Goal: Task Accomplishment & Management: Use online tool/utility

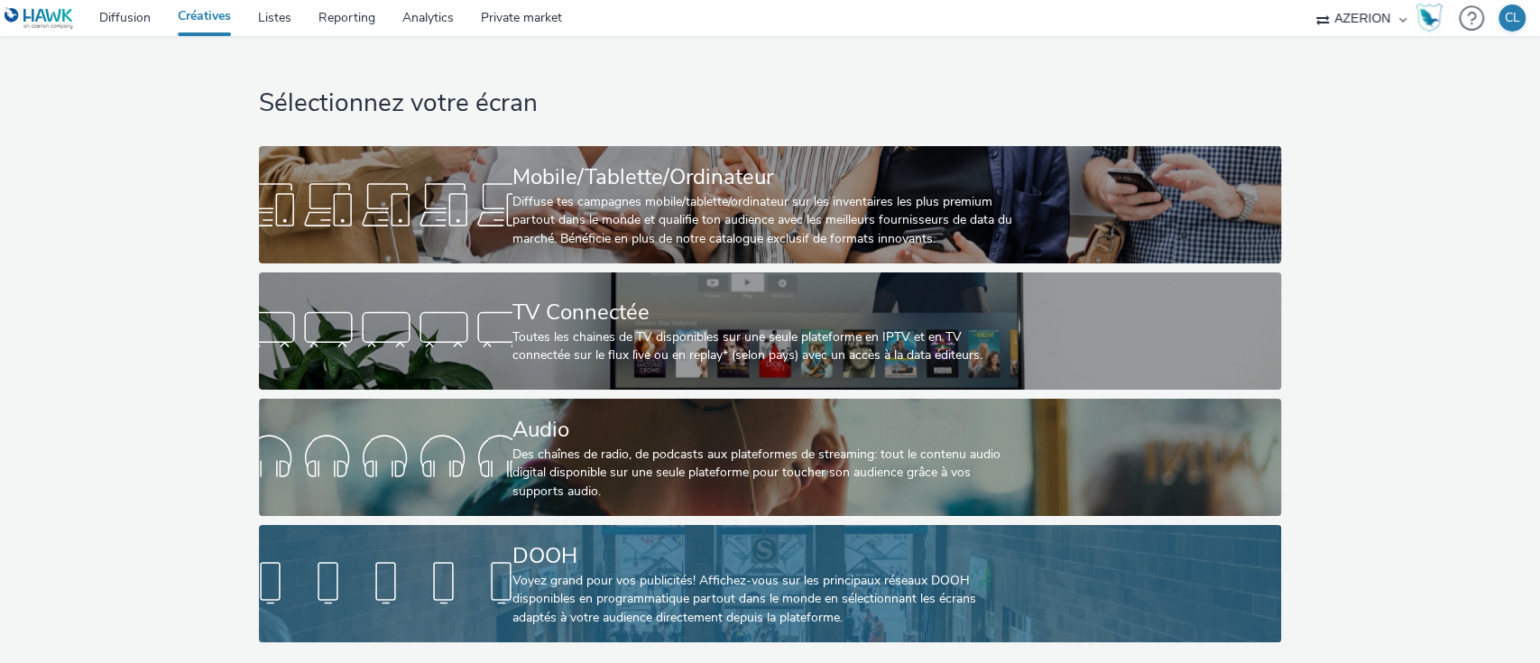
click at [627, 606] on div "Voyez grand pour vos publicités! Affichez-vous sur les principaux réseaux DOOH …" at bounding box center [767, 599] width 508 height 55
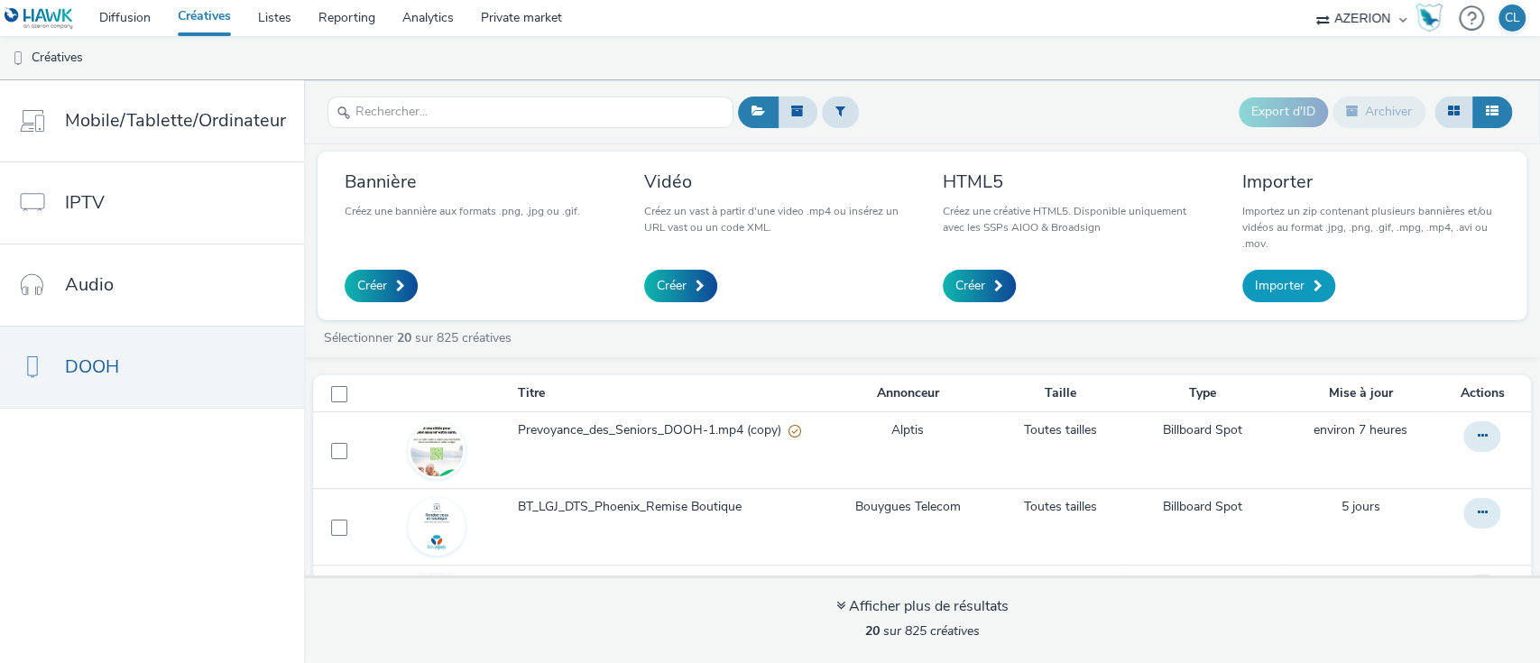
click at [1299, 290] on span "Importer" at bounding box center [1280, 286] width 50 height 18
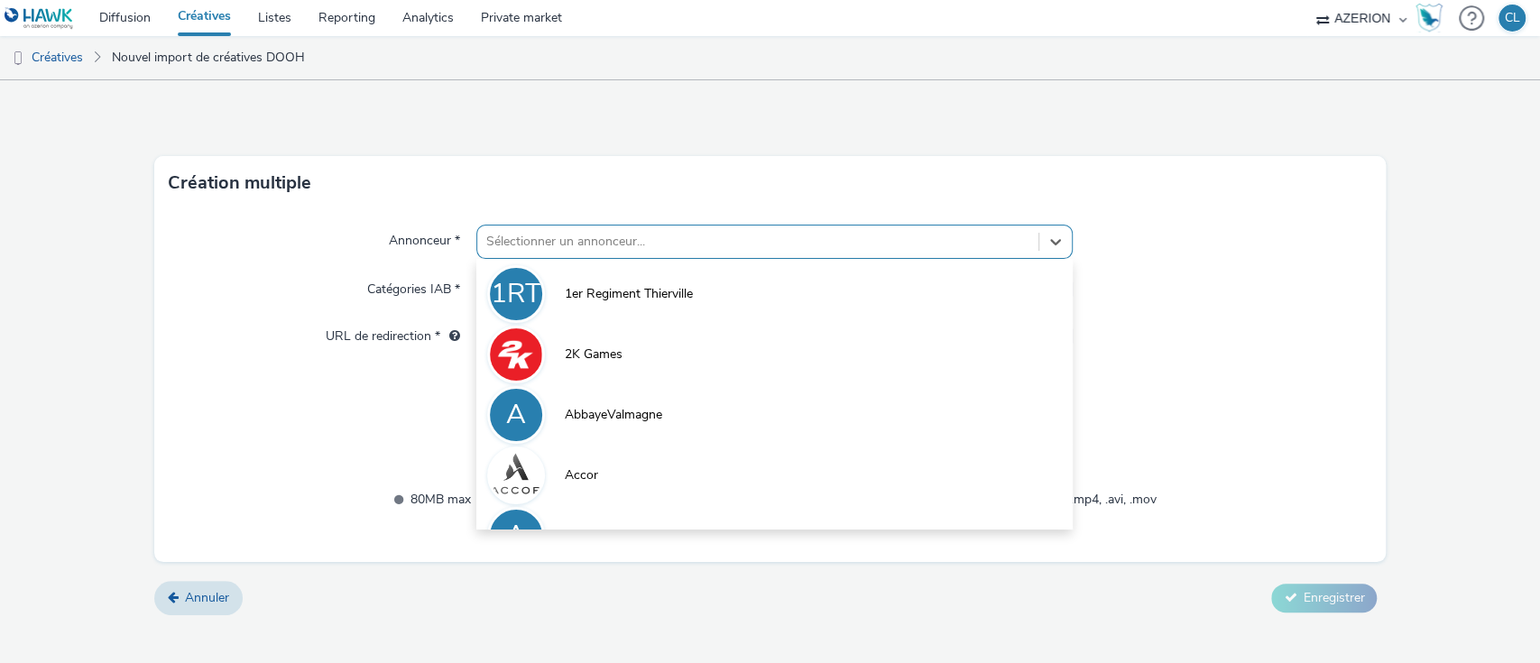
click at [742, 237] on div at bounding box center [758, 242] width 544 height 22
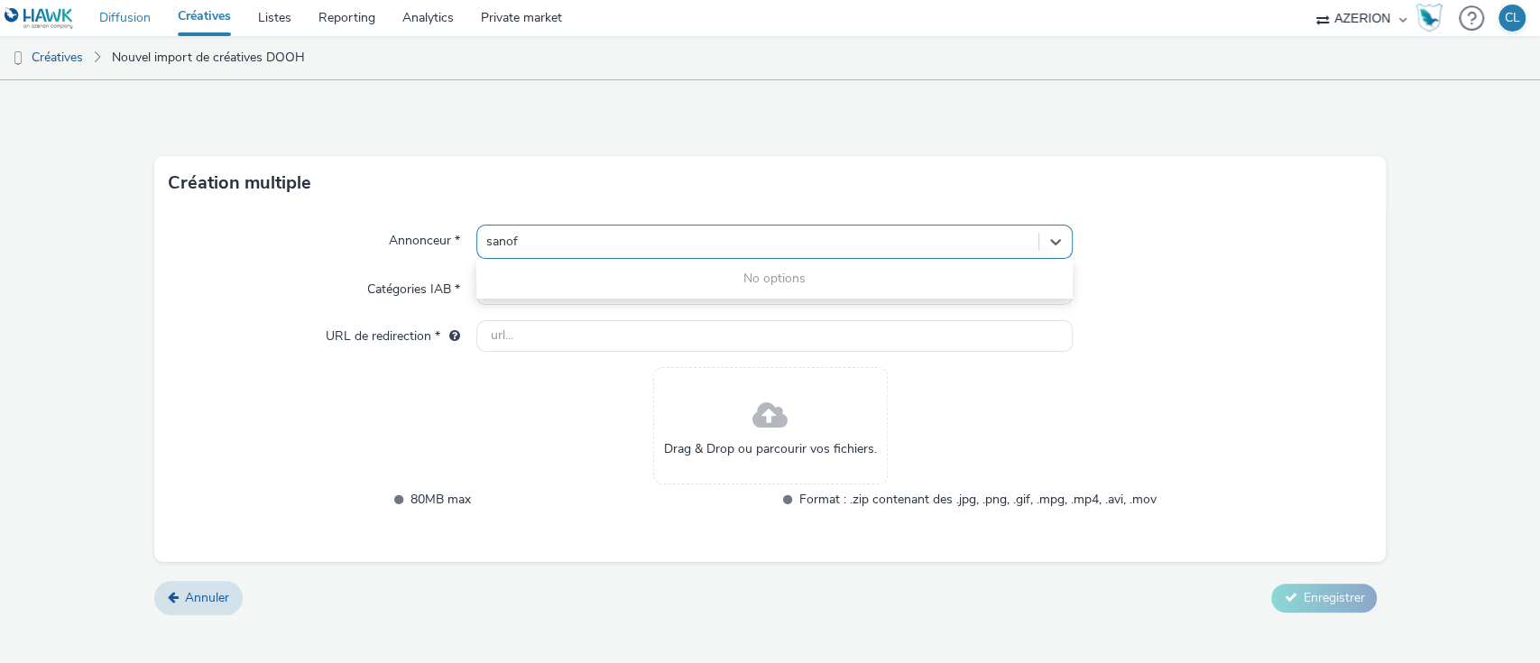
type input "sanof"
click at [136, 21] on link "Diffusion" at bounding box center [125, 18] width 79 height 36
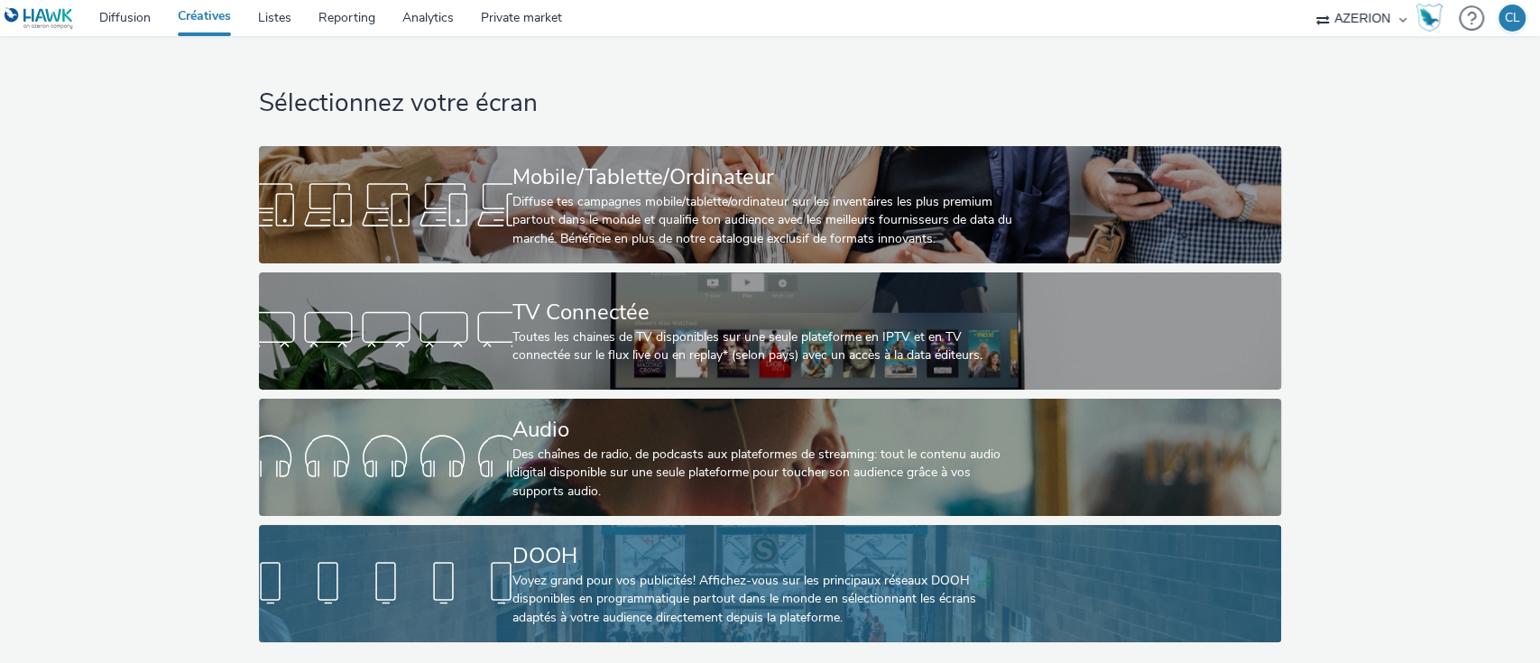
click at [808, 593] on div "Voyez grand pour vos publicités! Affichez-vous sur les principaux réseaux DOOH …" at bounding box center [767, 599] width 508 height 55
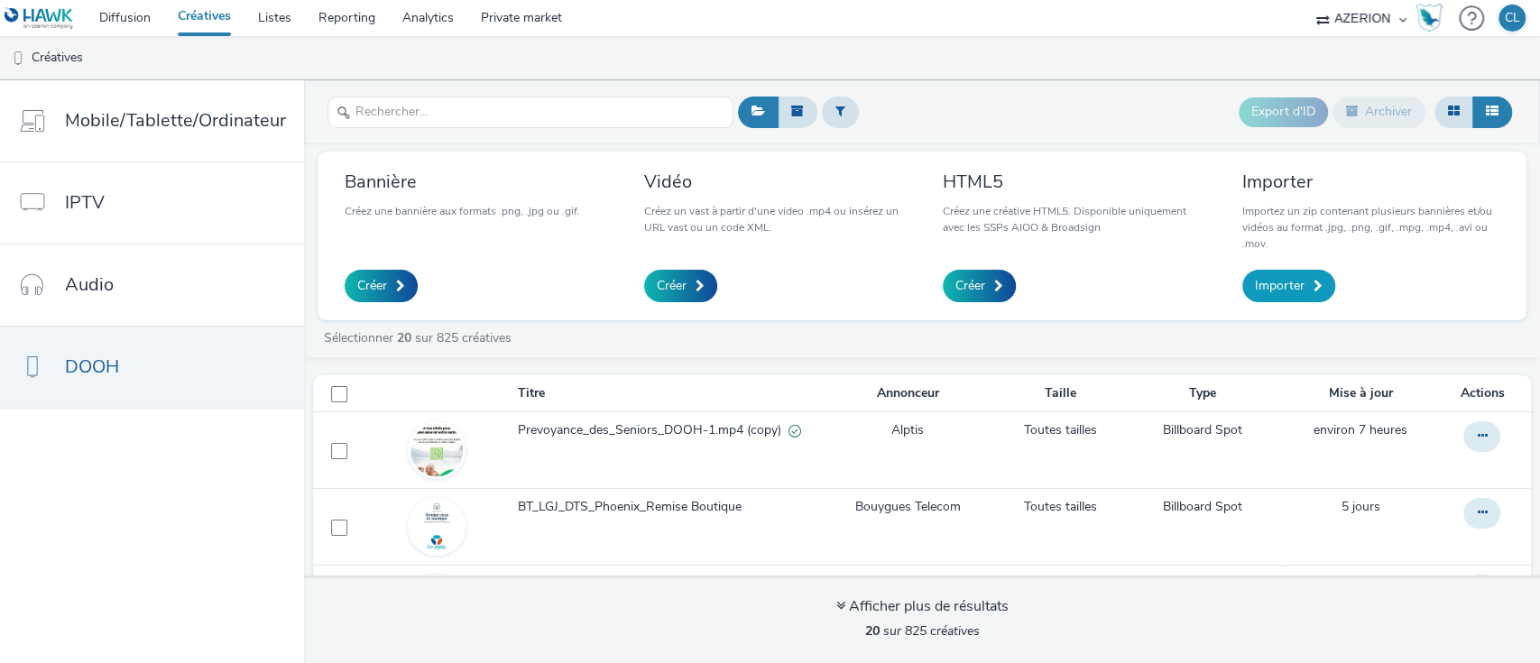
click at [1275, 285] on span "Importer" at bounding box center [1280, 286] width 50 height 18
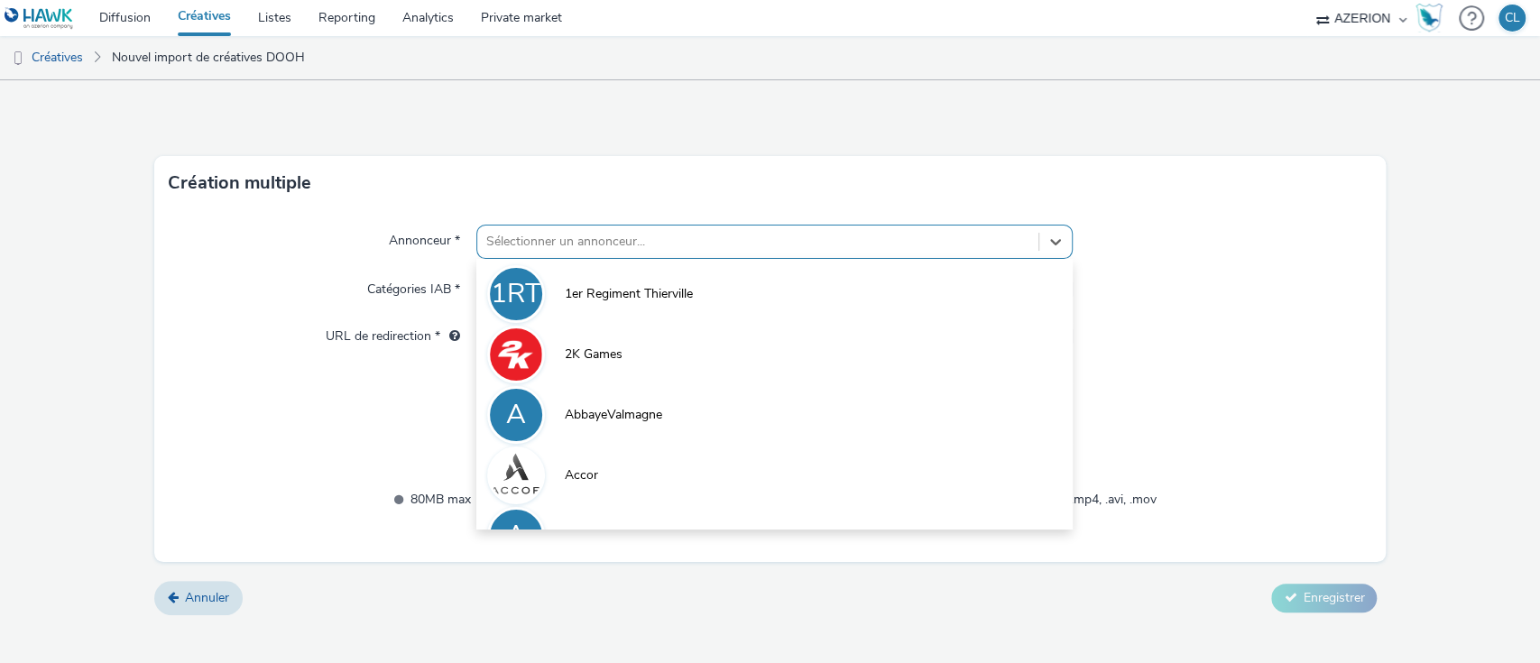
click at [496, 253] on div "Sélectionner un annonceur..." at bounding box center [758, 241] width 562 height 29
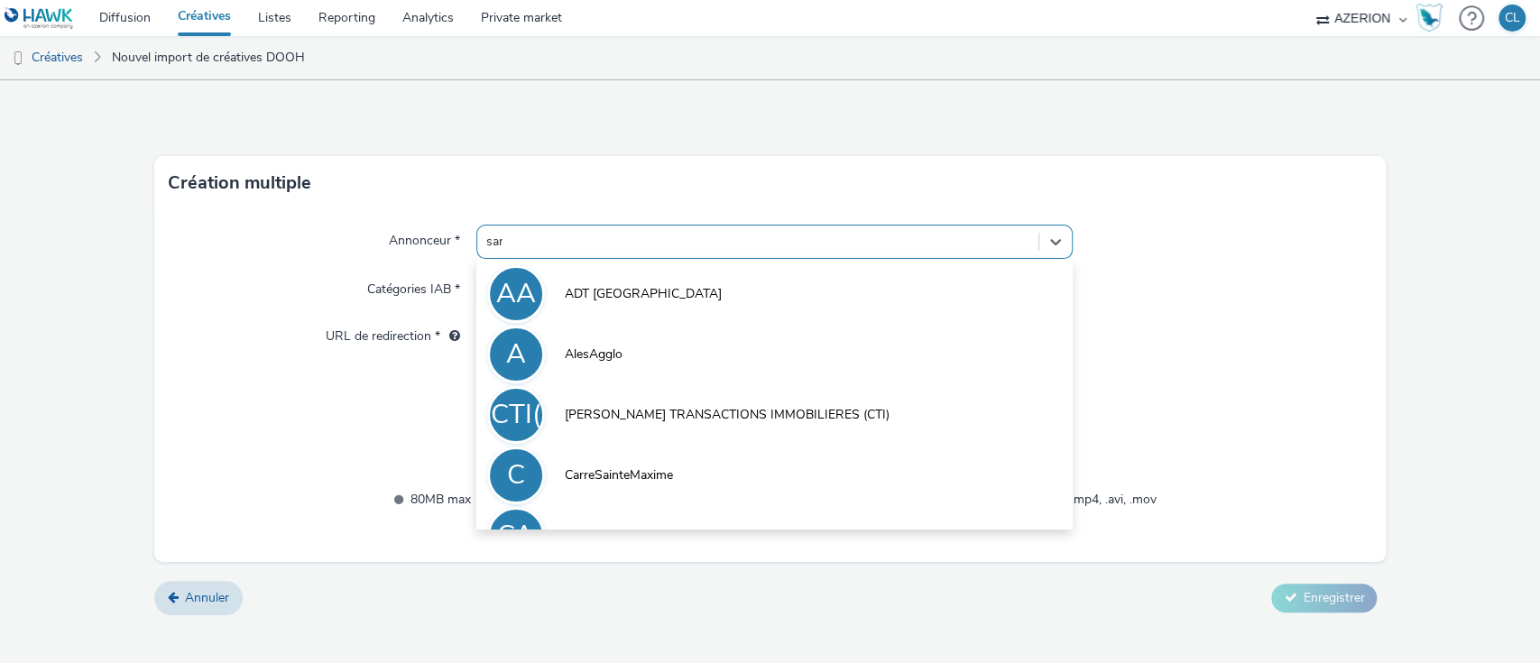
type input "sano"
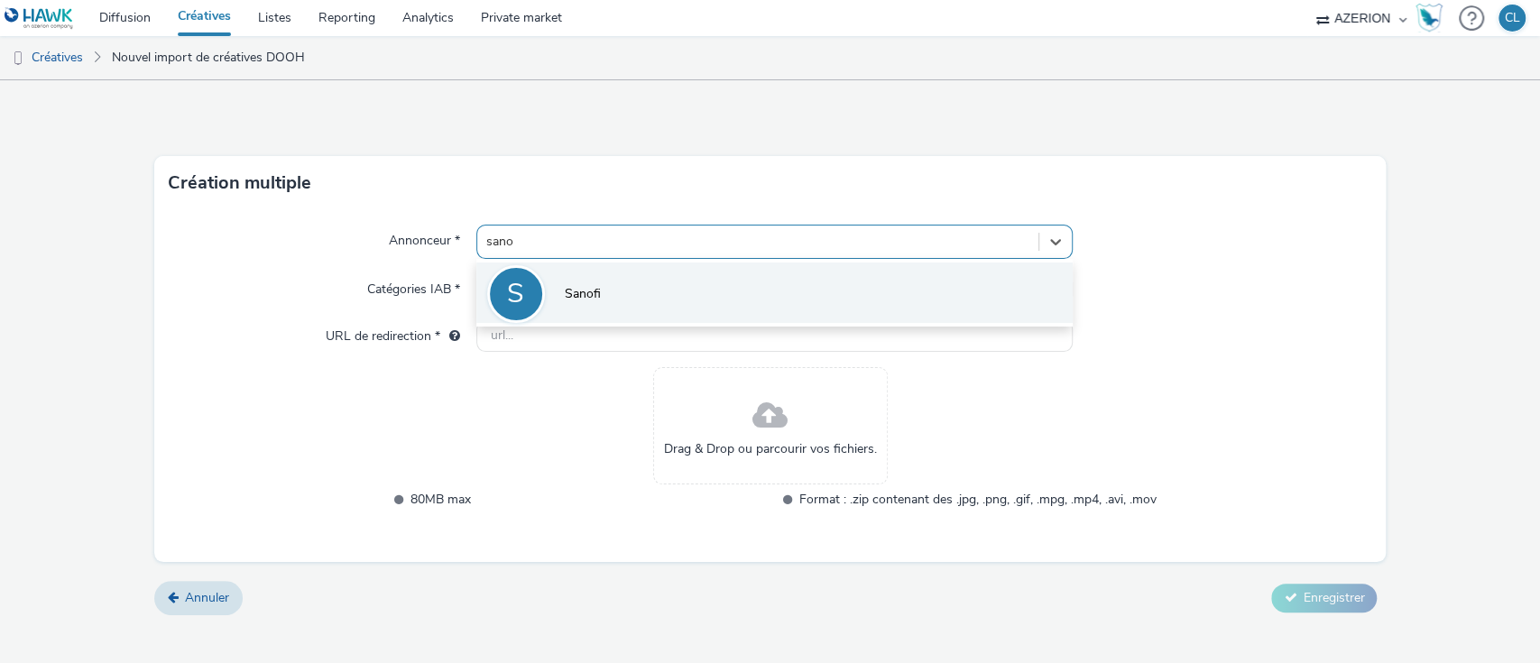
click at [562, 280] on li "S Sanofi" at bounding box center [774, 293] width 597 height 60
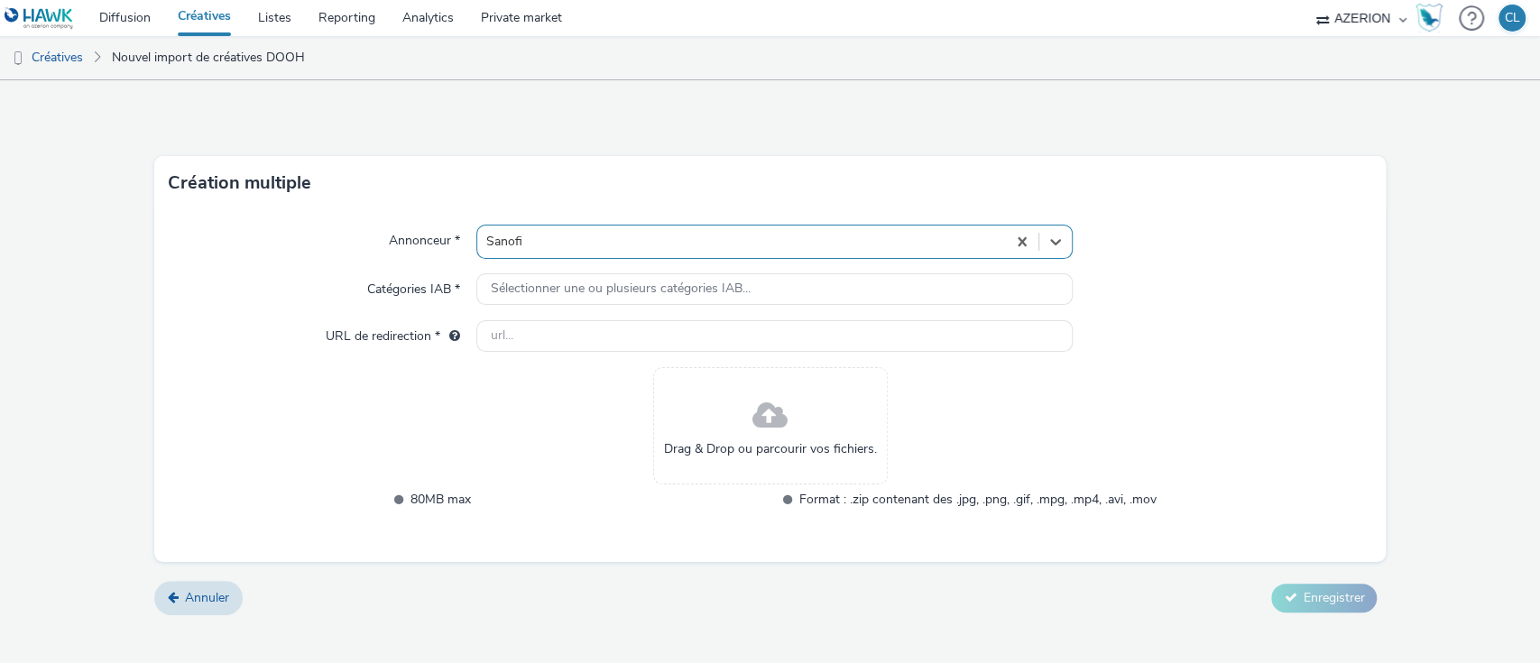
type input "http://www.sanofi.fr"
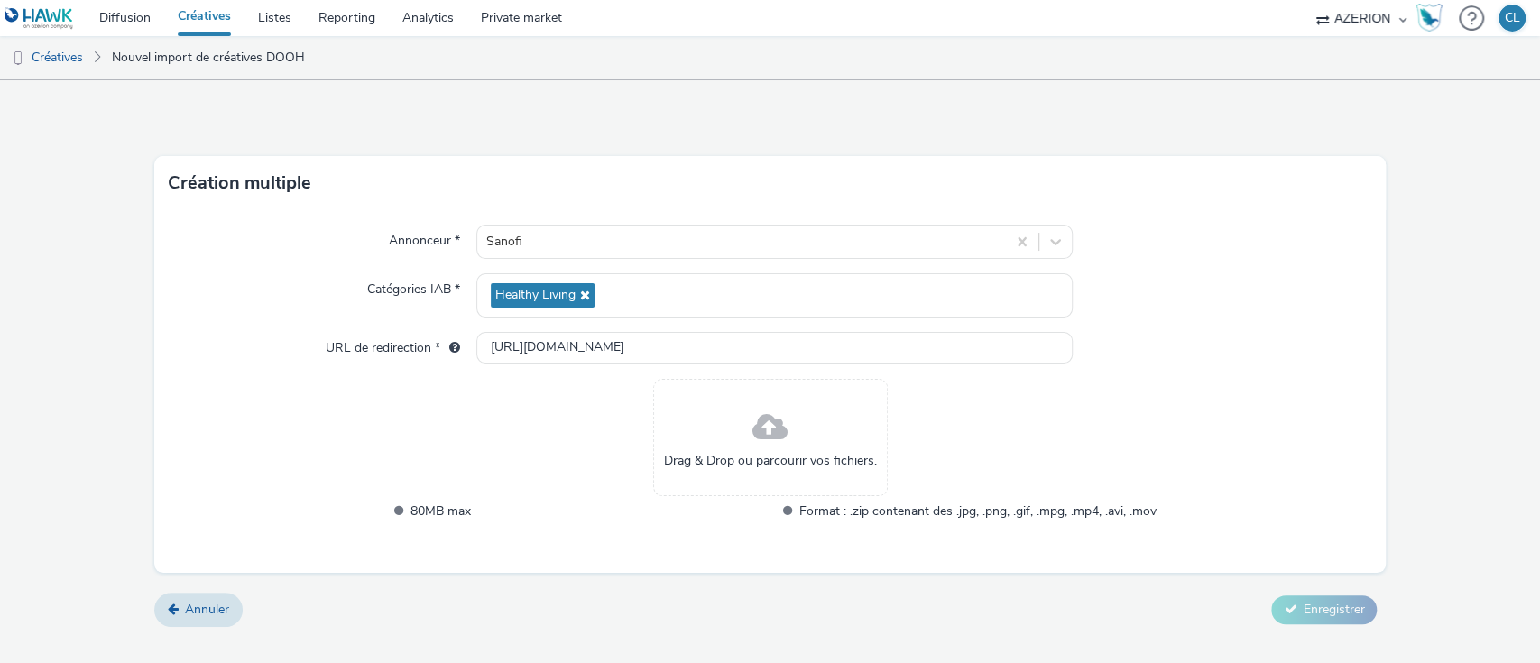
click at [794, 461] on span "Drag & Drop ou parcourir vos fichiers." at bounding box center [770, 461] width 213 height 18
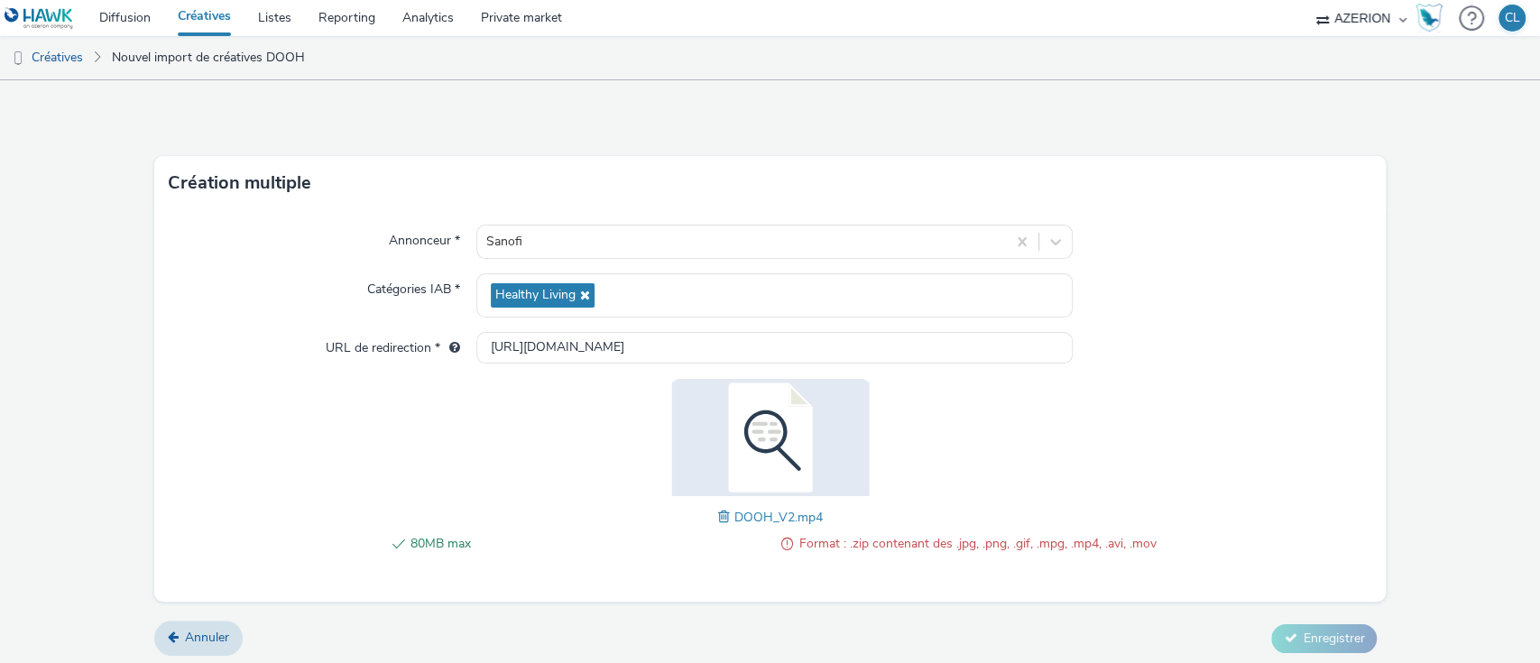
scroll to position [4, 0]
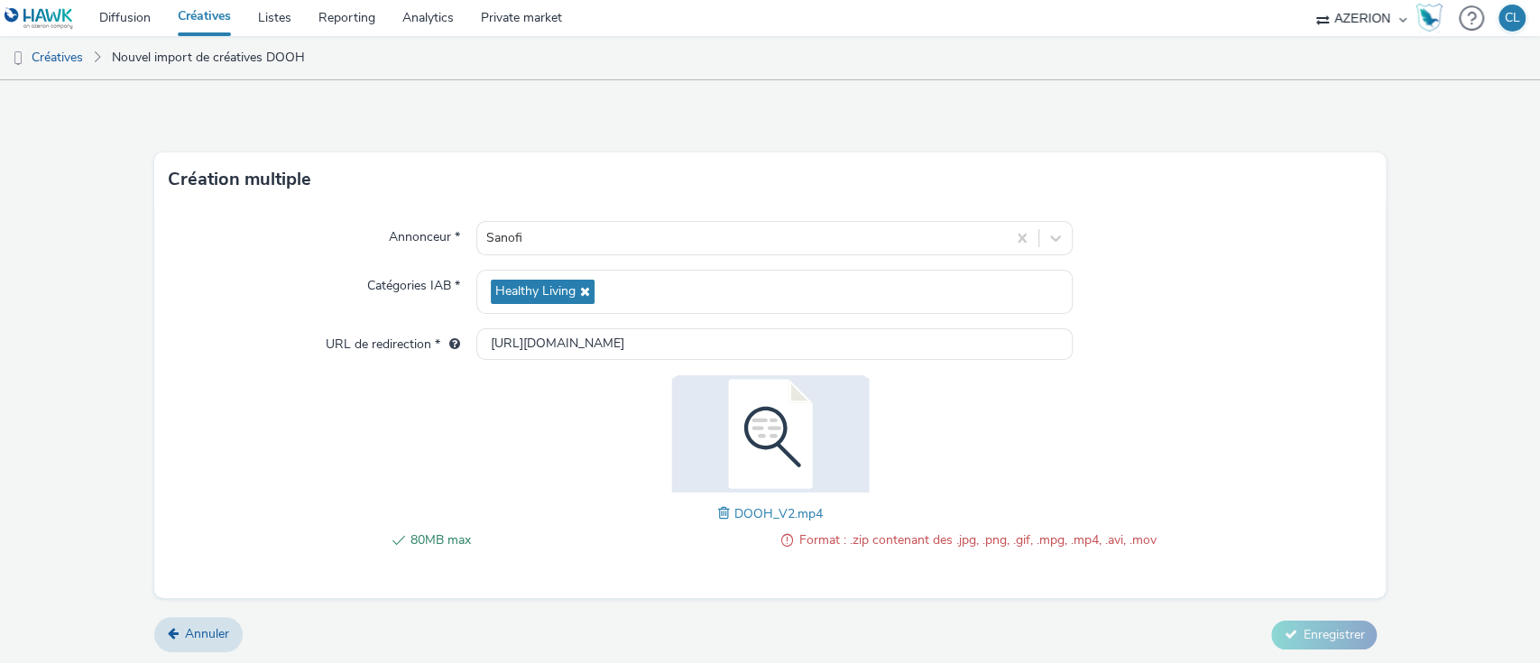
click at [1280, 208] on div "Annonceur * Sanofi Catégories IAB * Healthy Living URL de redirection * http://…" at bounding box center [770, 403] width 1233 height 392
click at [707, 508] on div "80MB max Format : .zip contenant des .jpg, .png, .gif, .mpg, .mp4, .avi, .mov D…" at bounding box center [770, 472] width 773 height 194
click at [718, 513] on span at bounding box center [726, 514] width 16 height 20
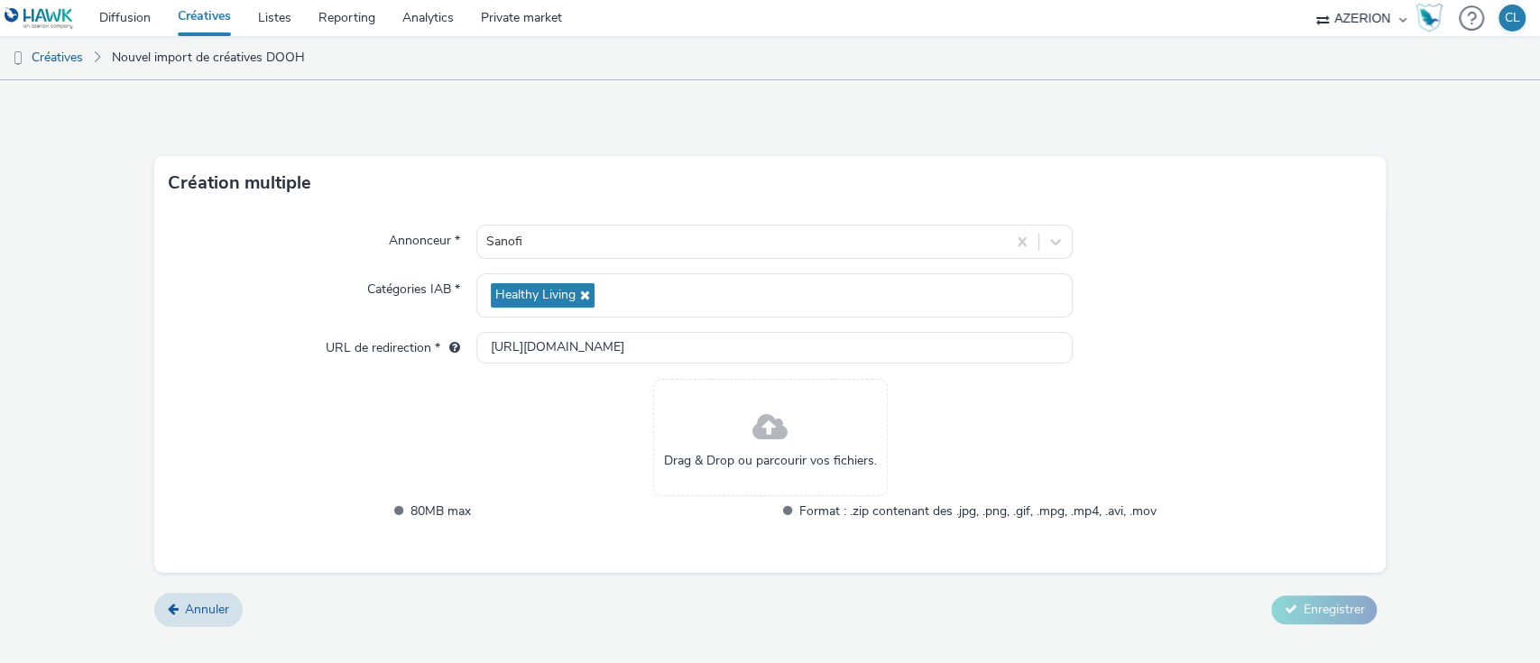
scroll to position [0, 0]
click at [732, 415] on div "Drag & Drop ou parcourir vos fichiers." at bounding box center [770, 437] width 235 height 117
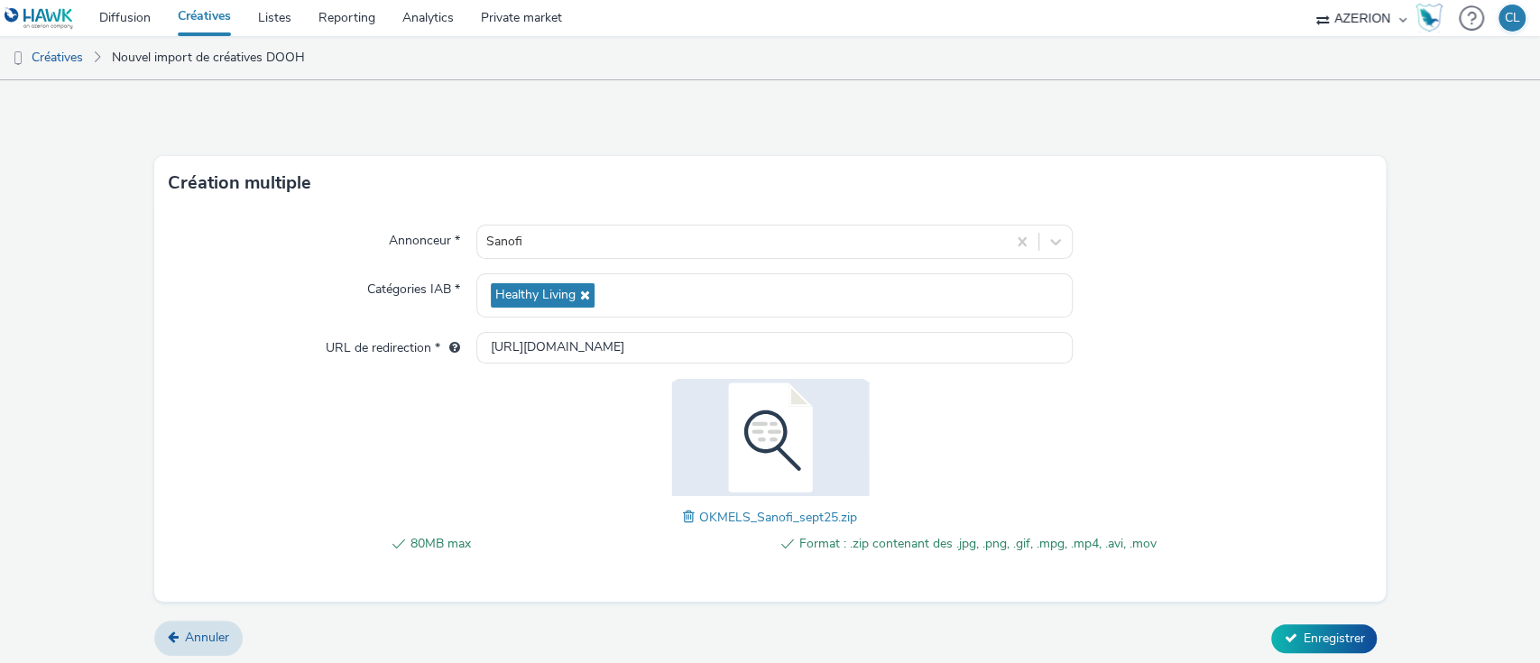
click at [1372, 405] on form "Création multiple Annonceur * Sanofi Catégories IAB * Healthy Living URL de red…" at bounding box center [770, 374] width 1540 height 589
click at [1178, 179] on div "Création multiple" at bounding box center [770, 183] width 1233 height 54
click at [1308, 642] on span "Enregistrer" at bounding box center [1333, 638] width 61 height 17
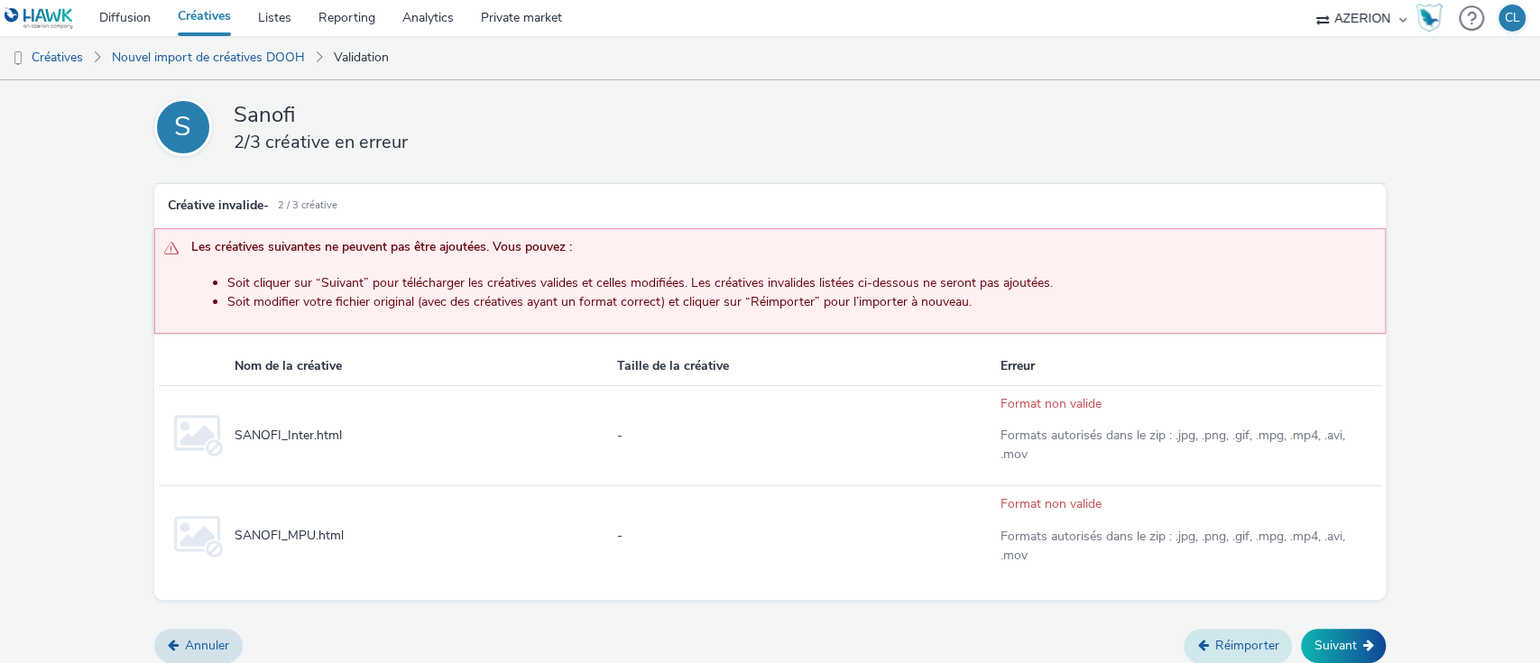
click at [1249, 639] on link "Réimporter" at bounding box center [1238, 646] width 108 height 34
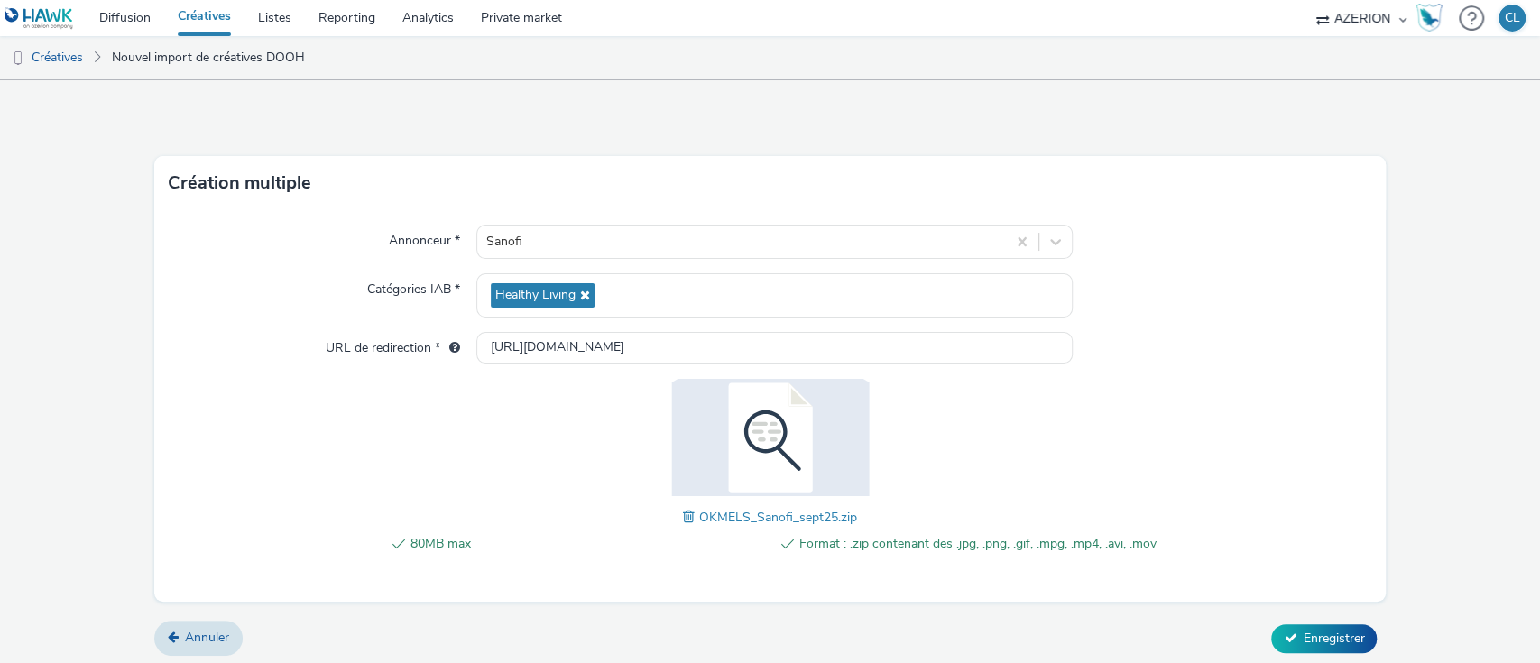
click at [685, 522] on span at bounding box center [691, 517] width 16 height 20
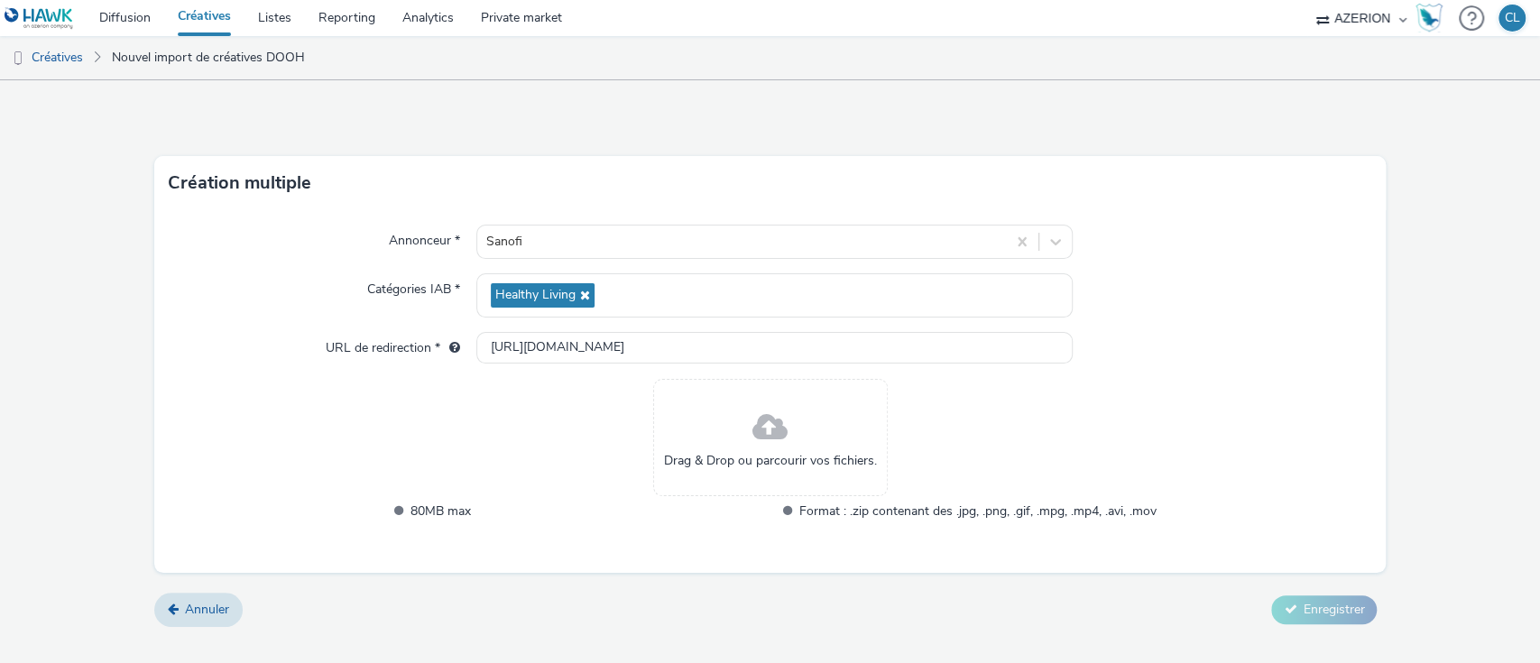
click at [774, 414] on span at bounding box center [770, 428] width 35 height 48
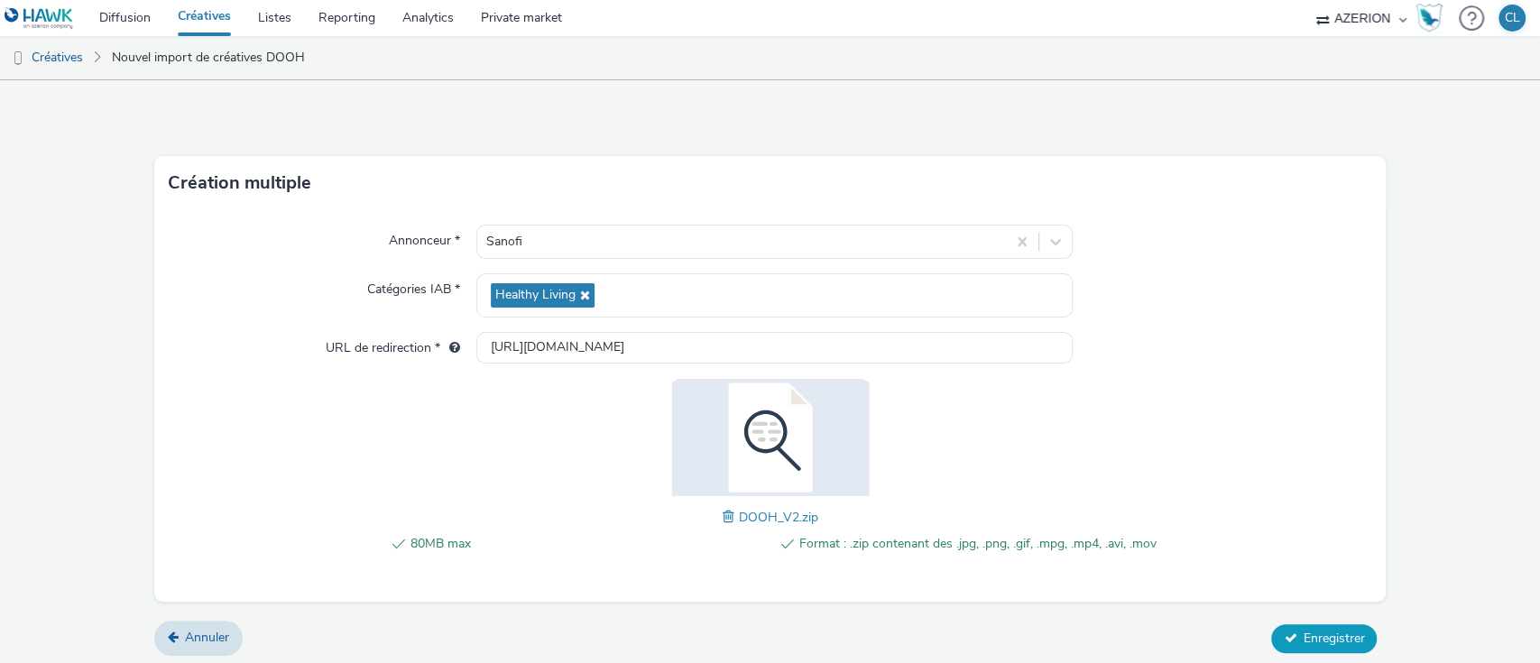
click at [1284, 632] on icon at bounding box center [1290, 638] width 13 height 13
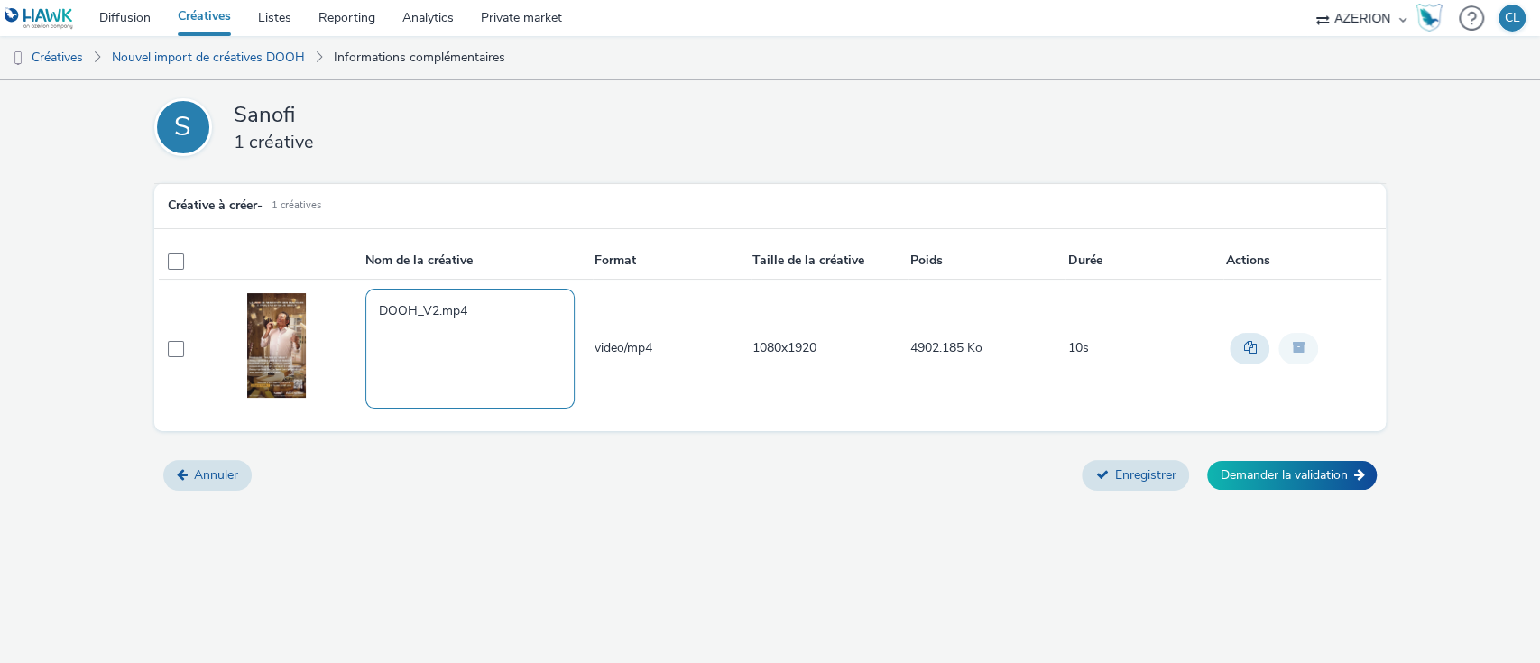
click at [375, 311] on textarea "DOOH_V2.mp4" at bounding box center [469, 348] width 209 height 119
type textarea "Sanofi_Octobre25_DOOH_V2.mp4"
click at [1142, 474] on button "Enregistrer" at bounding box center [1135, 475] width 107 height 31
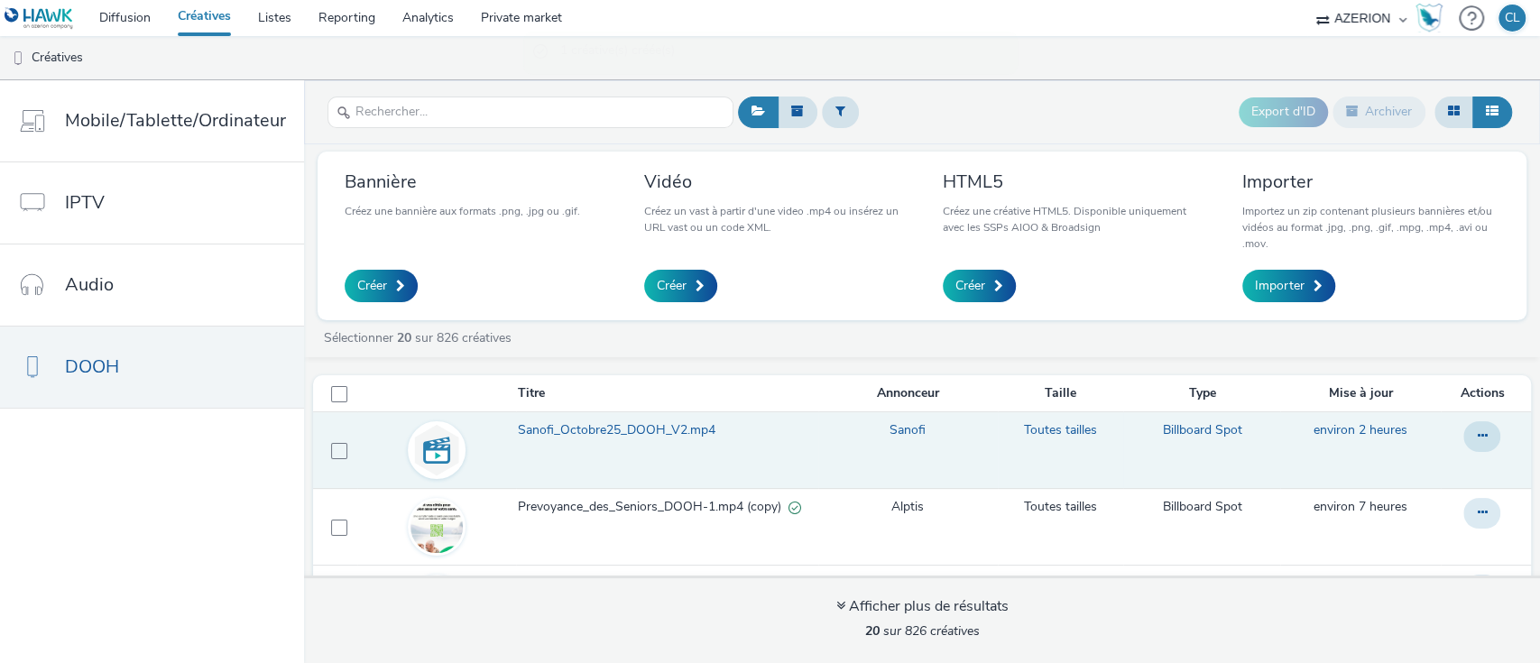
click at [686, 432] on span "Sanofi_Octobre25_DOOH_V2.mp4" at bounding box center [620, 430] width 205 height 18
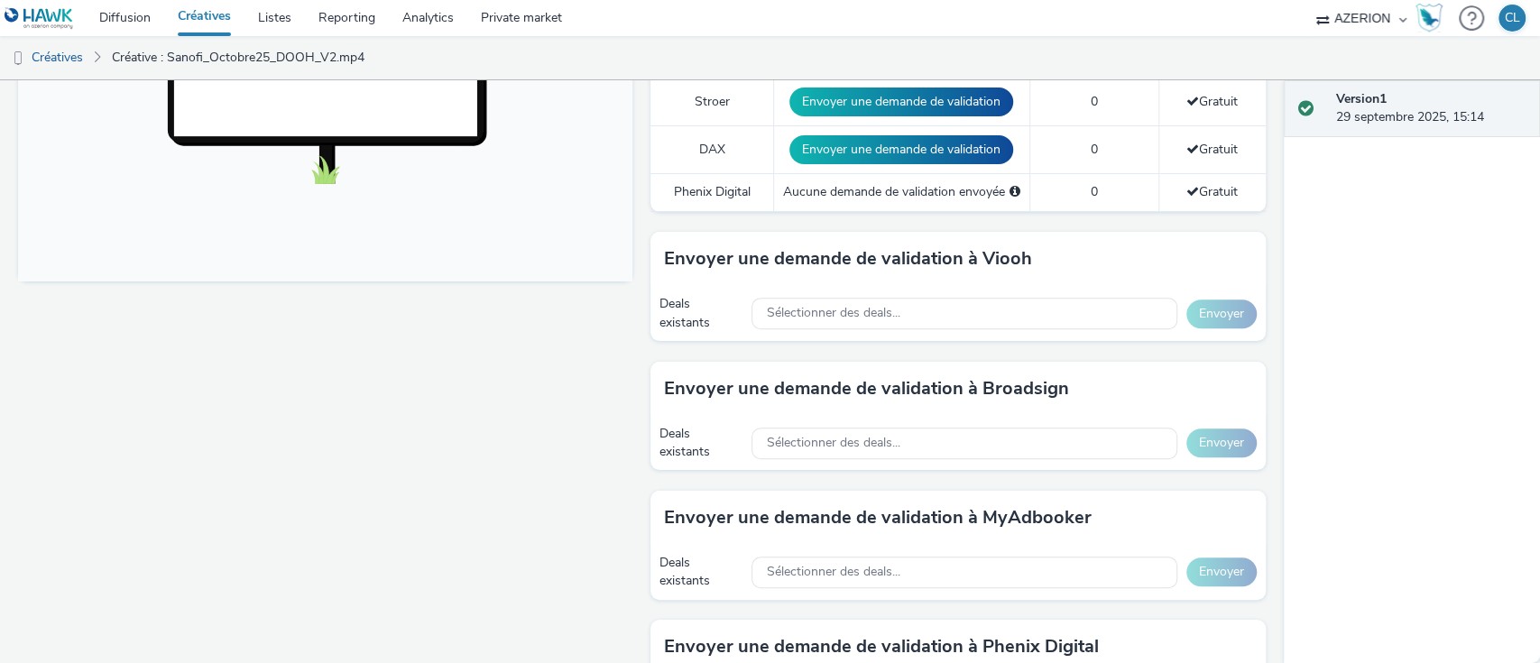
scroll to position [679, 0]
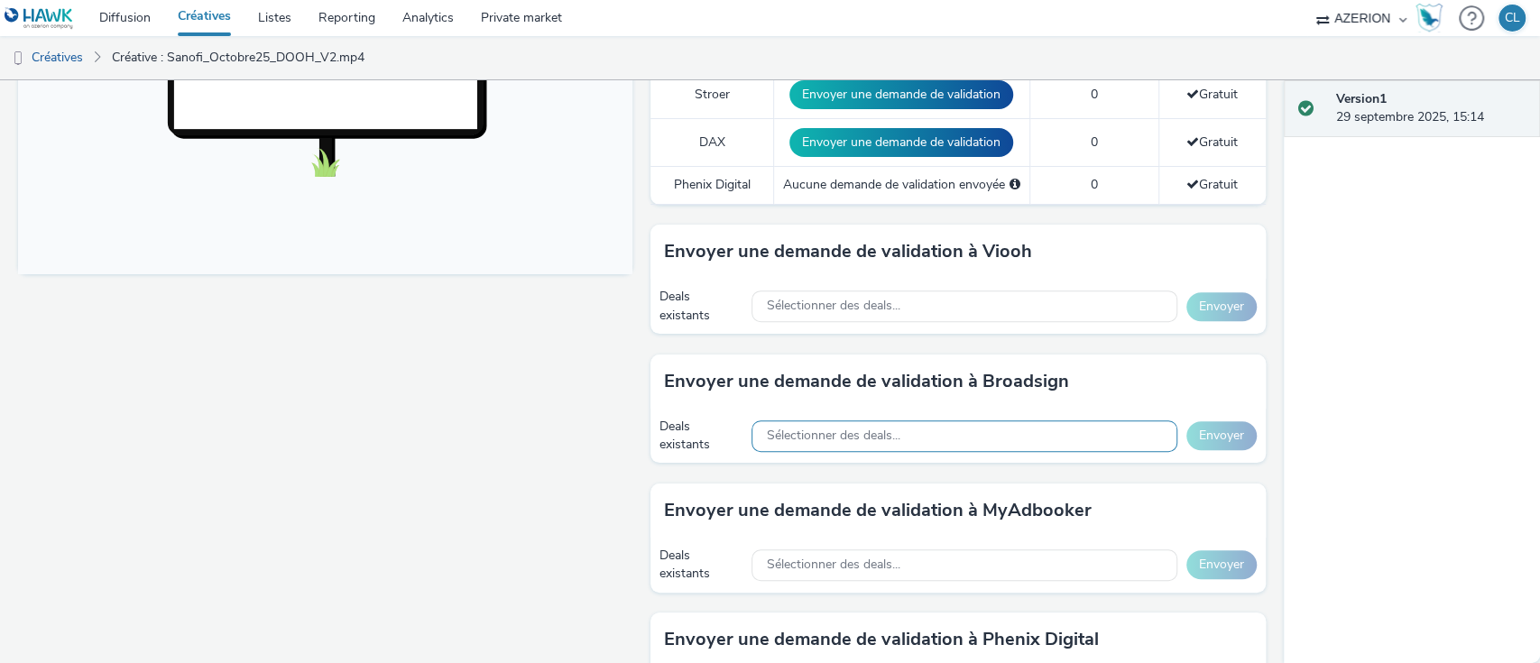
click at [909, 430] on div "Sélectionner des deals..." at bounding box center [964, 437] width 425 height 32
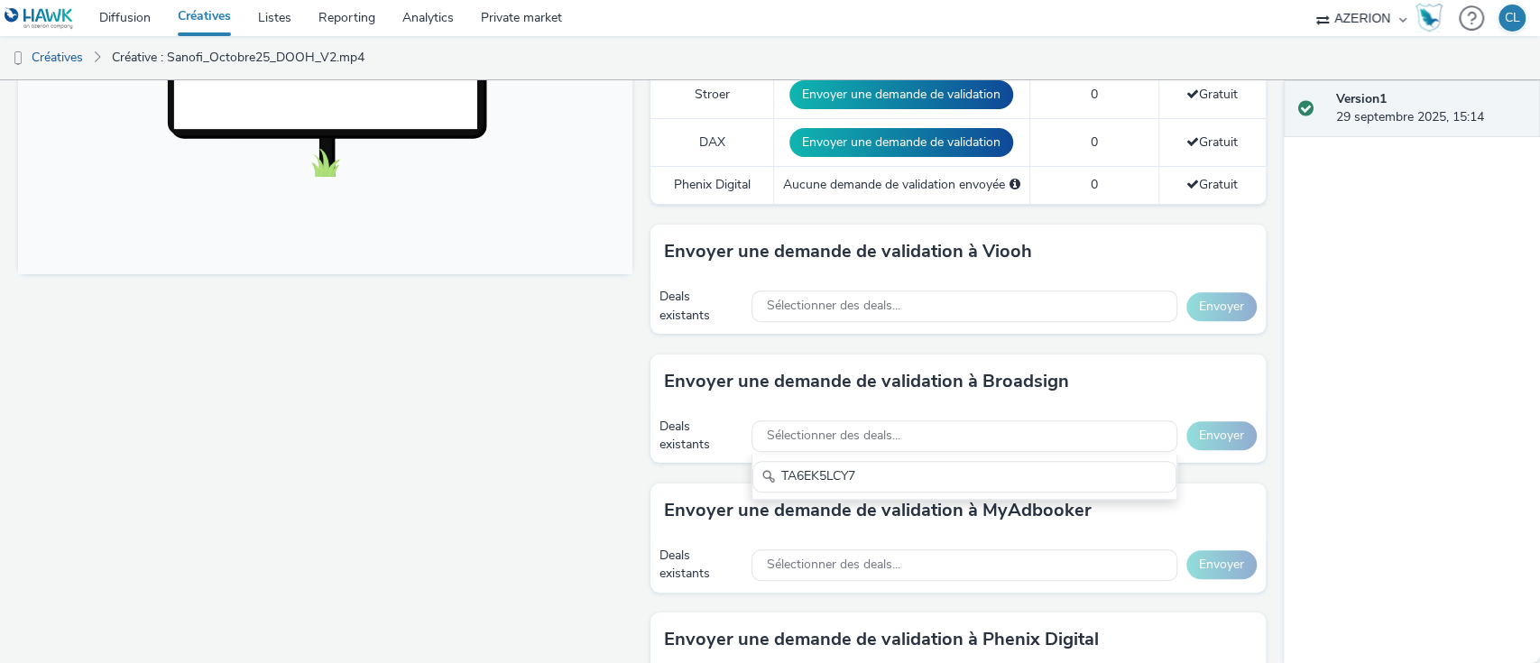
type input "TA6EK5LCY7"
click at [596, 430] on div "Fullscreen" at bounding box center [330, 324] width 624 height 1581
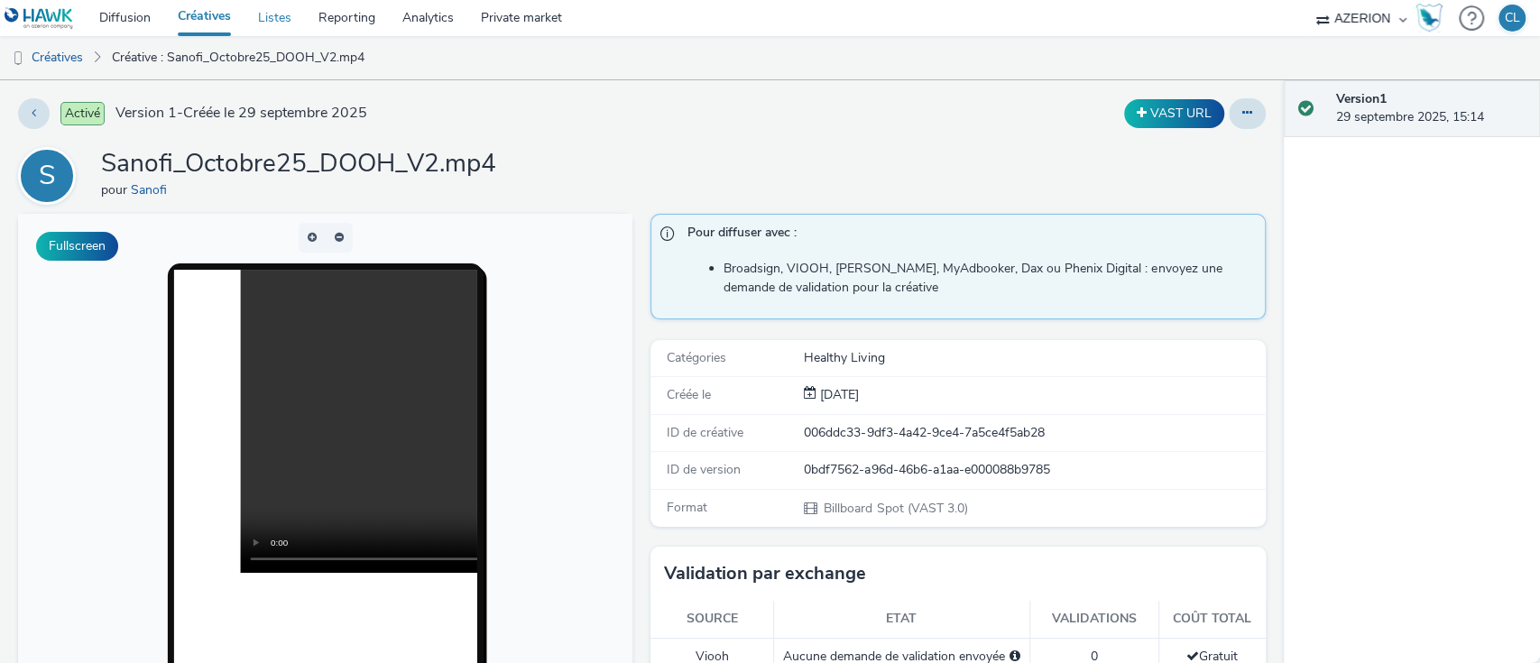
click at [284, 15] on link "Listes" at bounding box center [275, 18] width 60 height 36
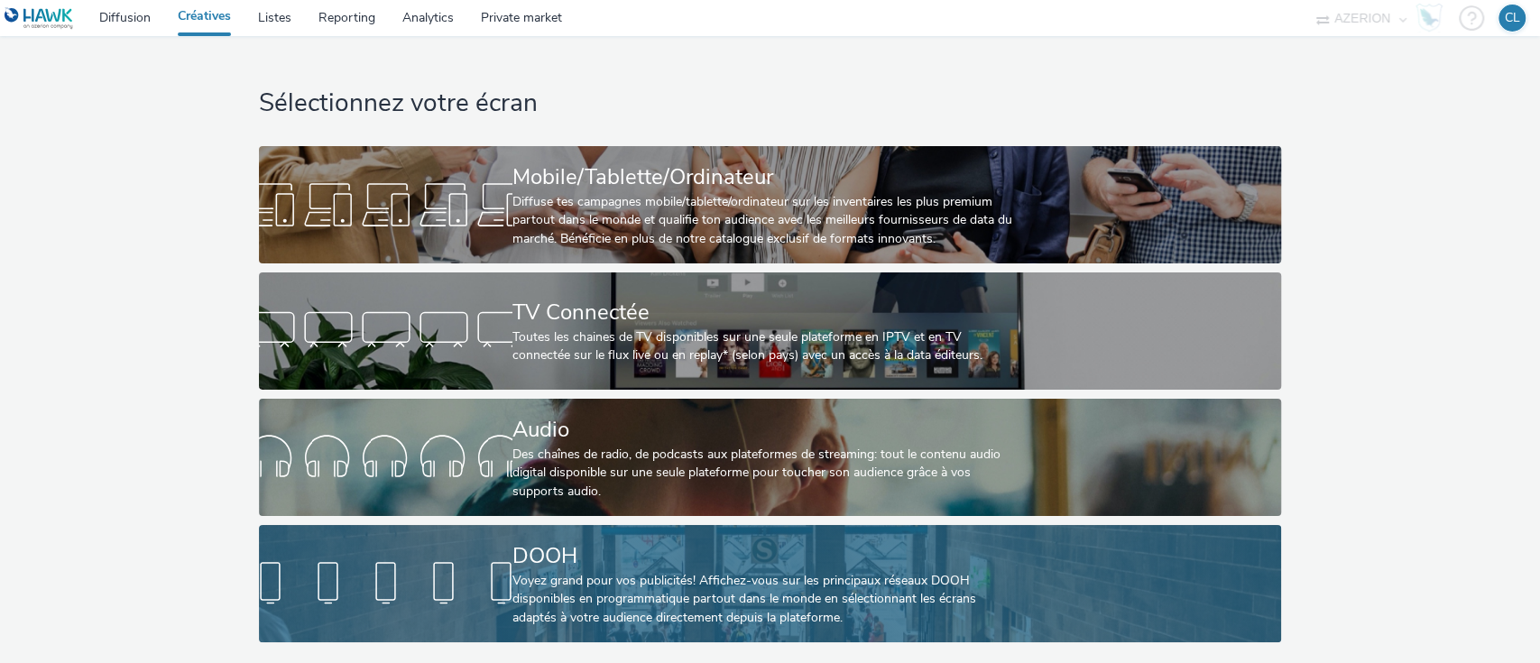
click at [754, 563] on div "DOOH" at bounding box center [767, 557] width 508 height 32
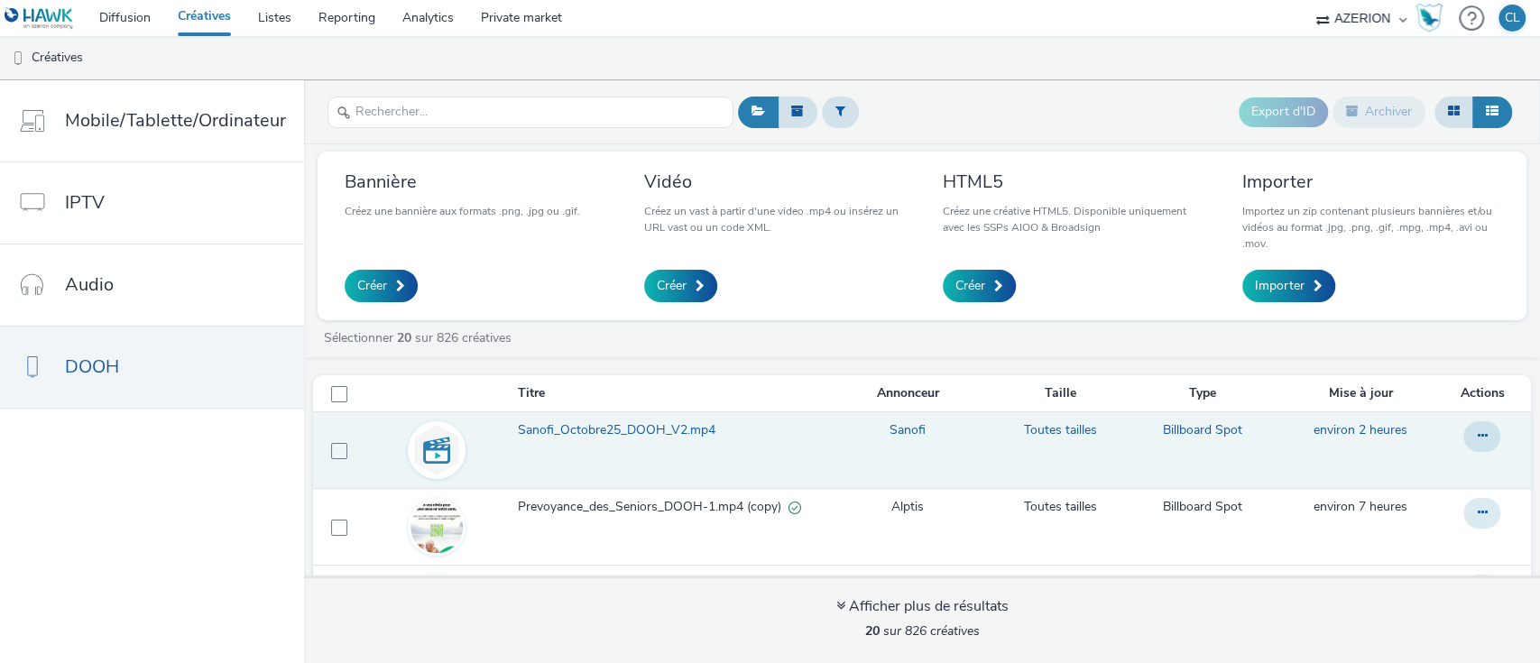
click at [568, 433] on span "Sanofi_Octobre25_DOOH_V2.mp4" at bounding box center [620, 430] width 205 height 18
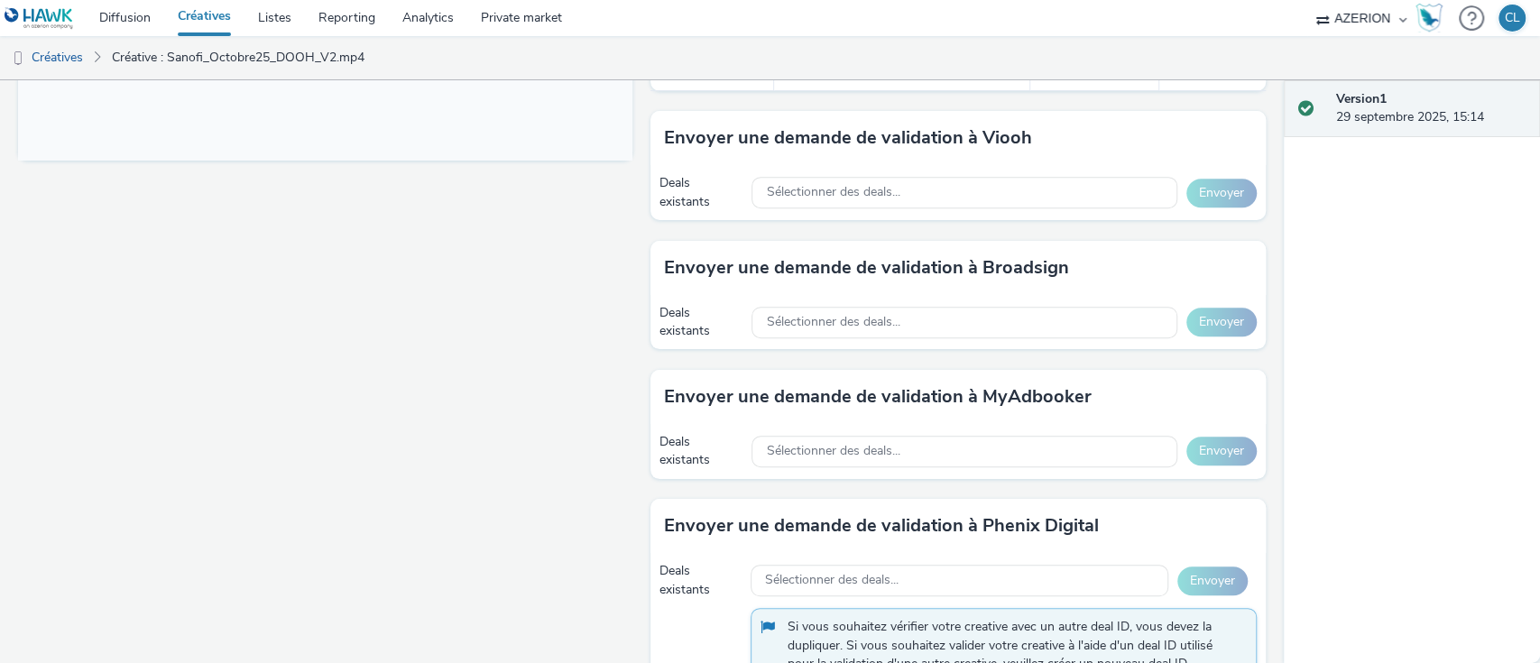
scroll to position [794, 0]
click at [920, 325] on div "Sélectionner des deals..." at bounding box center [964, 322] width 425 height 32
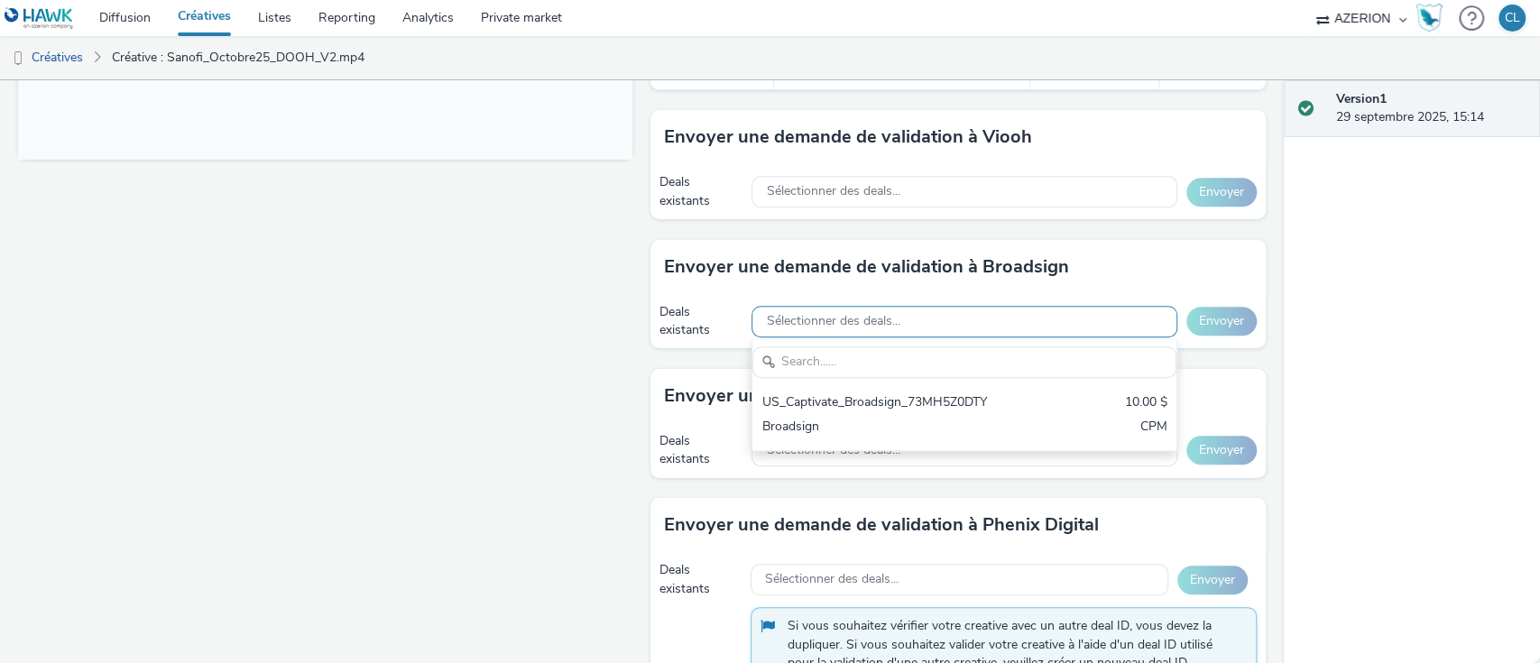
scroll to position [0, 0]
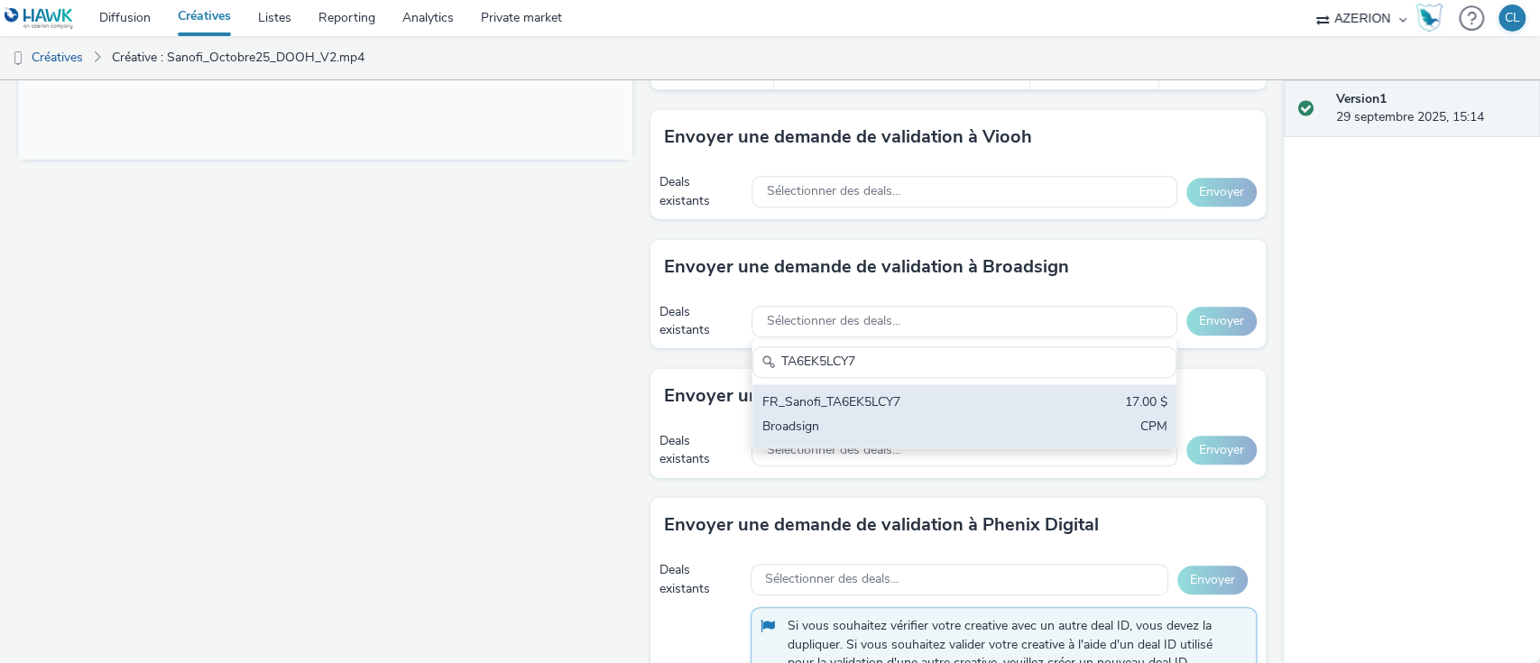
type input "TA6EK5LCY7"
click at [856, 404] on div "FR_Sanofi_TA6EK5LCY7" at bounding box center [895, 403] width 267 height 21
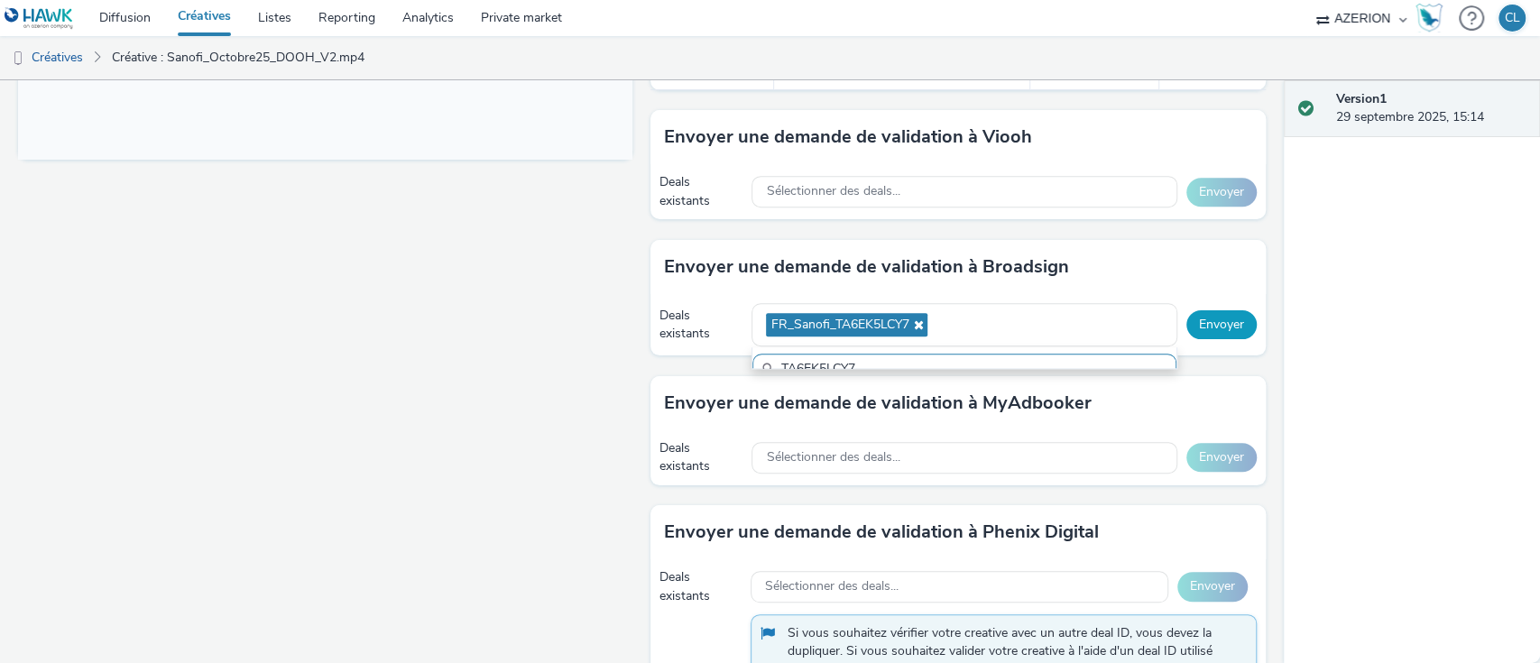
click at [1213, 319] on button "Envoyer" at bounding box center [1222, 324] width 70 height 29
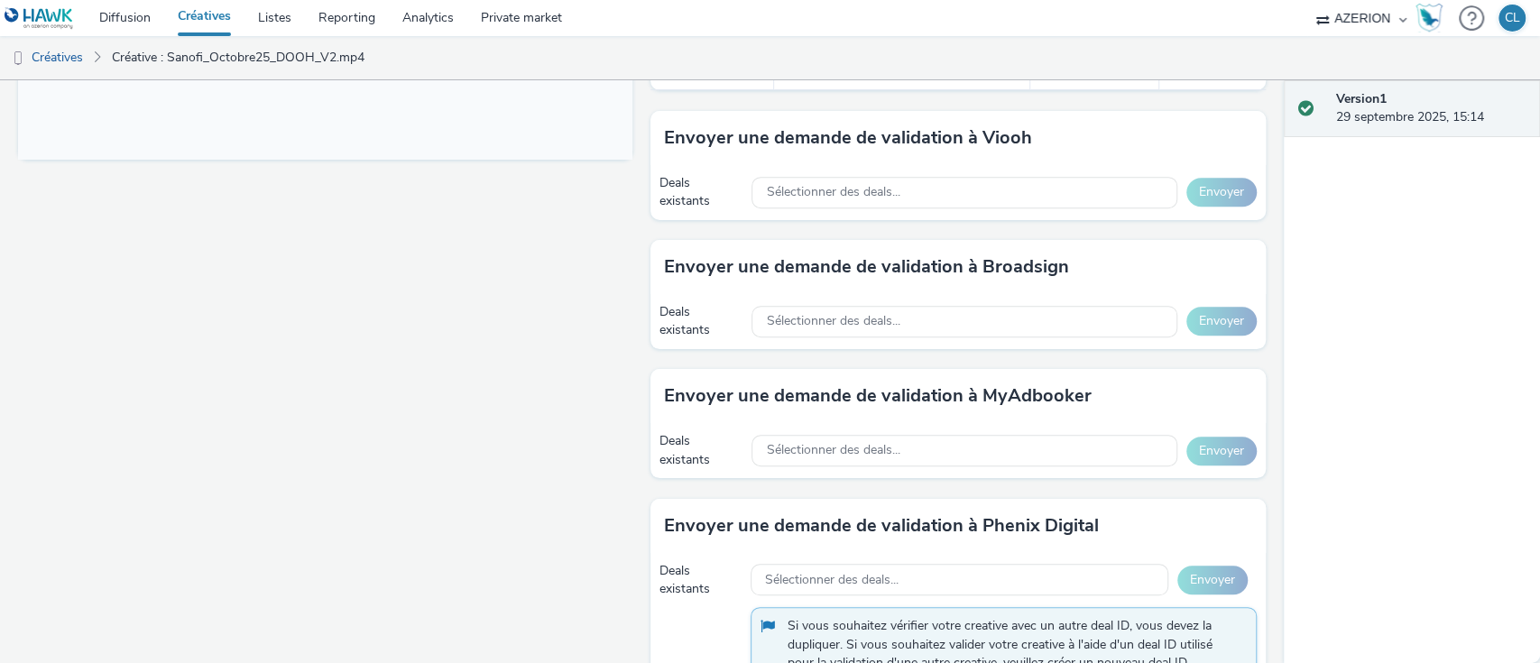
click at [205, 20] on link "Créatives" at bounding box center [204, 18] width 80 height 36
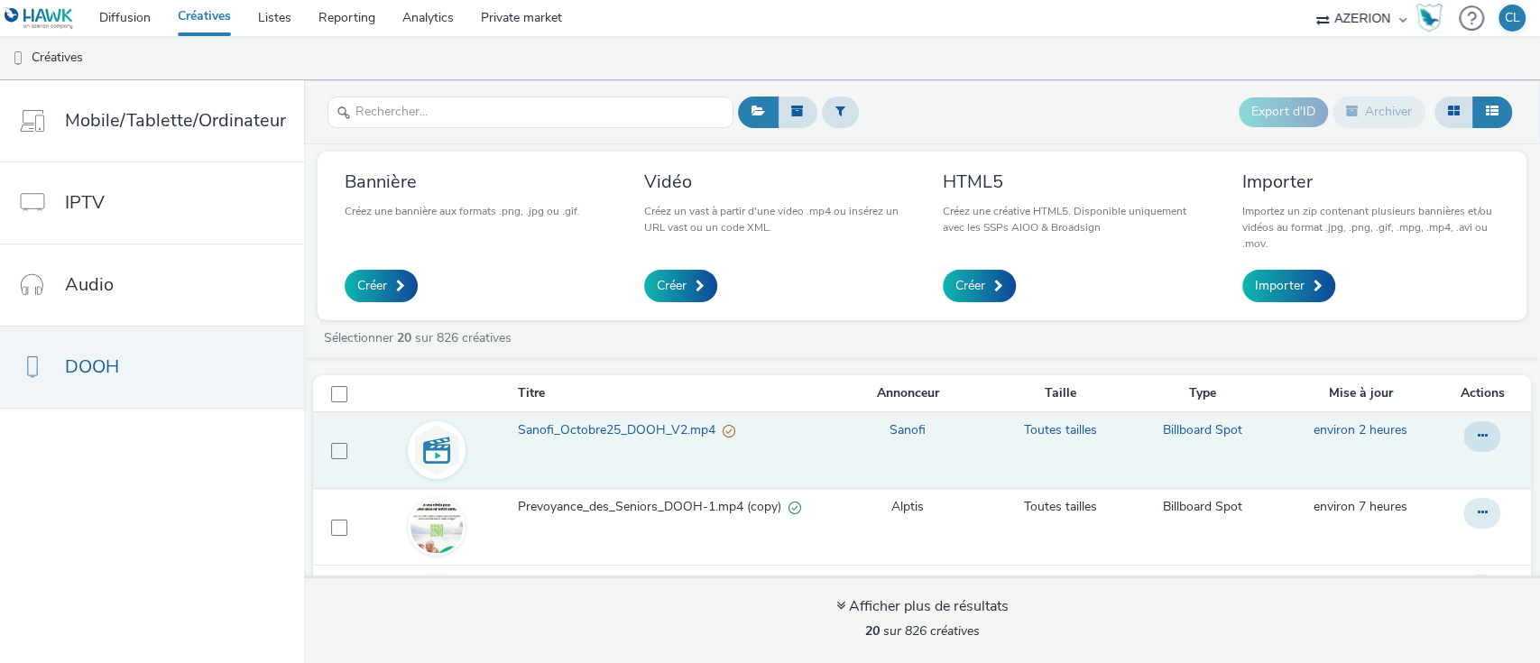
click at [638, 432] on span "Sanofi_Octobre25_DOOH_V2.mp4" at bounding box center [620, 430] width 205 height 18
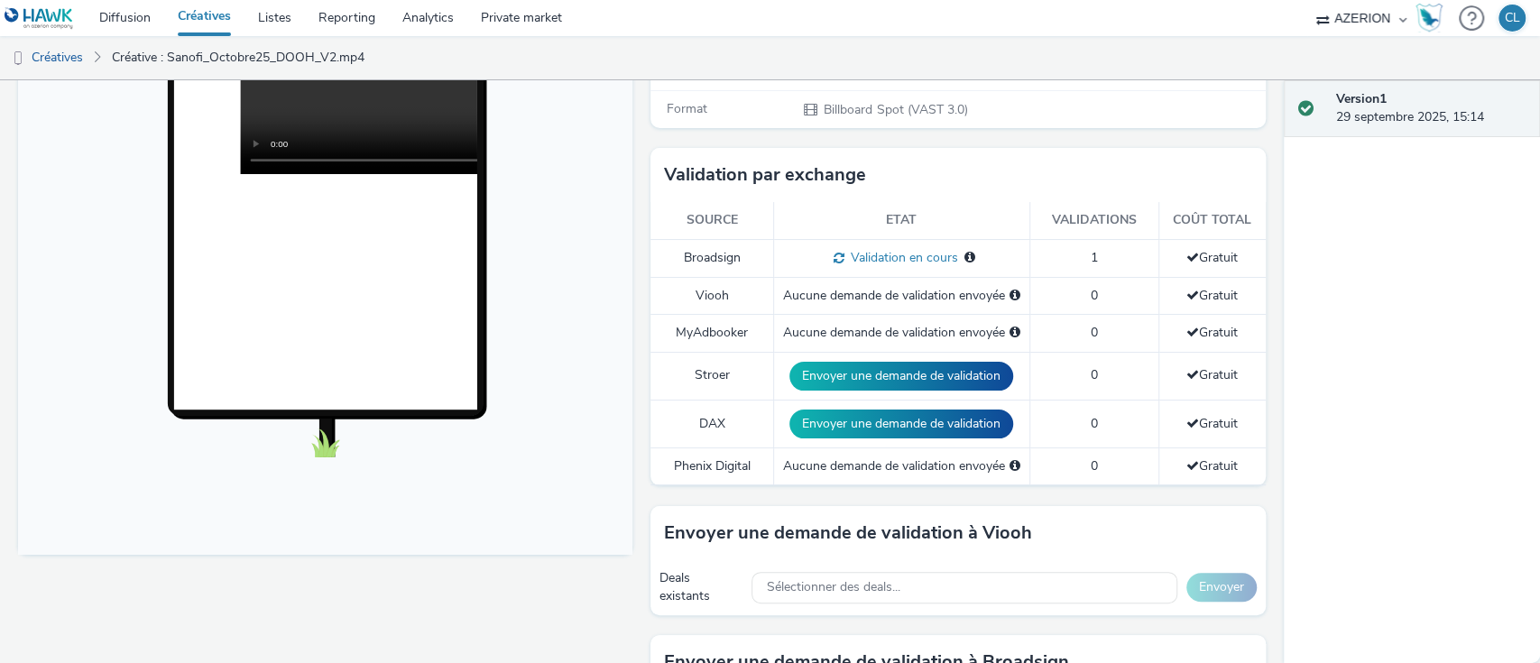
drag, startPoint x: 953, startPoint y: 264, endPoint x: 700, endPoint y: 225, distance: 255.8
click at [700, 225] on table "Source Etat Validations Coût total Broadsign Validation en cours Validation en …" at bounding box center [958, 343] width 615 height 283
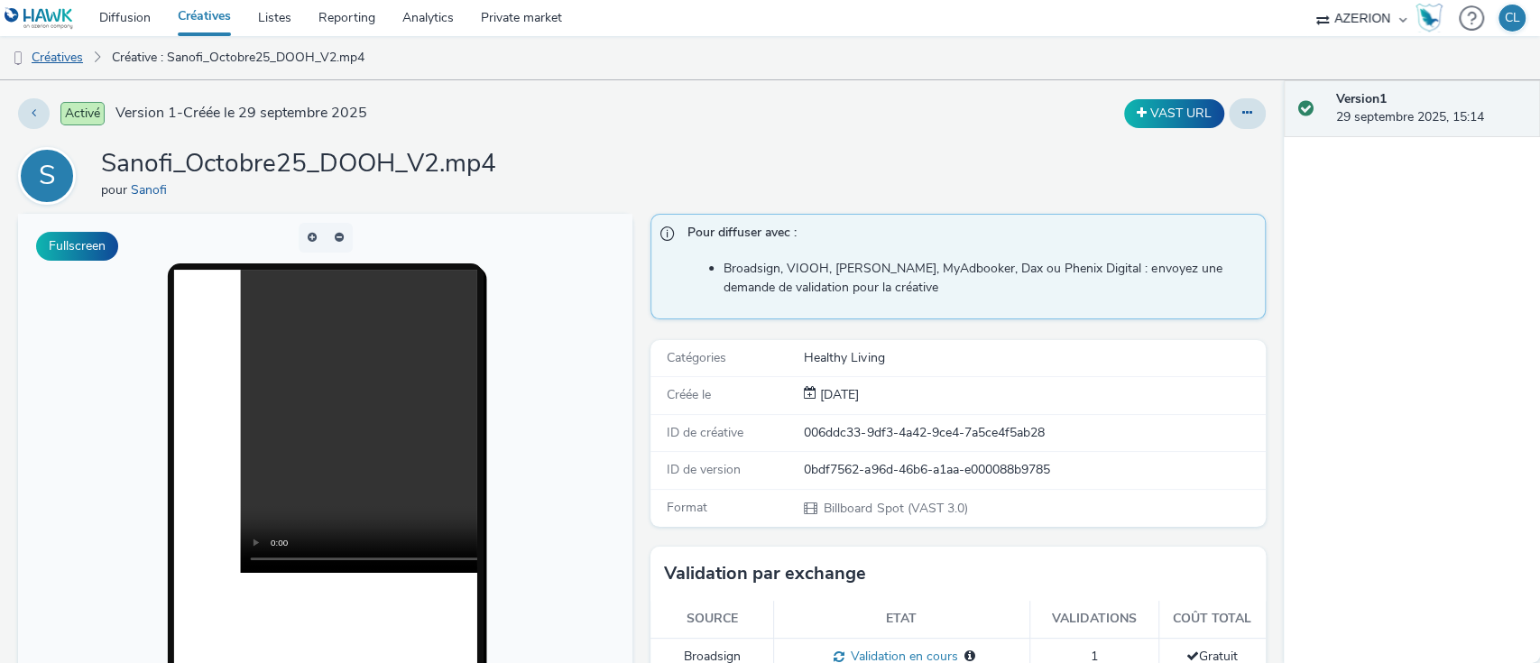
click at [65, 62] on link "Créatives" at bounding box center [46, 57] width 92 height 43
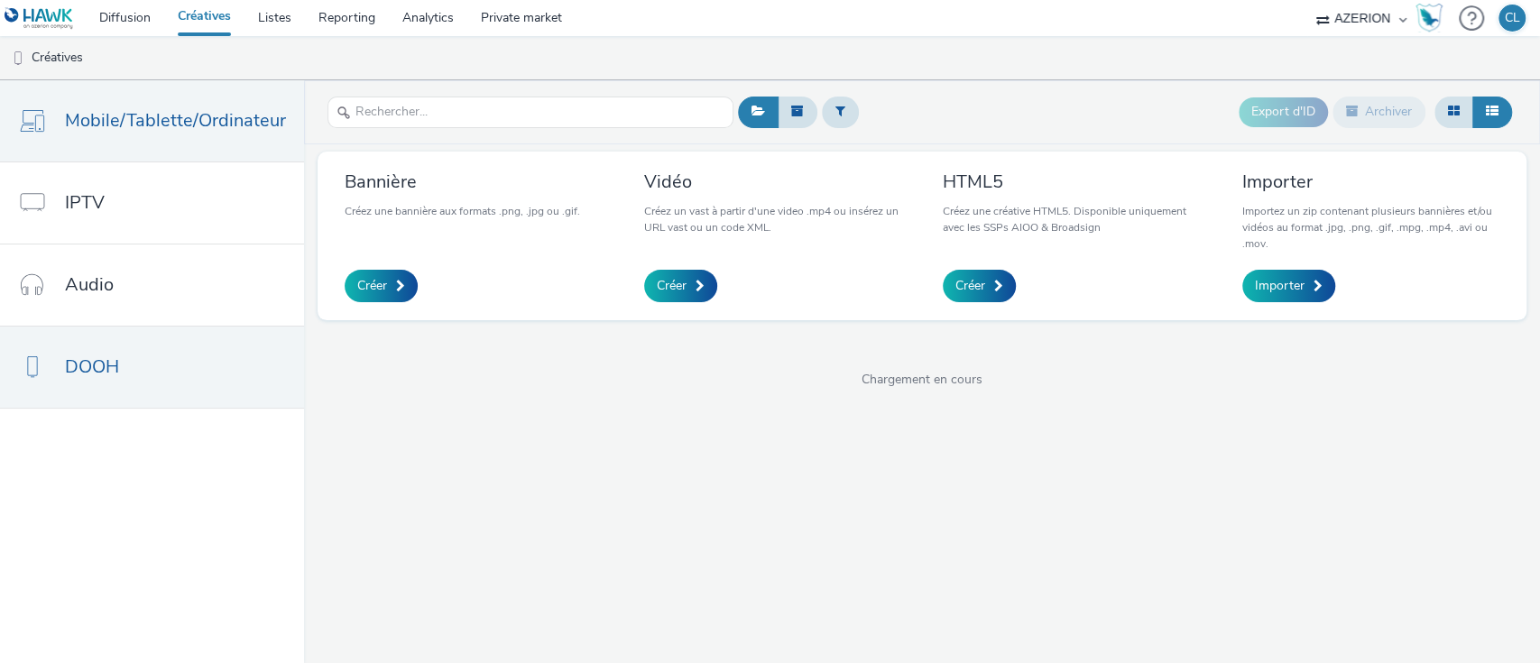
click at [183, 116] on span "Mobile/Tablette/Ordinateur" at bounding box center [175, 120] width 221 height 26
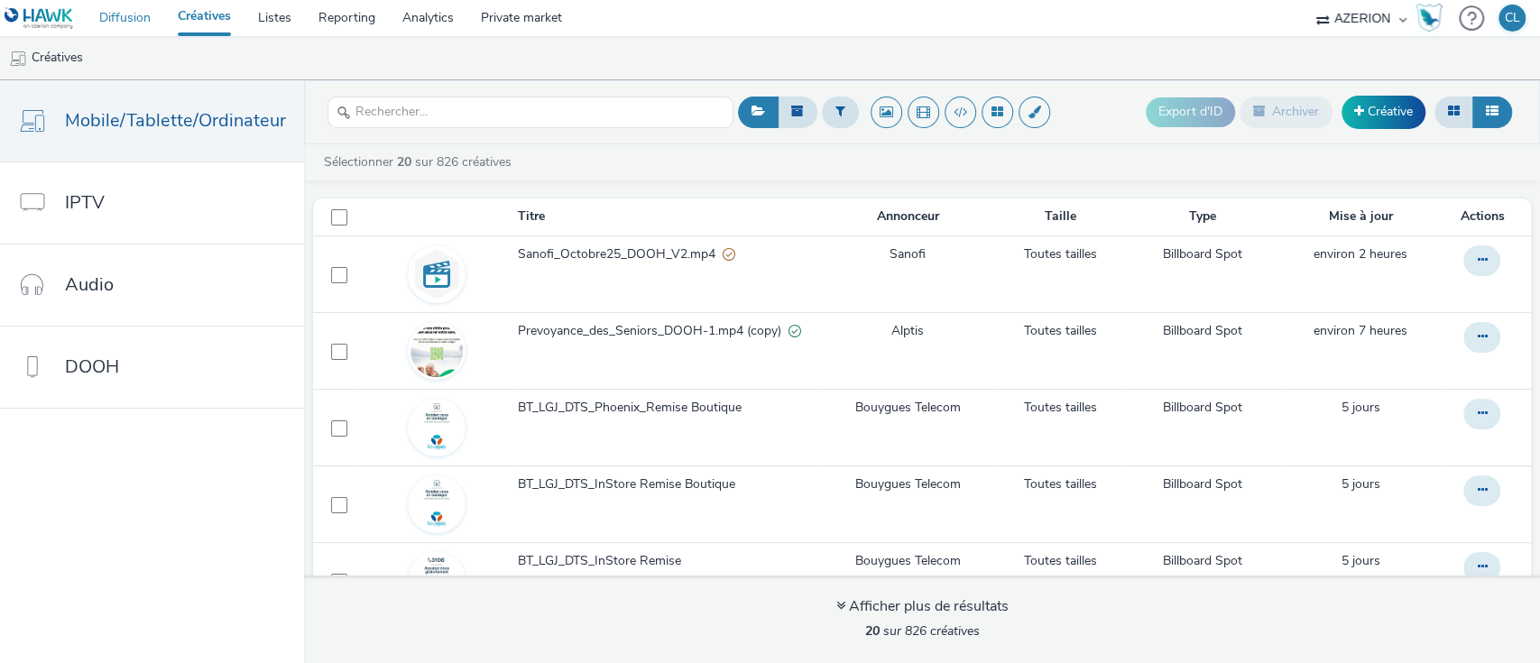
click at [120, 16] on link "Diffusion" at bounding box center [125, 18] width 79 height 36
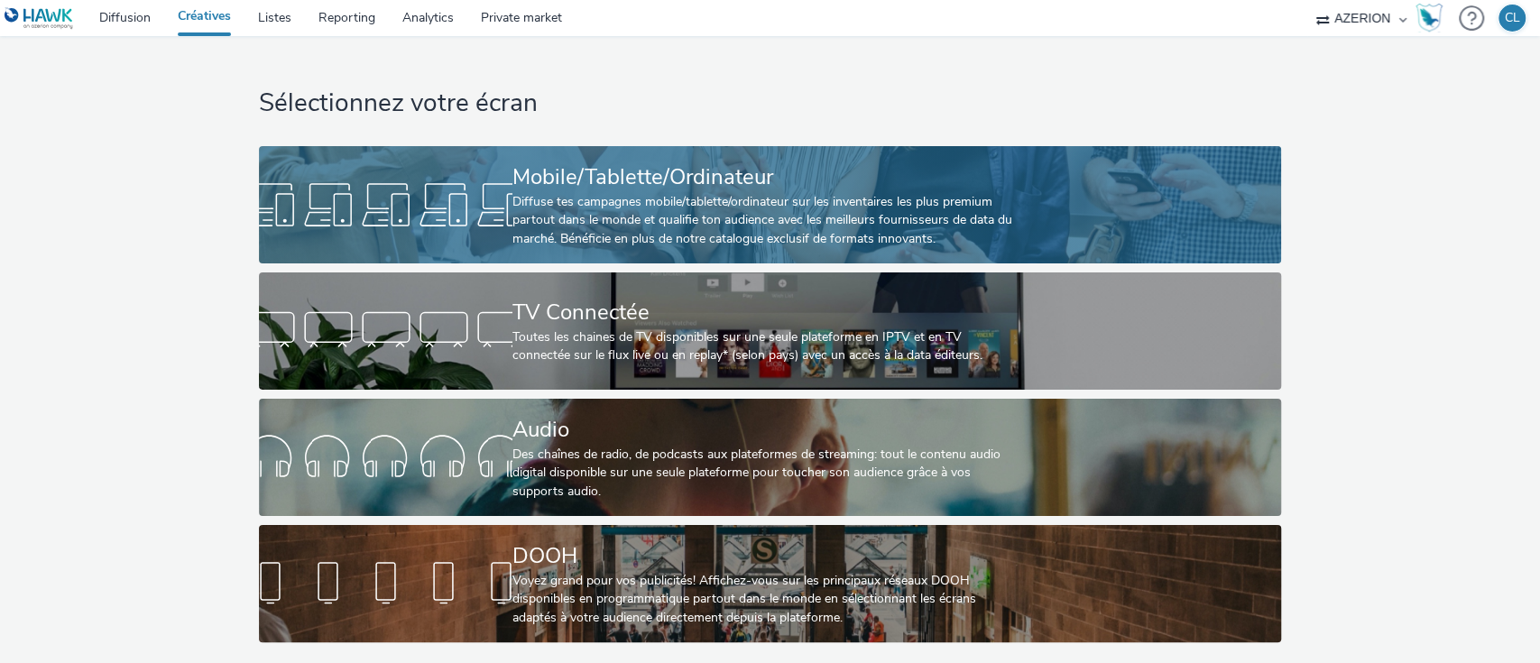
click at [489, 199] on div at bounding box center [386, 205] width 254 height 58
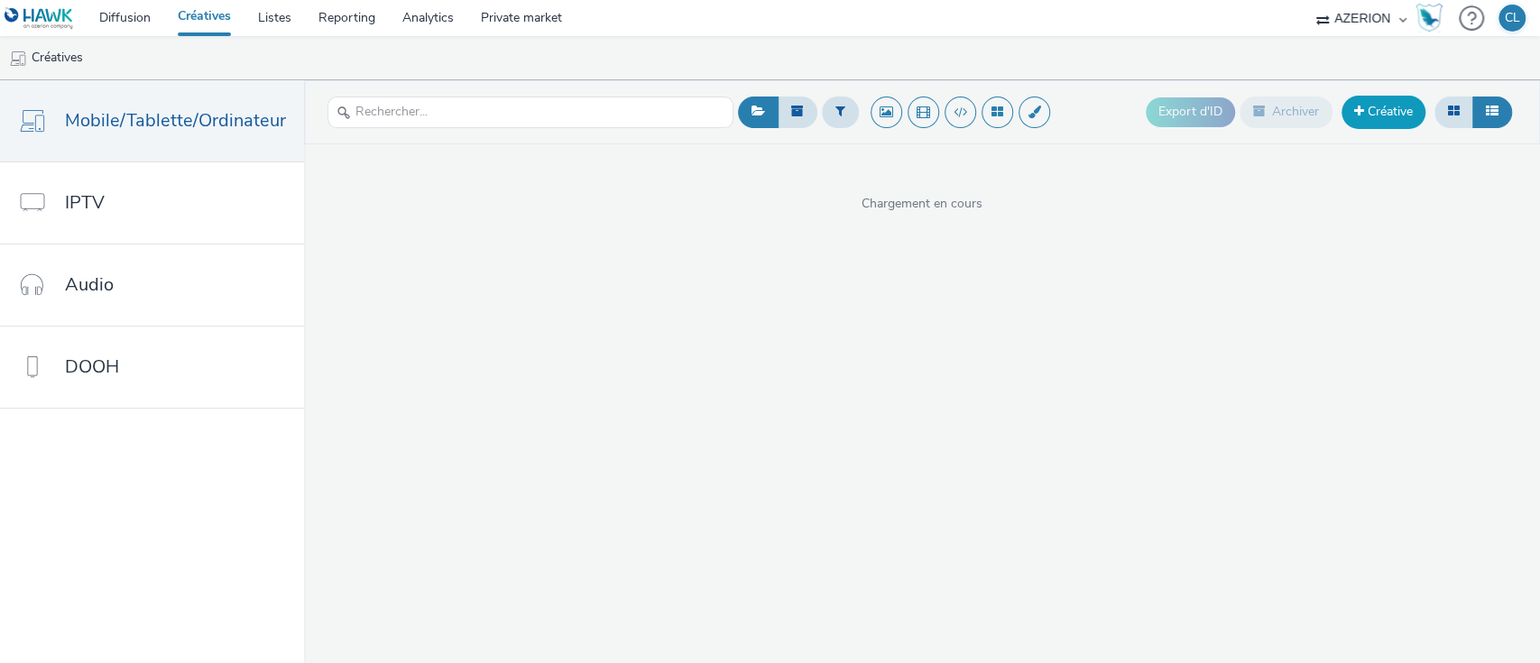
click at [1370, 105] on link "Créative" at bounding box center [1384, 112] width 84 height 32
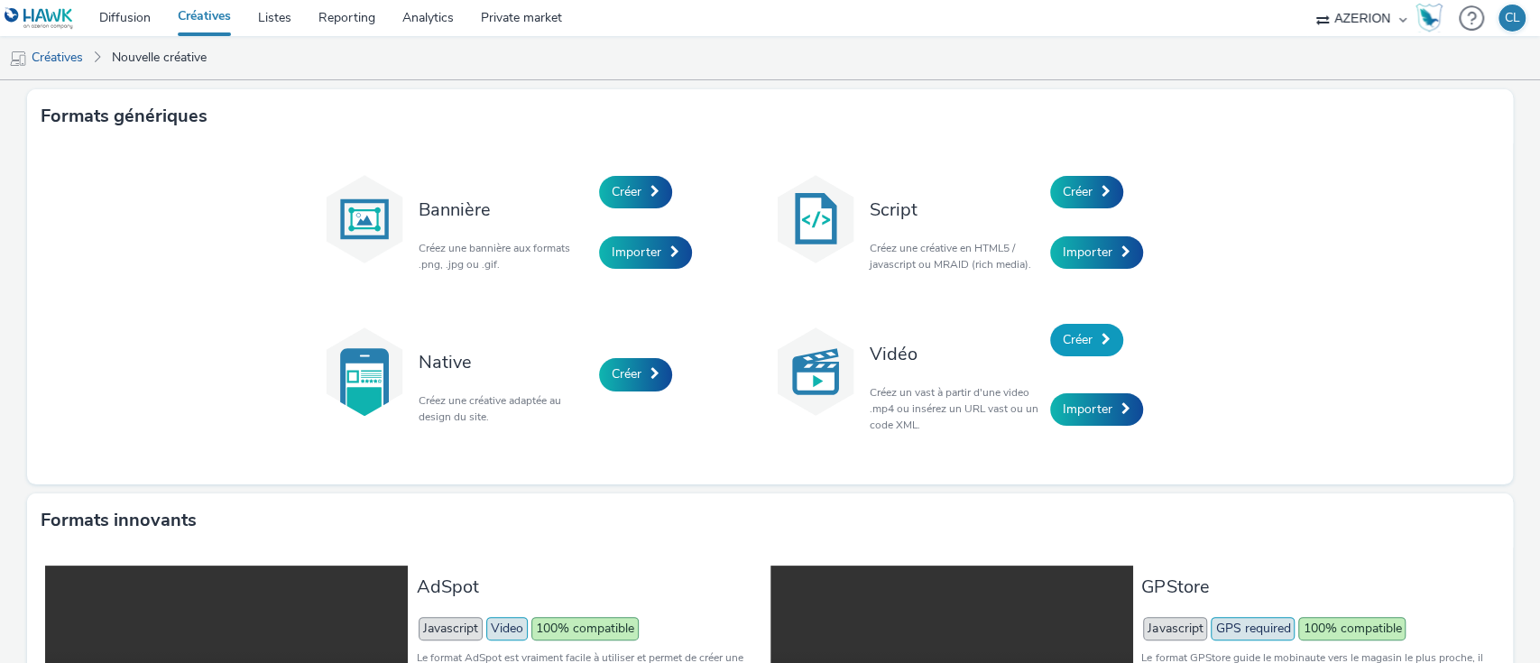
click at [1078, 339] on span "Créer" at bounding box center [1078, 339] width 30 height 17
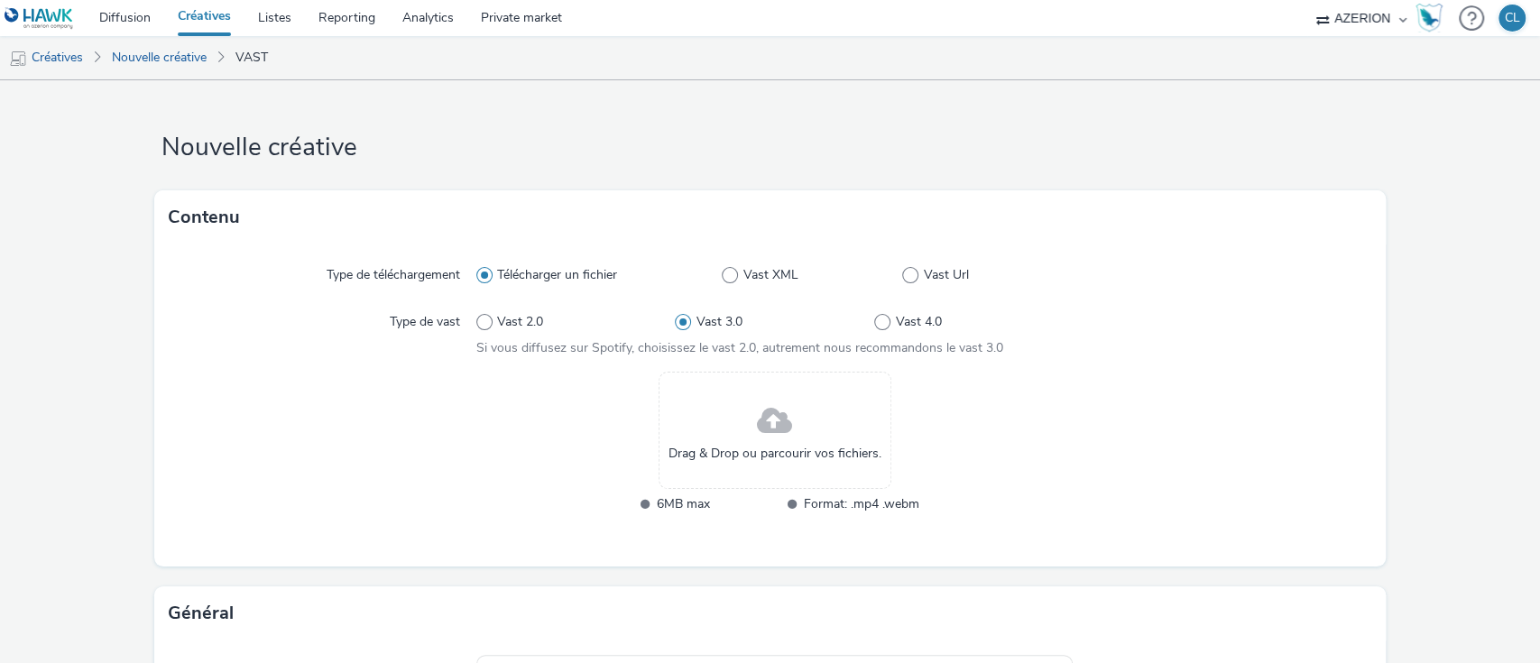
click at [739, 438] on div "Drag & Drop ou parcourir vos fichiers." at bounding box center [775, 430] width 233 height 117
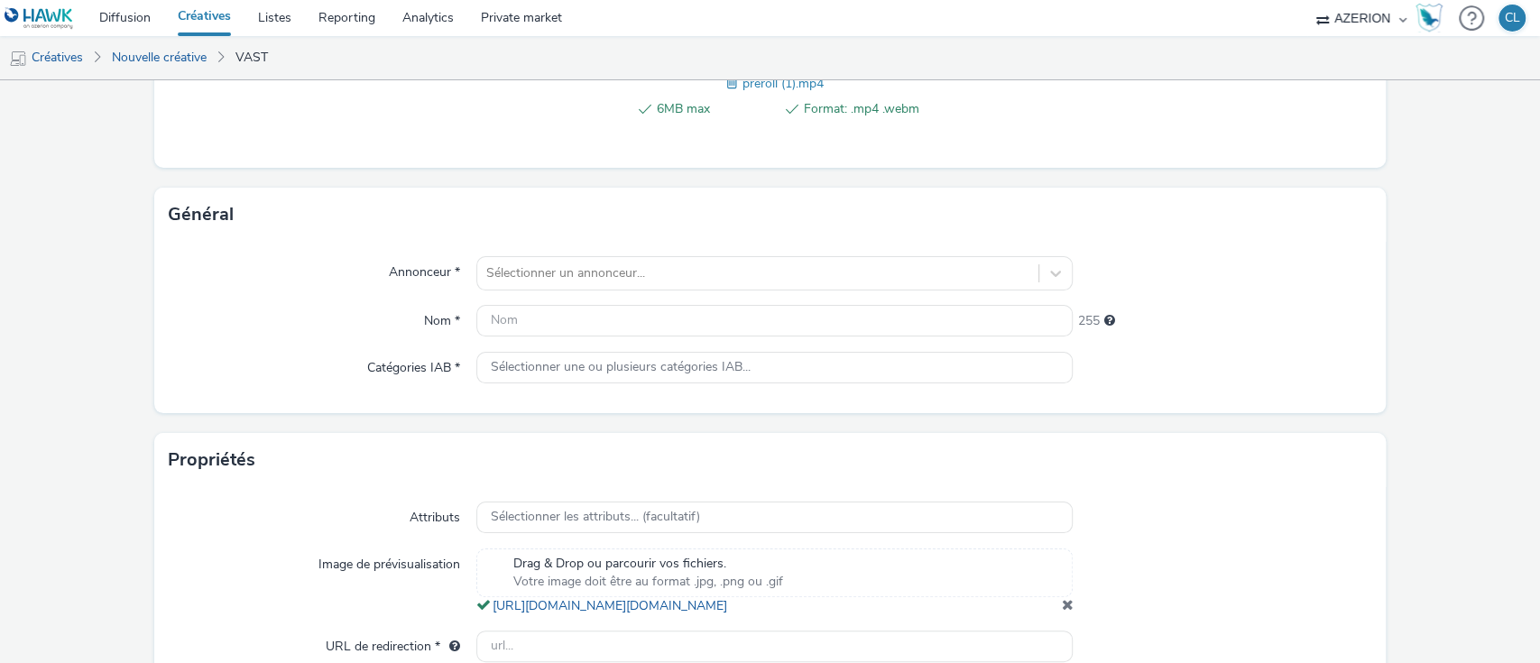
scroll to position [452, 0]
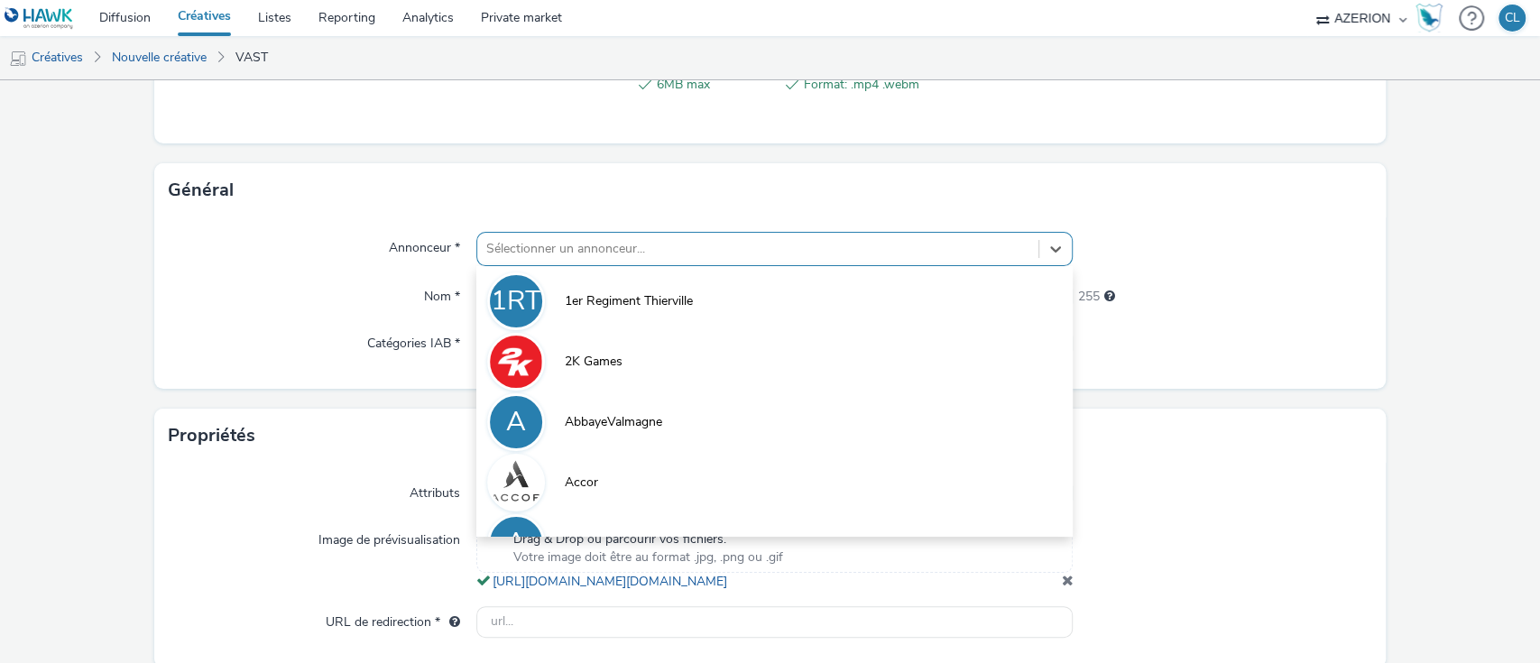
click at [974, 256] on div at bounding box center [758, 249] width 544 height 22
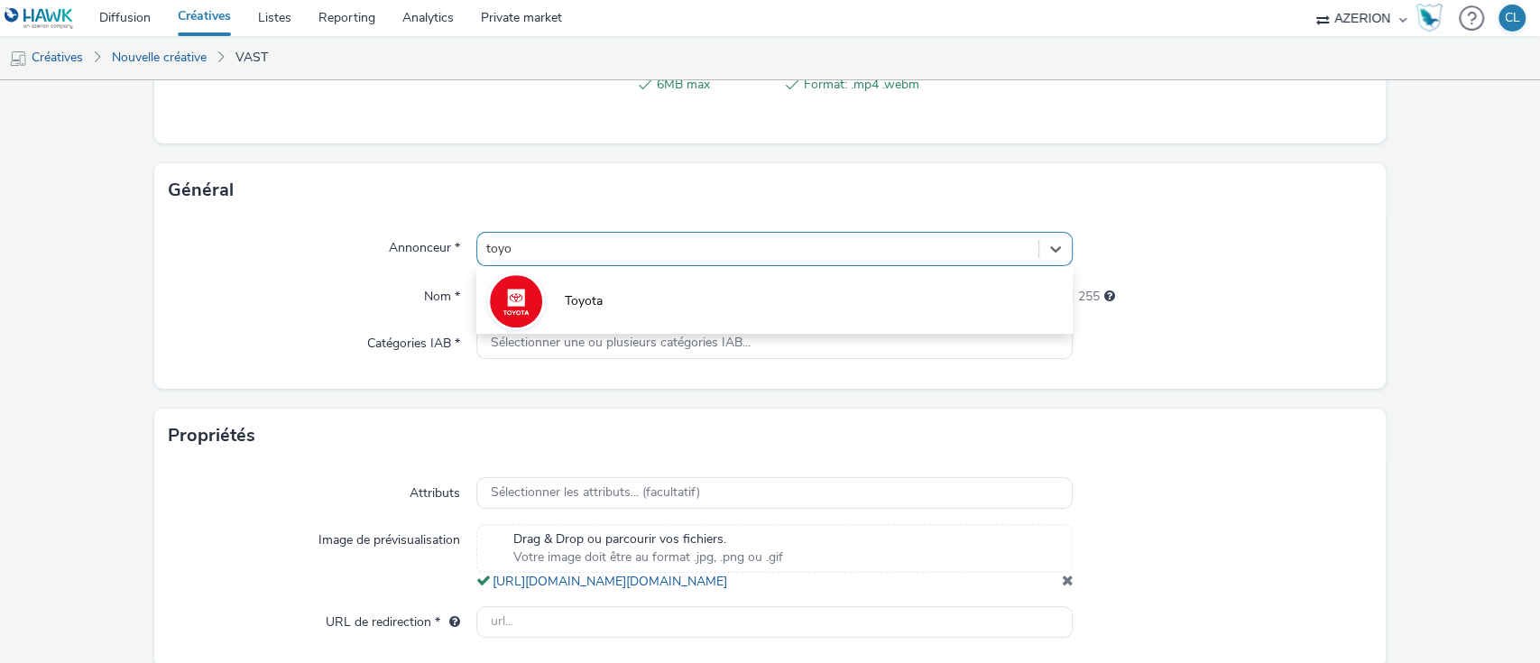
type input "toyot"
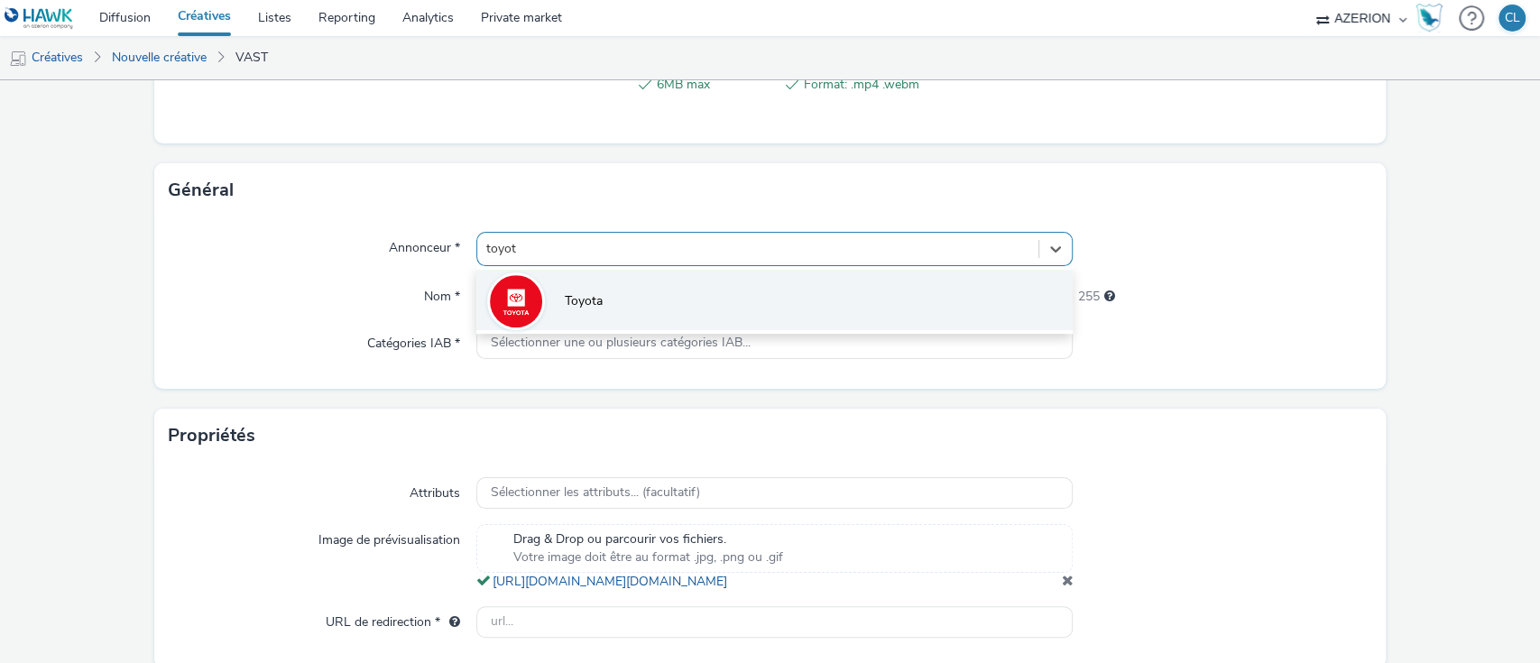
click at [924, 286] on li "Toyota" at bounding box center [774, 300] width 597 height 60
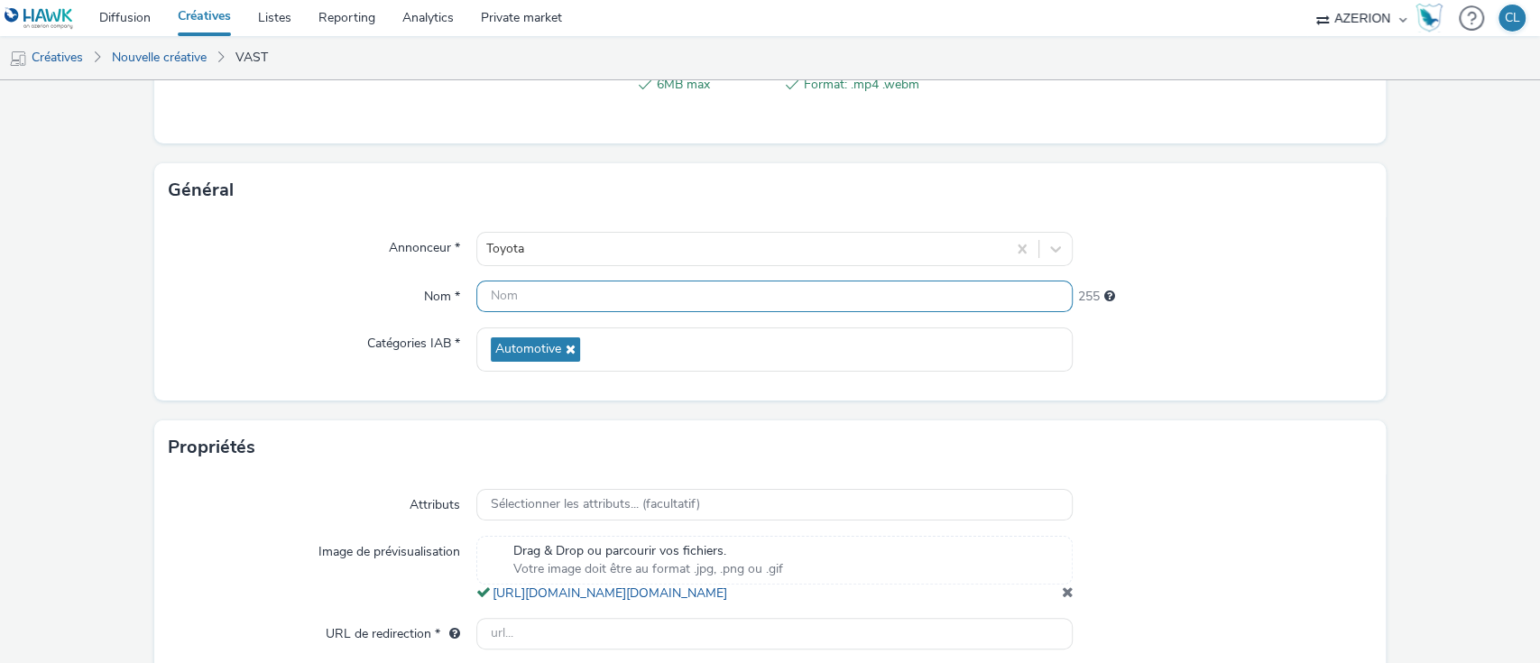
click at [857, 300] on input "text" at bounding box center [774, 297] width 597 height 32
click at [617, 290] on input "Toyota_Octo25_" at bounding box center [774, 297] width 597 height 32
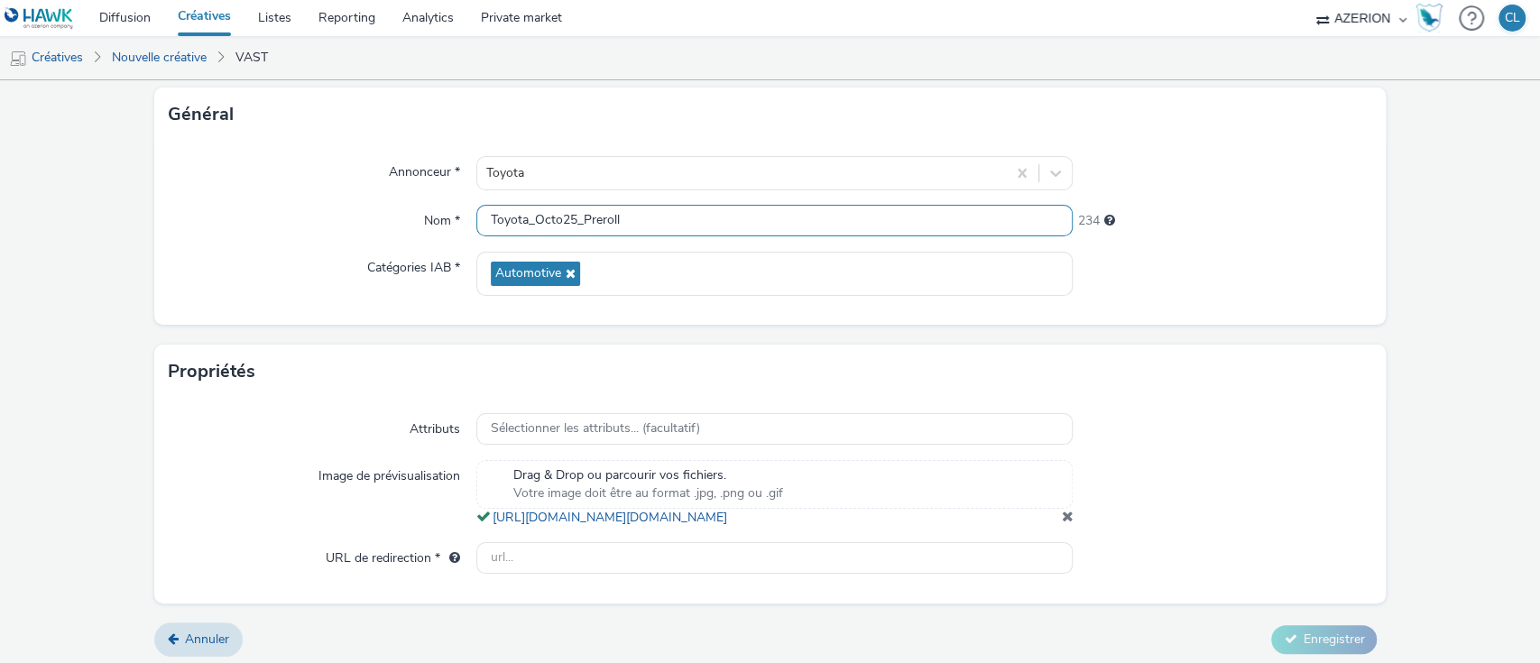
scroll to position [550, 0]
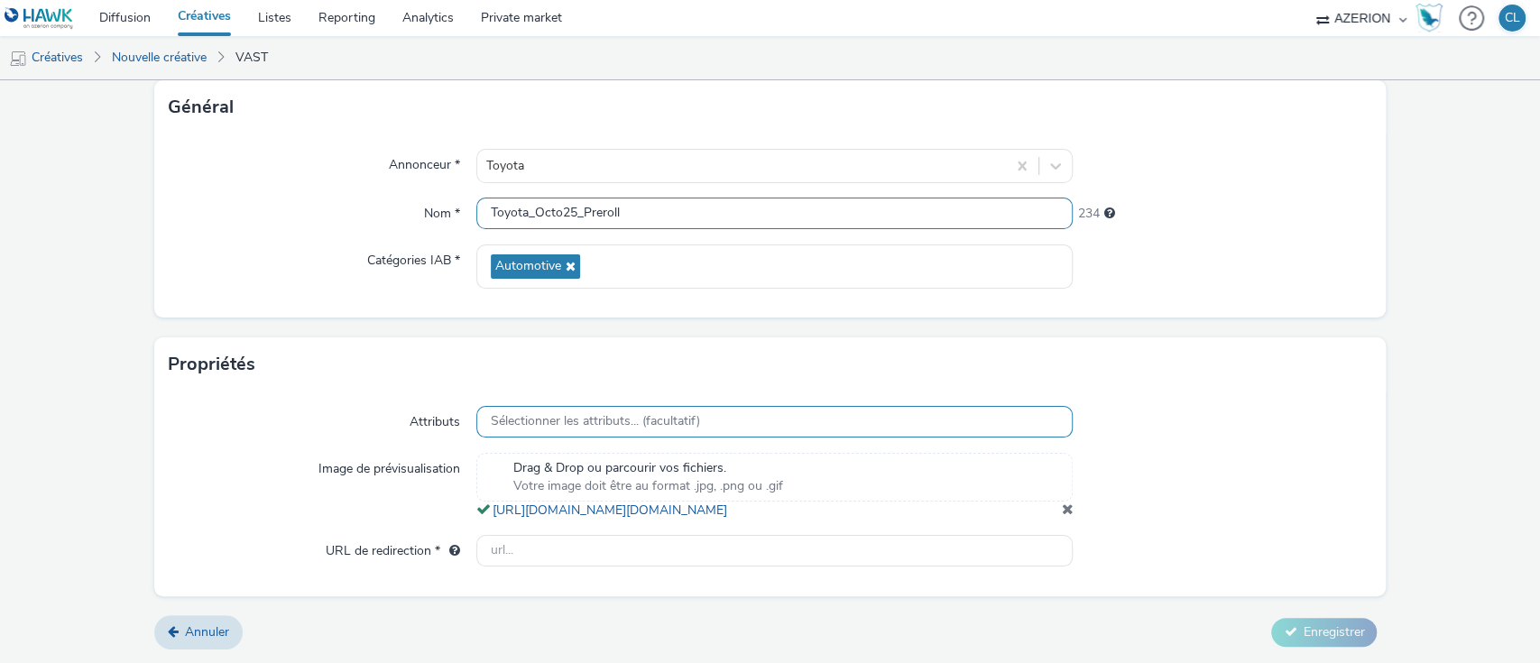
type input "Toyota_Octo25_Preroll"
click at [727, 406] on div "Sélectionner les attributs... (facultatif)" at bounding box center [774, 422] width 597 height 32
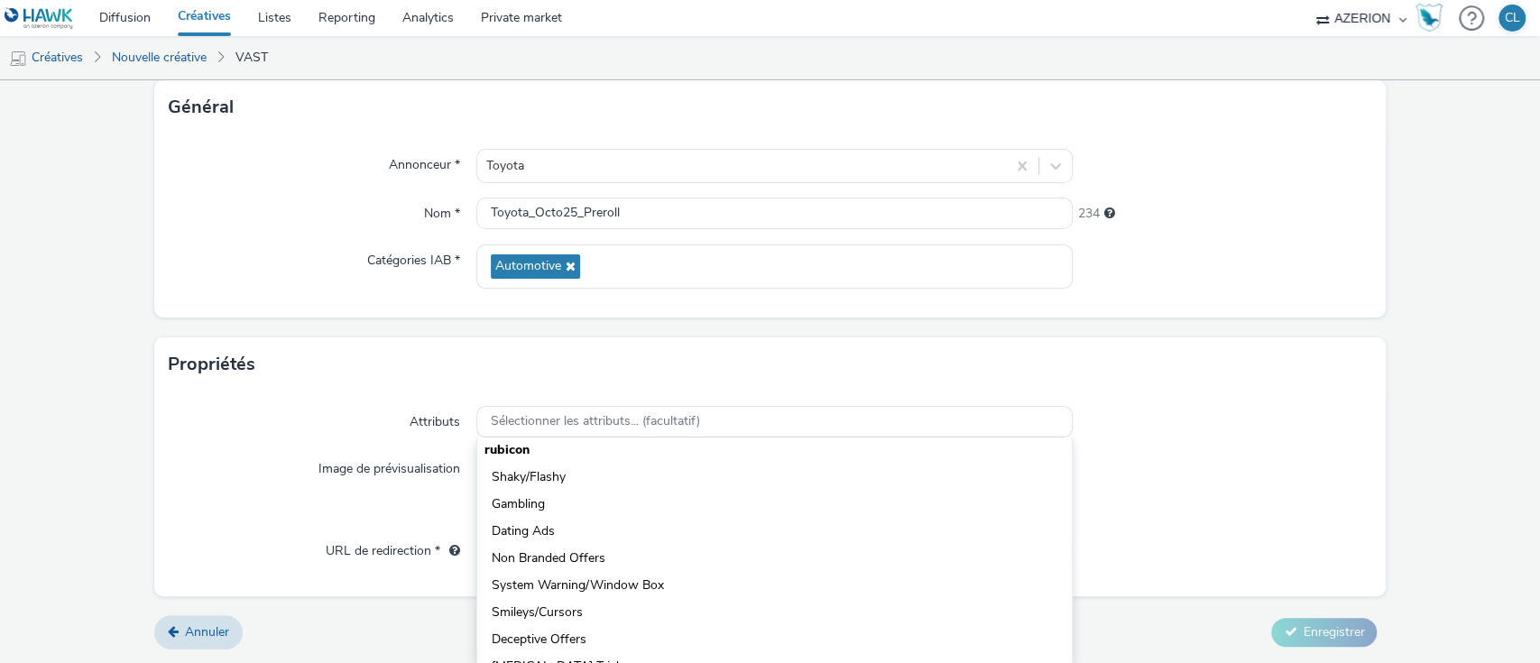
scroll to position [587, 0]
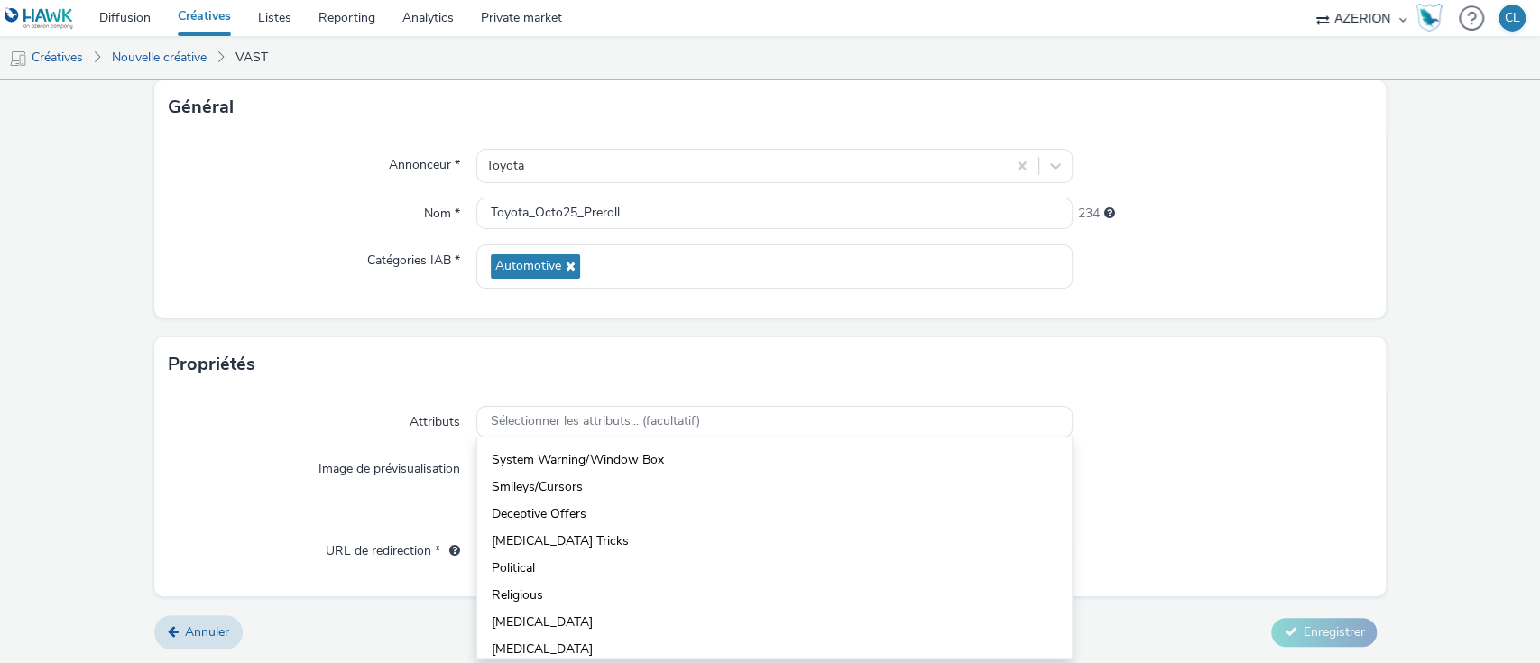
click at [1343, 286] on div "Annonceur * Toyota Nom * Toyota_Octo25_Preroll 234 Catégories IAB * Automotive" at bounding box center [770, 225] width 1233 height 183
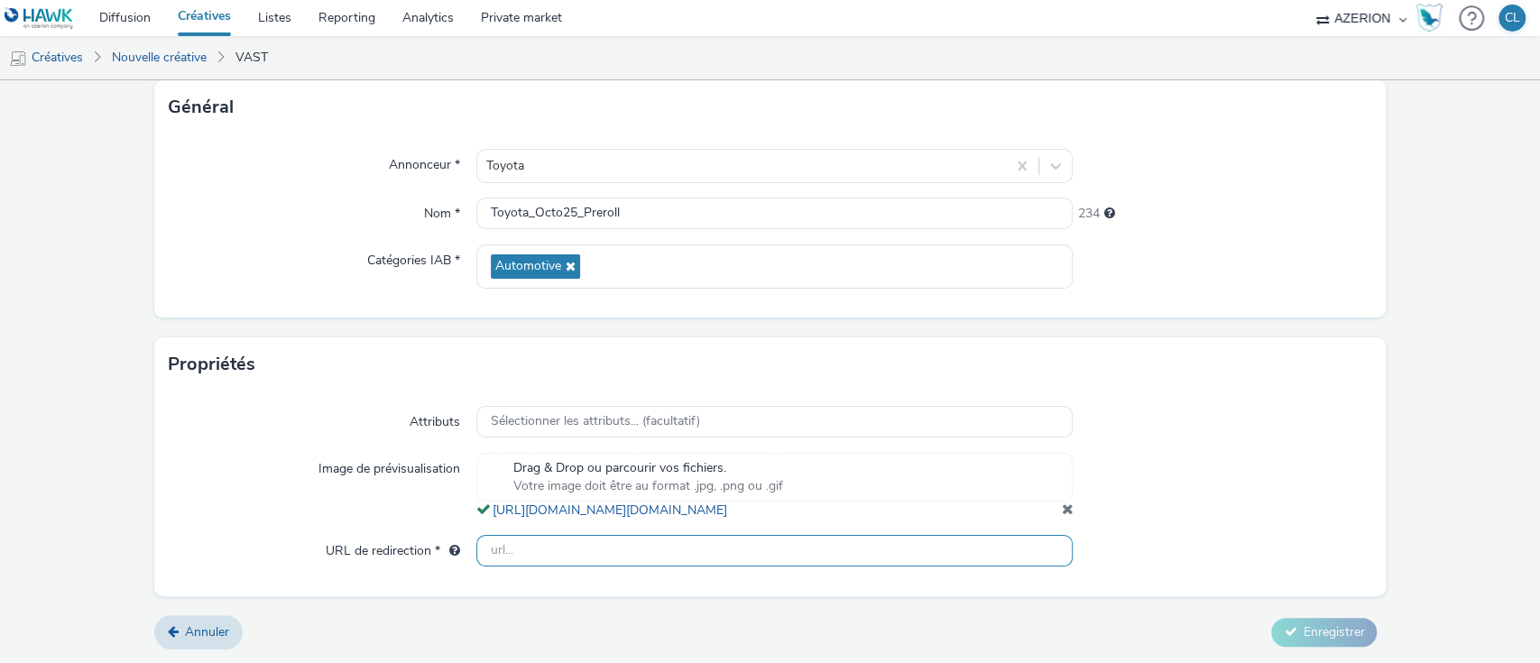
click at [527, 558] on input "text" at bounding box center [774, 551] width 597 height 32
paste input "https://ad.doubleclick.net/ddm/trackclk/N526601.4509732AZERIONFR/B34134586.4297…"
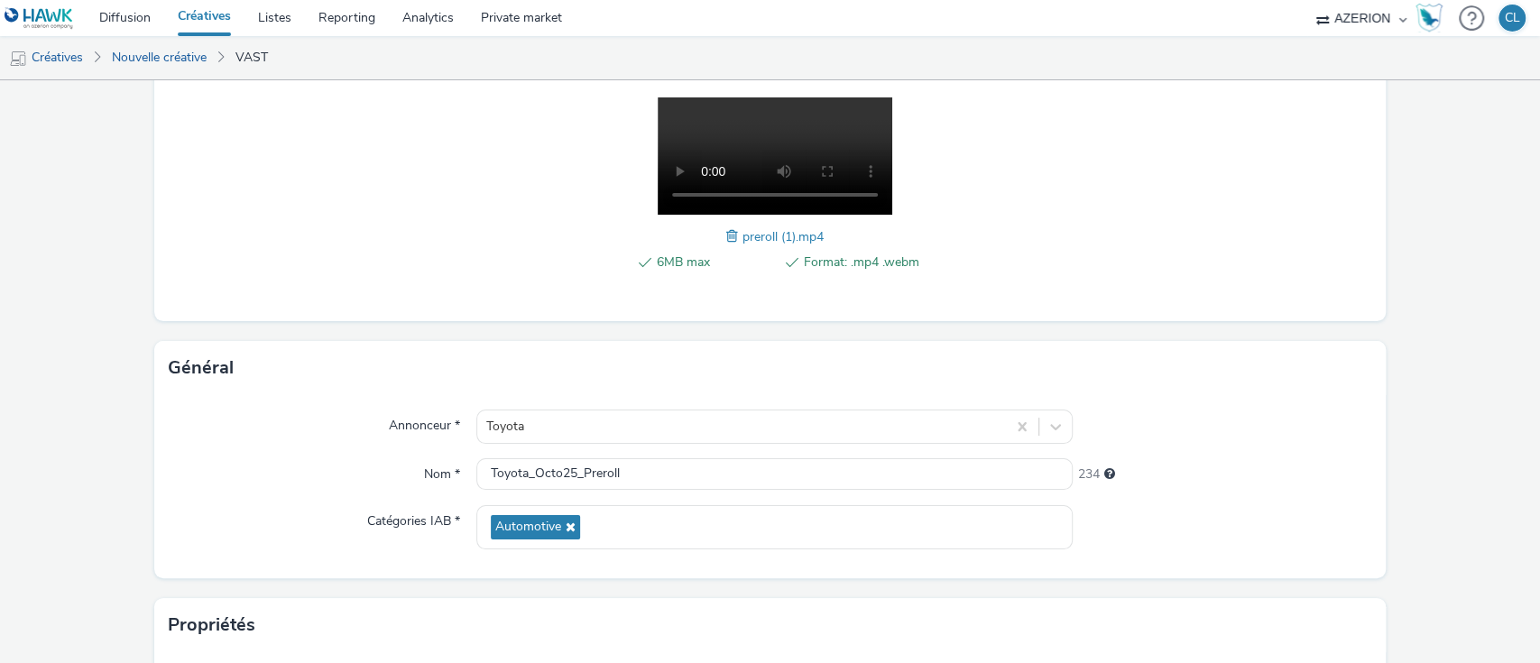
scroll to position [272, 0]
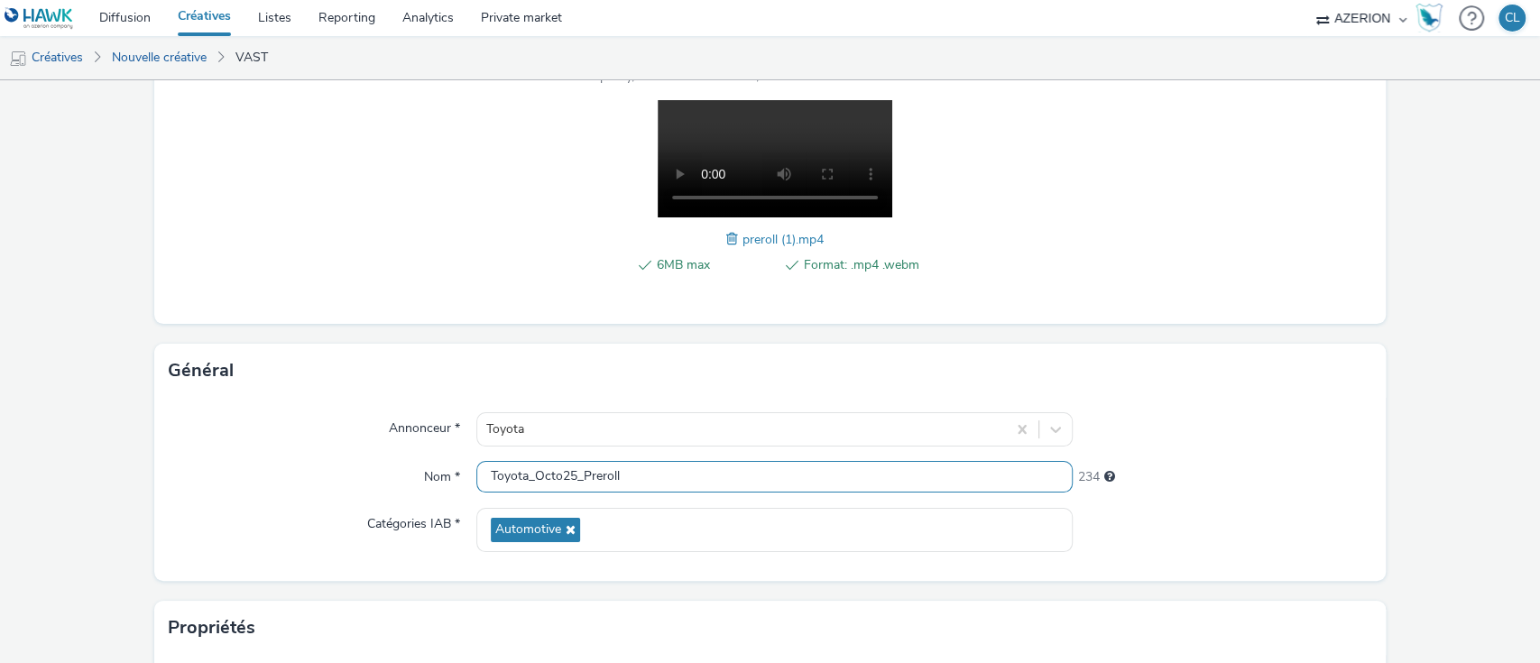
type input "https://ad.doubleclick.net/ddm/trackclk/N526601.4509732AZERIONFR/B34134586.4297…"
click at [650, 467] on input "Toyota_Octo25_Preroll" at bounding box center [774, 477] width 597 height 32
type input "Toyota_Octo25_Preroll_MOBILE"
click at [1307, 442] on div at bounding box center [1222, 429] width 299 height 34
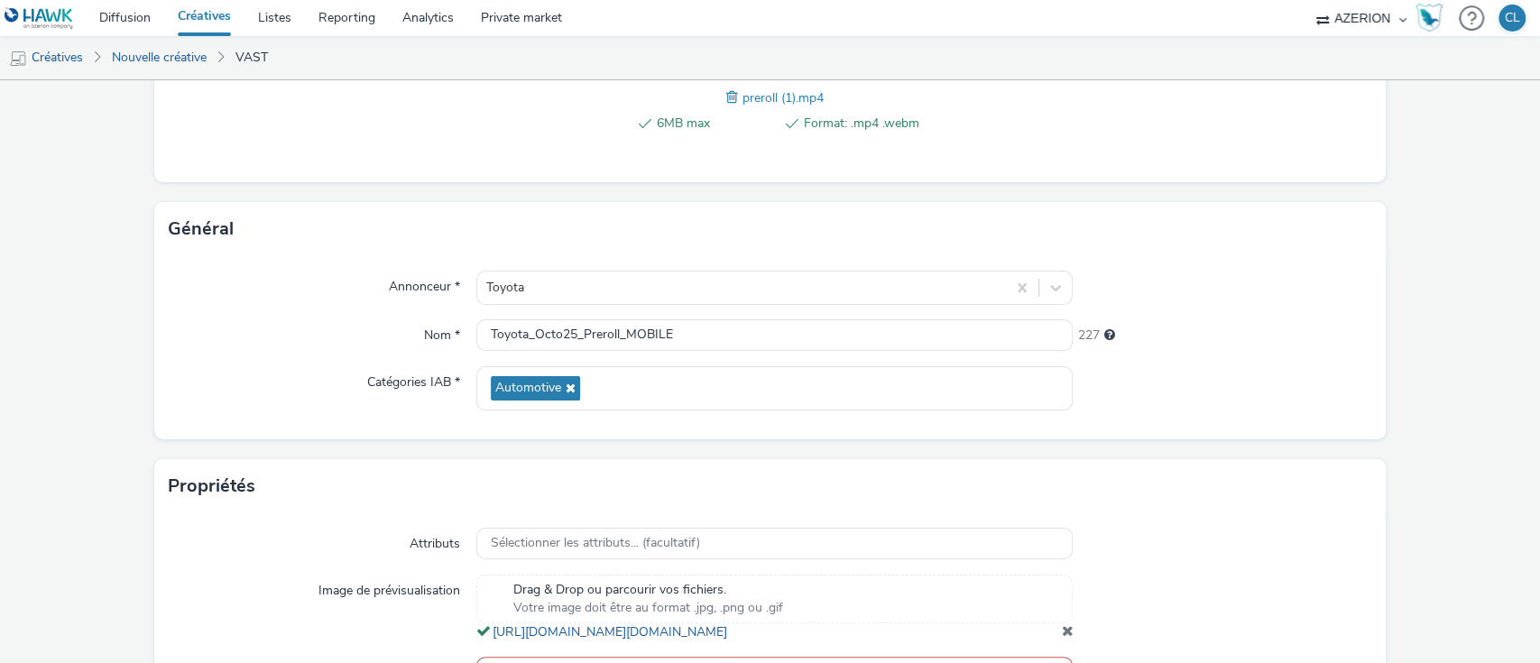
scroll to position [568, 0]
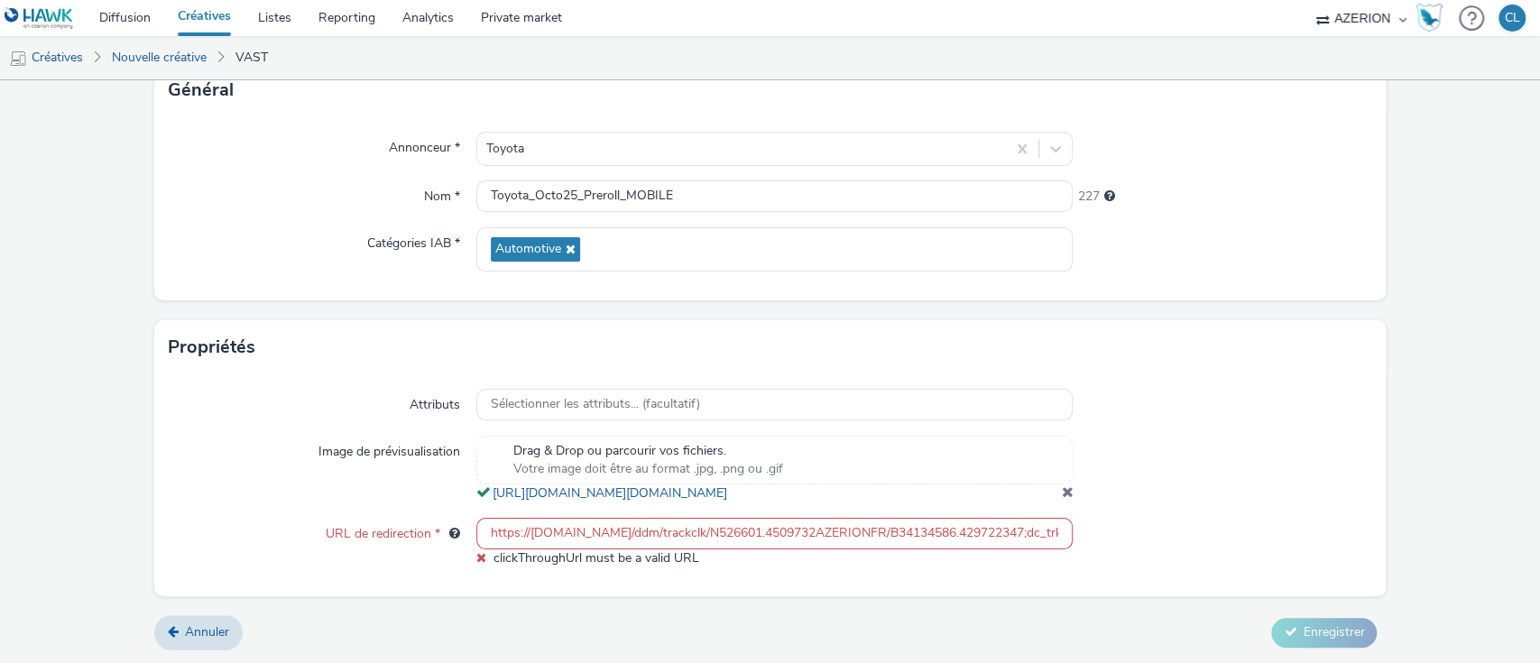
drag, startPoint x: 1014, startPoint y: 526, endPoint x: 339, endPoint y: 537, distance: 675.1
click at [339, 537] on div "URL de redirection * https://ad.doubleclick.net/ddm/trackclk/N526601.4509732AZE…" at bounding box center [771, 543] width 1204 height 50
click at [791, 527] on input "https://ad.doubleclick.net/ddm/trackclk/N526601.4509732AZERIONFR/B34134586.4297…" at bounding box center [774, 534] width 597 height 32
drag, startPoint x: 791, startPoint y: 527, endPoint x: 1173, endPoint y: 573, distance: 384.5
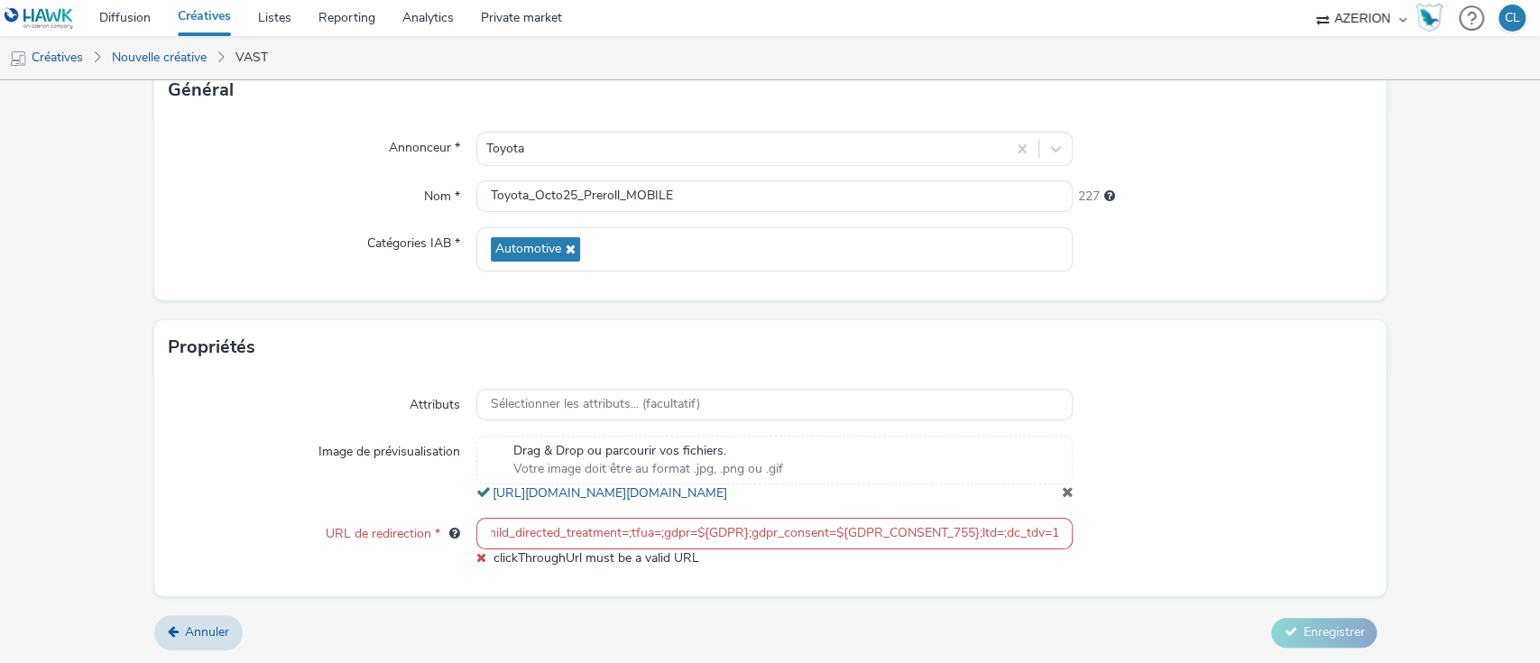
click at [1173, 573] on div "Attributs Sélectionner les attributs... (facultatif) Image de prévisualisation …" at bounding box center [770, 485] width 1233 height 222
drag, startPoint x: 483, startPoint y: 536, endPoint x: 1299, endPoint y: 566, distance: 817.2
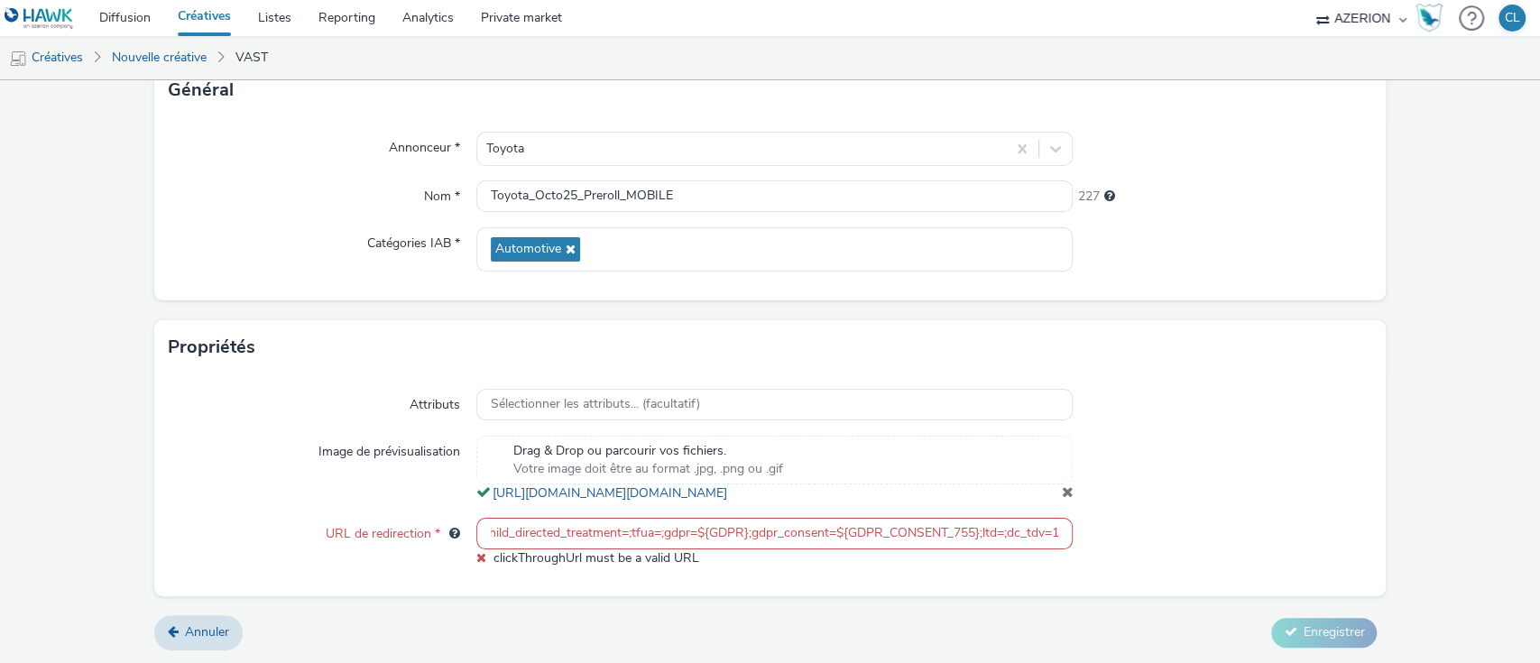
click at [1299, 566] on div "URL de redirection * https://ad.doubleclick.net/ddm/trackclk/N526601.4509732AZE…" at bounding box center [771, 543] width 1204 height 50
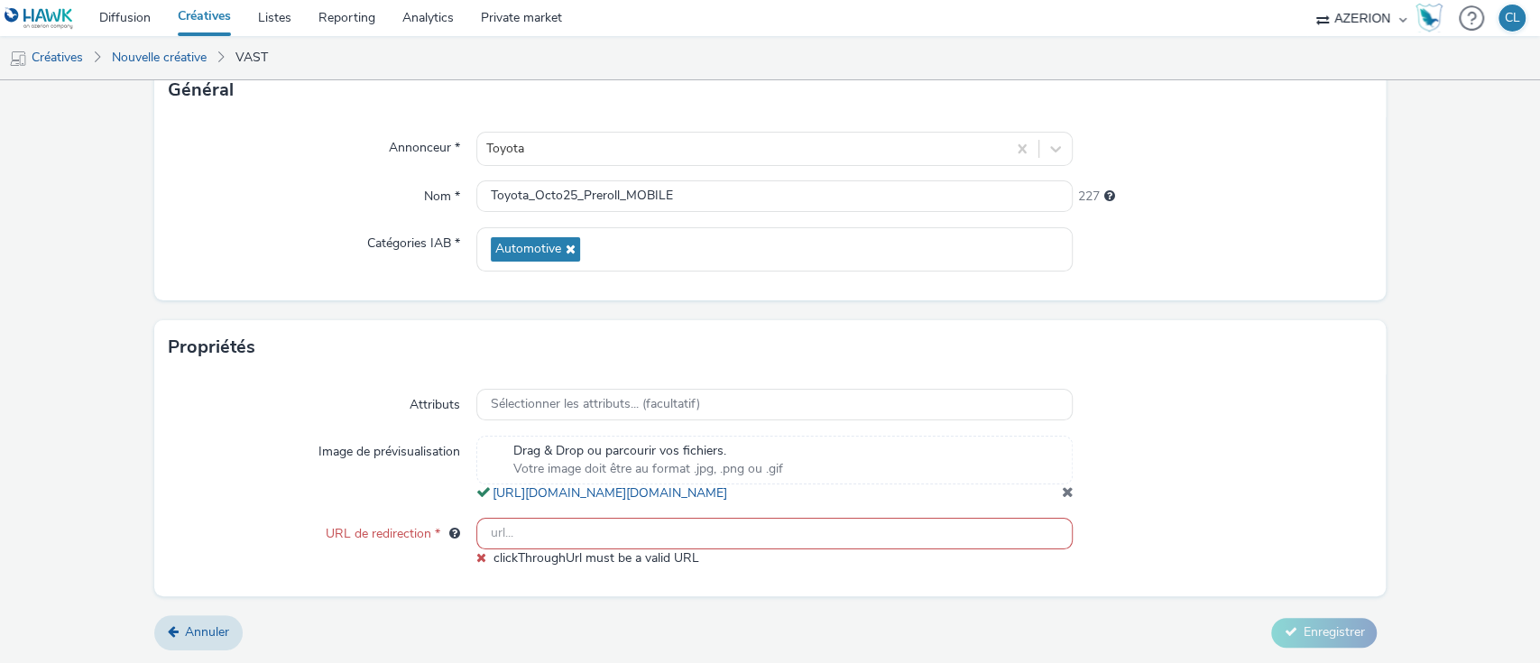
scroll to position [550, 0]
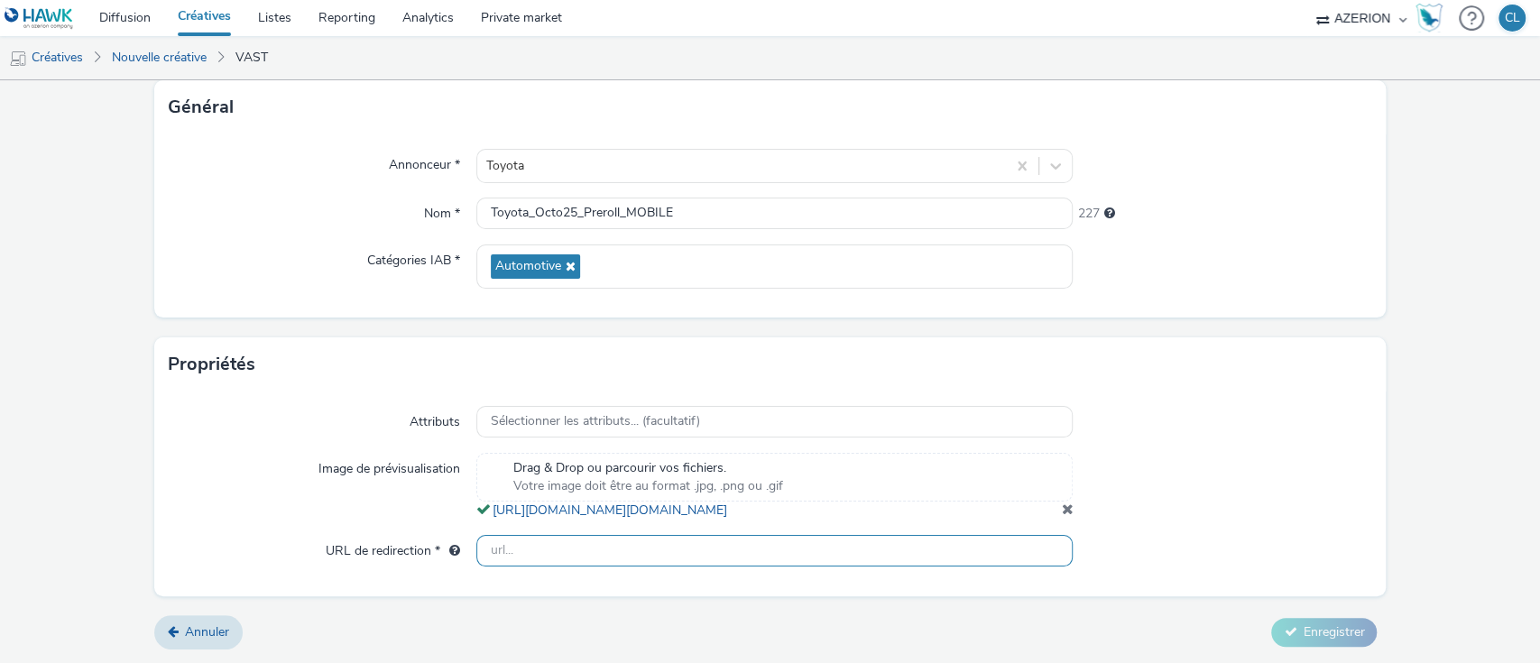
paste input "https://ad.doubleclick.net/ddm/trackclk/N526601.4509732AZERIONFR/B34134586.4297…"
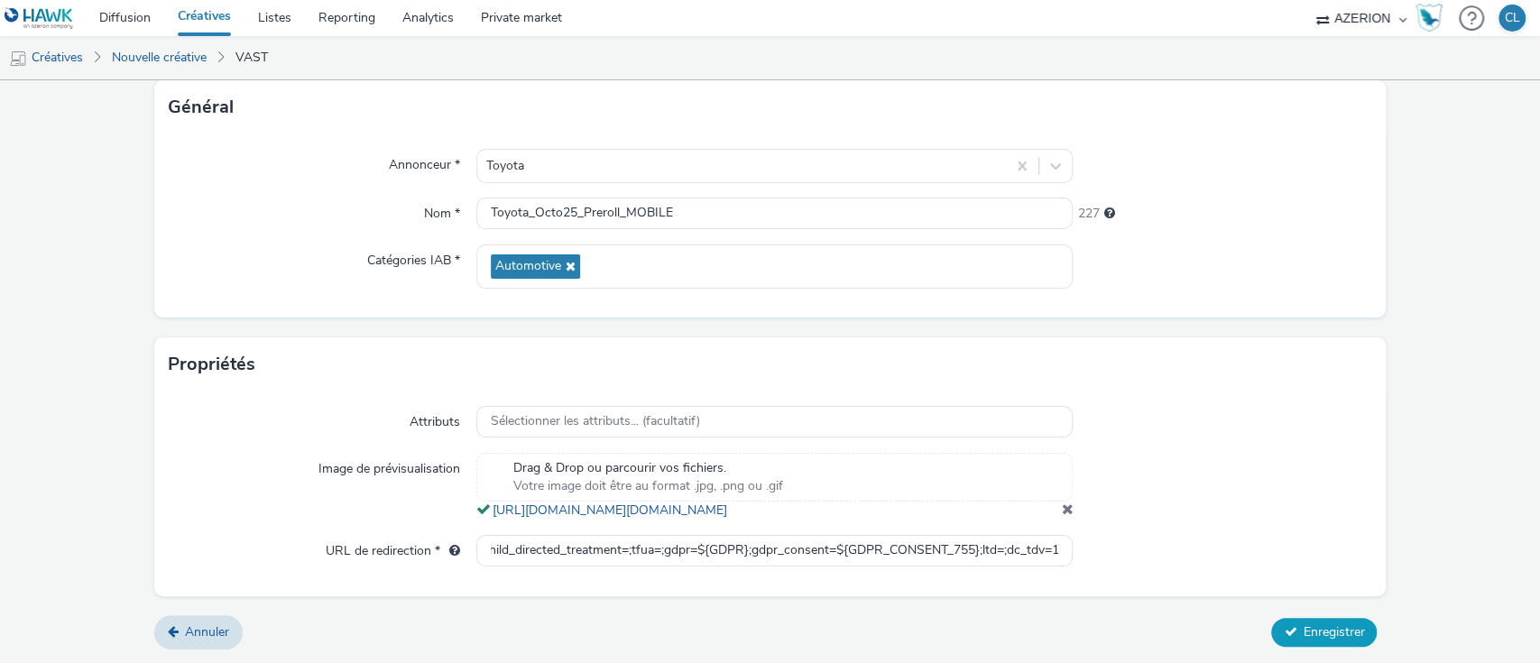
scroll to position [0, 0]
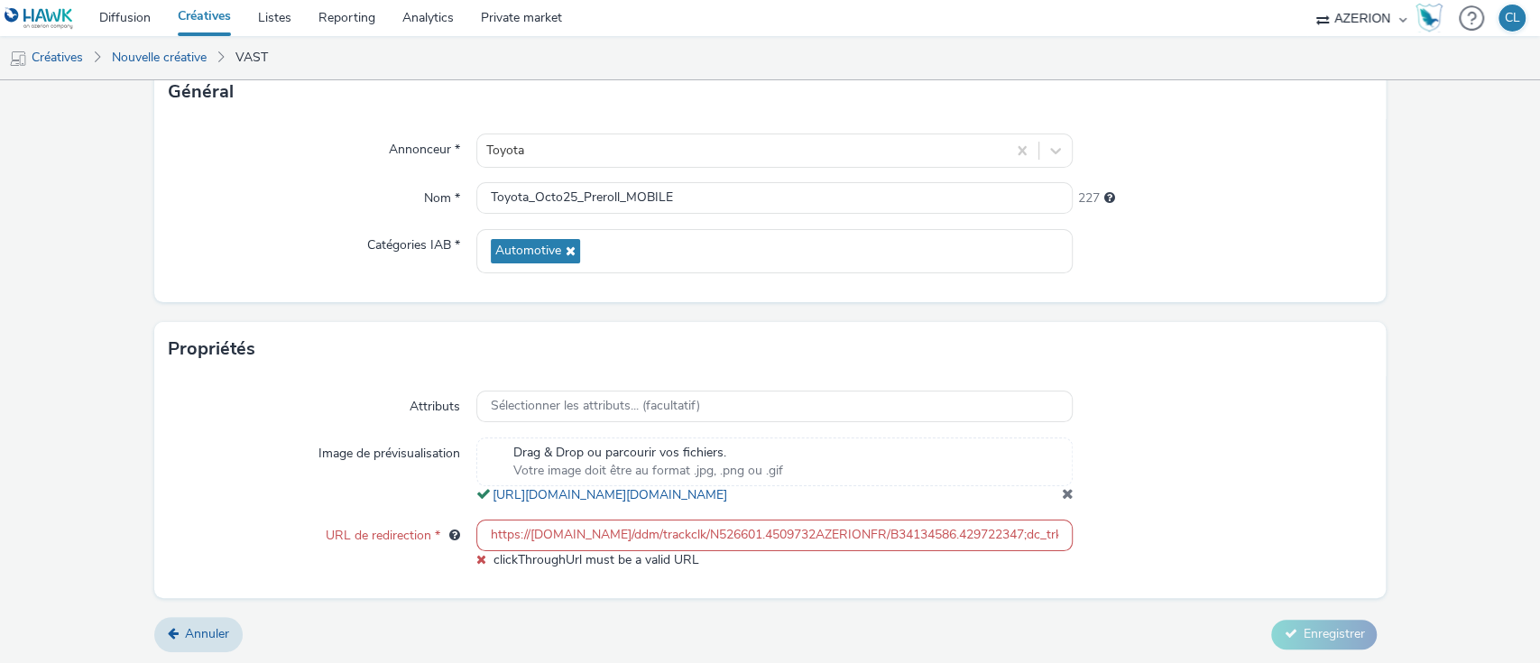
click at [1308, 622] on form "Nouvelle créative Contenu Type de téléchargement Télécharger un fichier Vast XM…" at bounding box center [770, 97] width 1540 height 1135
click at [706, 569] on div "https://ad.doubleclick.net/ddm/trackclk/N526601.4509732AZERIONFR/B34134586.4297…" at bounding box center [774, 545] width 597 height 50
click at [1313, 478] on div at bounding box center [1222, 471] width 299 height 67
drag, startPoint x: 487, startPoint y: 537, endPoint x: 1239, endPoint y: 540, distance: 751.7
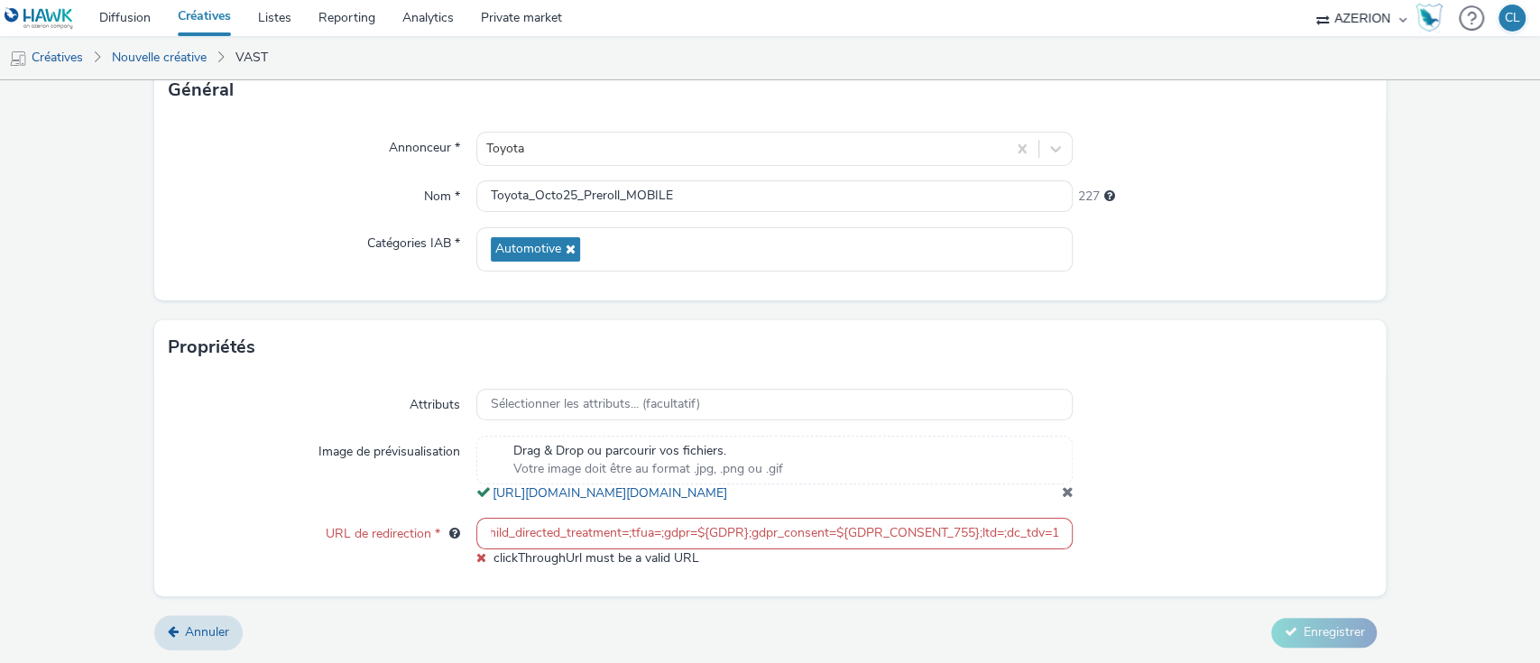
click at [1239, 540] on div "URL de redirection * https://ad.doubleclick.net/ddm/trackclk/N526601.4509732AZE…" at bounding box center [771, 543] width 1204 height 50
click at [1239, 540] on div at bounding box center [1222, 543] width 299 height 50
click at [1180, 436] on div at bounding box center [1222, 469] width 299 height 67
drag, startPoint x: 485, startPoint y: 538, endPoint x: 1523, endPoint y: 652, distance: 1044.9
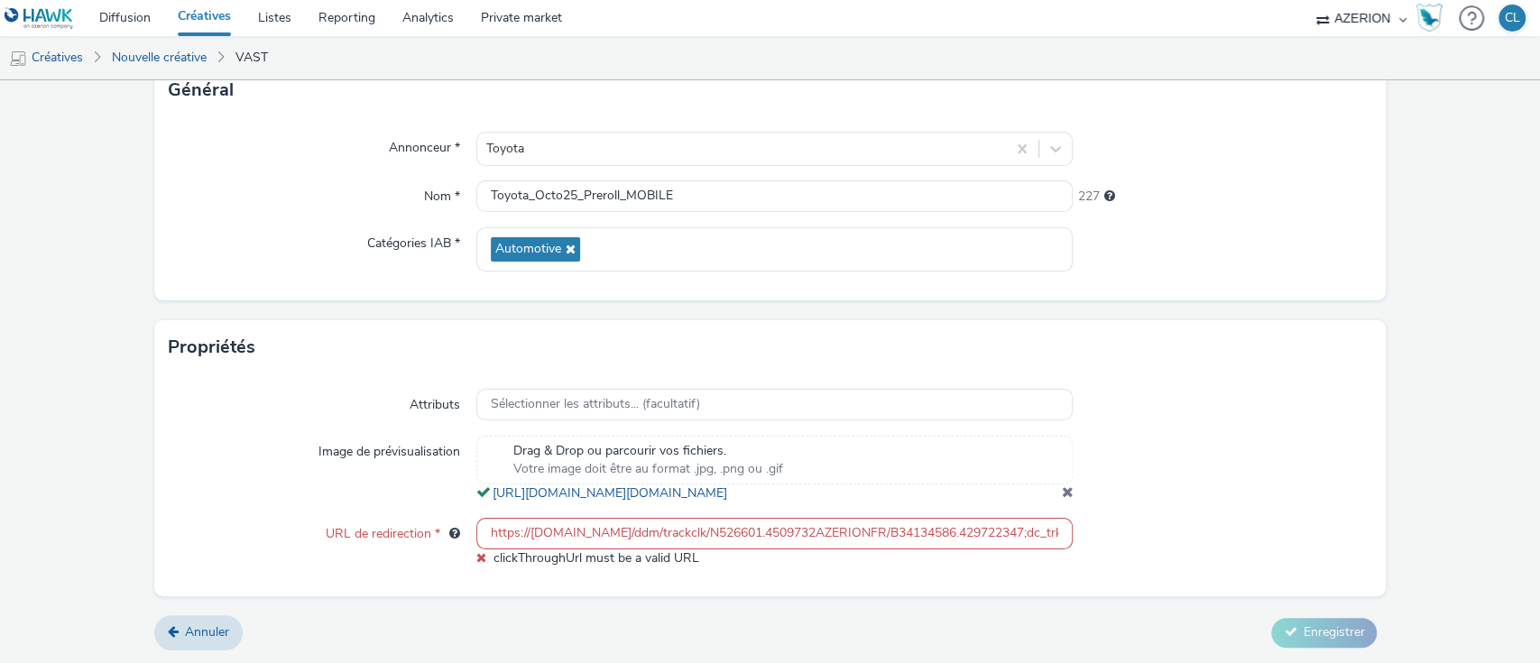
click at [1523, 652] on div "Nouvelle créative Contenu Type de téléchargement Télécharger un fichier Vast XM…" at bounding box center [770, 371] width 1540 height 583
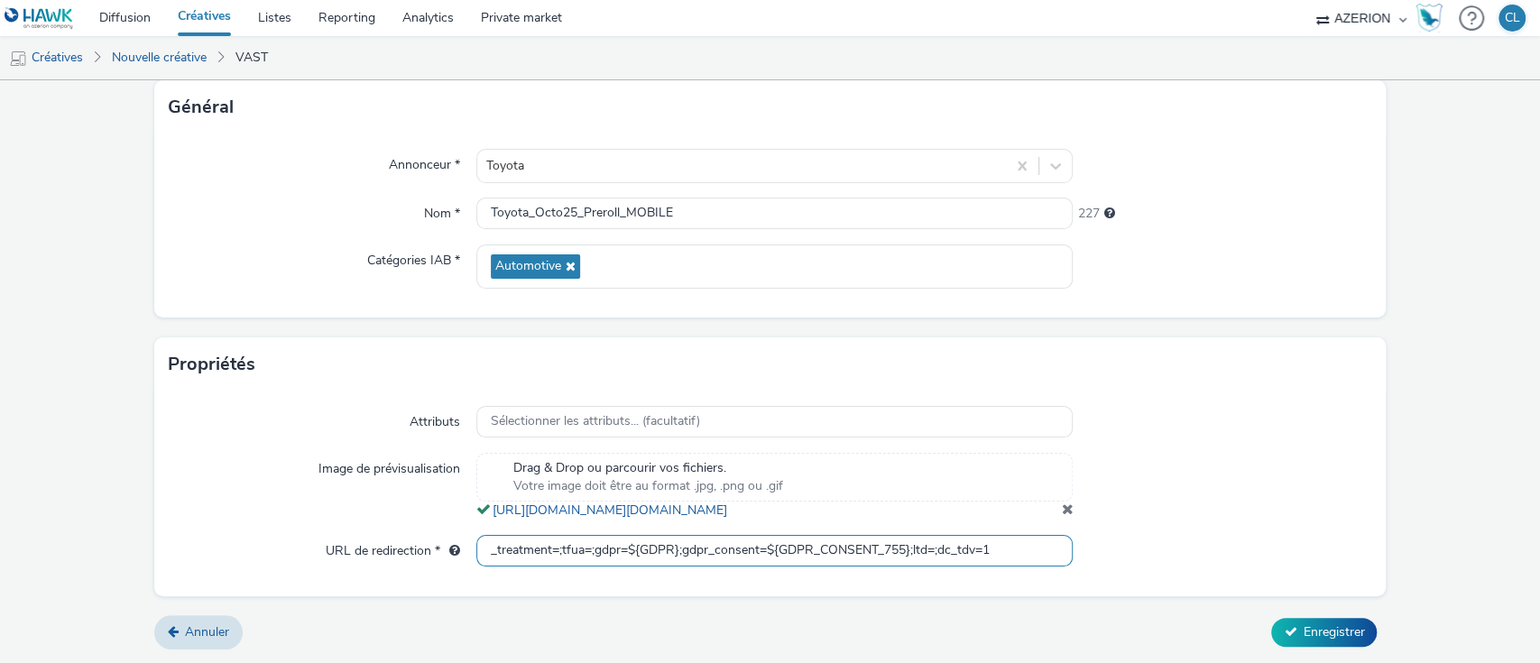
scroll to position [550, 0]
type input "to_treatment=;tfua=;gdpr=${GDPR};gdpr_consent=${GDPR_CONSENT_755};ltd=;dc_tdv=1"
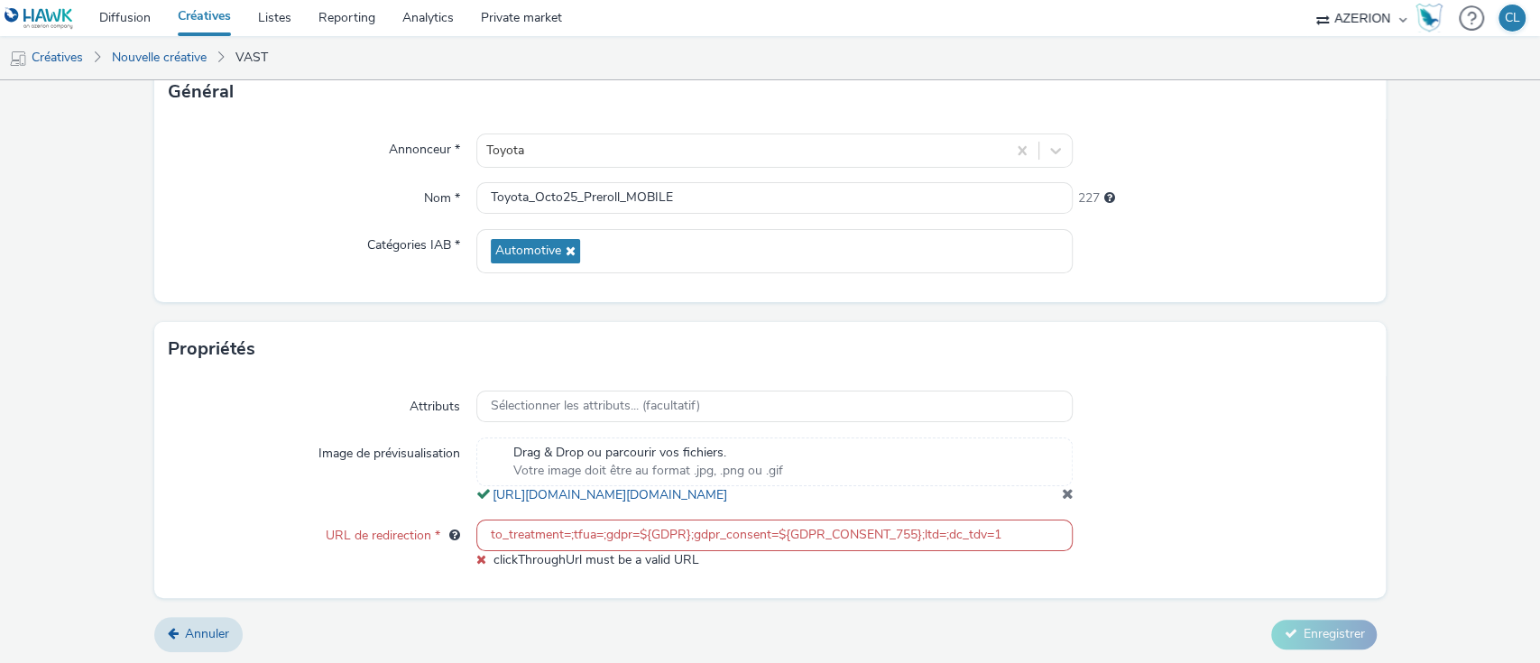
scroll to position [568, 0]
drag, startPoint x: 1039, startPoint y: 536, endPoint x: 262, endPoint y: 498, distance: 777.9
click at [262, 498] on div "Attributs Sélectionner les attributs... (facultatif) Image de prévisualisation …" at bounding box center [770, 485] width 1233 height 222
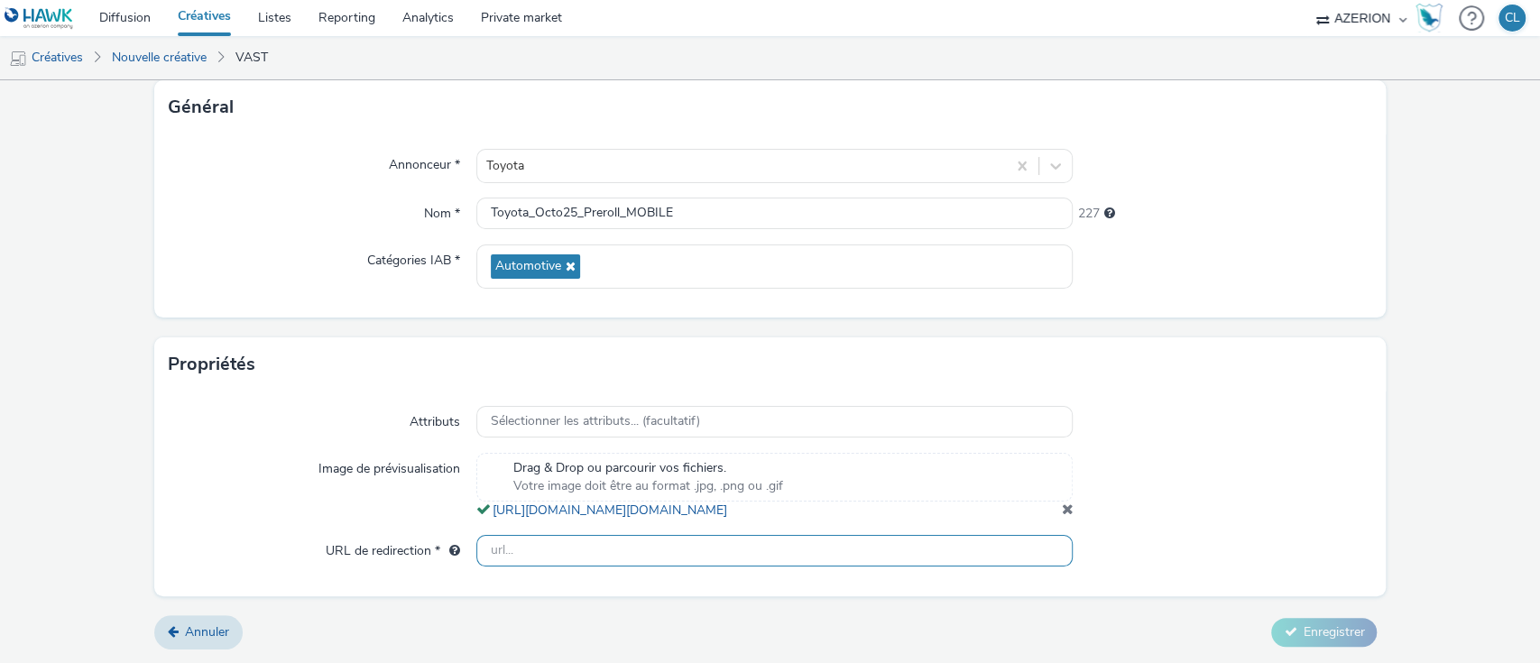
scroll to position [550, 0]
paste input "https://www.toyota.fr/"
type input "https://www.toyota.fr/"
click at [1327, 639] on span "Enregistrer" at bounding box center [1333, 632] width 61 height 17
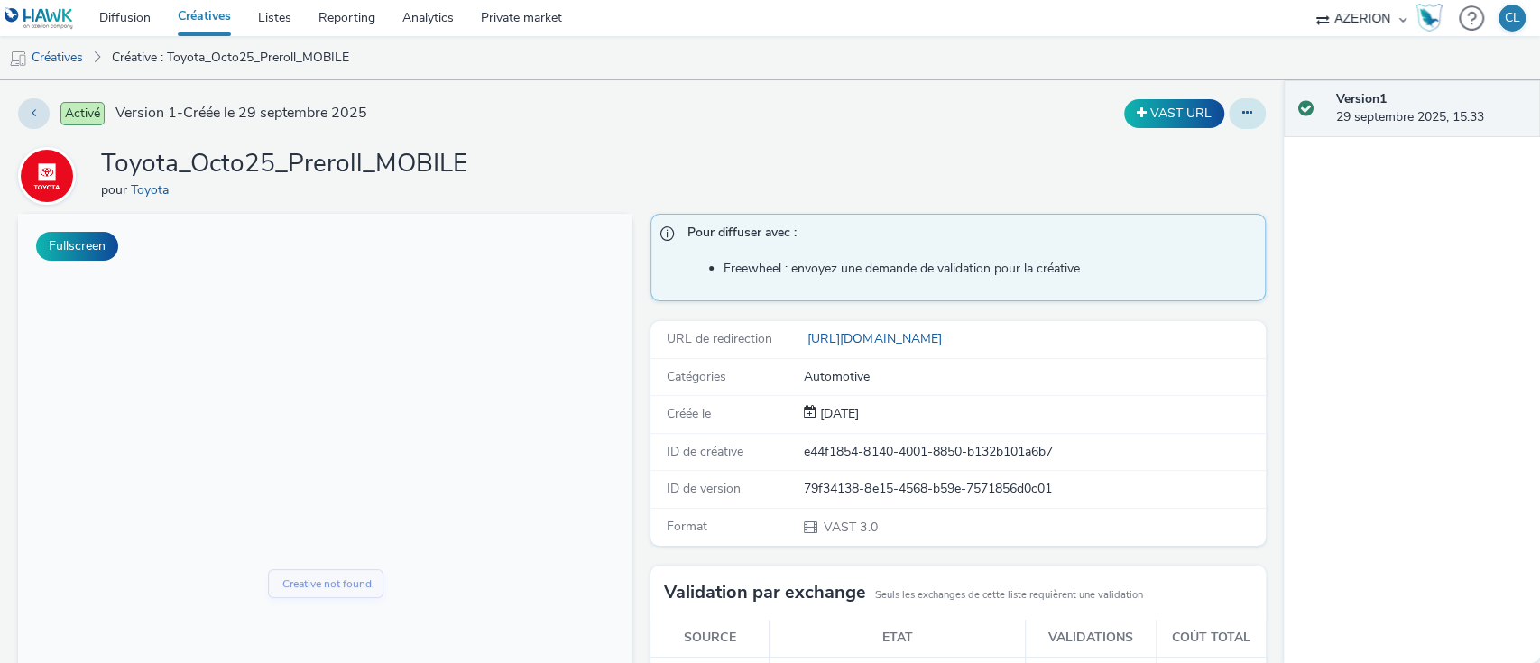
click at [1243, 110] on icon at bounding box center [1248, 112] width 10 height 13
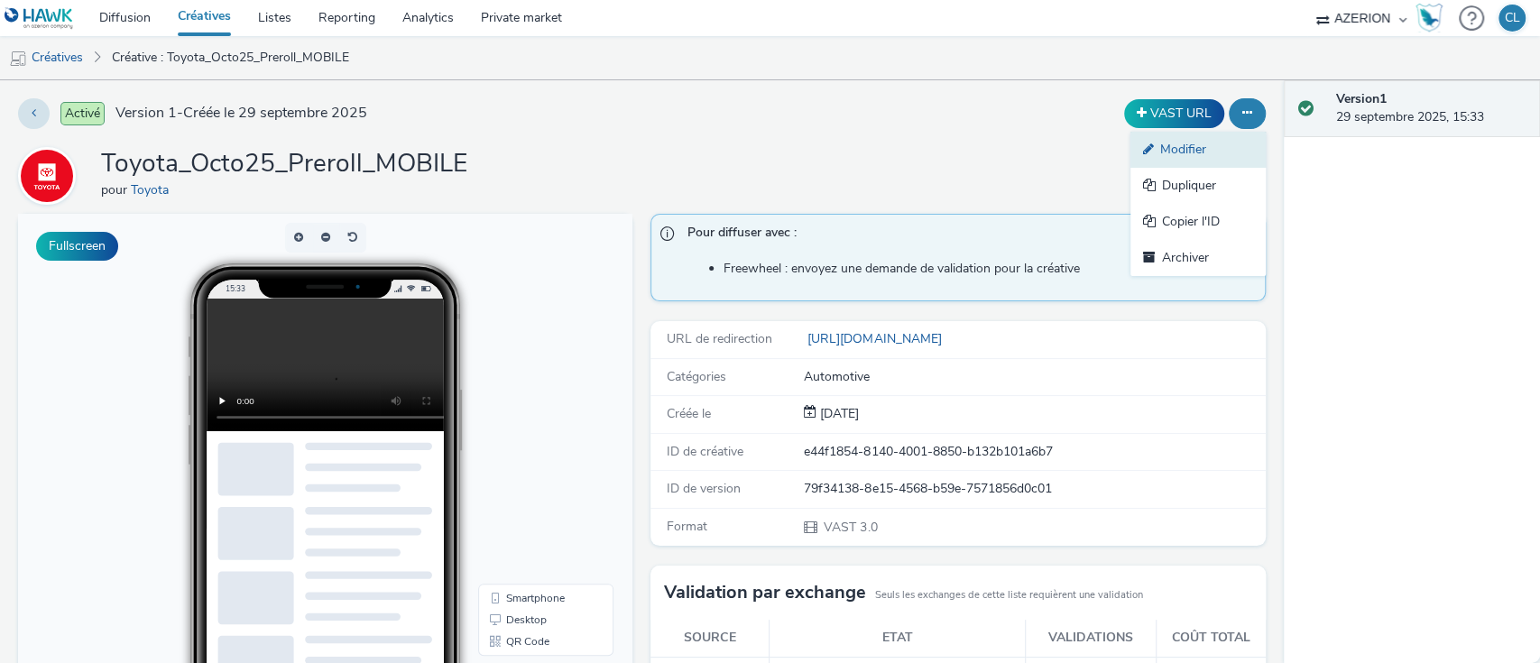
click at [1198, 154] on link "Modifier" at bounding box center [1198, 150] width 135 height 36
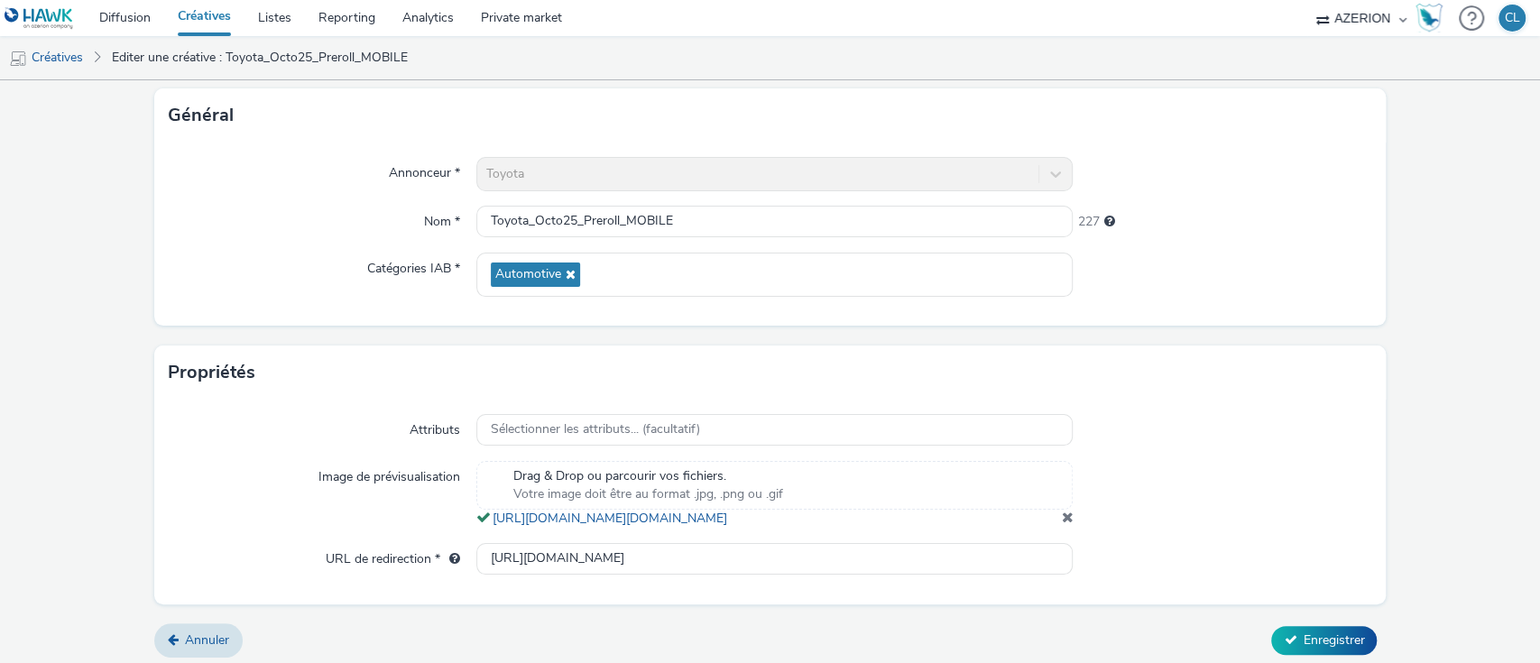
scroll to position [550, 0]
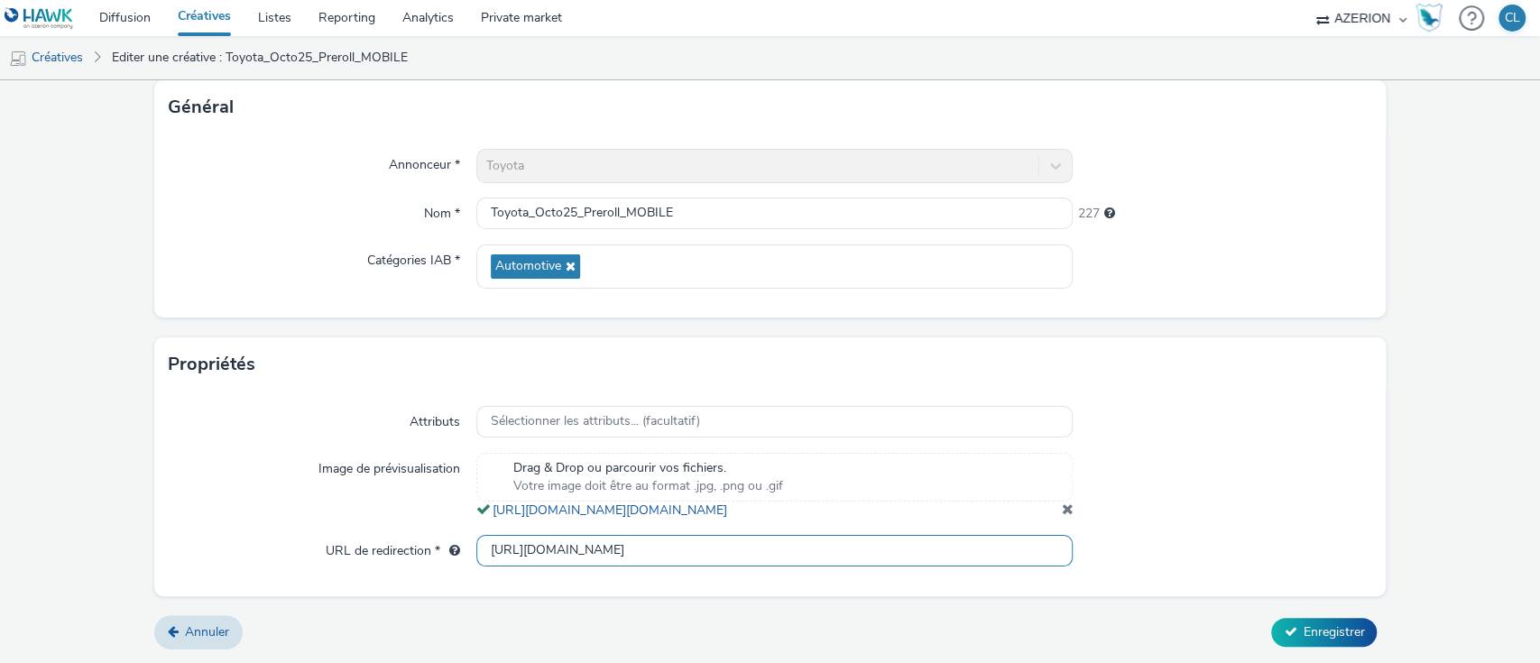
drag, startPoint x: 866, startPoint y: 537, endPoint x: 328, endPoint y: 580, distance: 540.5
click at [328, 580] on div "Attributs Sélectionner les attributs... (facultatif) Image de prévisualisation …" at bounding box center [770, 494] width 1233 height 204
click at [608, 545] on input "text" at bounding box center [774, 551] width 597 height 32
paste input "https://ad.doubleclick.net/ddm/trackclk/N526601.4509732AZERIONFR/B34134586.4297…"
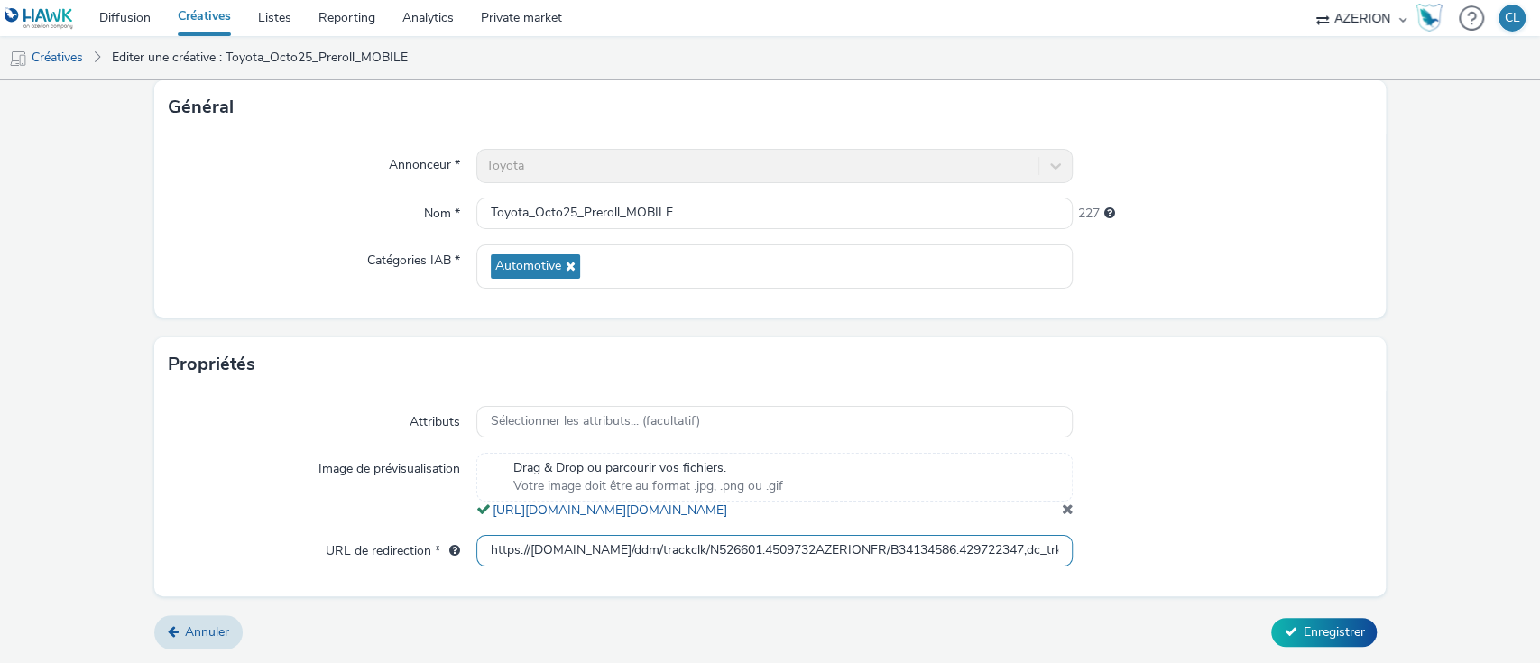
scroll to position [0, 981]
type input "https://ad.doubleclick.net/ddm/trackclk/N526601.4509732AZERIONFR/B34134586.4297…"
click at [1271, 618] on button "Enregistrer" at bounding box center [1324, 632] width 106 height 29
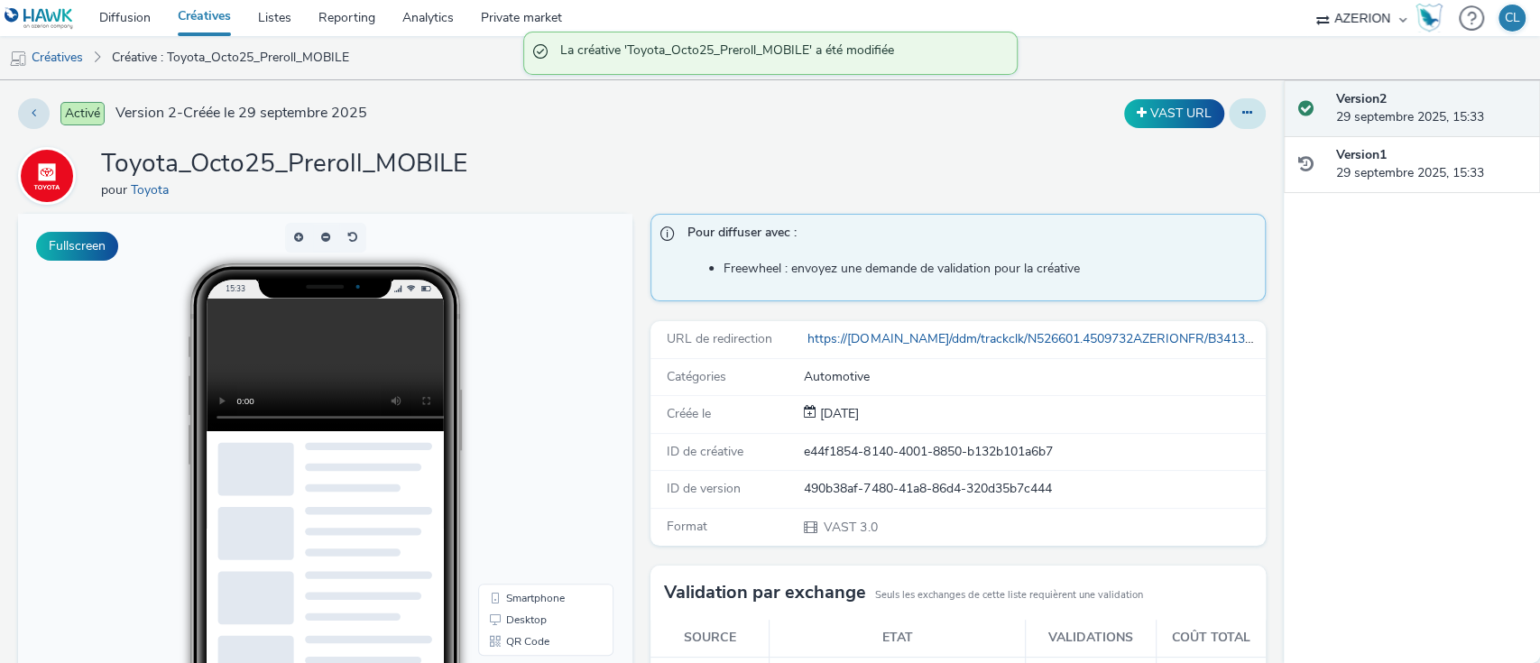
click at [1243, 117] on icon at bounding box center [1248, 112] width 10 height 13
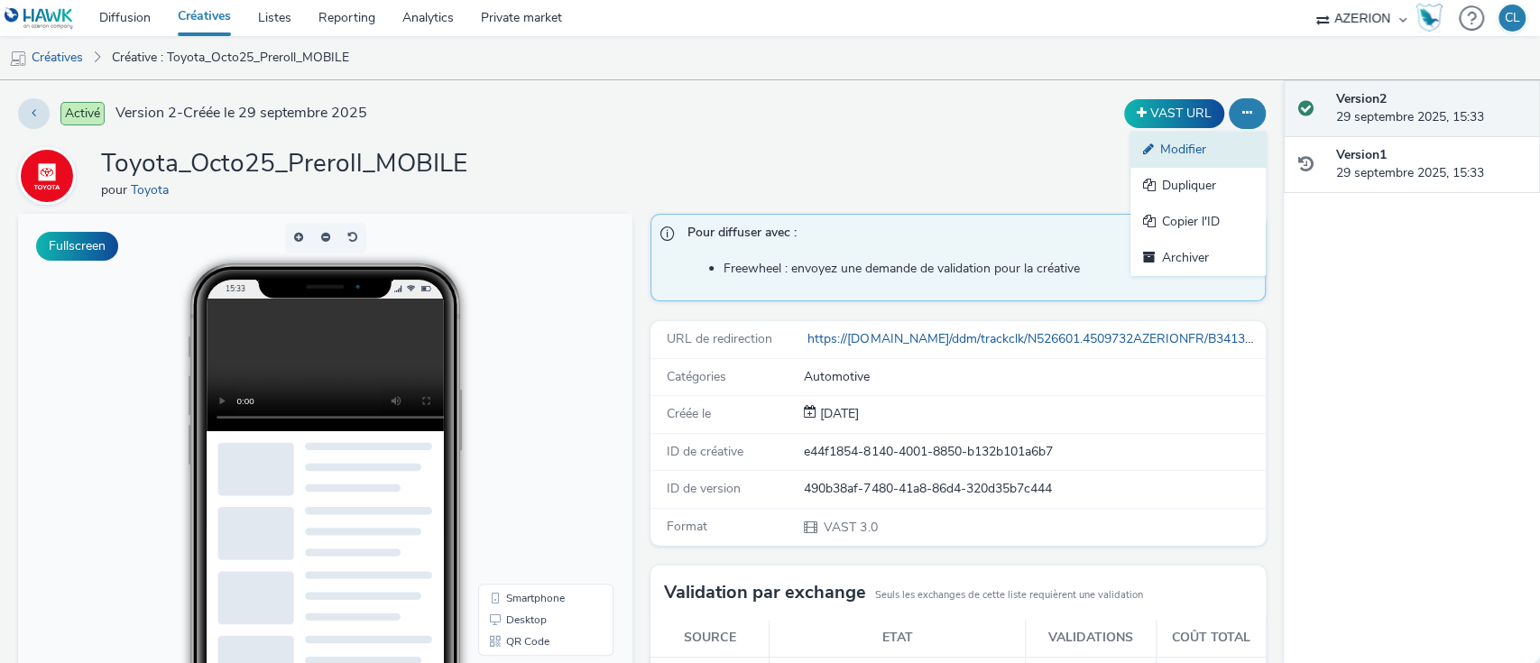
click at [1153, 162] on link "Modifier" at bounding box center [1198, 150] width 135 height 36
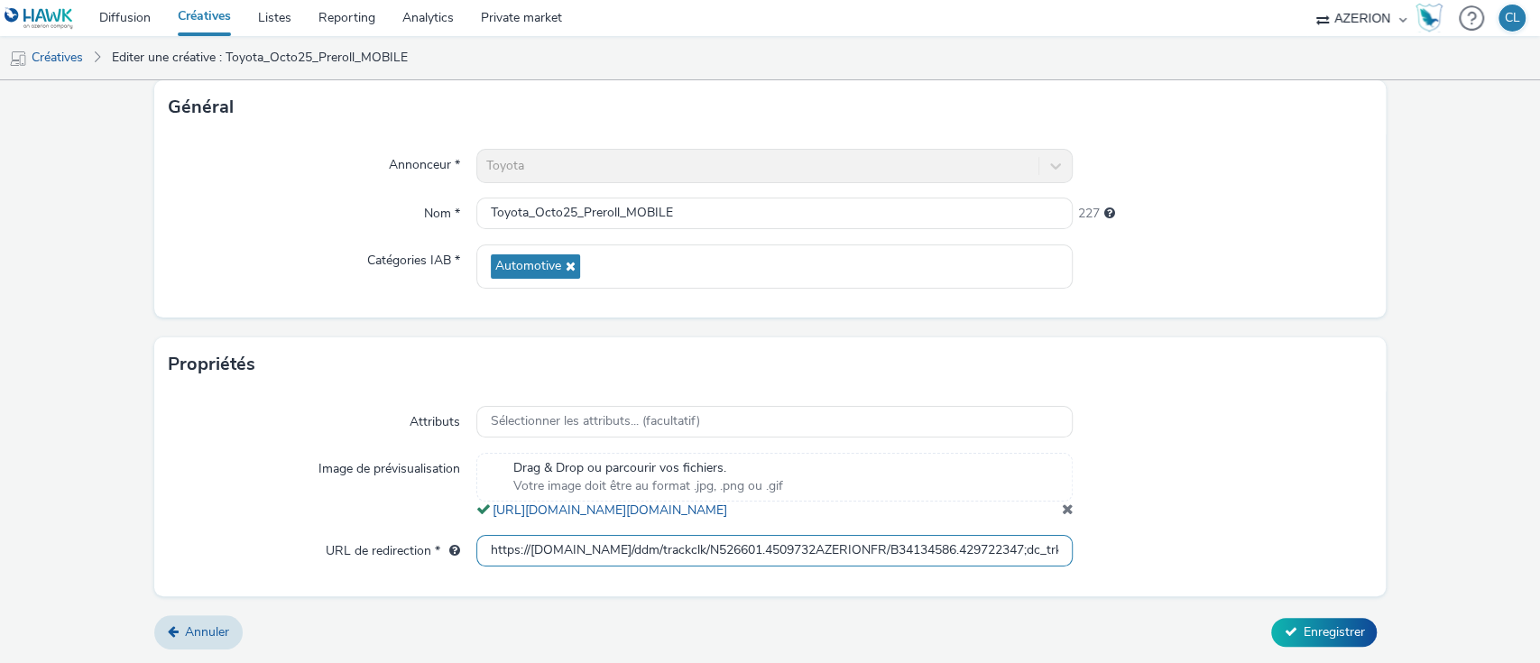
scroll to position [0, 982]
drag, startPoint x: 476, startPoint y: 549, endPoint x: 1539, endPoint y: 567, distance: 1062.3
click at [1539, 567] on div "Editer une créative Contenu Type de téléchargement Télécharger un fichier Vast …" at bounding box center [770, 371] width 1540 height 583
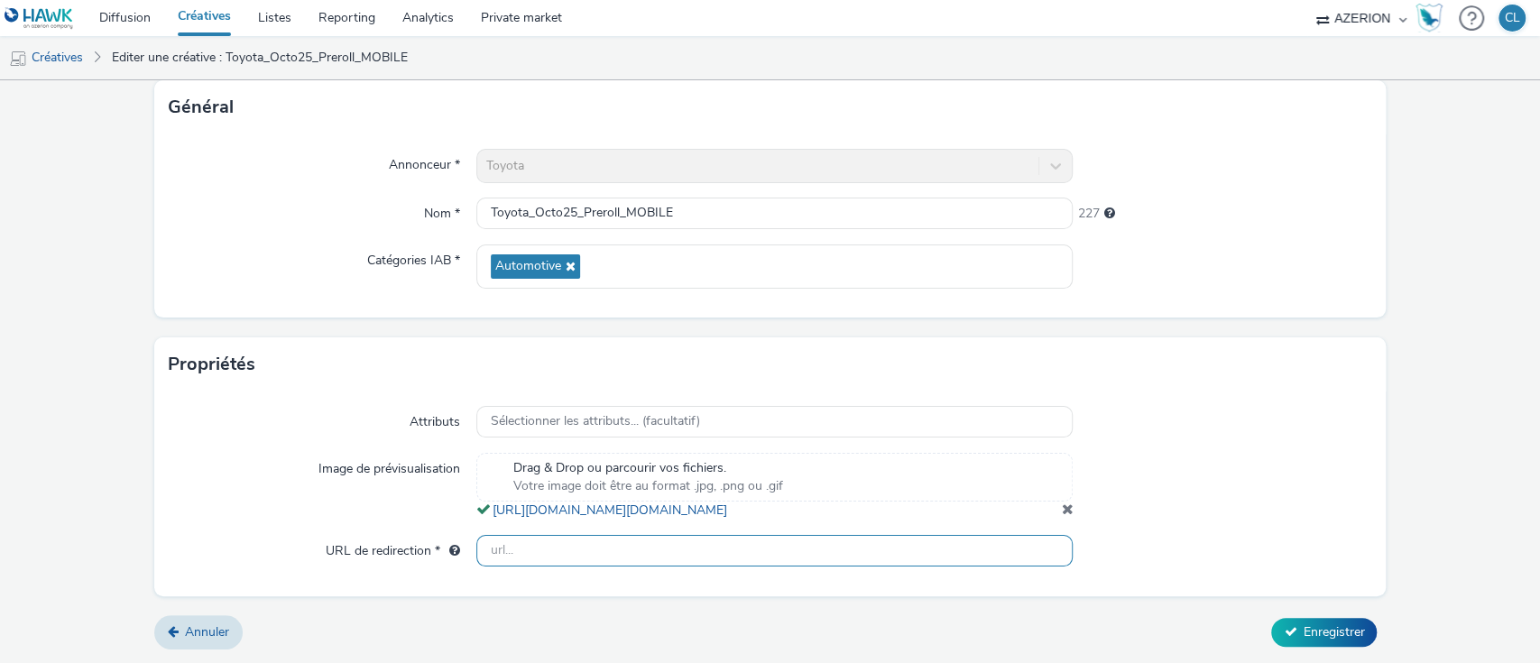
scroll to position [0, 0]
paste input "https://ad.doubleclick.net/ddm/trackclk/N526601.4509732AZERIONFR/B34134586.4297…"
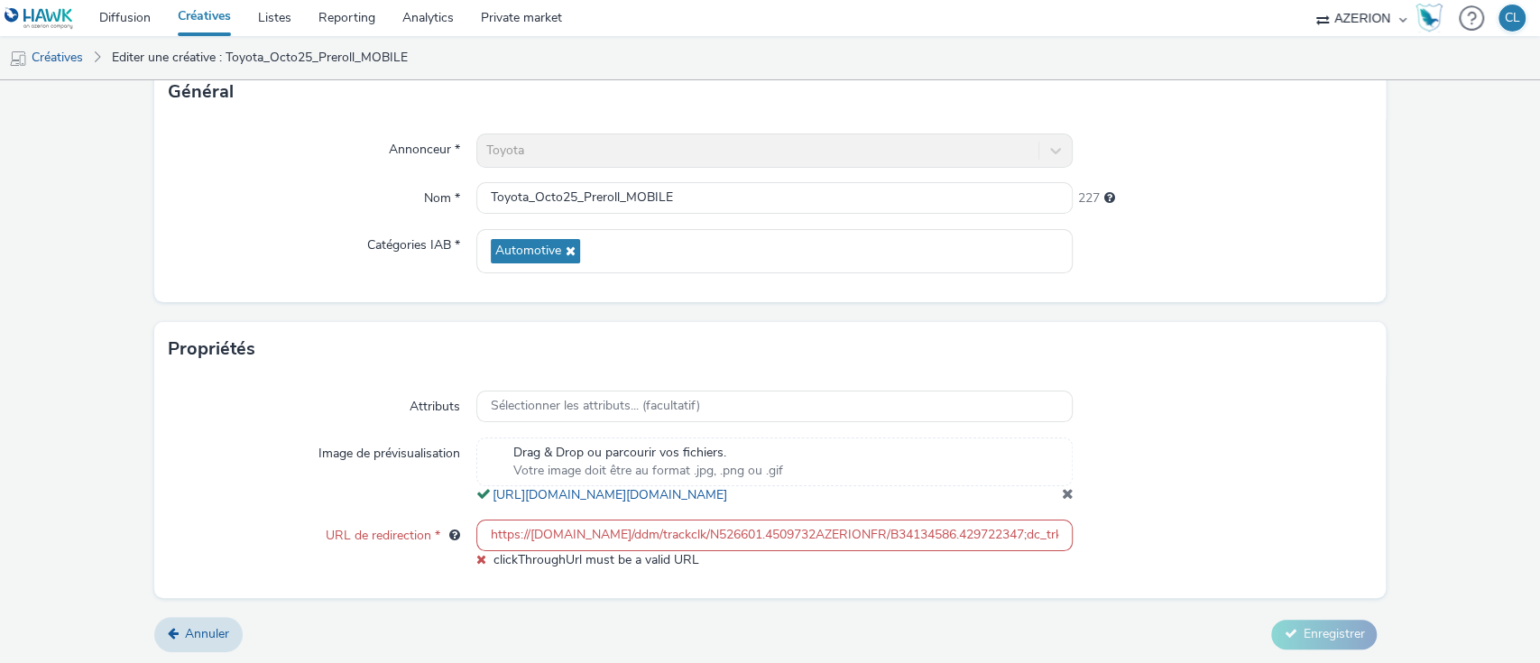
click at [1293, 552] on div at bounding box center [1222, 545] width 299 height 50
drag, startPoint x: 482, startPoint y: 554, endPoint x: 1539, endPoint y: 610, distance: 1058.2
click at [1539, 610] on div "Editer une créative Contenu Type de téléchargement Télécharger un fichier Vast …" at bounding box center [770, 371] width 1540 height 583
type input "eatment=;tfua=;gdpr=${GDPR};gdpr_consent=${GDPR_CONSENT_755};ltd=;dc_tdv=1"
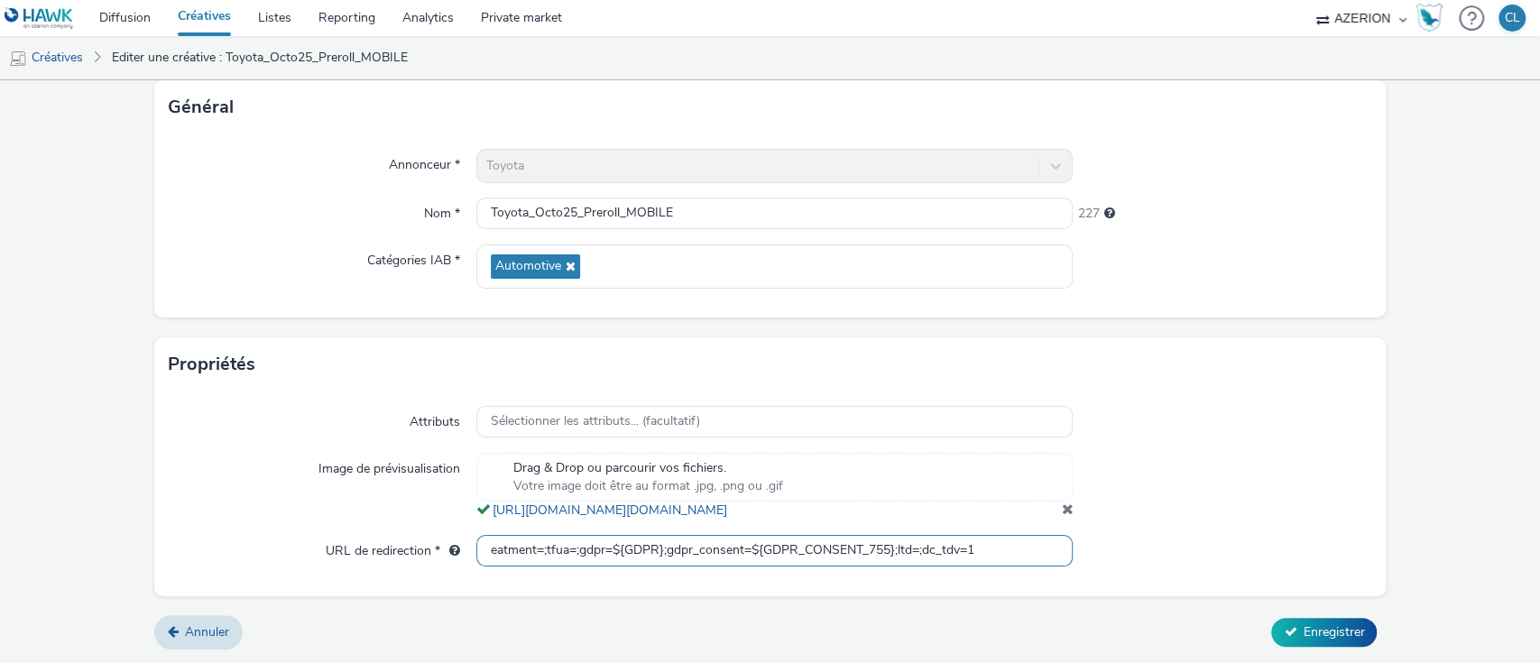
click at [1041, 541] on input "eatment=;tfua=;gdpr=${GDPR};gdpr_consent=${GDPR_CONSENT_755};ltd=;dc_tdv=1" at bounding box center [774, 551] width 597 height 32
click at [999, 541] on input "eatment=;tfua=;gdpr=${GDPR};gdpr_consent=${GDPR_CONSENT_755};ltd=;dc_tdv=1" at bounding box center [774, 551] width 597 height 32
drag, startPoint x: 999, startPoint y: 541, endPoint x: 493, endPoint y: 522, distance: 506.6
click at [493, 522] on div "Attributs Sélectionner les attributs... (facultatif) Image de prévisualisation …" at bounding box center [770, 494] width 1233 height 204
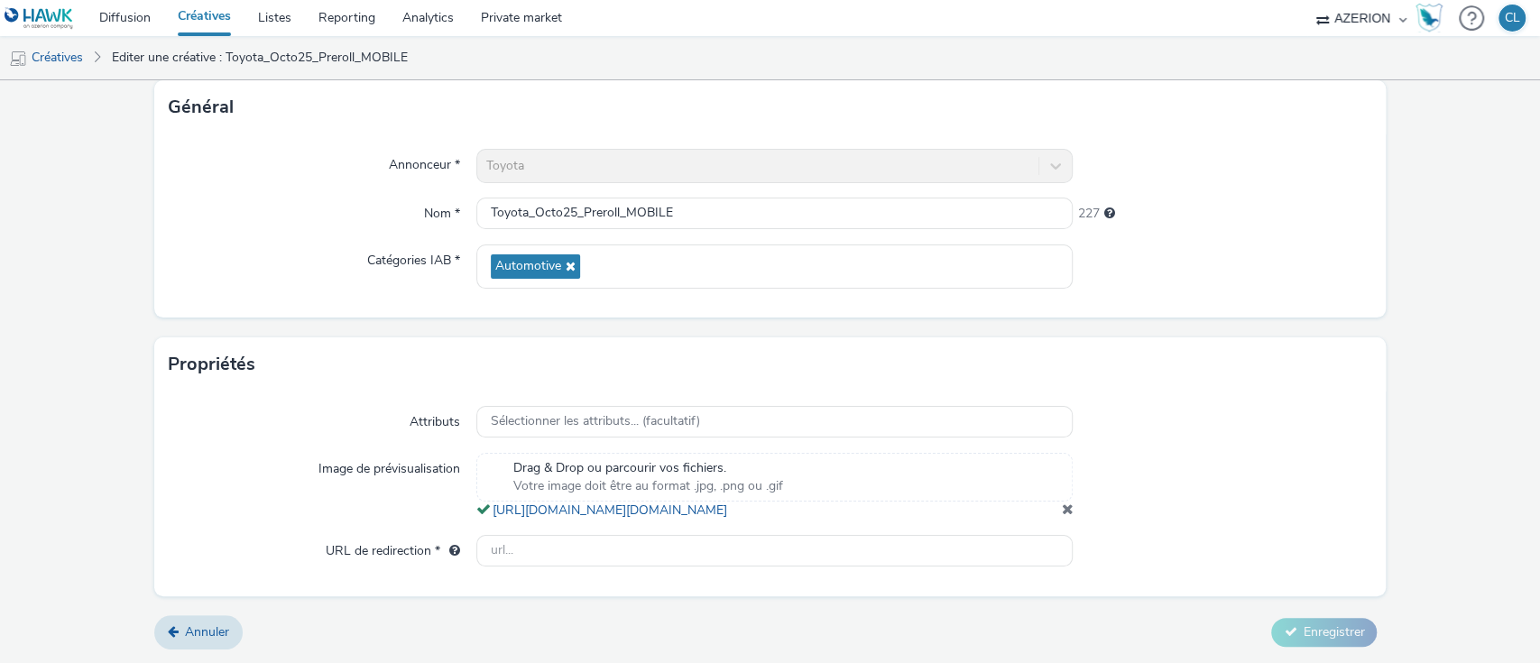
click at [1229, 268] on div at bounding box center [1222, 267] width 299 height 44
click at [949, 566] on input "text" at bounding box center [774, 551] width 597 height 32
paste input "https://ad.doubleclick.net/ddm/trackclk/N526601.4509732AZERIONFR/B34134586.4297…"
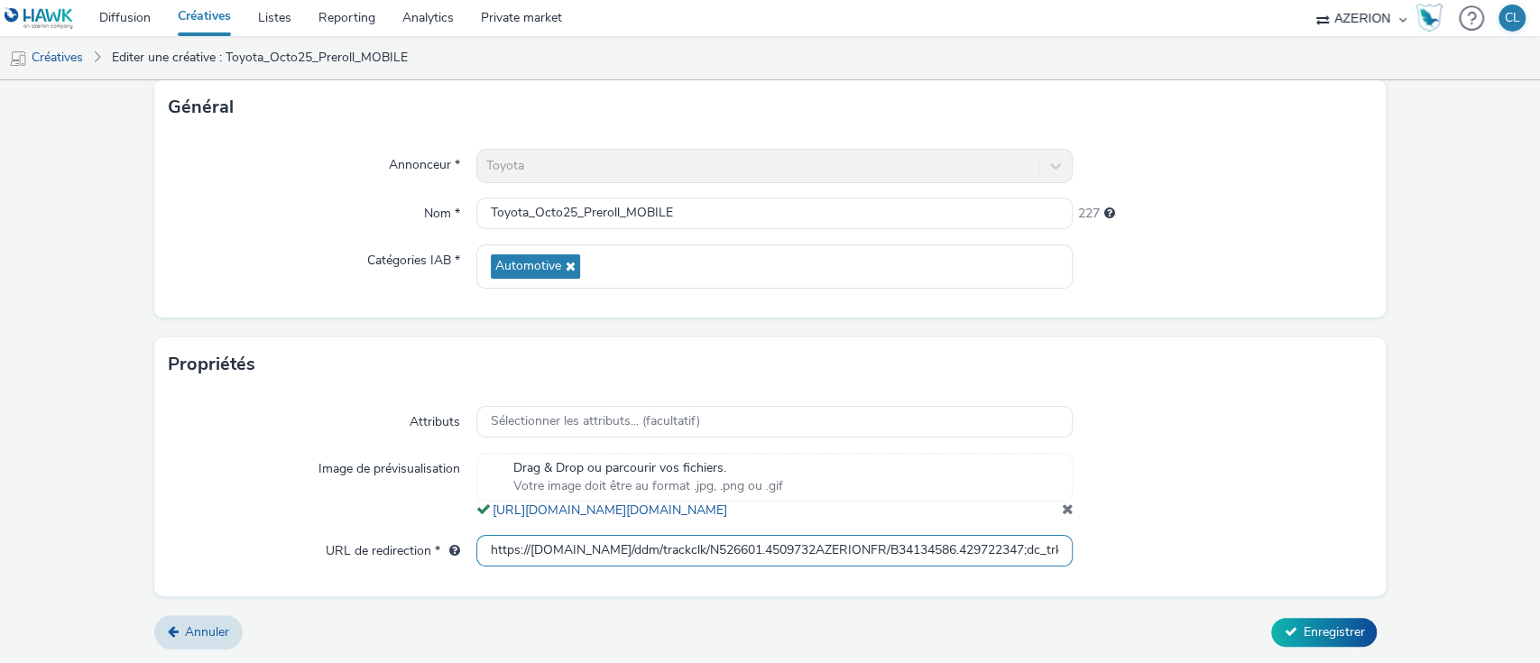
scroll to position [0, 981]
type input "https://ad.doubleclick.net/ddm/trackclk/N526601.4509732AZERIONFR/B34134586.4297…"
click at [1271, 618] on button "Enregistrer" at bounding box center [1324, 632] width 106 height 29
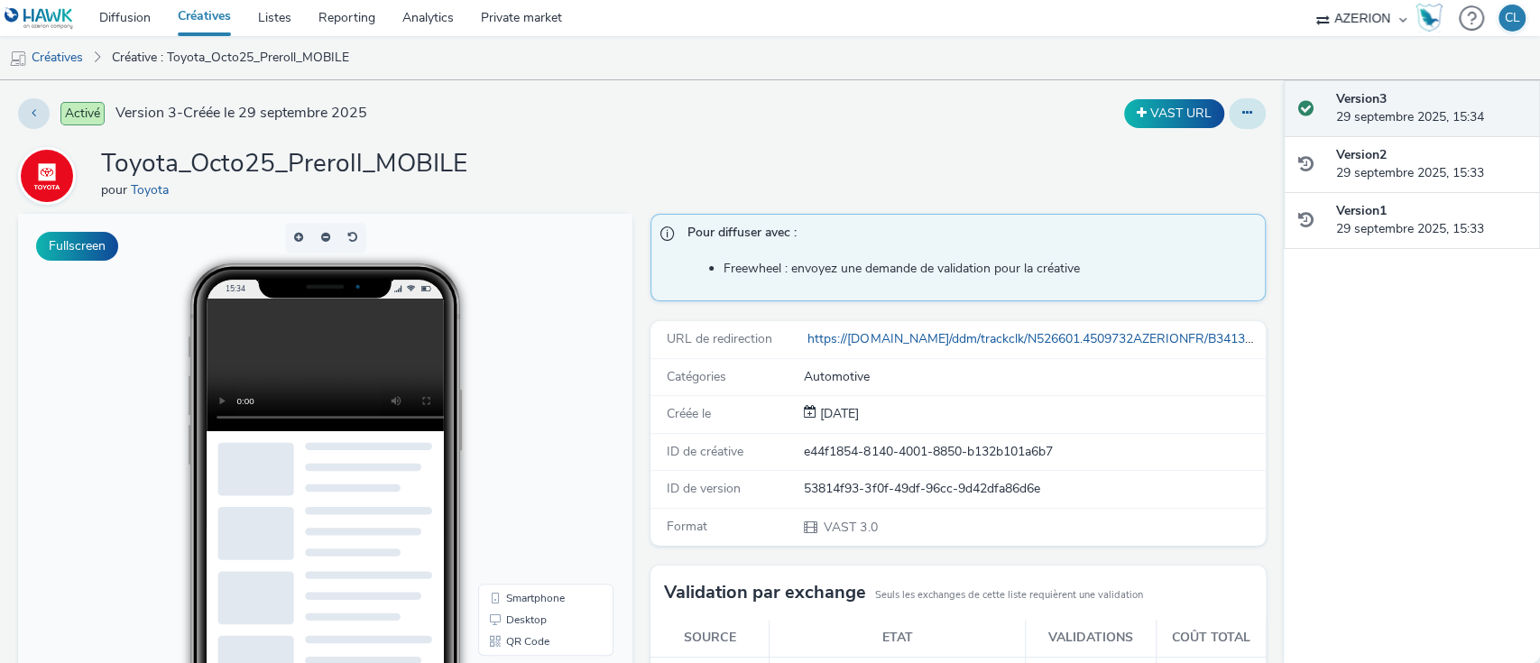
click at [1243, 117] on icon at bounding box center [1248, 112] width 10 height 13
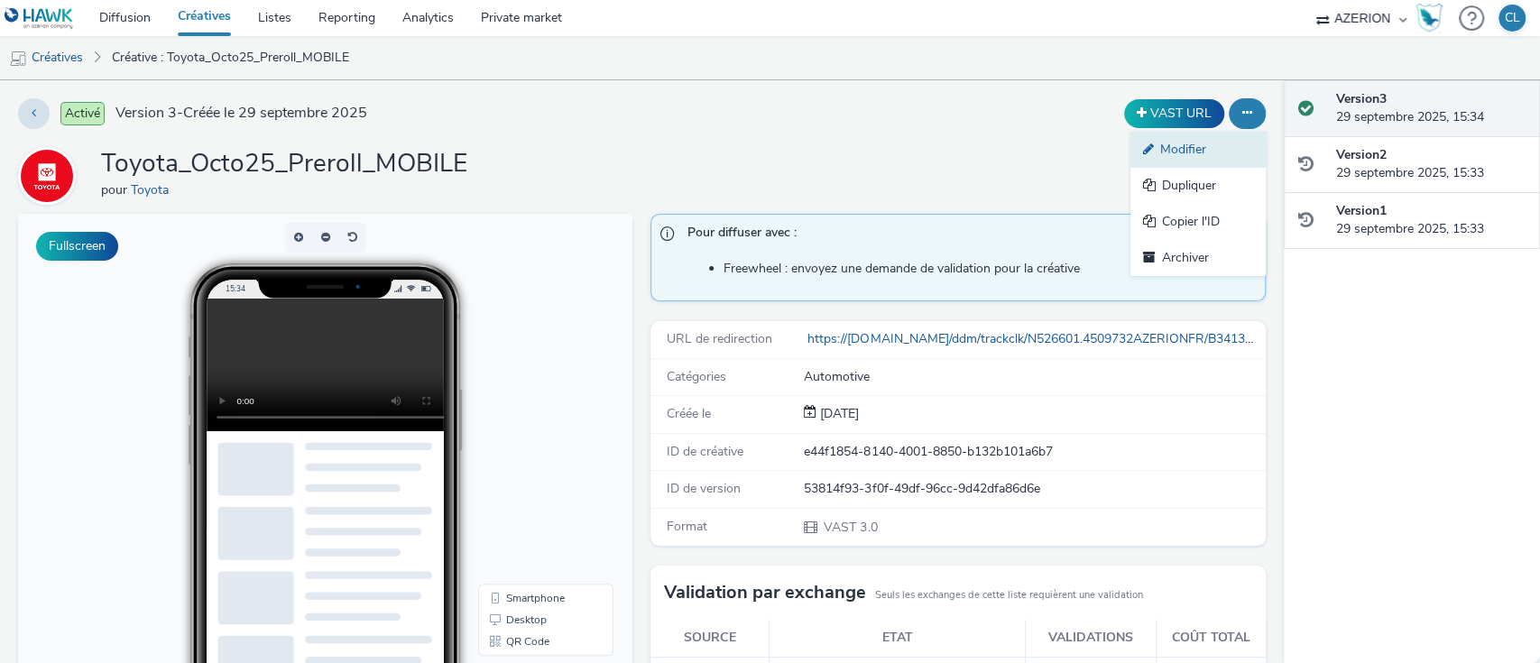
click at [1206, 165] on link "Modifier" at bounding box center [1198, 150] width 135 height 36
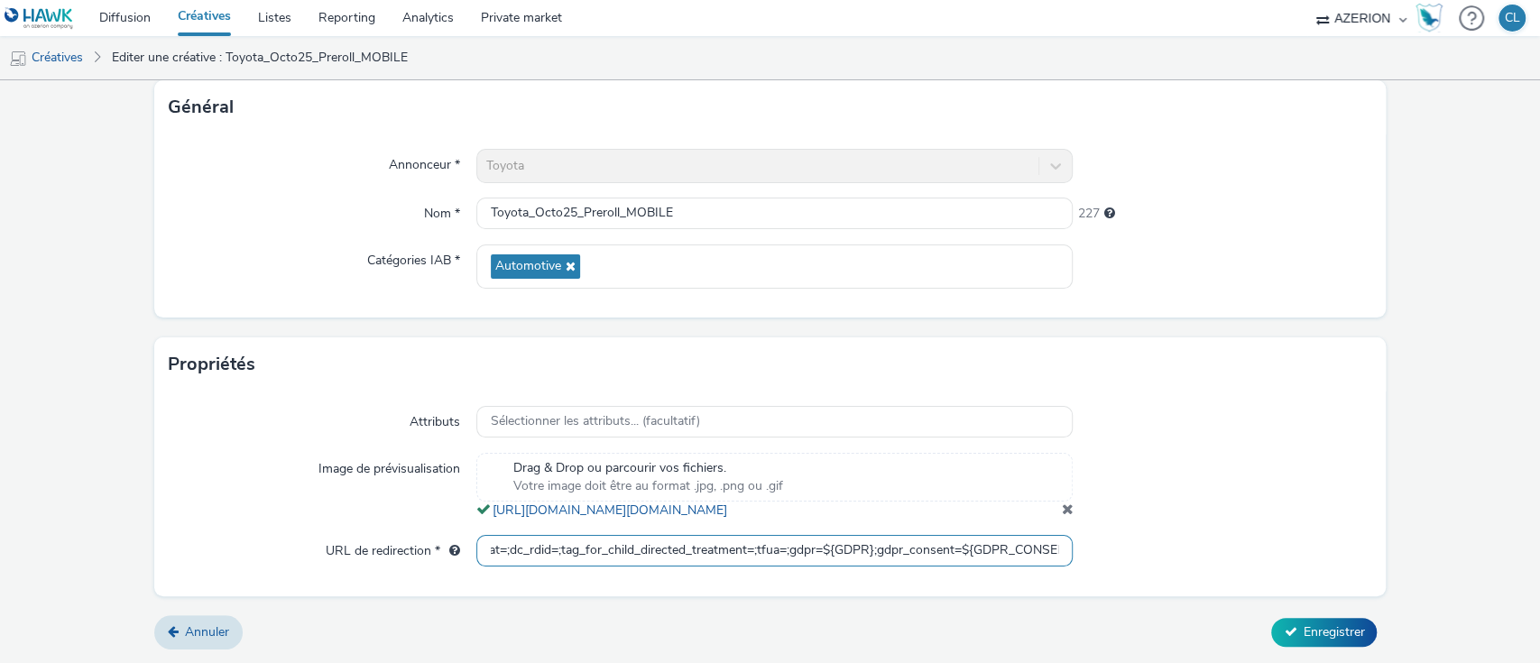
scroll to position [0, 982]
drag, startPoint x: 834, startPoint y: 562, endPoint x: 1158, endPoint y: 560, distance: 324.0
click at [1158, 560] on div "URL de redirection * https://ad.doubleclick.net/ddm/trackclk/N526601.4509732AZE…" at bounding box center [771, 551] width 1204 height 32
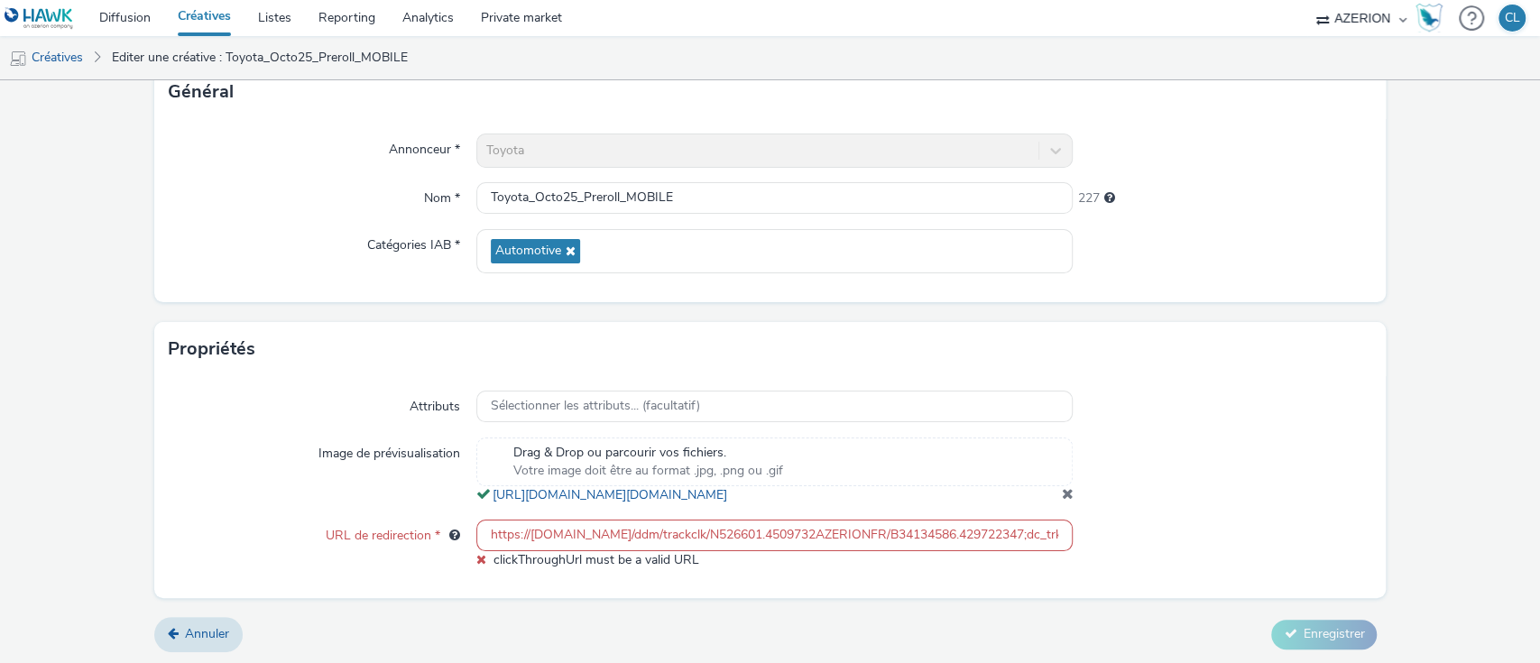
click at [1158, 560] on div at bounding box center [1222, 545] width 299 height 50
click at [1206, 485] on div at bounding box center [1222, 471] width 299 height 67
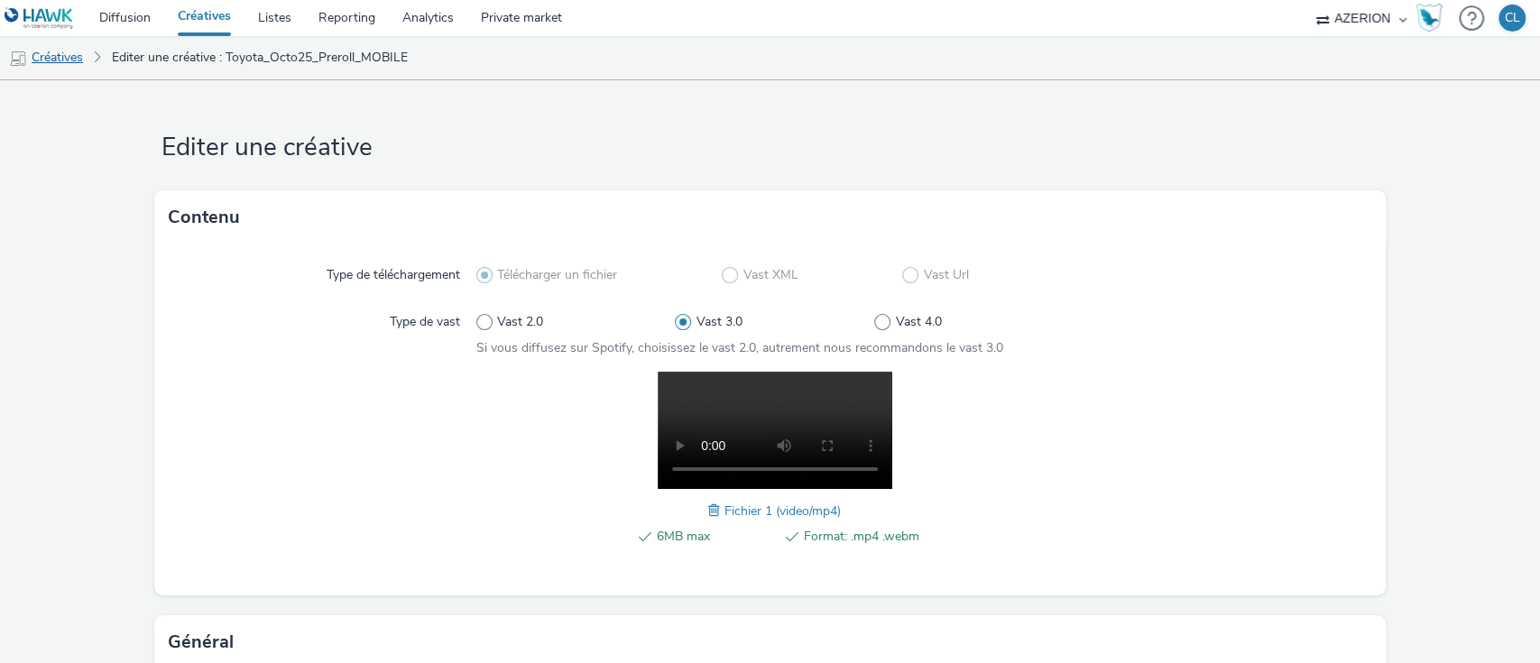
click at [62, 61] on link "Créatives" at bounding box center [46, 57] width 92 height 43
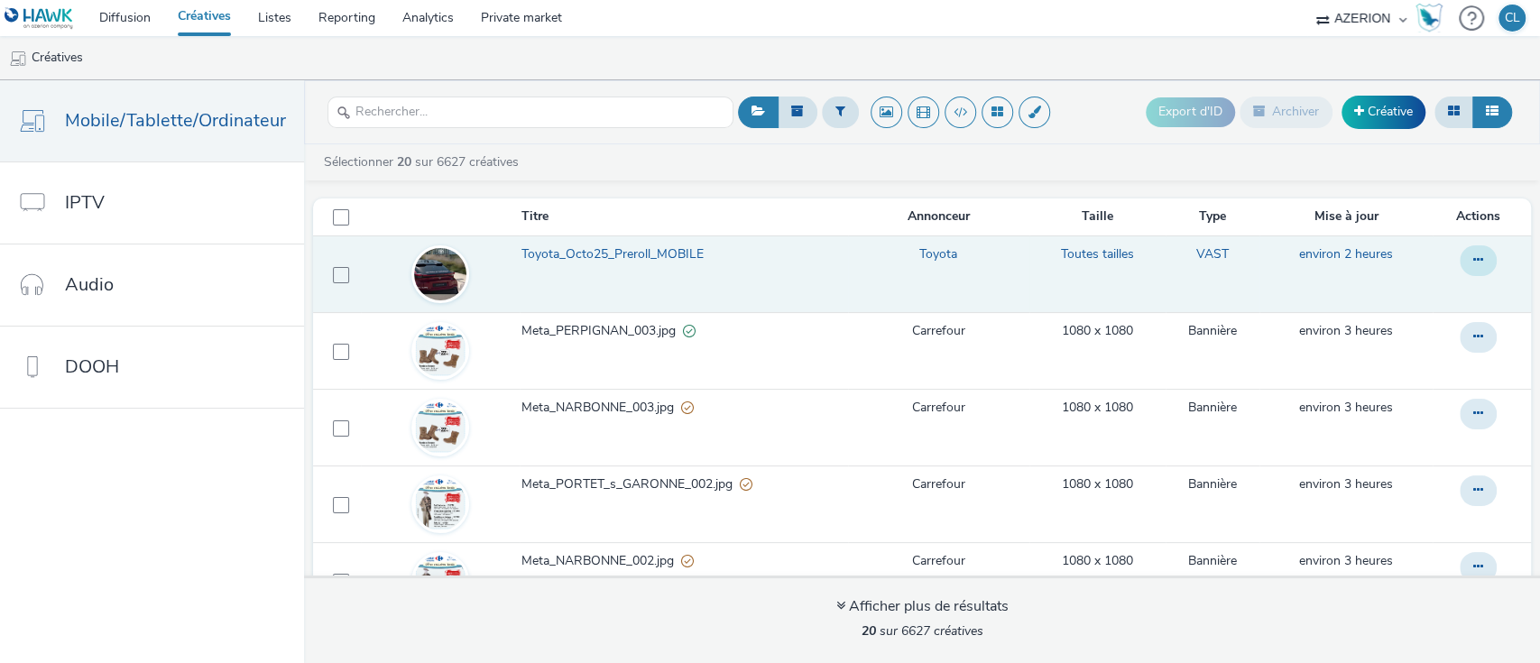
click at [1474, 260] on icon at bounding box center [1479, 260] width 10 height 13
click at [1391, 326] on link "Dupliquer" at bounding box center [1429, 333] width 135 height 36
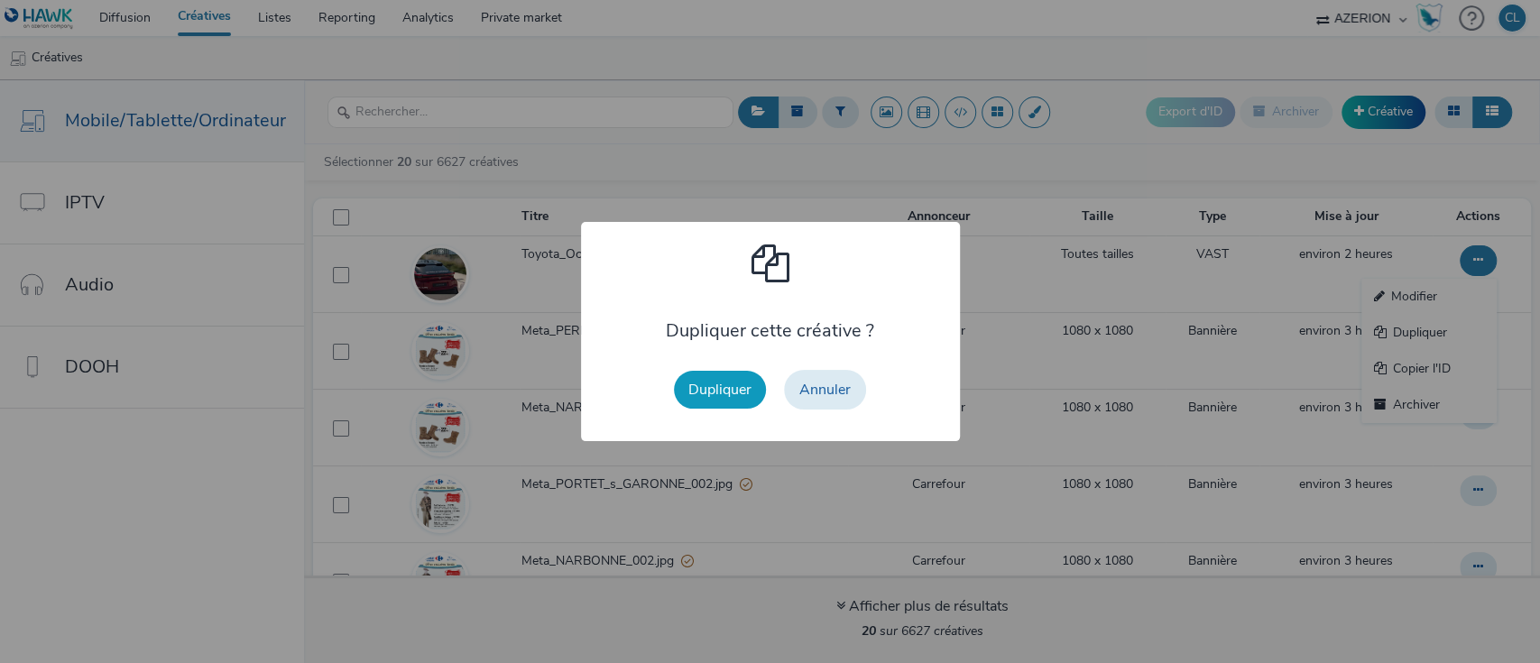
click at [727, 401] on button "Dupliquer" at bounding box center [720, 390] width 92 height 38
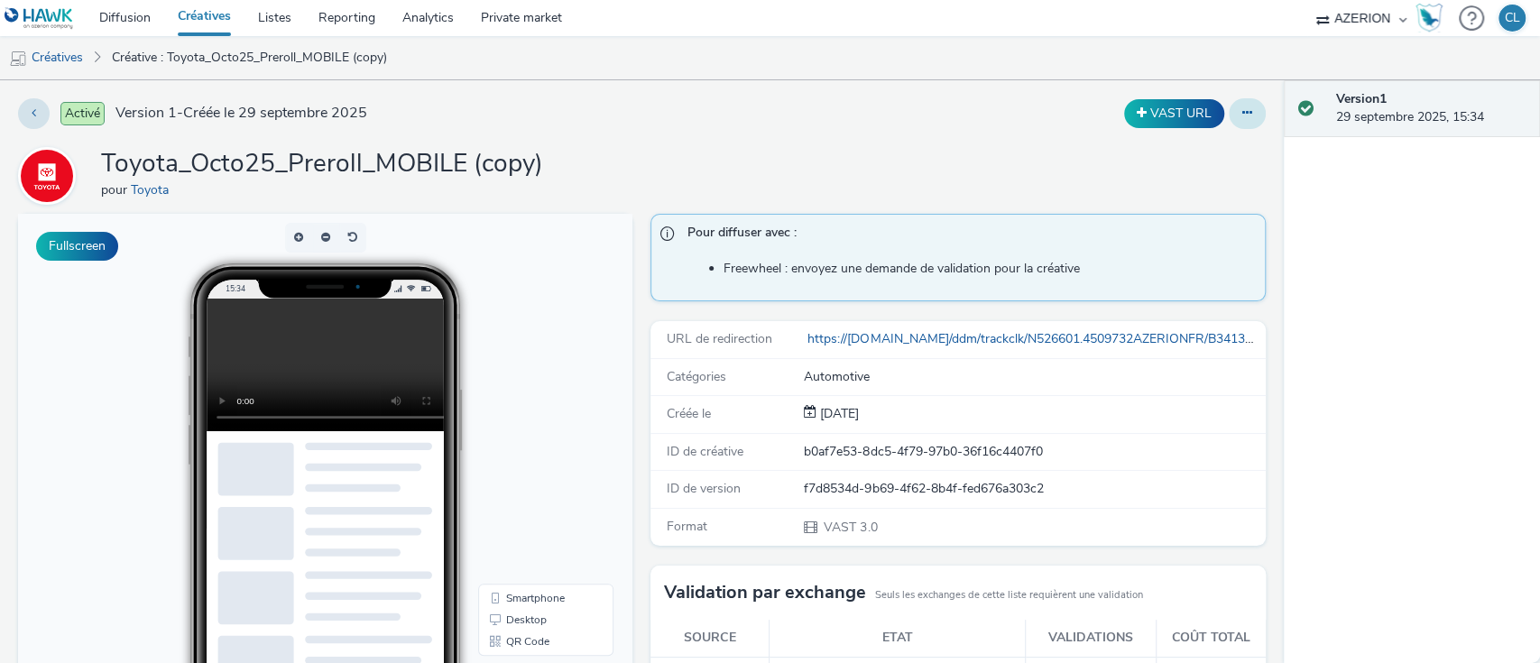
click at [1243, 111] on button at bounding box center [1247, 113] width 37 height 31
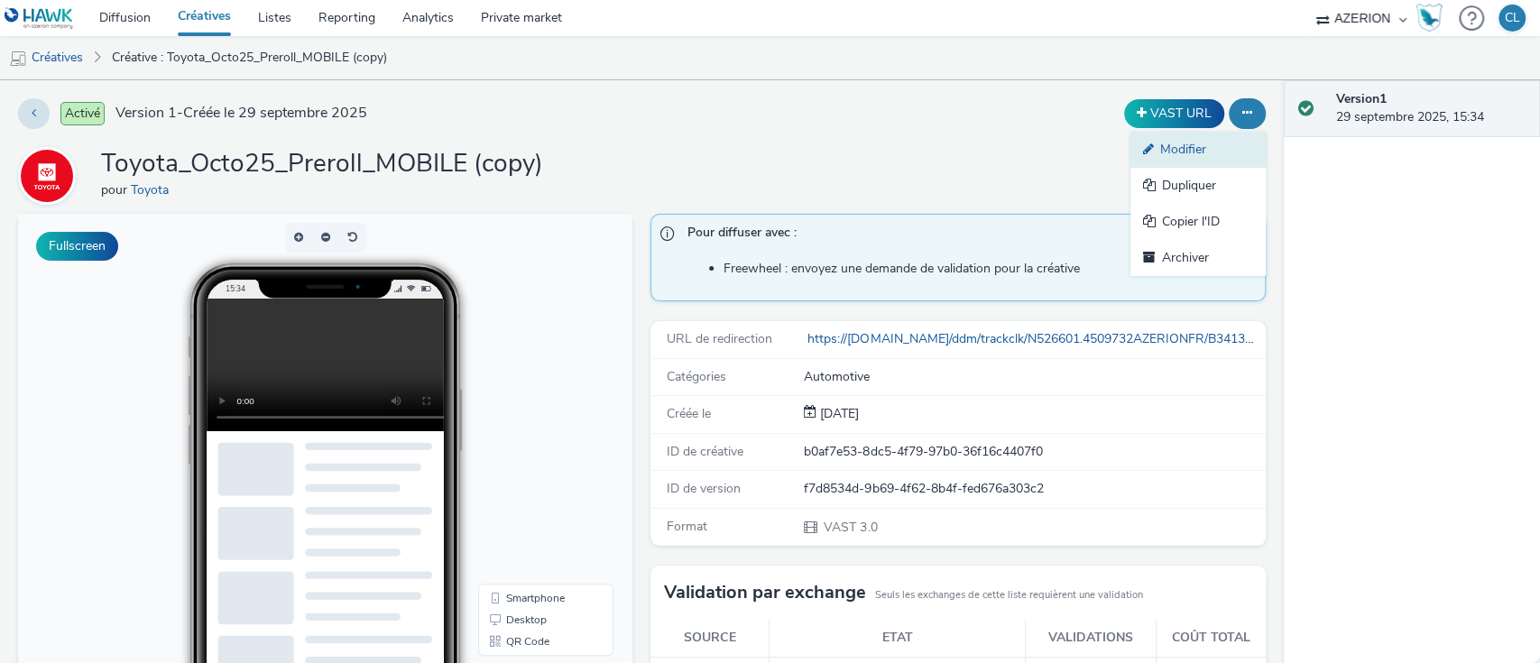
click at [1192, 146] on link "Modifier" at bounding box center [1198, 150] width 135 height 36
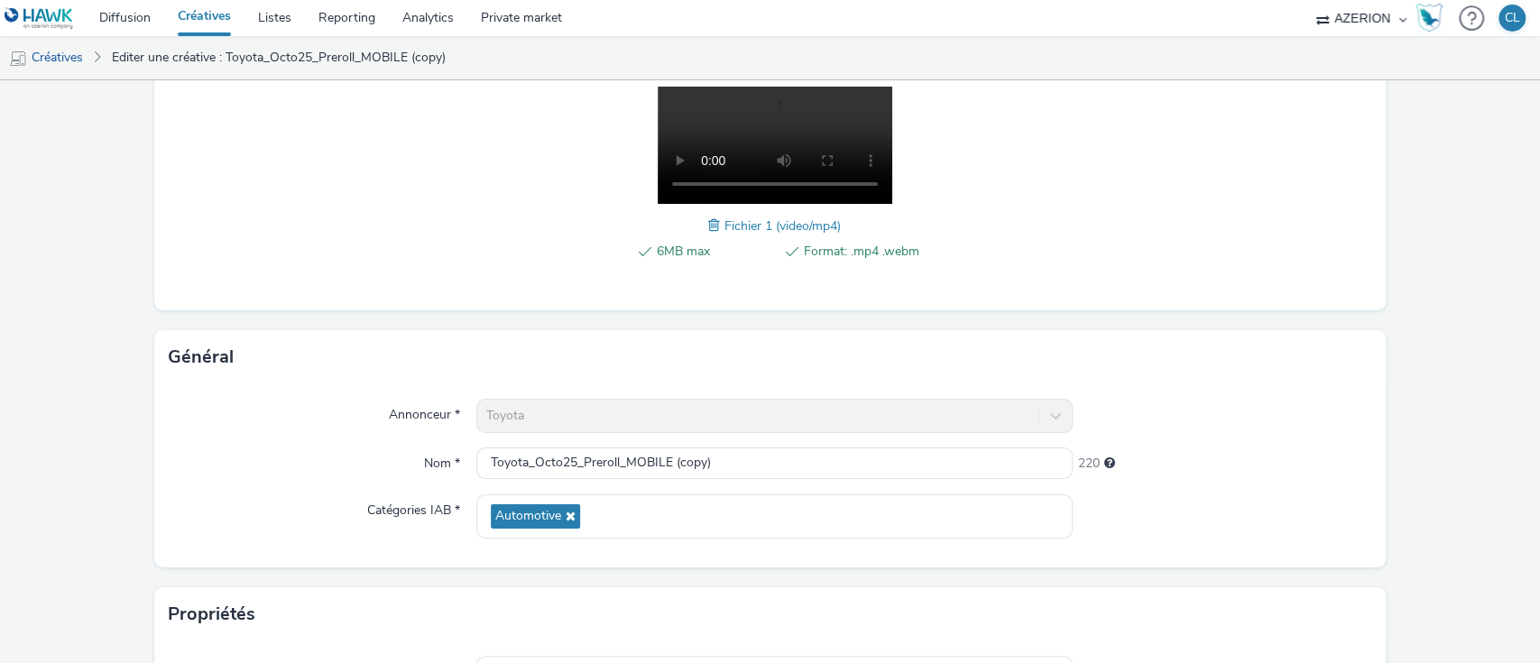
scroll to position [304, 0]
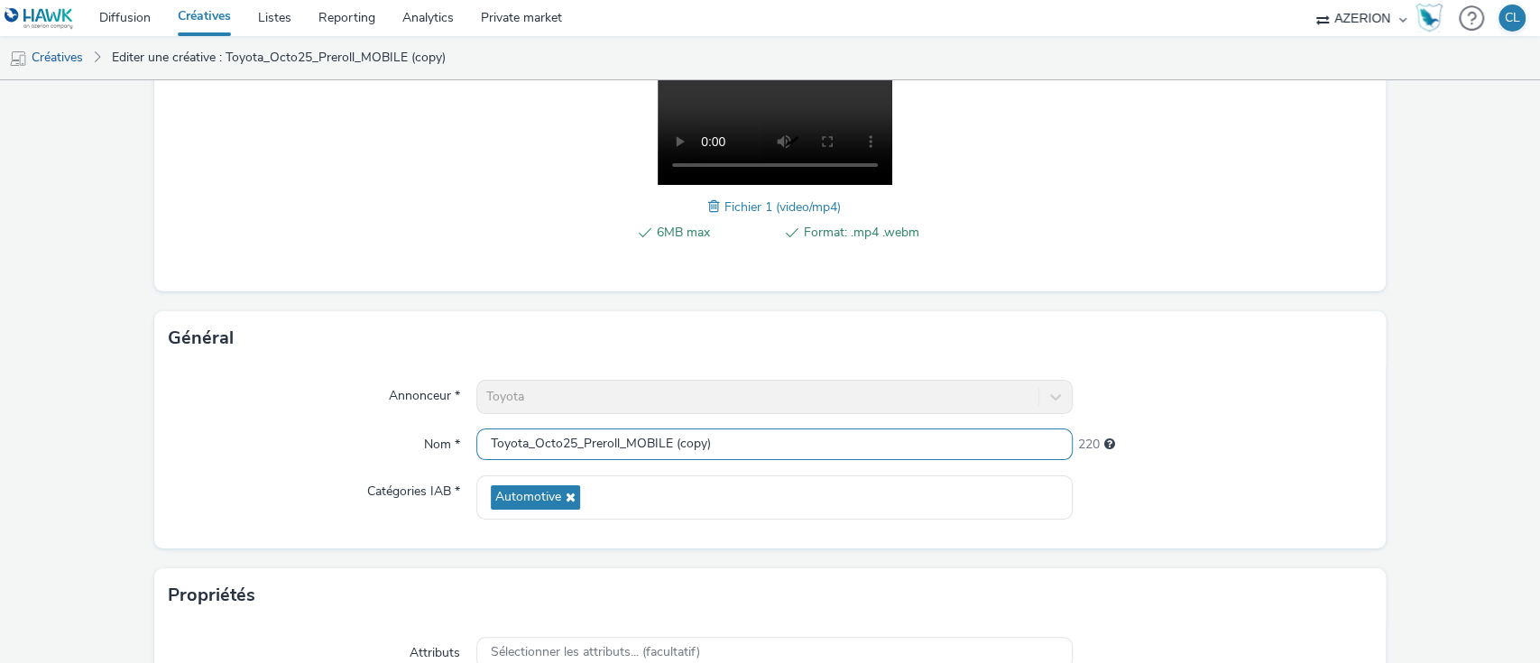
drag, startPoint x: 758, startPoint y: 448, endPoint x: 621, endPoint y: 447, distance: 137.2
click at [621, 447] on input "Toyota_Octo25_Preroll_MOBILE (copy)" at bounding box center [774, 445] width 597 height 32
type input "Toyota_Octo25_Preroll_DESKTOP"
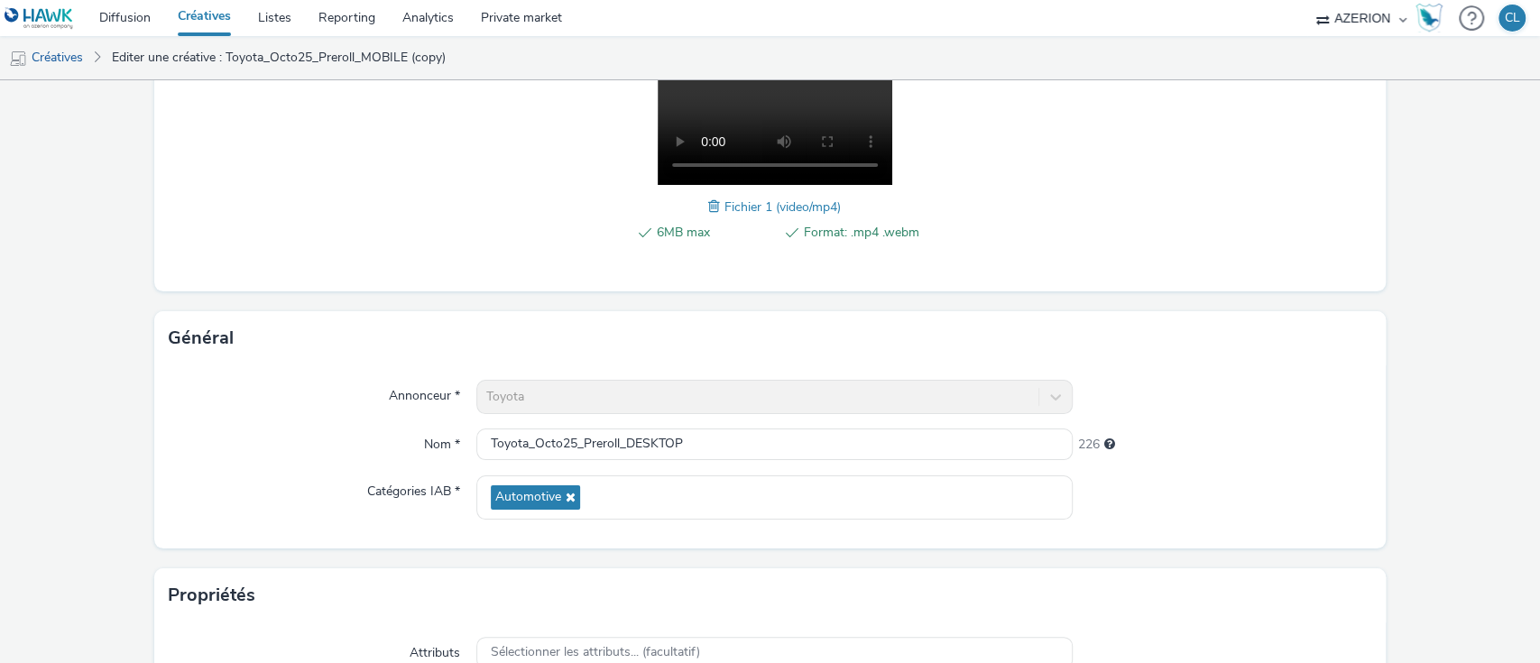
click at [1234, 442] on div "226" at bounding box center [1222, 441] width 299 height 25
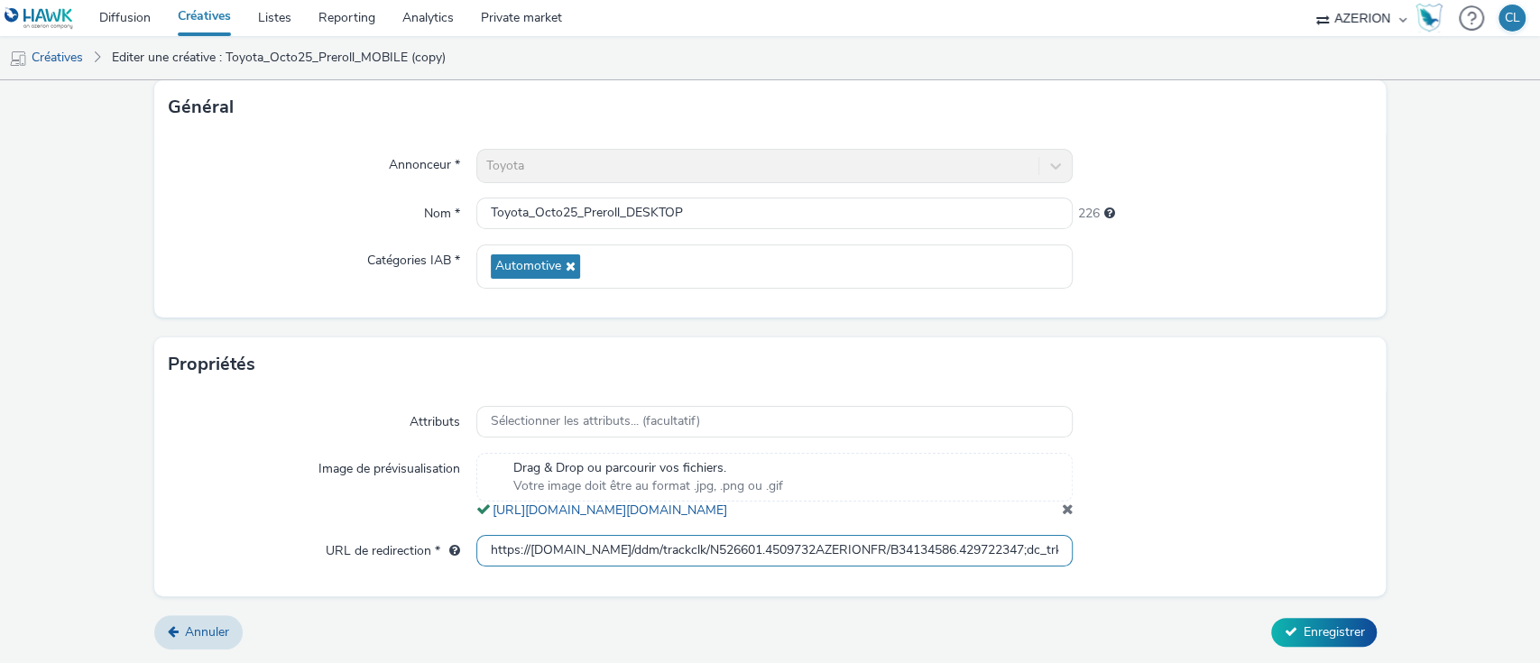
scroll to position [0, 982]
drag, startPoint x: 481, startPoint y: 547, endPoint x: 1537, endPoint y: 635, distance: 1059.5
click at [1537, 635] on div "Editer une créative Contenu Type de téléchargement Télécharger un fichier Vast …" at bounding box center [770, 371] width 1540 height 583
click at [1271, 618] on button "Enregistrer" at bounding box center [1324, 632] width 106 height 29
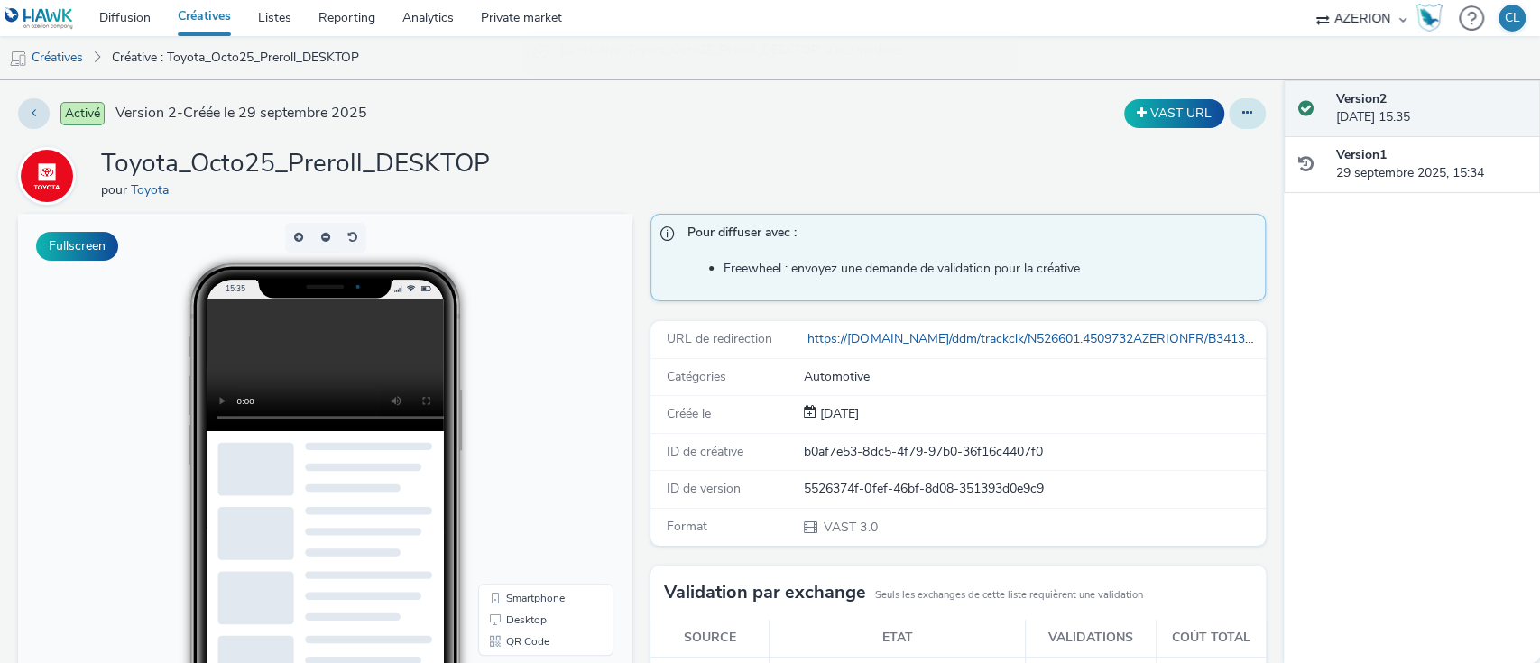
click at [1229, 115] on button at bounding box center [1247, 113] width 37 height 31
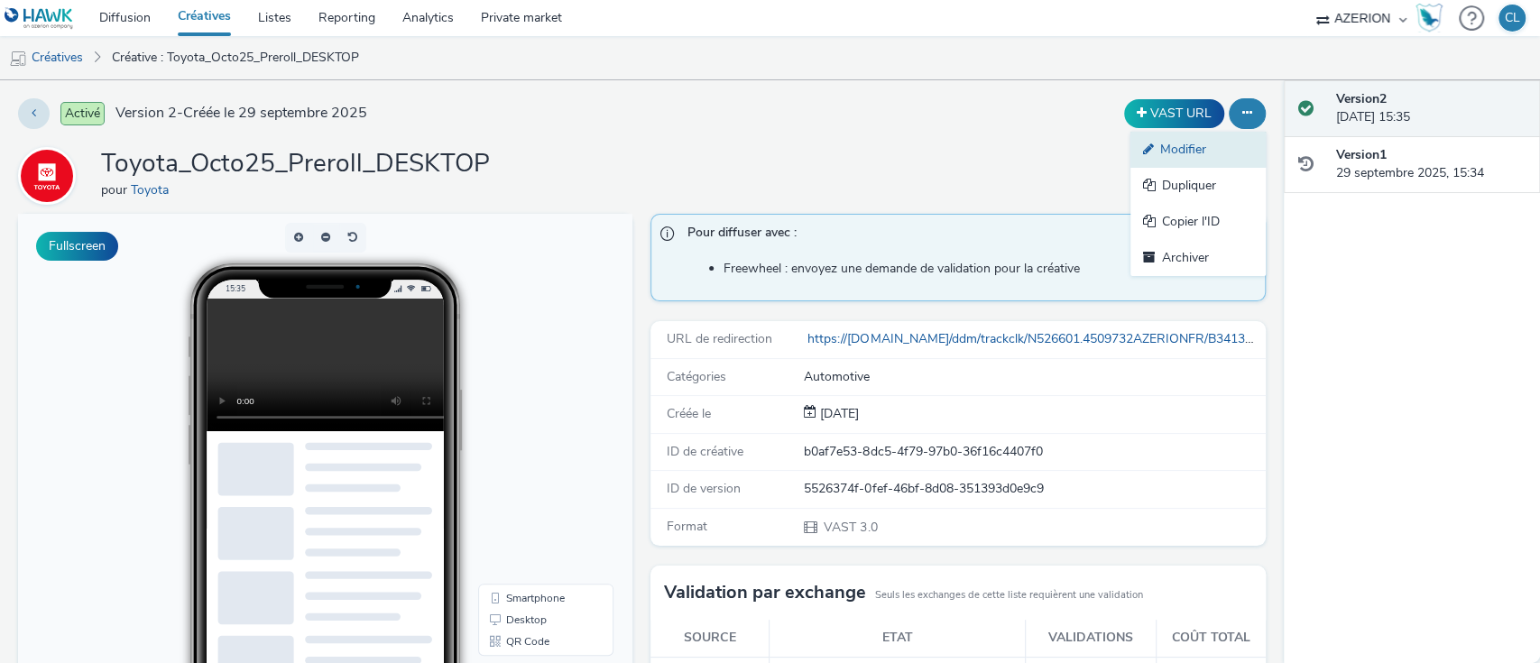
click at [1173, 162] on link "Modifier" at bounding box center [1198, 150] width 135 height 36
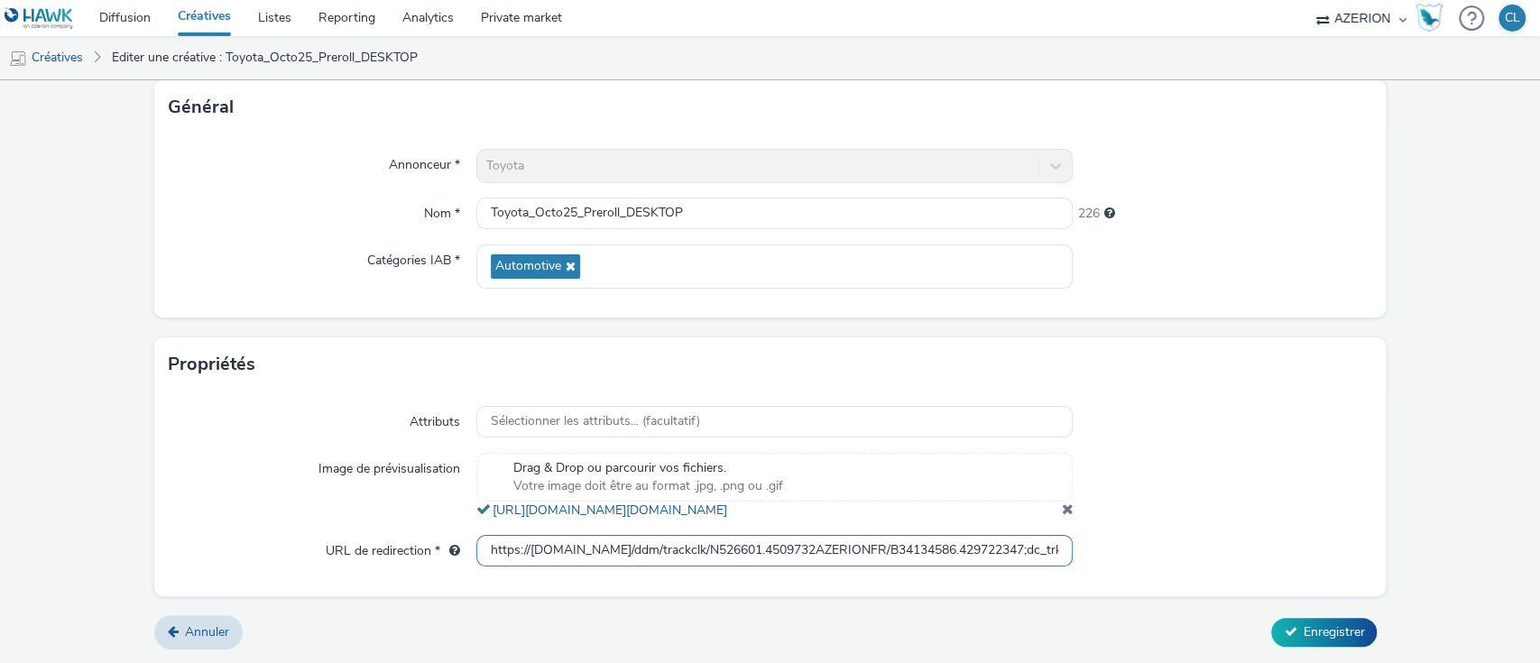
scroll to position [0, 982]
drag, startPoint x: 486, startPoint y: 554, endPoint x: 1382, endPoint y: 668, distance: 903.2
click at [1382, 662] on html "Diffusion Créatives Listes Reporting Analytics Private market AZERION AZERION S…" at bounding box center [770, 331] width 1540 height 663
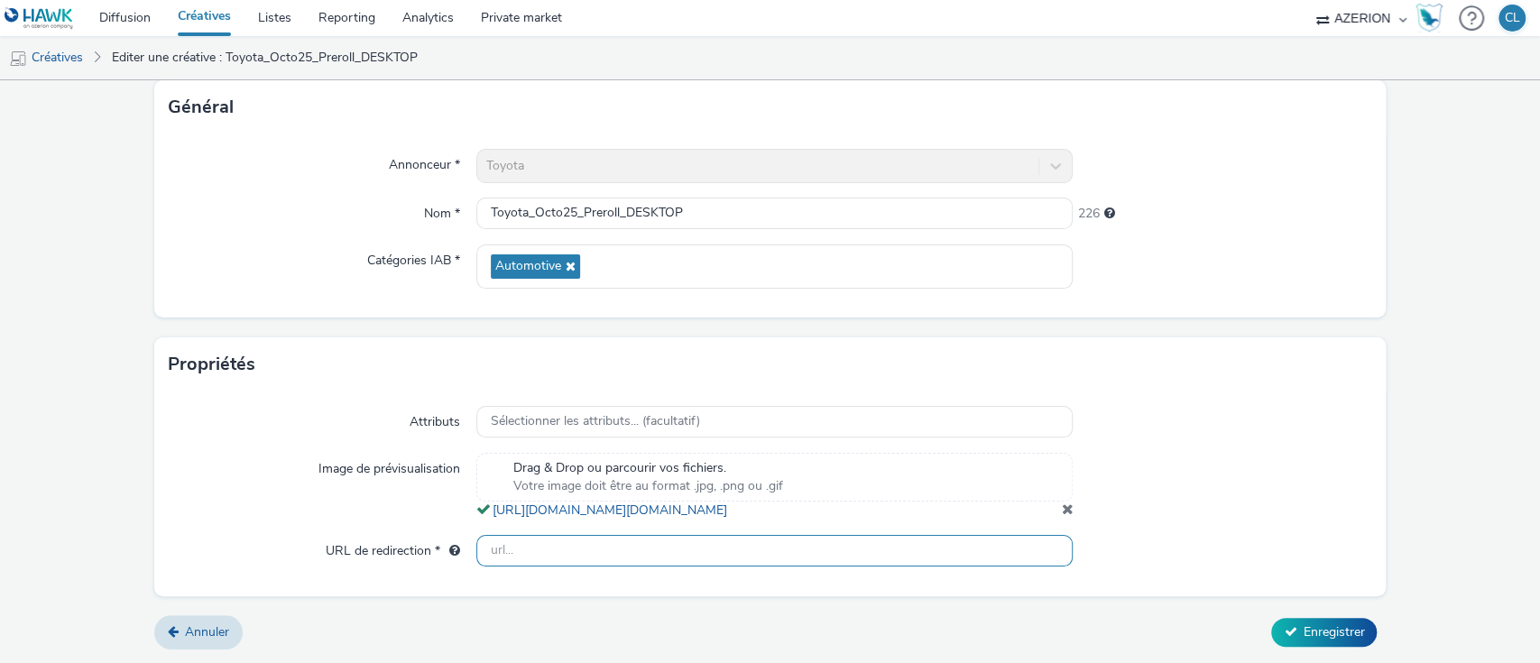
scroll to position [0, 0]
paste input "https://ad.doubleclick.net/ddm/trackclk/N526601.4509732AZERIONFR/B34134586.4297…"
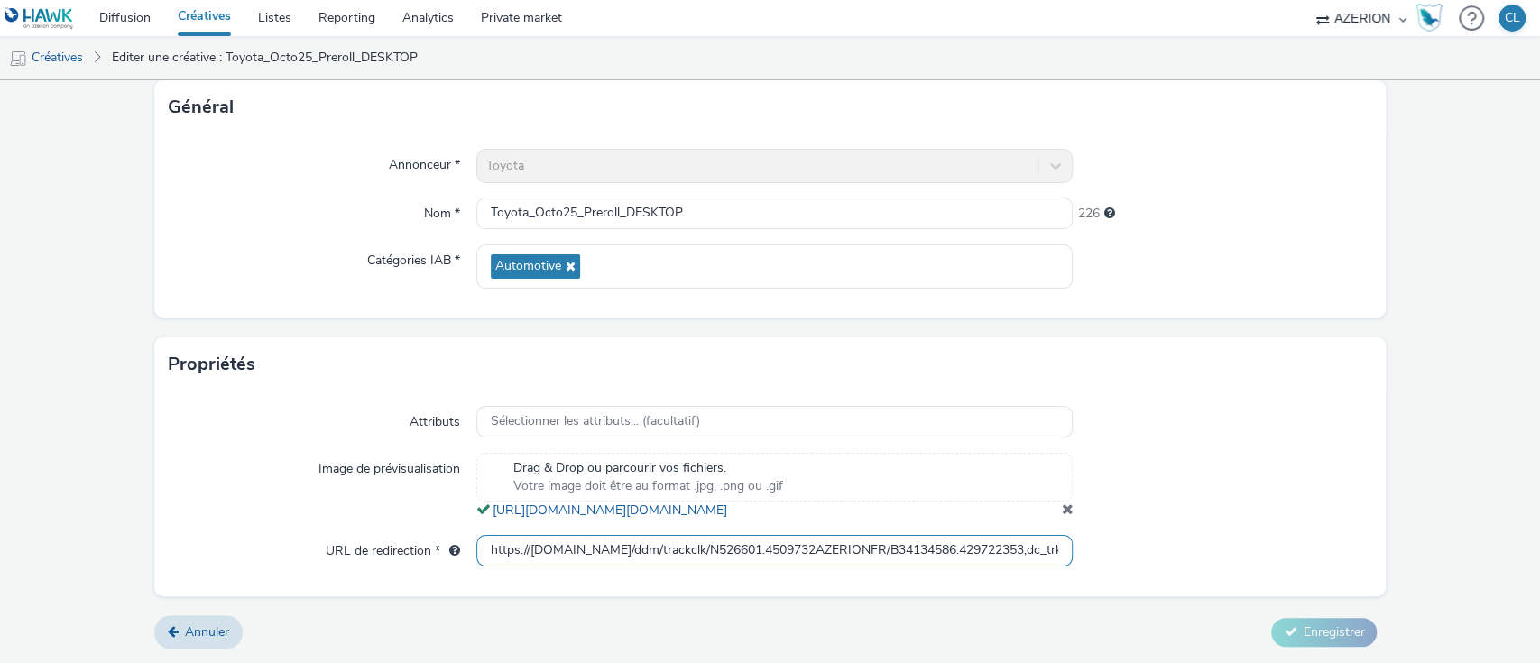
scroll to position [0, 981]
type input "https://ad.doubleclick.net/ddm/trackclk/N526601.4509732AZERIONFR/B34134586.4297…"
click at [1271, 618] on button "Enregistrer" at bounding box center [1324, 632] width 106 height 29
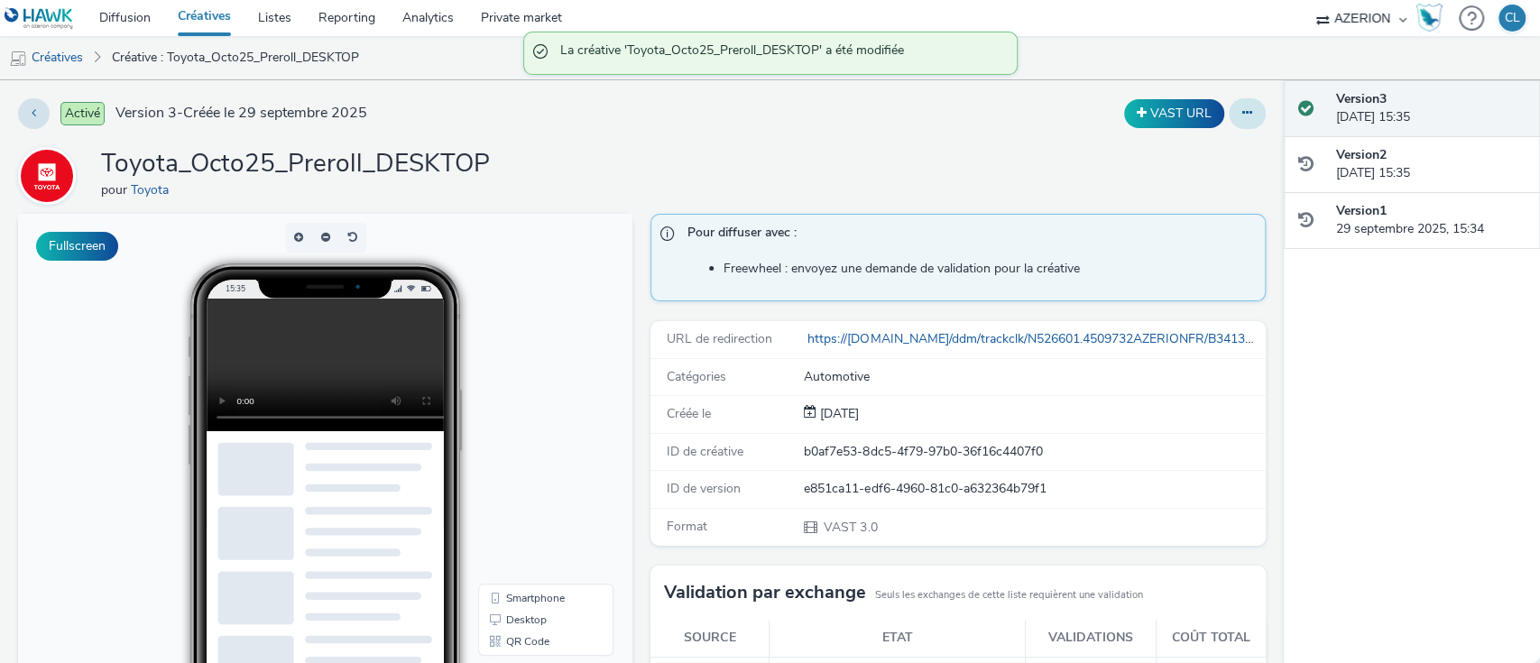
click at [1229, 121] on button at bounding box center [1247, 113] width 37 height 31
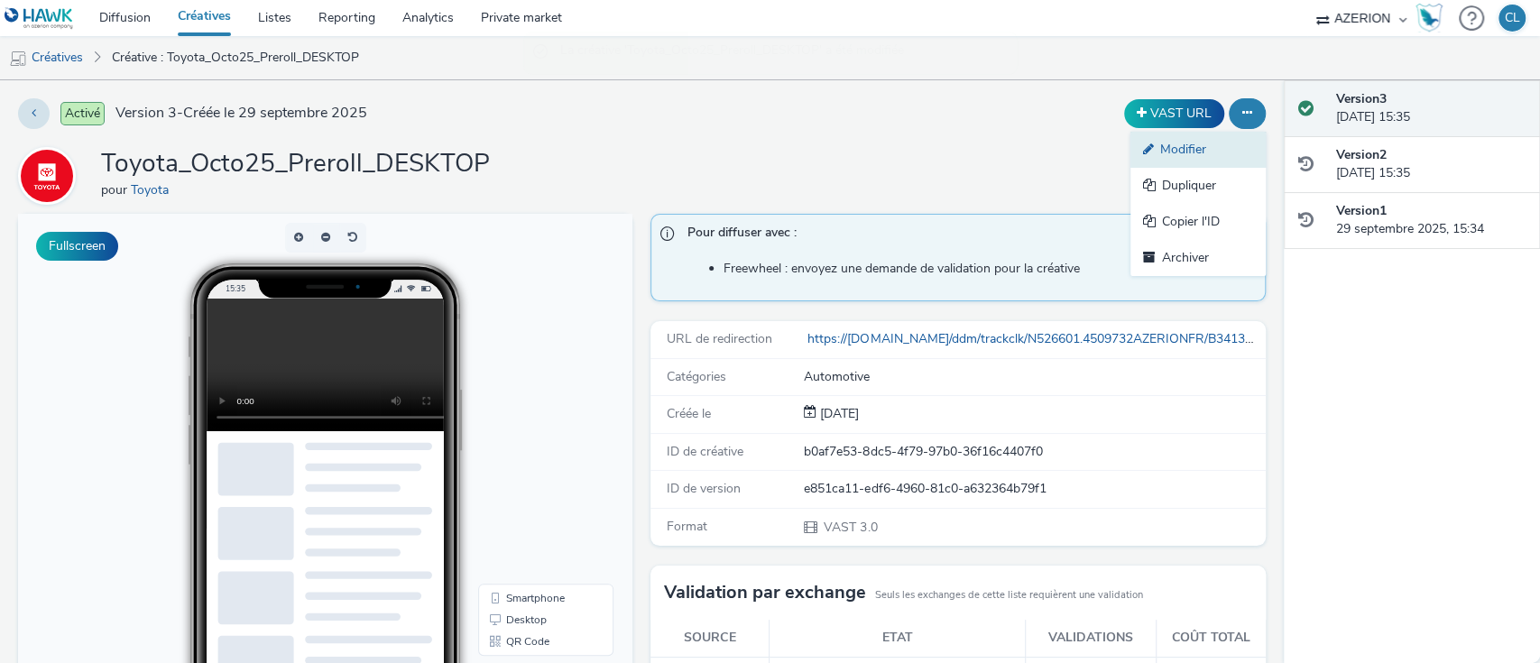
click at [1211, 143] on link "Modifier" at bounding box center [1198, 150] width 135 height 36
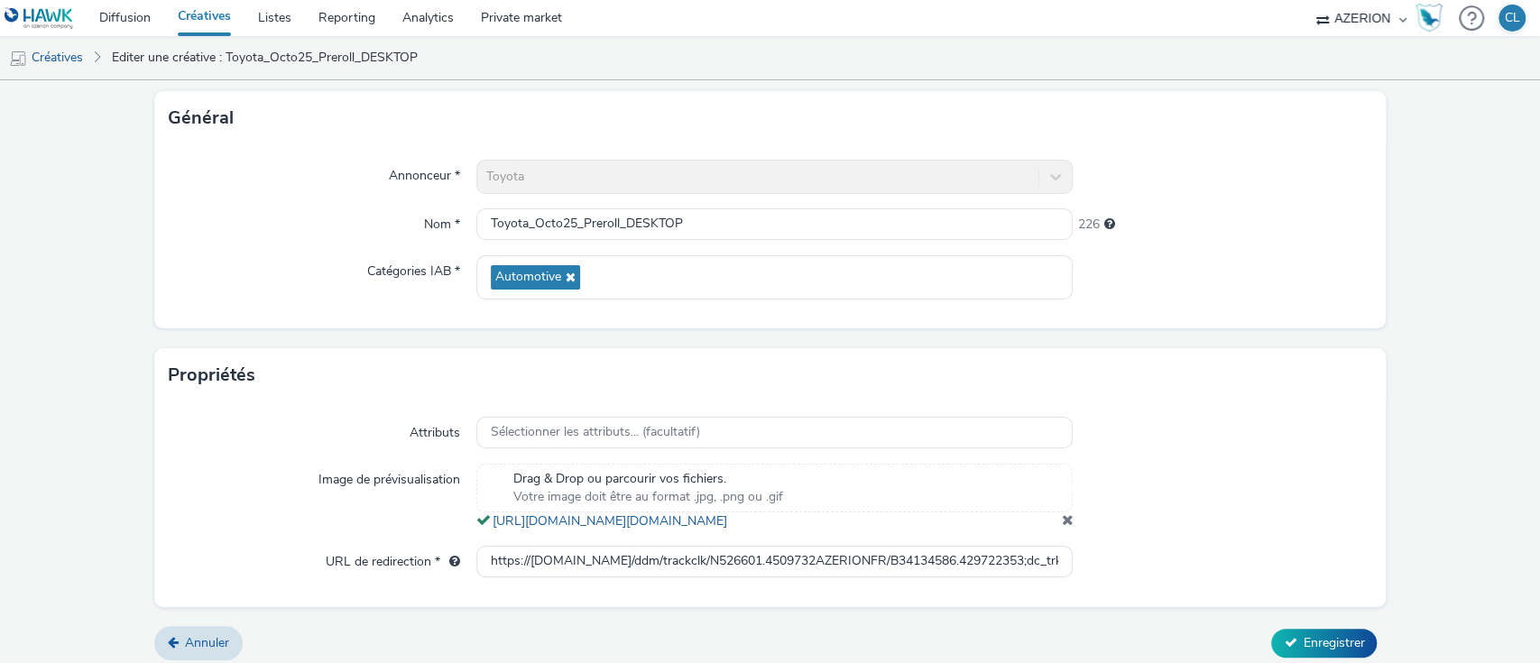
scroll to position [550, 0]
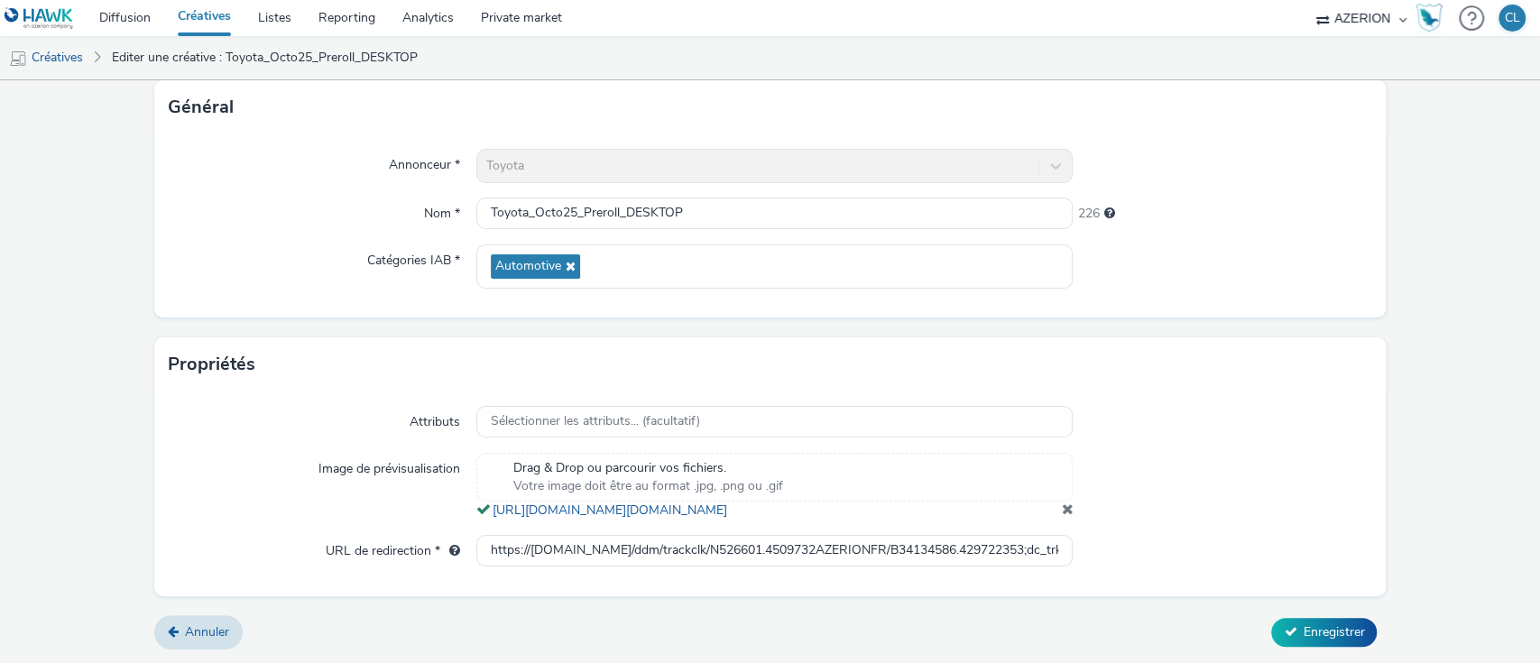
click at [987, 568] on div "Attributs Sélectionner les attributs... (facultatif) Image de prévisualisation …" at bounding box center [770, 494] width 1233 height 204
click at [985, 559] on div "https://ad.doubleclick.net/ddm/trackclk/N526601.4509732AZERIONFR/B34134586.4297…" at bounding box center [774, 551] width 597 height 32
click at [985, 559] on input "https://ad.doubleclick.net/ddm/trackclk/N526601.4509732AZERIONFR/B34134586.4297…" at bounding box center [774, 551] width 597 height 32
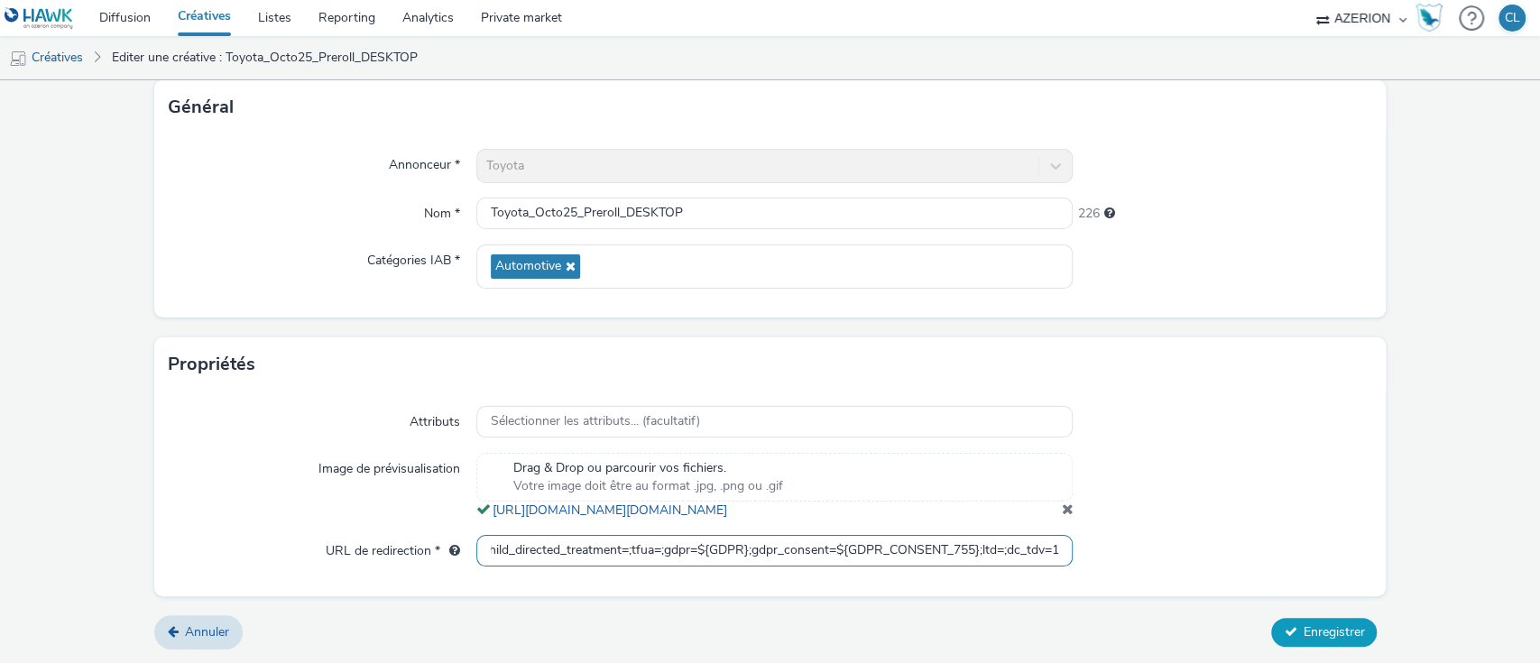
drag, startPoint x: 985, startPoint y: 559, endPoint x: 1322, endPoint y: 630, distance: 343.9
click at [1322, 630] on form "Editer une créative Contenu Type de téléchargement Télécharger un fichier Vast …" at bounding box center [770, 104] width 1540 height 1118
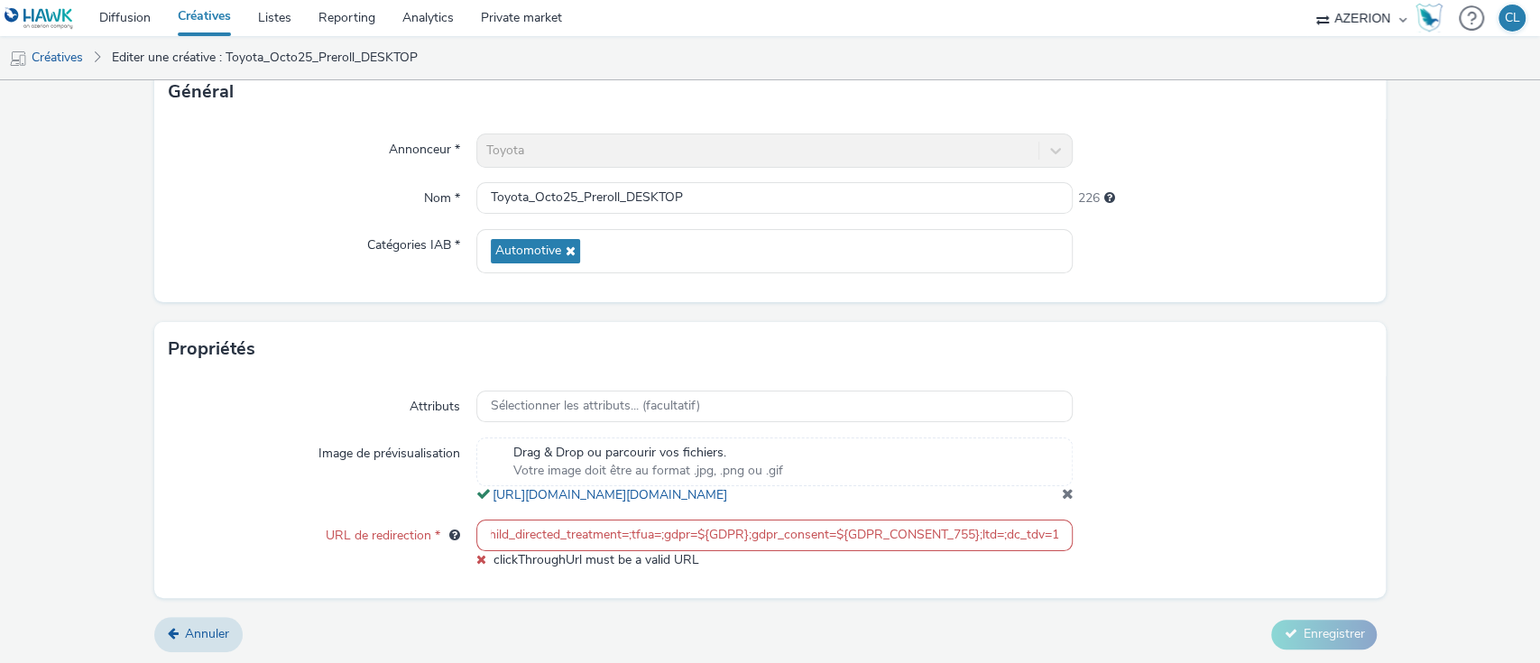
scroll to position [0, 0]
click at [1119, 574] on div "Attributs Sélectionner les attributs... (facultatif) Image de prévisualisation …" at bounding box center [770, 487] width 1233 height 222
drag, startPoint x: 1012, startPoint y: 556, endPoint x: 1032, endPoint y: 555, distance: 19.9
click at [1032, 551] on input "https://ad.doubleclick.net/ddm/trackclk/N526601.4509732AZERIONFR/B34134586.4297…" at bounding box center [774, 536] width 597 height 32
drag, startPoint x: 780, startPoint y: 555, endPoint x: 810, endPoint y: 557, distance: 30.7
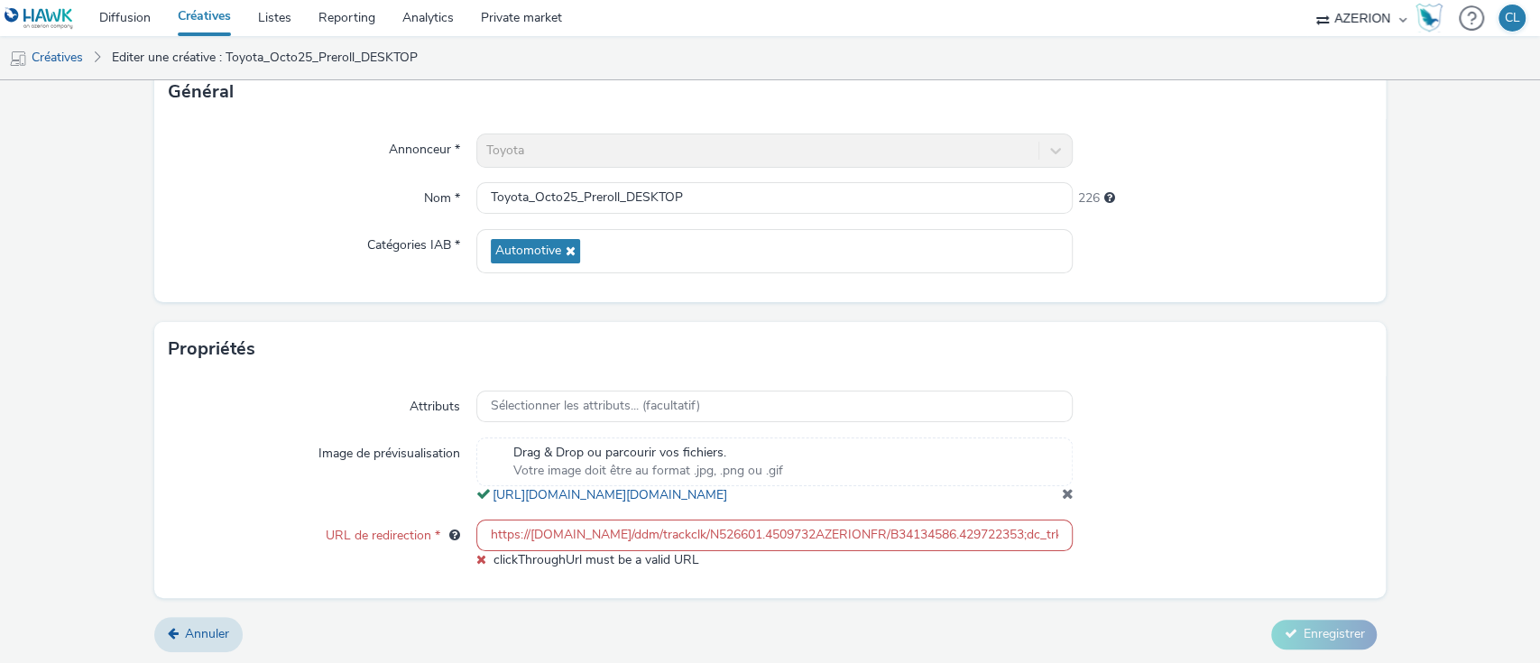
click at [810, 551] on input "https://ad.doubleclick.net/ddm/trackclk/N526601.4509732AZERIONFR/B34134586.4297…" at bounding box center [774, 536] width 597 height 32
click at [1335, 504] on div at bounding box center [1222, 471] width 299 height 67
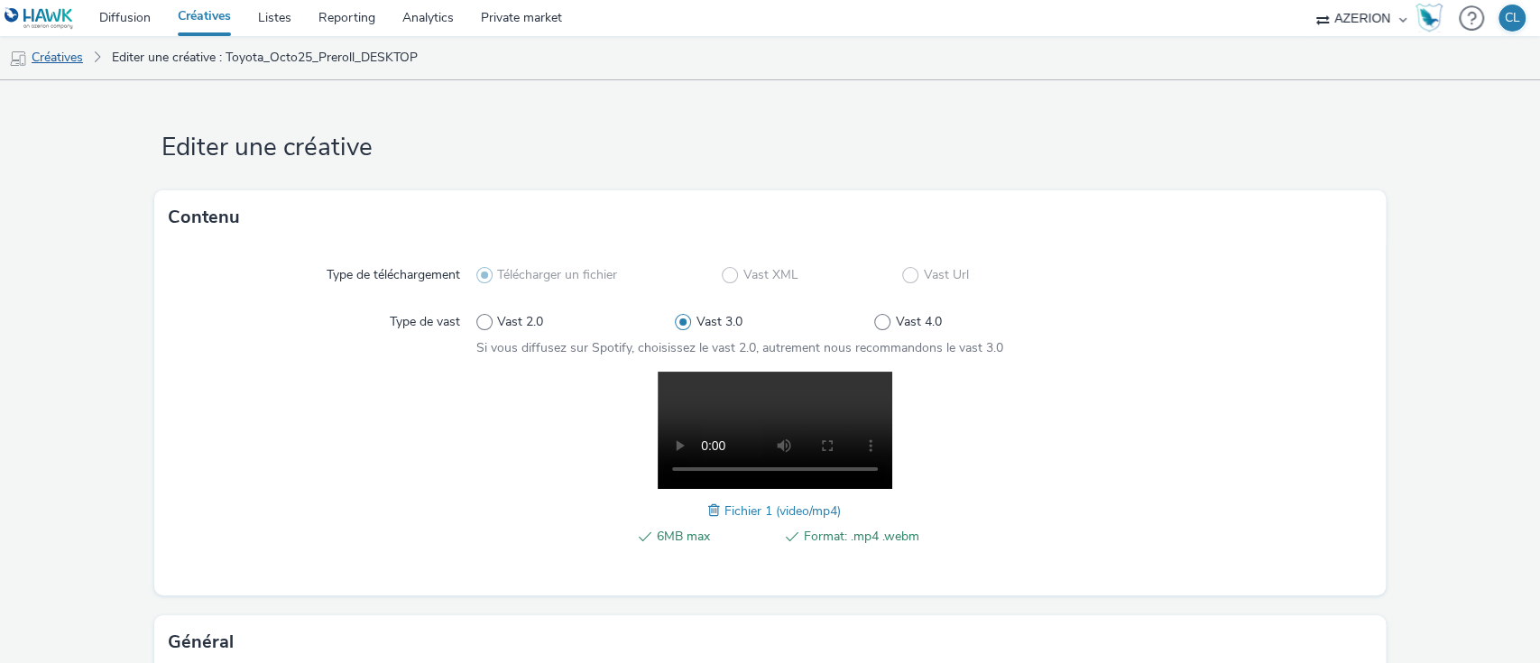
click at [74, 60] on link "Créatives" at bounding box center [46, 57] width 92 height 43
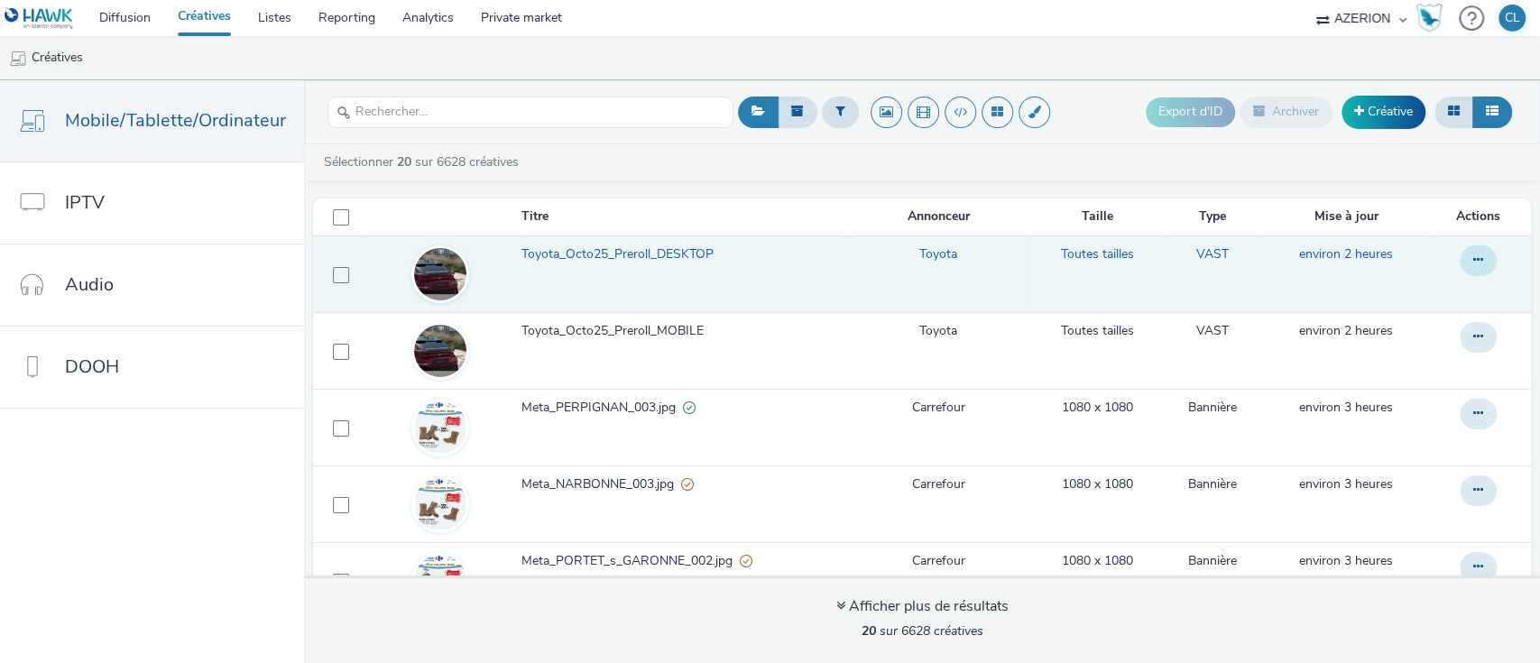
click at [1460, 266] on button at bounding box center [1478, 260] width 37 height 31
click at [1407, 300] on link "Modifier" at bounding box center [1429, 297] width 135 height 36
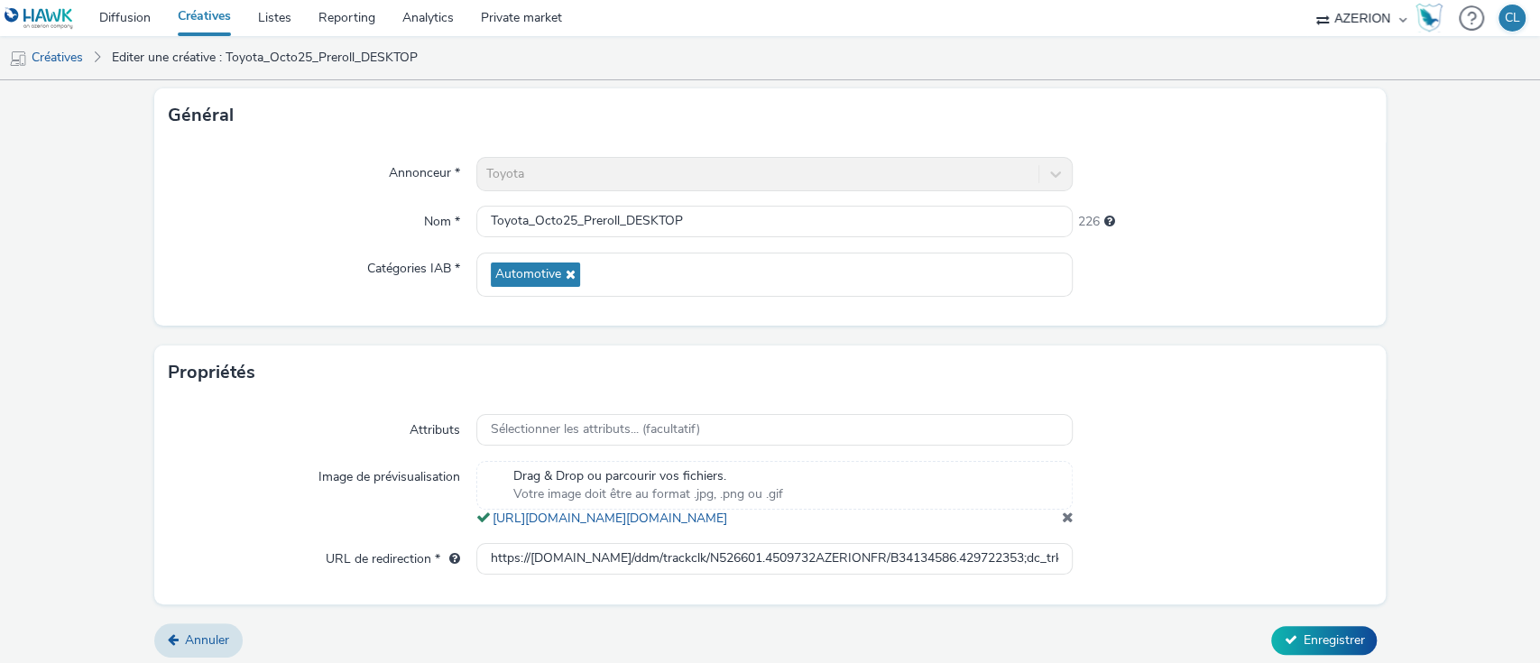
scroll to position [550, 0]
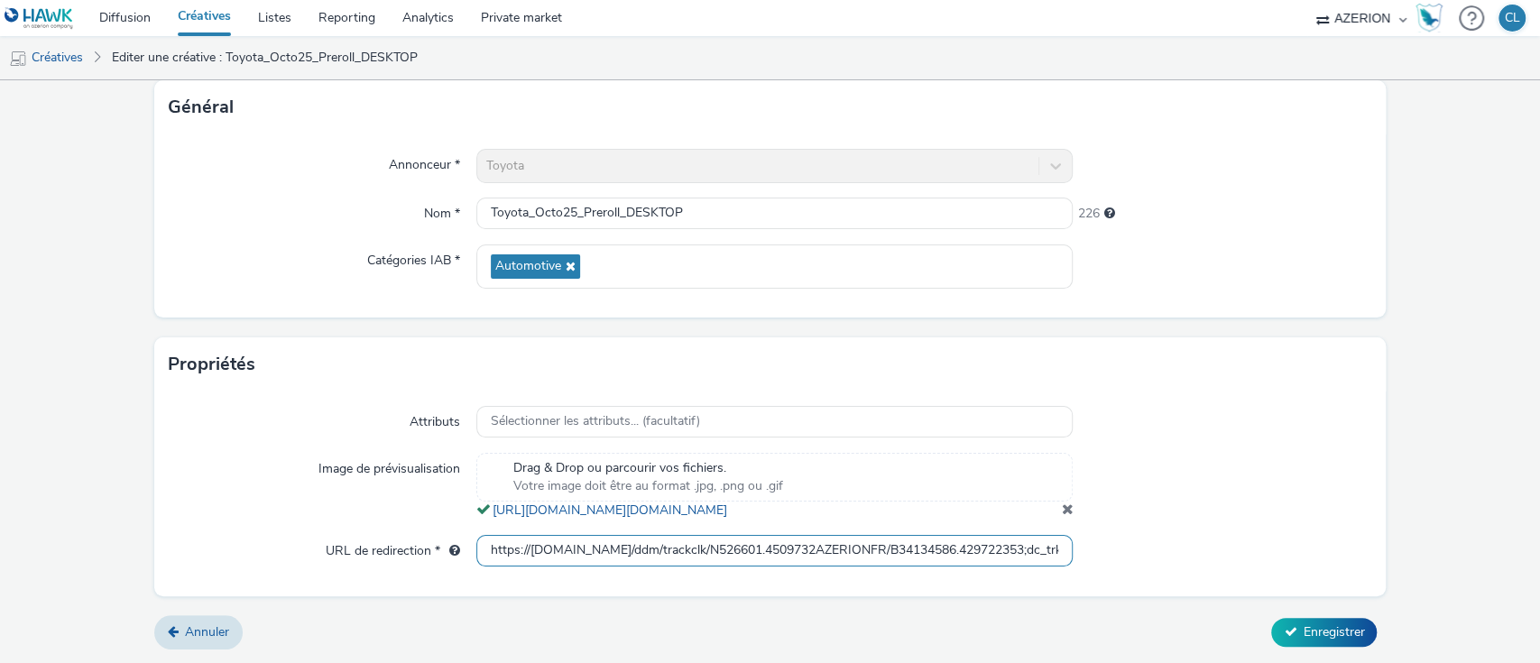
click at [982, 545] on input "https://ad.doubleclick.net/ddm/trackclk/N526601.4509732AZERIONFR/B34134586.4297…" at bounding box center [774, 551] width 597 height 32
click at [1034, 554] on input "https://ad.doubleclick.net/ddm/trackclk/N526601.4509732AZERIONFR/B34134586.4297…" at bounding box center [774, 551] width 597 height 32
drag, startPoint x: 965, startPoint y: 552, endPoint x: 1264, endPoint y: 571, distance: 300.2
click at [1264, 571] on div "Attributs Sélectionner les attributs... (facultatif) Image de prévisualisation …" at bounding box center [770, 494] width 1233 height 204
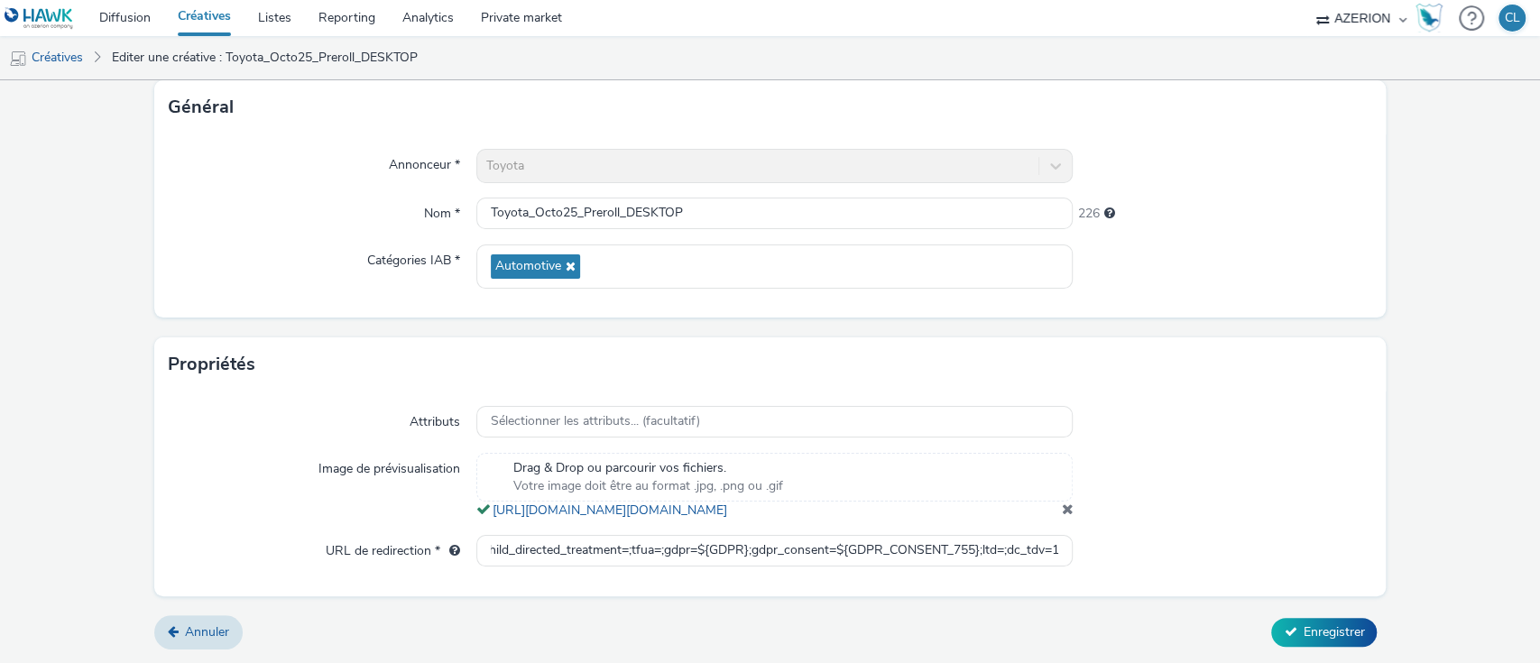
scroll to position [0, 0]
click at [1264, 571] on div "Attributs Sélectionner les attributs... (facultatif) Image de prévisualisation …" at bounding box center [770, 494] width 1233 height 204
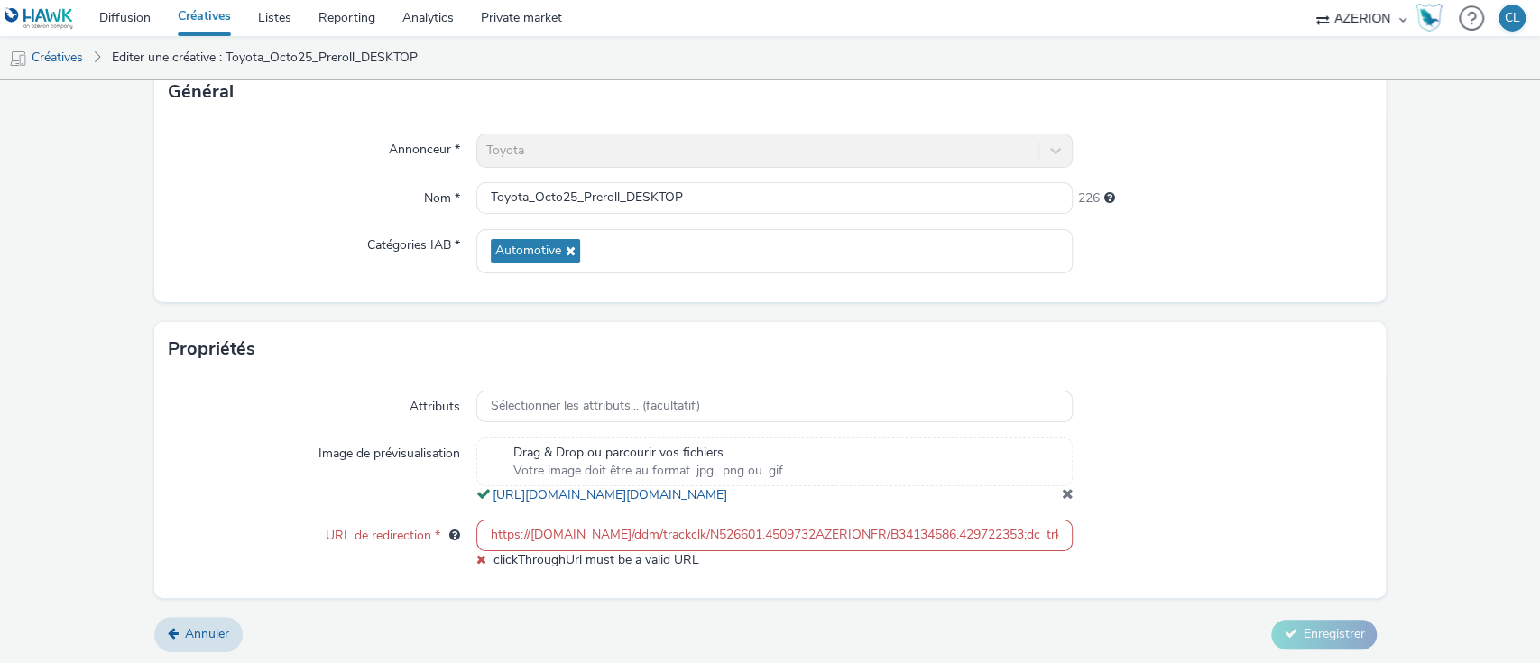
click at [1134, 526] on div "Attributs Sélectionner les attributs... (facultatif) Image de prévisualisation …" at bounding box center [770, 487] width 1233 height 222
click at [980, 544] on input "https://ad.doubleclick.net/ddm/trackclk/N526601.4509732AZERIONFR/B34134586.4297…" at bounding box center [774, 536] width 597 height 32
click at [1162, 549] on div at bounding box center [1222, 545] width 299 height 50
click at [1139, 399] on div at bounding box center [1222, 407] width 299 height 32
click at [919, 550] on input "https://ad.doubleclick.net/ddm/trackclk/N526601.4509732AZERIONFR/B34134586.4297…" at bounding box center [774, 536] width 597 height 32
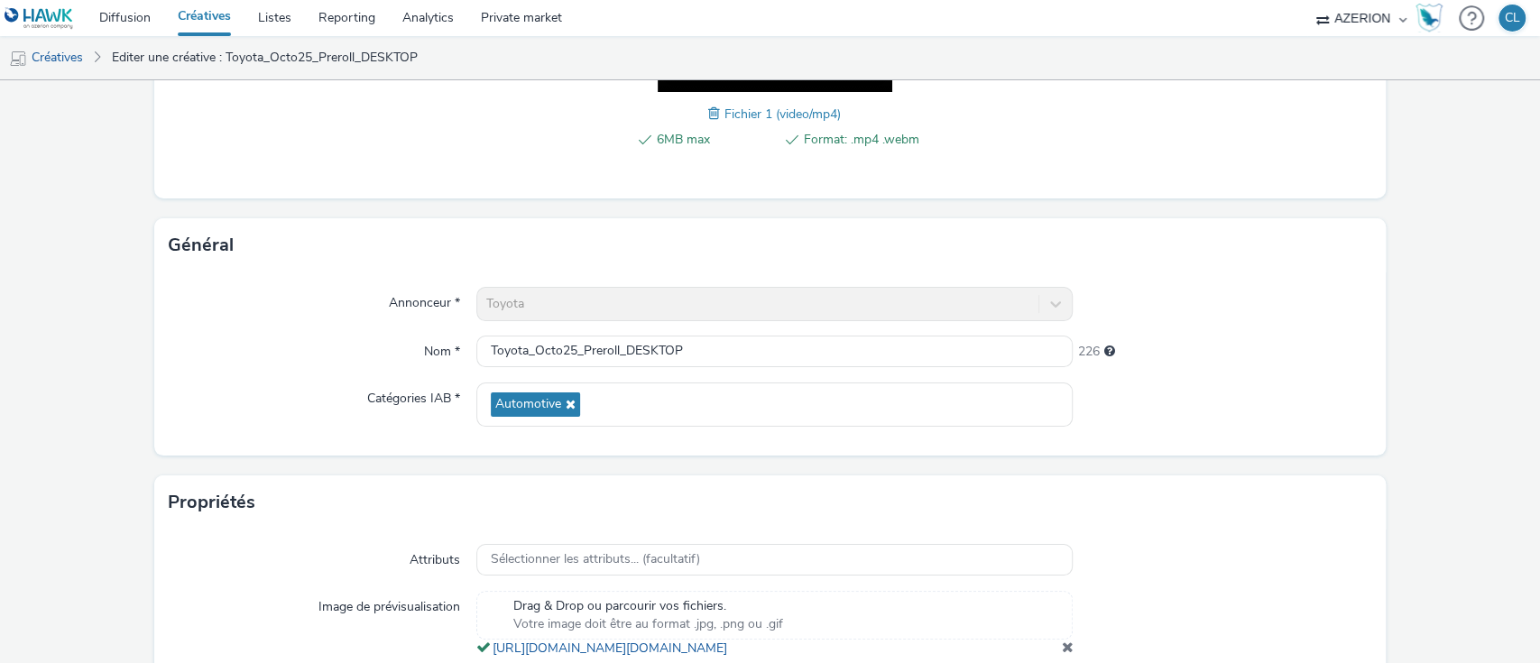
scroll to position [393, 0]
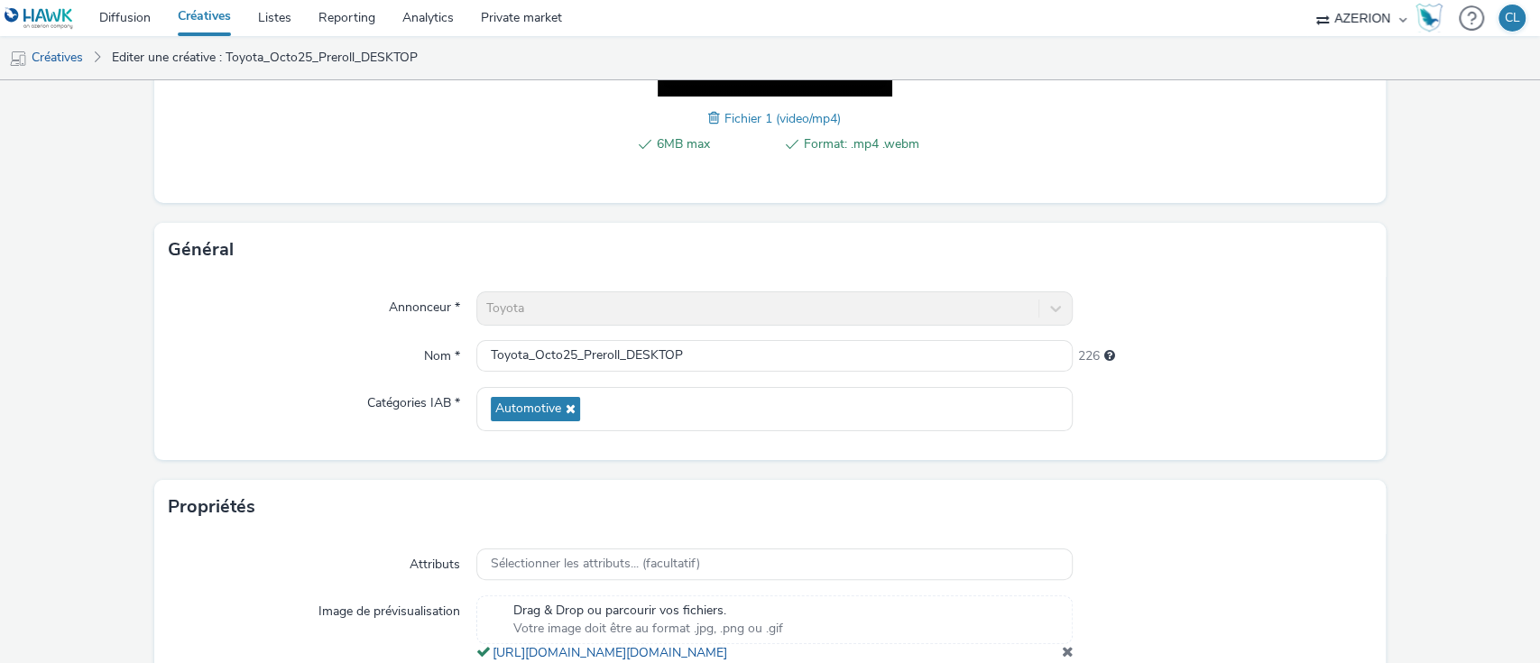
click at [1382, 333] on form "Editer une créative Contenu Type de téléchargement Télécharger un fichier Vast …" at bounding box center [770, 255] width 1540 height 1135
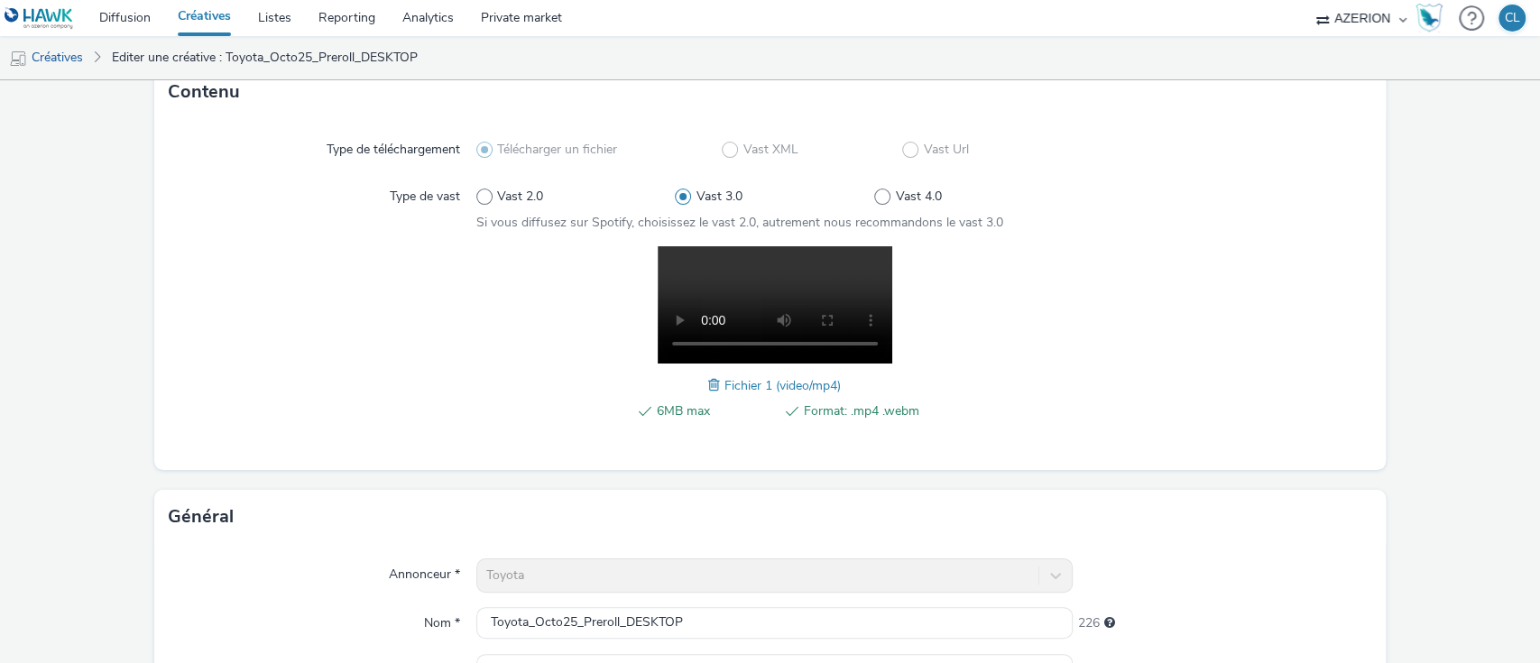
scroll to position [0, 0]
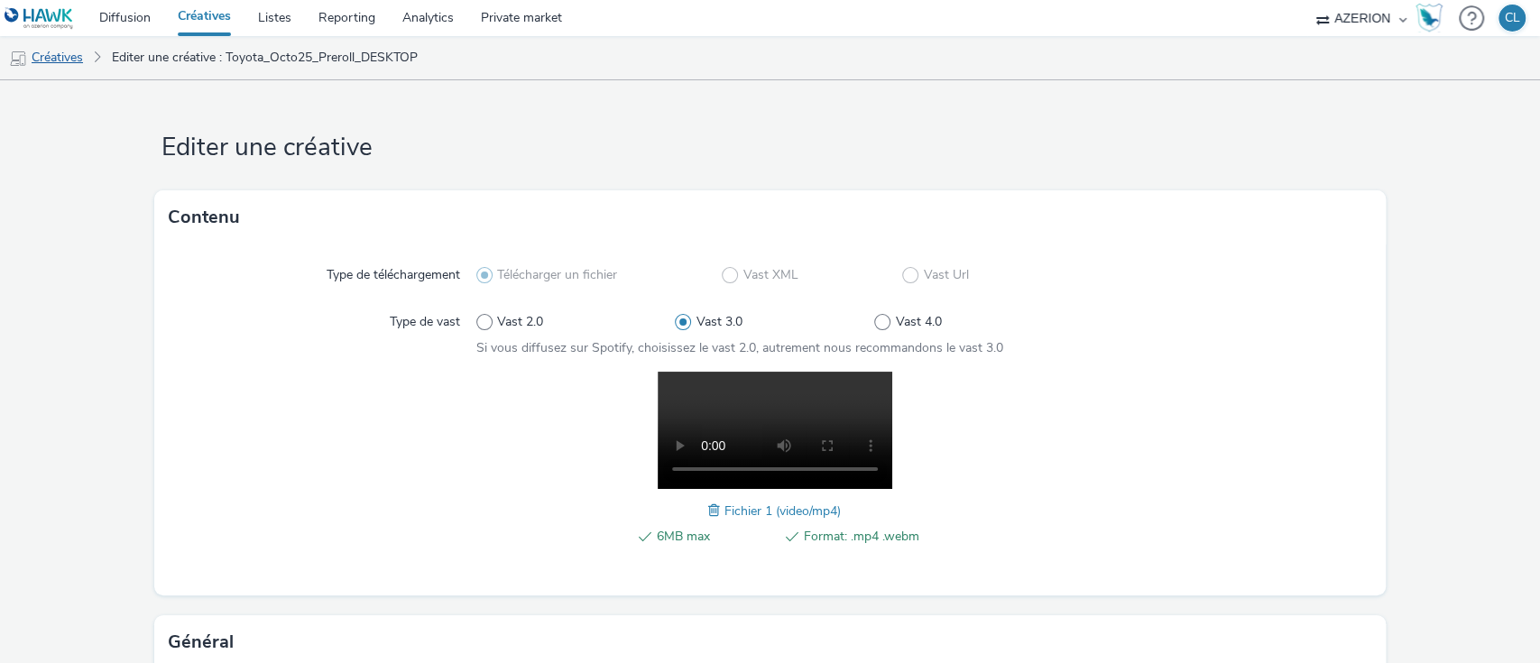
click at [76, 67] on link "Créatives" at bounding box center [46, 57] width 92 height 43
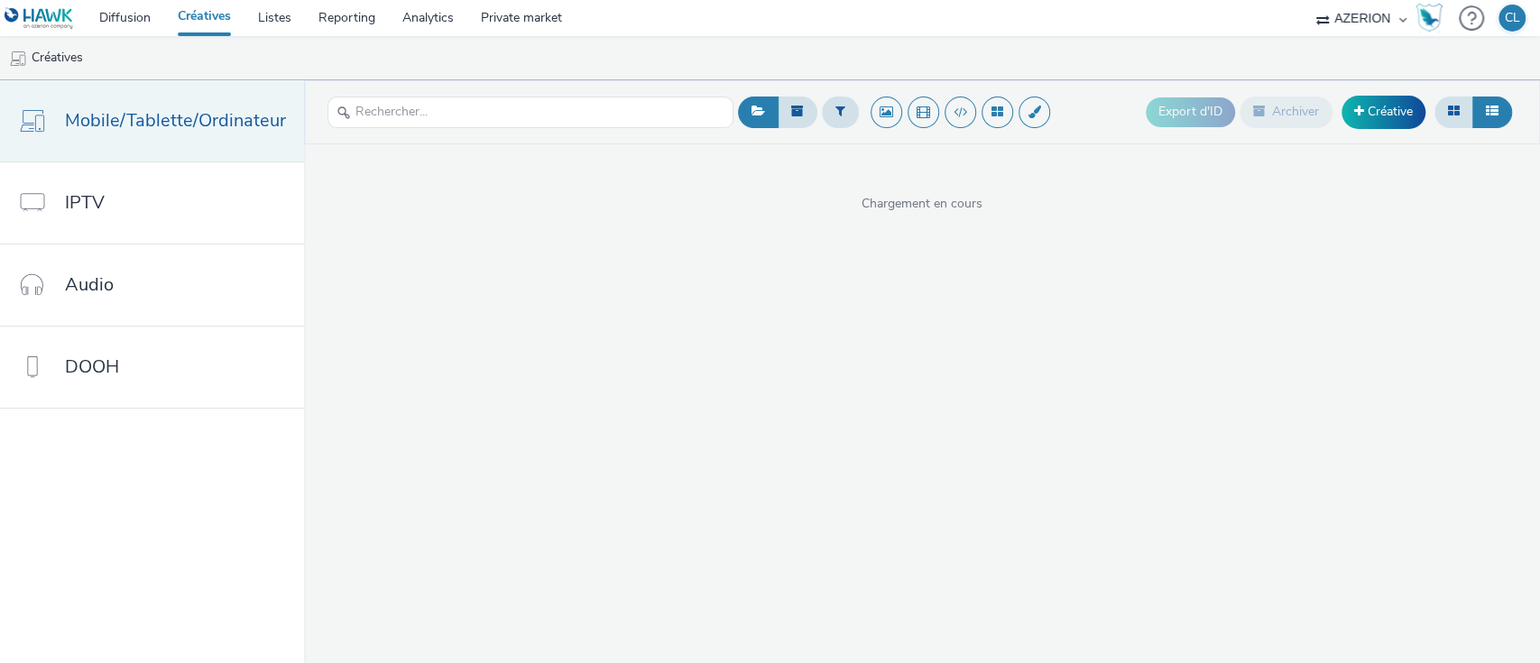
click at [156, 119] on span "Mobile/Tablette/Ordinateur" at bounding box center [175, 120] width 221 height 26
click at [641, 226] on div "Export d'ID Archiver Créative Chargement en cours" at bounding box center [922, 371] width 1236 height 583
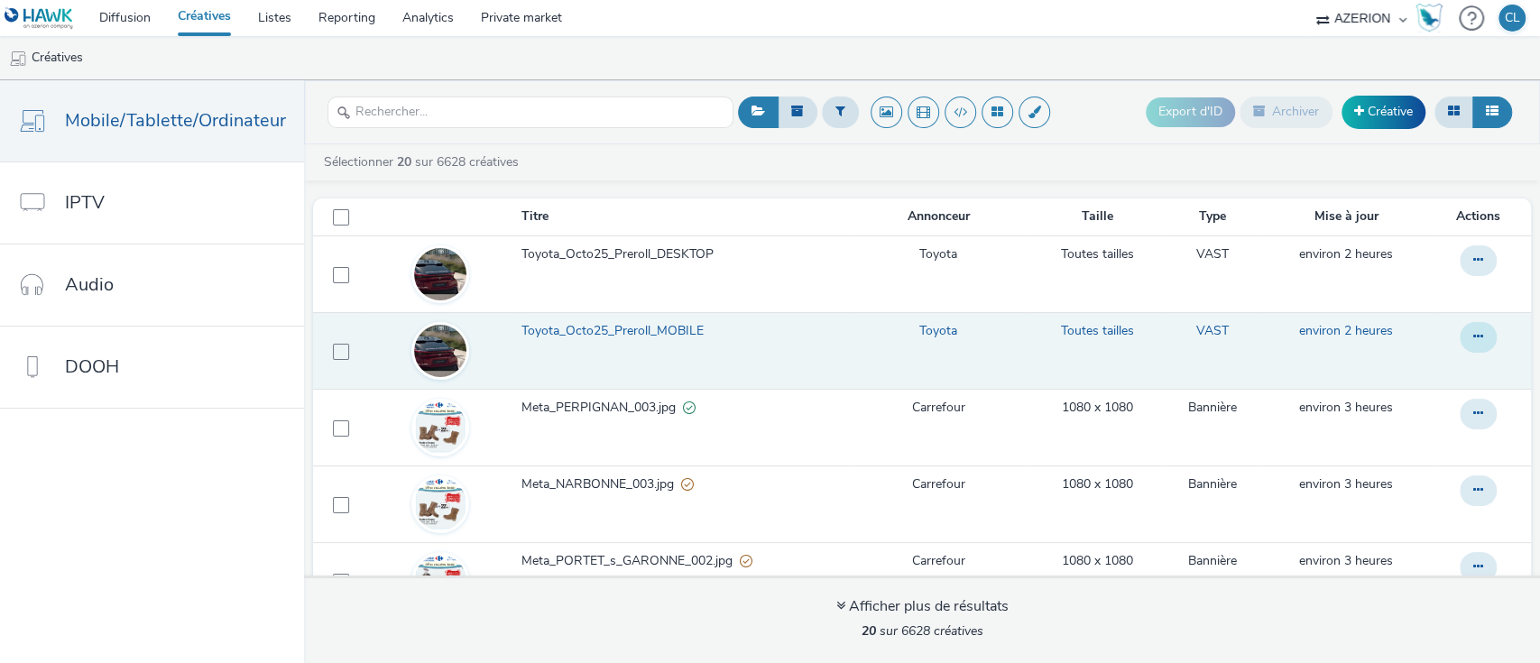
click at [1474, 337] on icon at bounding box center [1479, 336] width 10 height 13
click at [1408, 374] on link "Modifier" at bounding box center [1429, 374] width 135 height 36
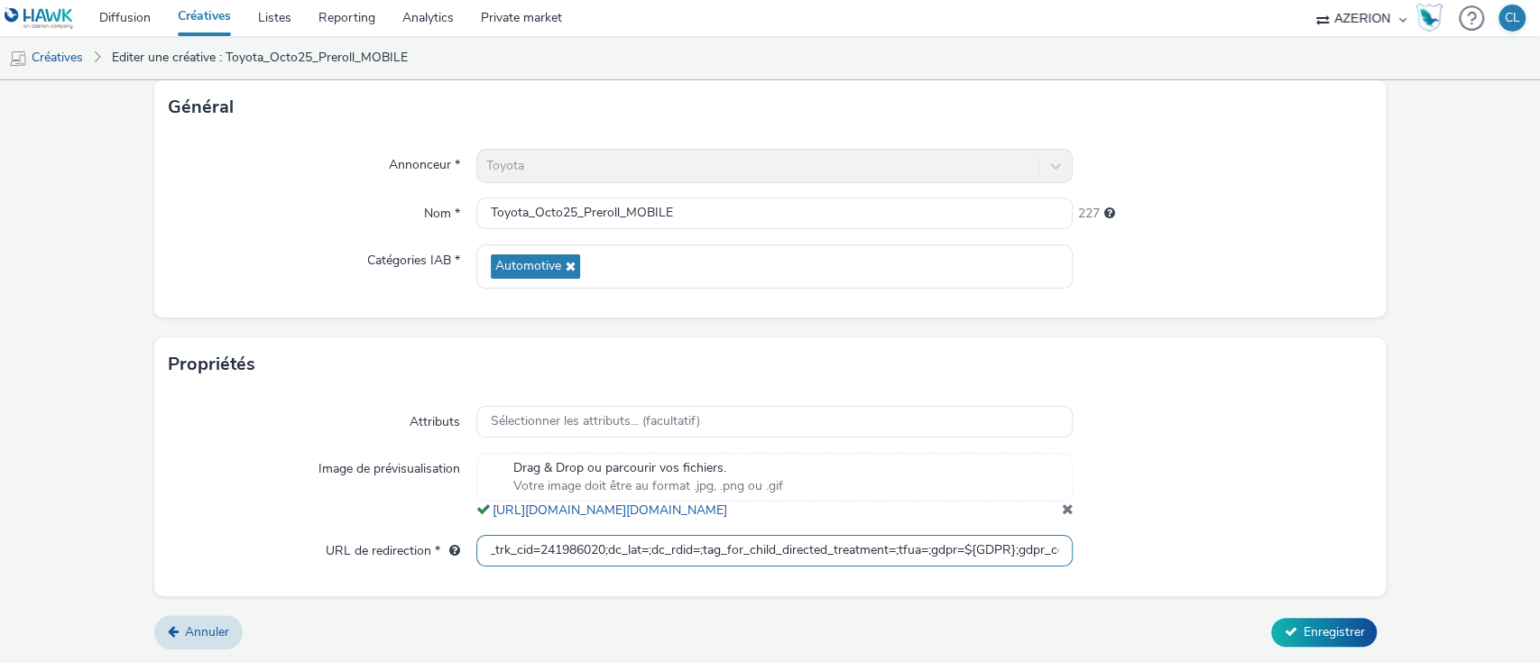
scroll to position [0, 982]
drag, startPoint x: 484, startPoint y: 558, endPoint x: 1242, endPoint y: 562, distance: 758.0
click at [1242, 562] on div "URL de redirection * https://ad.doubleclick.net/ddm/trackclk/N526601.4509732AZE…" at bounding box center [771, 551] width 1204 height 32
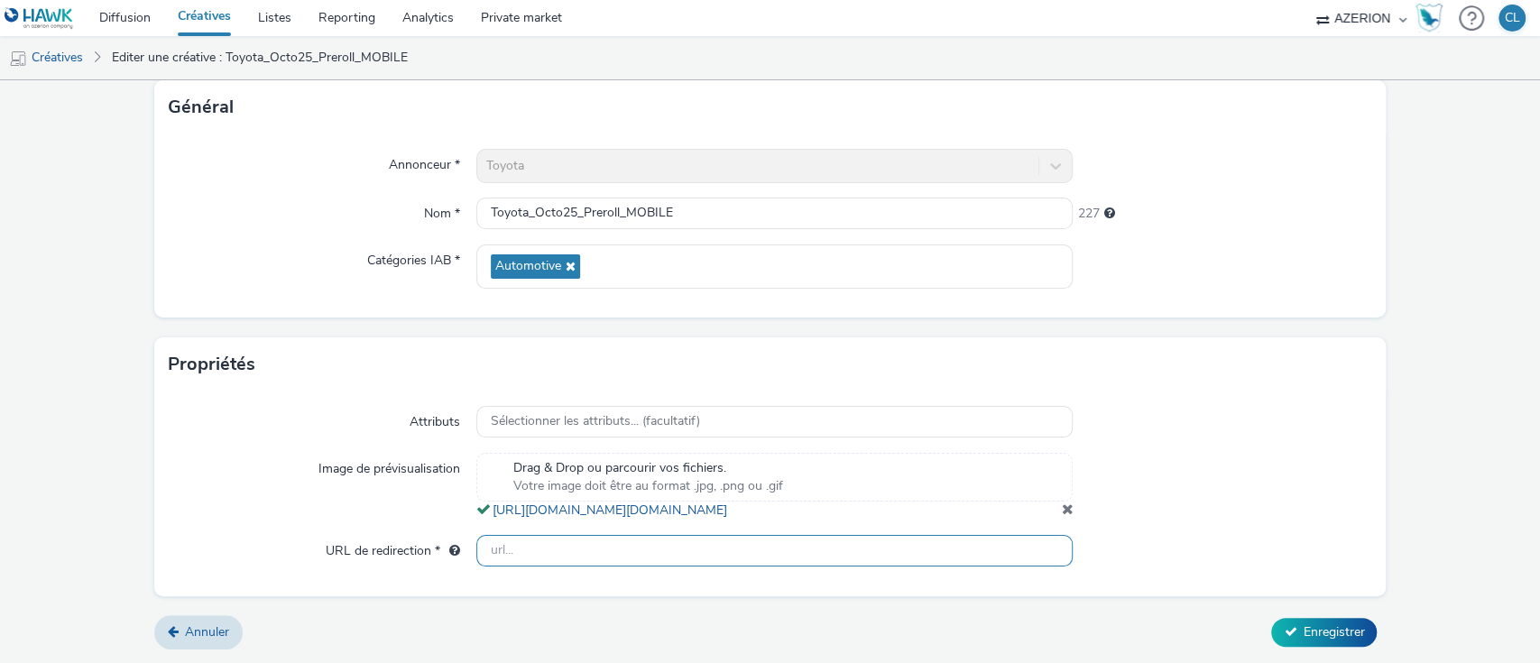
scroll to position [0, 0]
paste input "[URL][DOMAIN_NAME]"
type input "[URL][DOMAIN_NAME]"
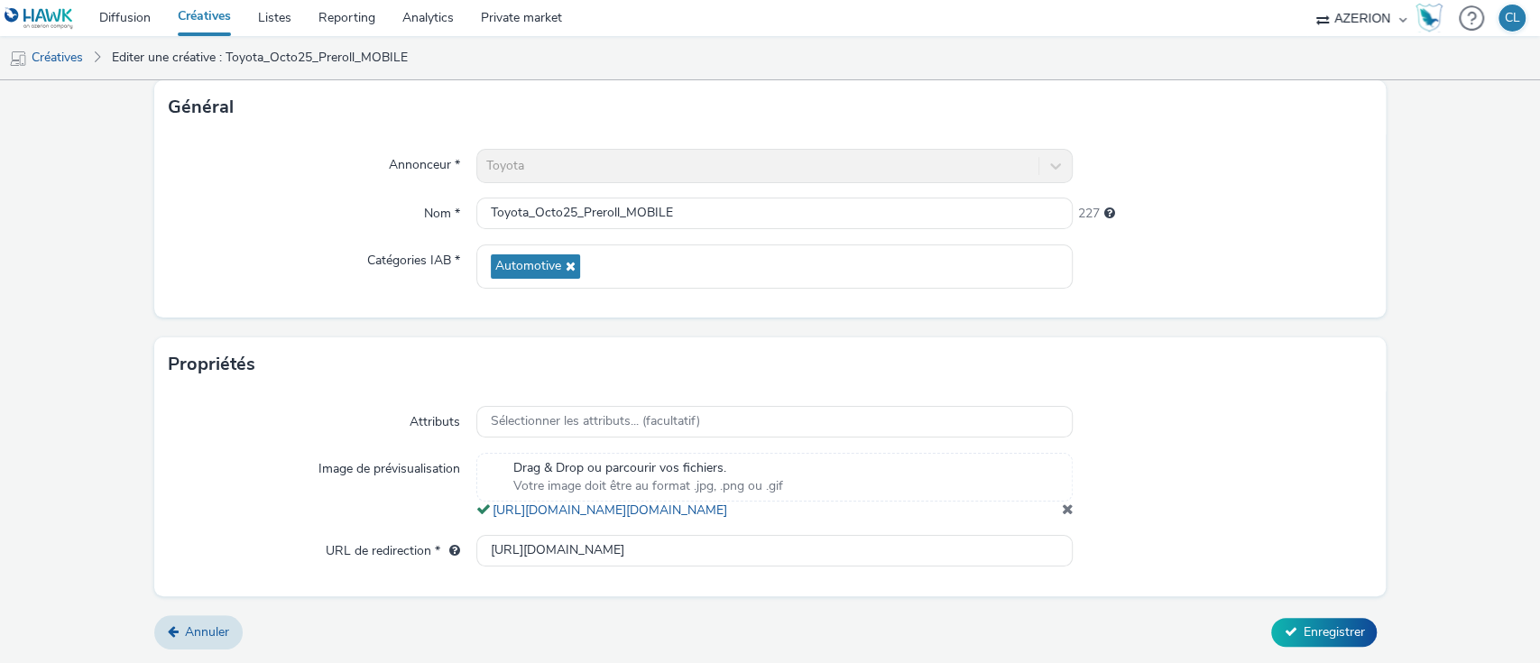
click at [1242, 562] on div at bounding box center [1222, 551] width 299 height 32
click at [1312, 628] on span "Enregistrer" at bounding box center [1333, 632] width 61 height 17
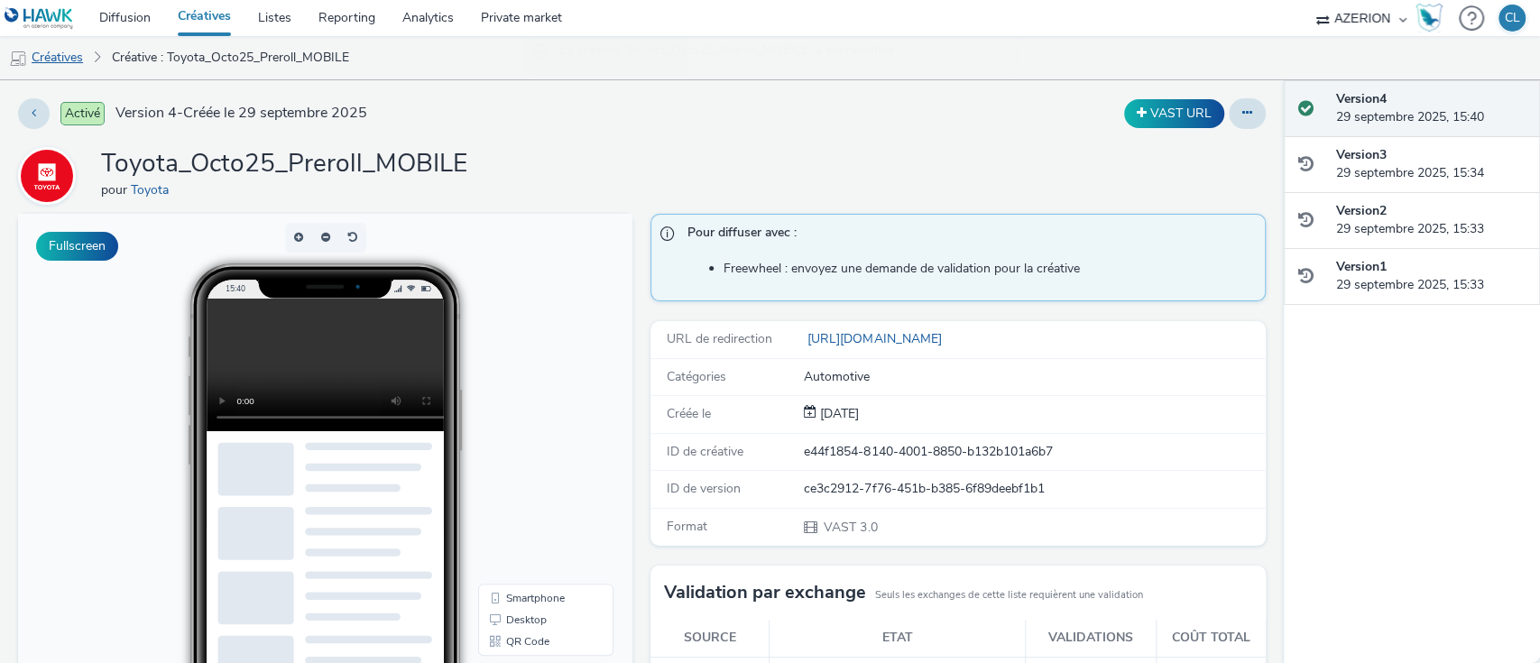
click at [72, 69] on link "Créatives" at bounding box center [46, 57] width 92 height 43
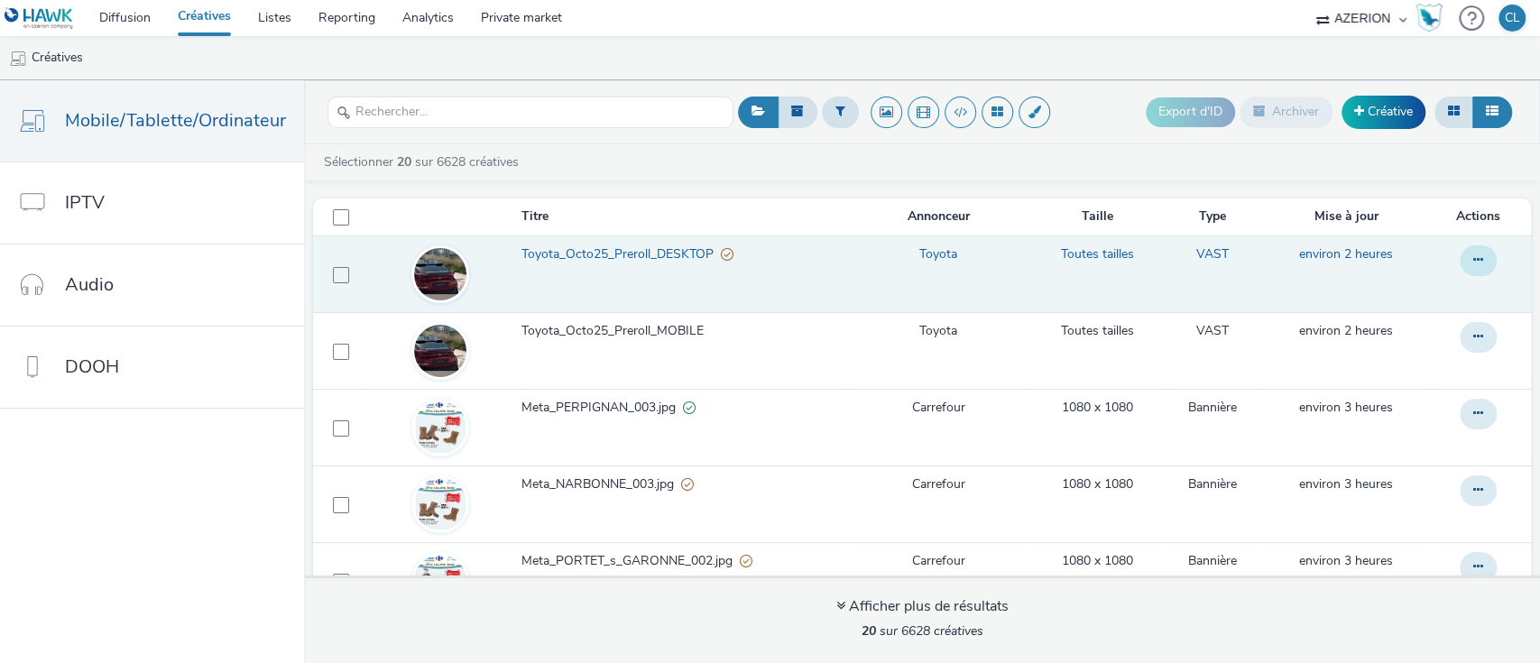
click at [1474, 258] on icon at bounding box center [1479, 260] width 10 height 13
click at [1398, 298] on link "Modifier" at bounding box center [1429, 297] width 135 height 36
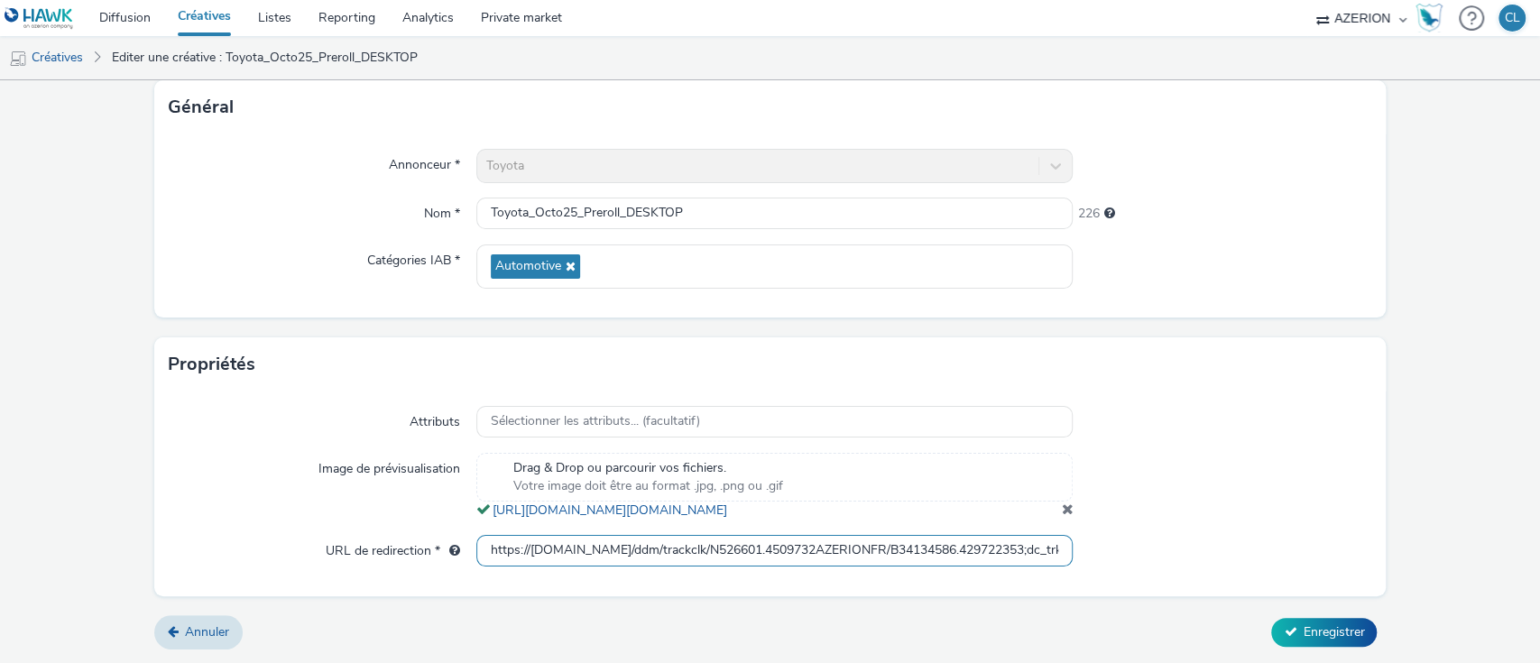
scroll to position [0, 982]
drag, startPoint x: 488, startPoint y: 551, endPoint x: 1360, endPoint y: 554, distance: 871.7
click at [1360, 554] on div "Attributs Sélectionner les attributs... (facultatif) Image de prévisualisation …" at bounding box center [770, 494] width 1233 height 204
type input "h"
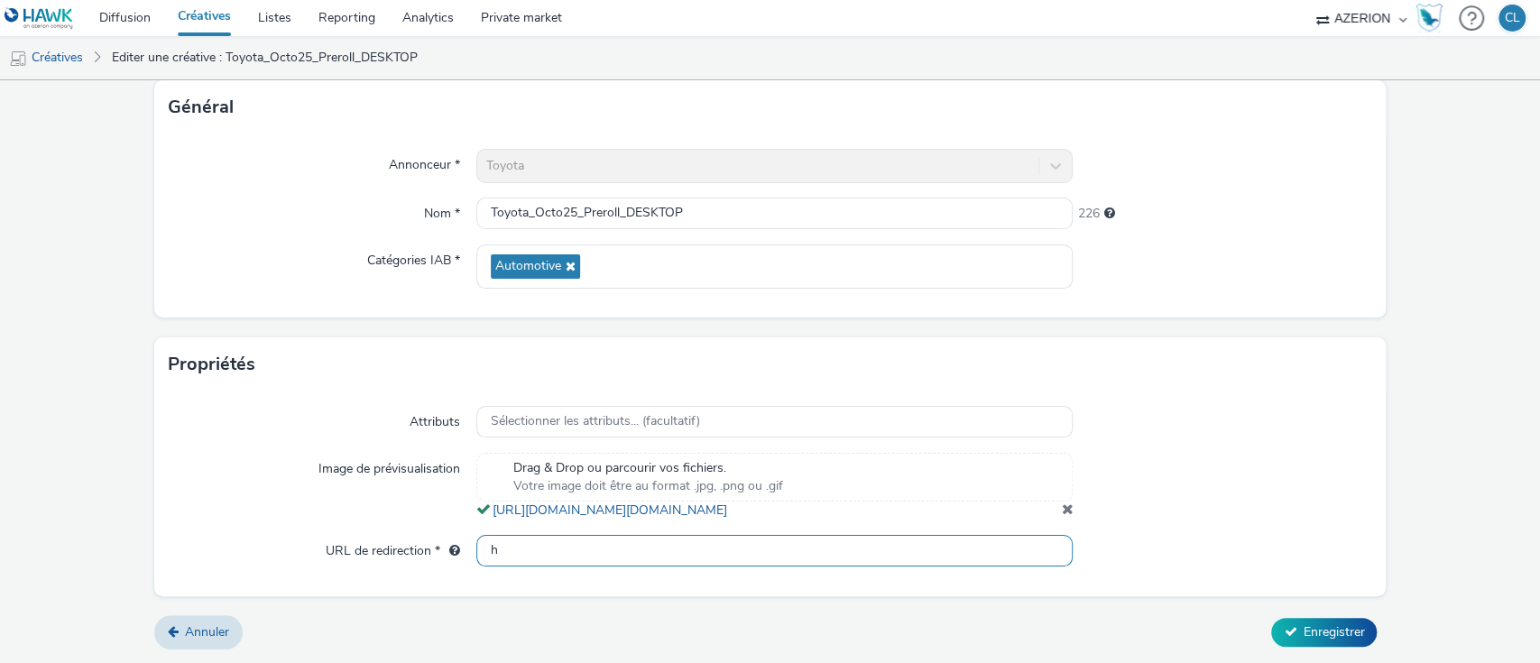
scroll to position [0, 0]
paste input "https://ad.doubleclick.net/ddm/trackclk/N526601.4509732AZERIONFR/B34134586.4297…"
type input "https://ad.doubleclick.net/ddm/trackclk/N526601.4509732AZERIONFR/B34134586.4297…"
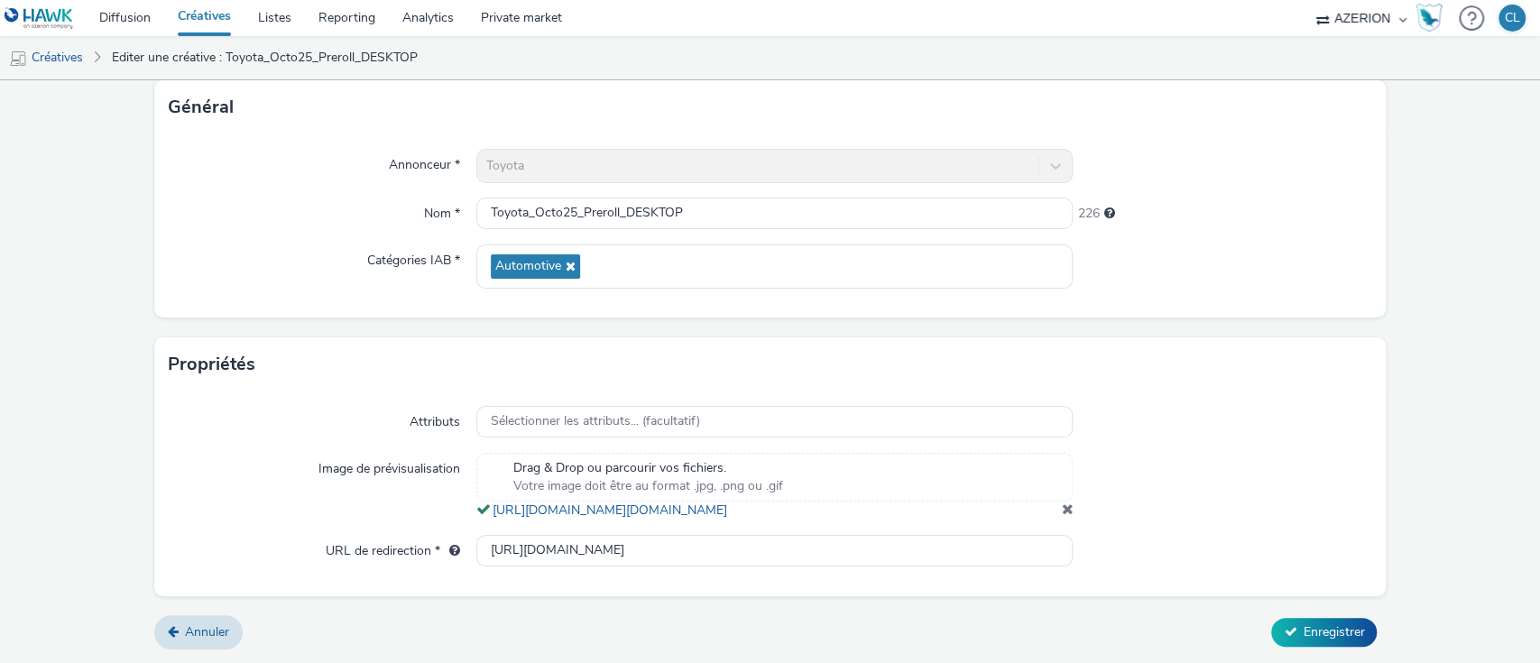
click at [1241, 502] on div at bounding box center [1222, 486] width 299 height 67
click at [1284, 627] on icon at bounding box center [1290, 631] width 13 height 13
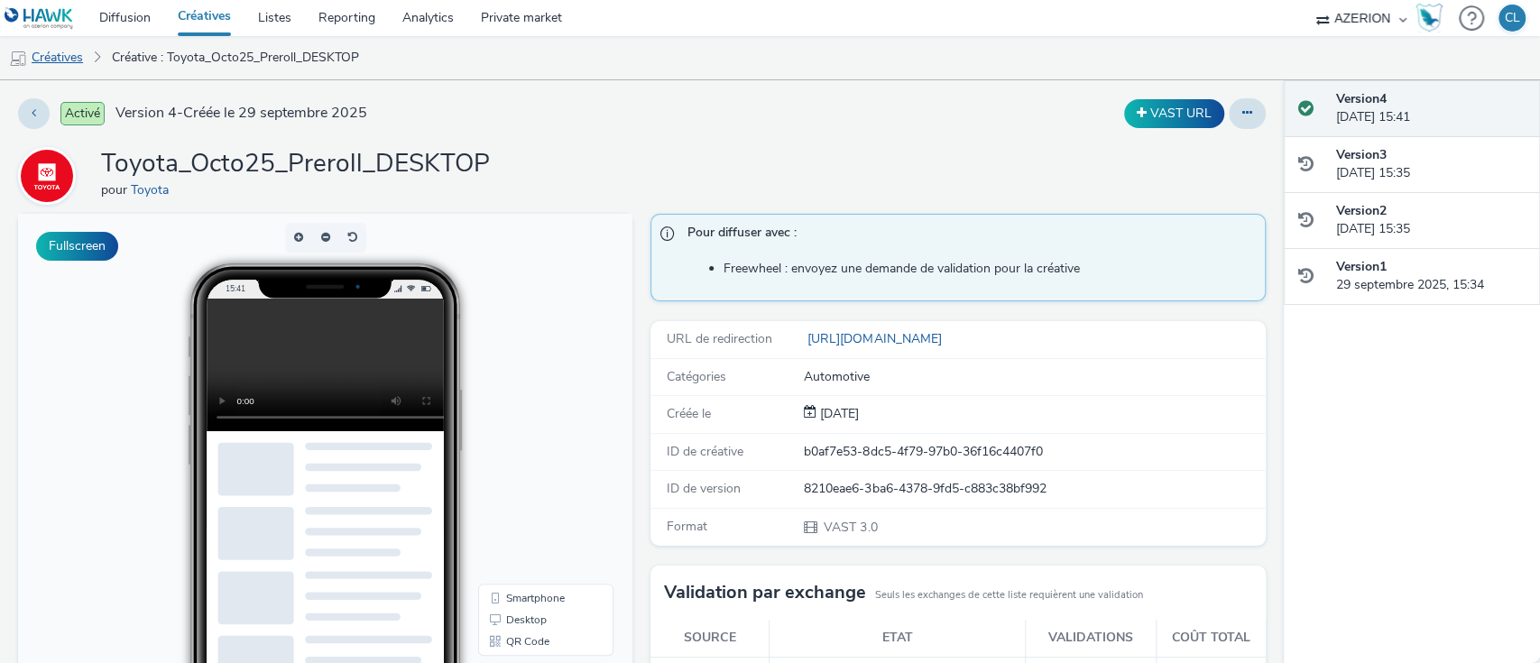
click at [77, 59] on link "Créatives" at bounding box center [46, 57] width 92 height 43
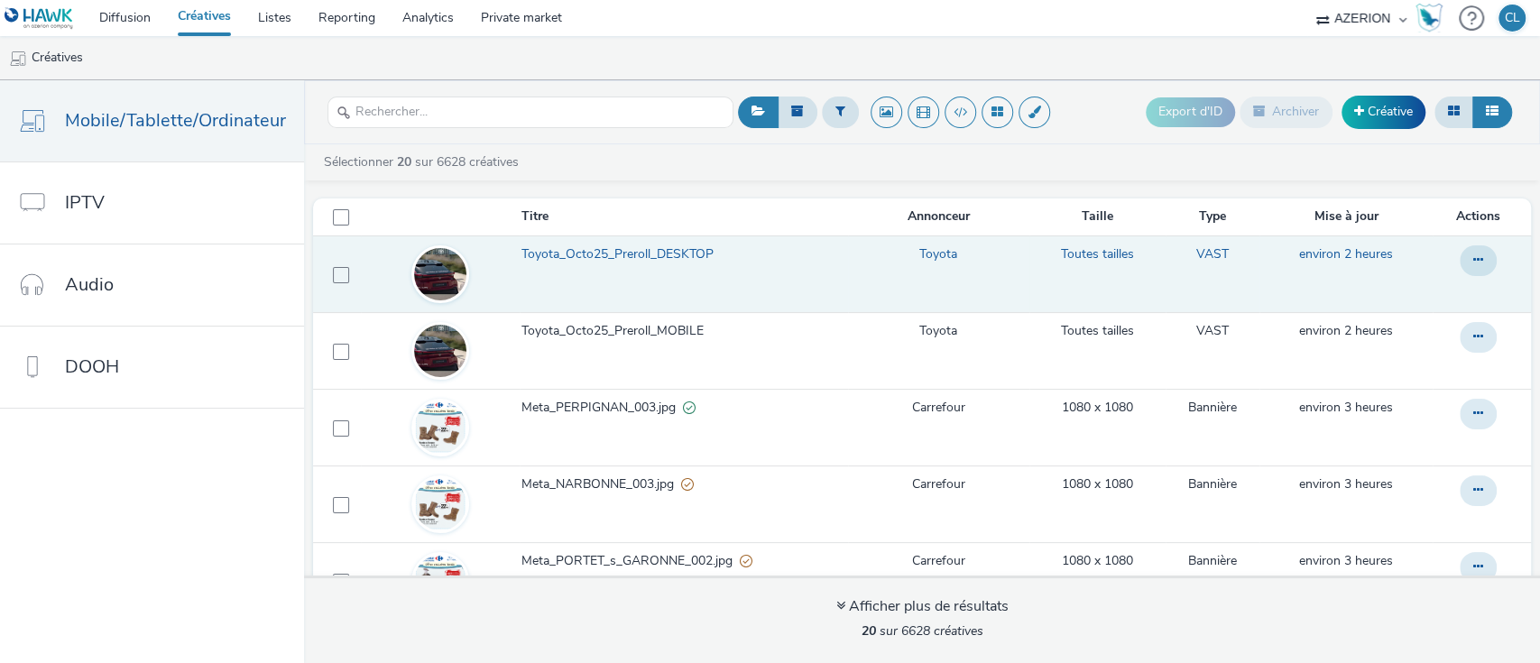
click at [613, 250] on span "Toyota_Octo25_Preroll_DESKTOP" at bounding box center [621, 254] width 199 height 18
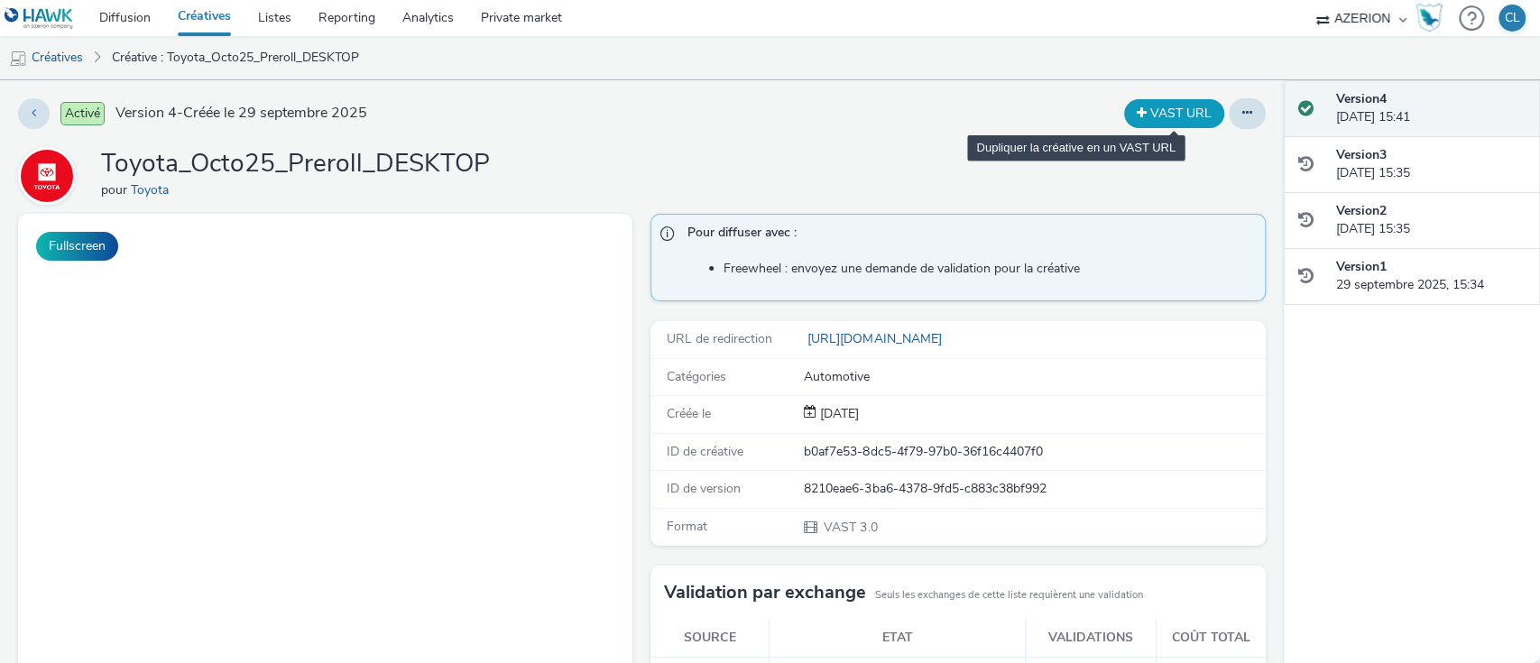
click at [1144, 114] on button "VAST URL" at bounding box center [1174, 113] width 100 height 29
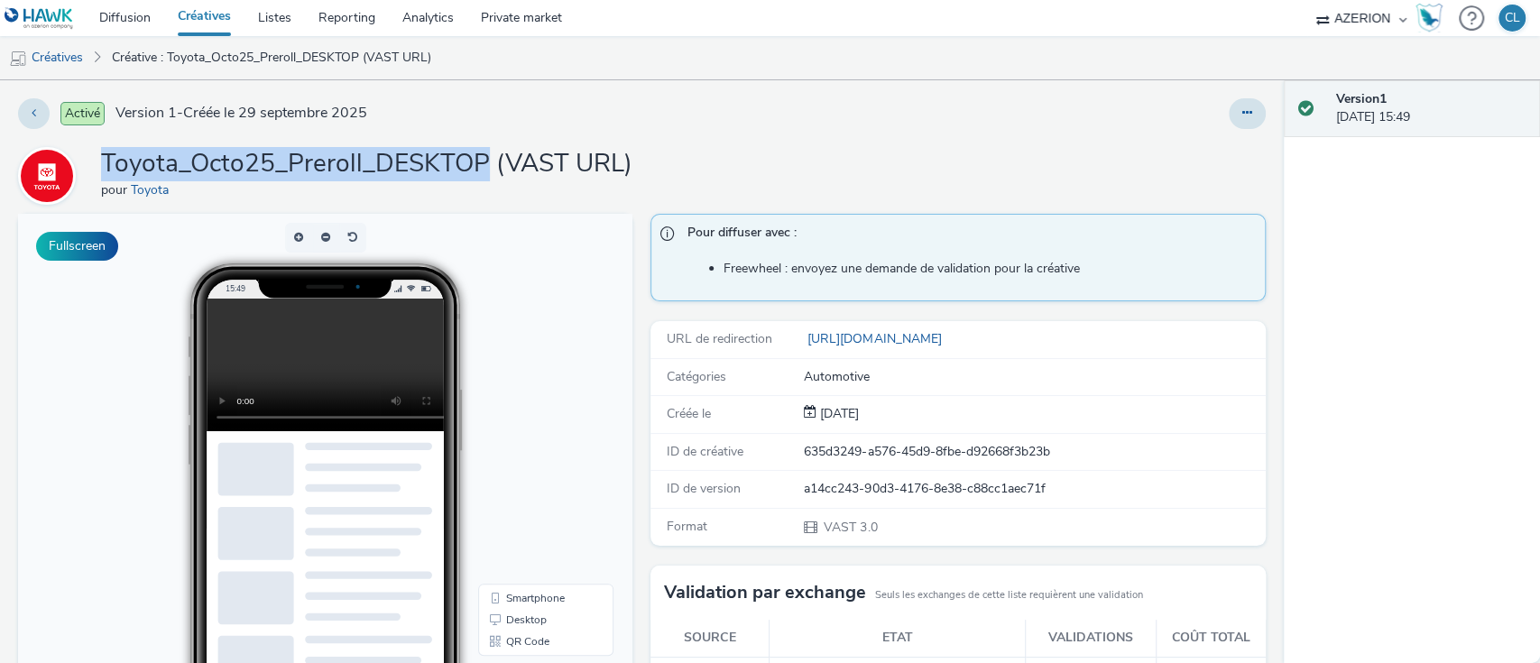
drag, startPoint x: 105, startPoint y: 154, endPoint x: 478, endPoint y: 153, distance: 373.6
click at [478, 153] on h1 "Toyota_Octo25_Preroll_DESKTOP (VAST URL)" at bounding box center [367, 164] width 532 height 34
copy h1 "Toyota_Octo25_Preroll_DESKTOP"
click at [72, 60] on link "Créatives" at bounding box center [46, 57] width 92 height 43
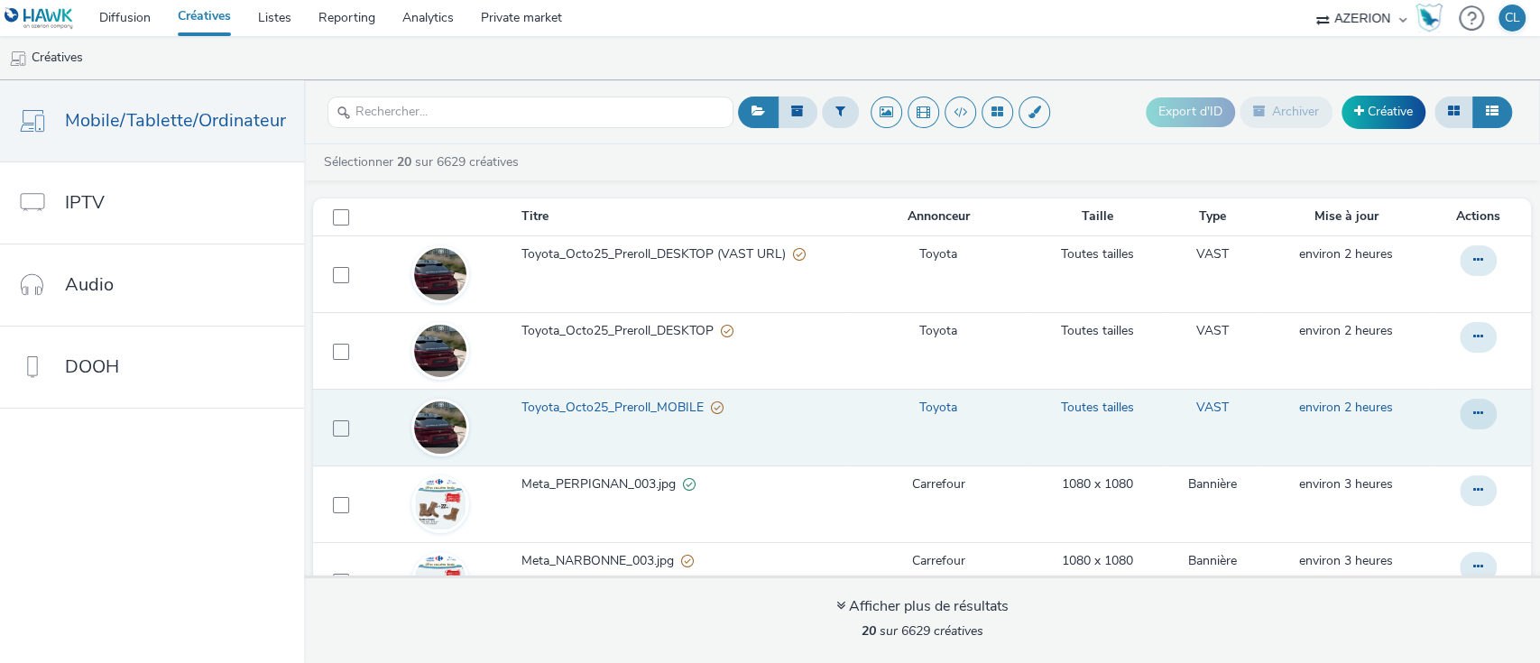
click at [643, 403] on span "Toyota_Octo25_Preroll_MOBILE" at bounding box center [616, 408] width 189 height 18
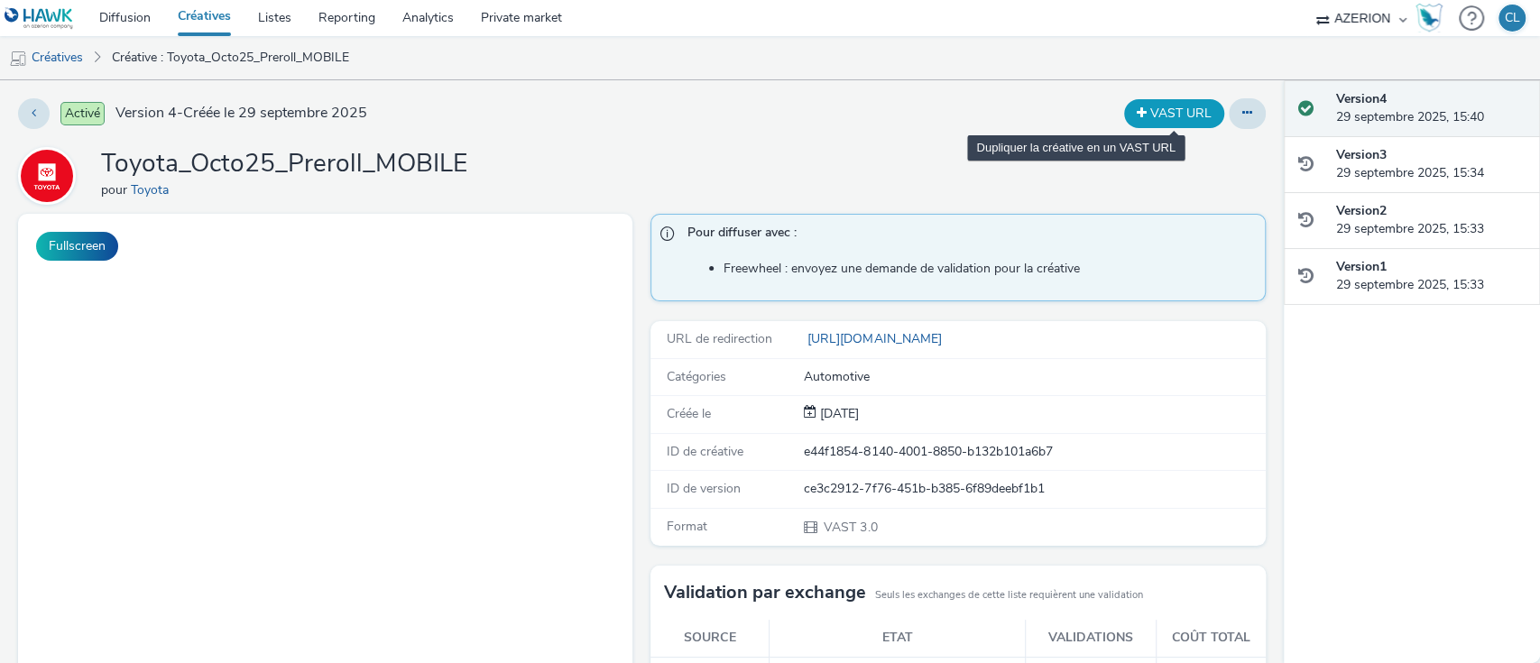
click at [1159, 114] on button "VAST URL" at bounding box center [1174, 113] width 100 height 29
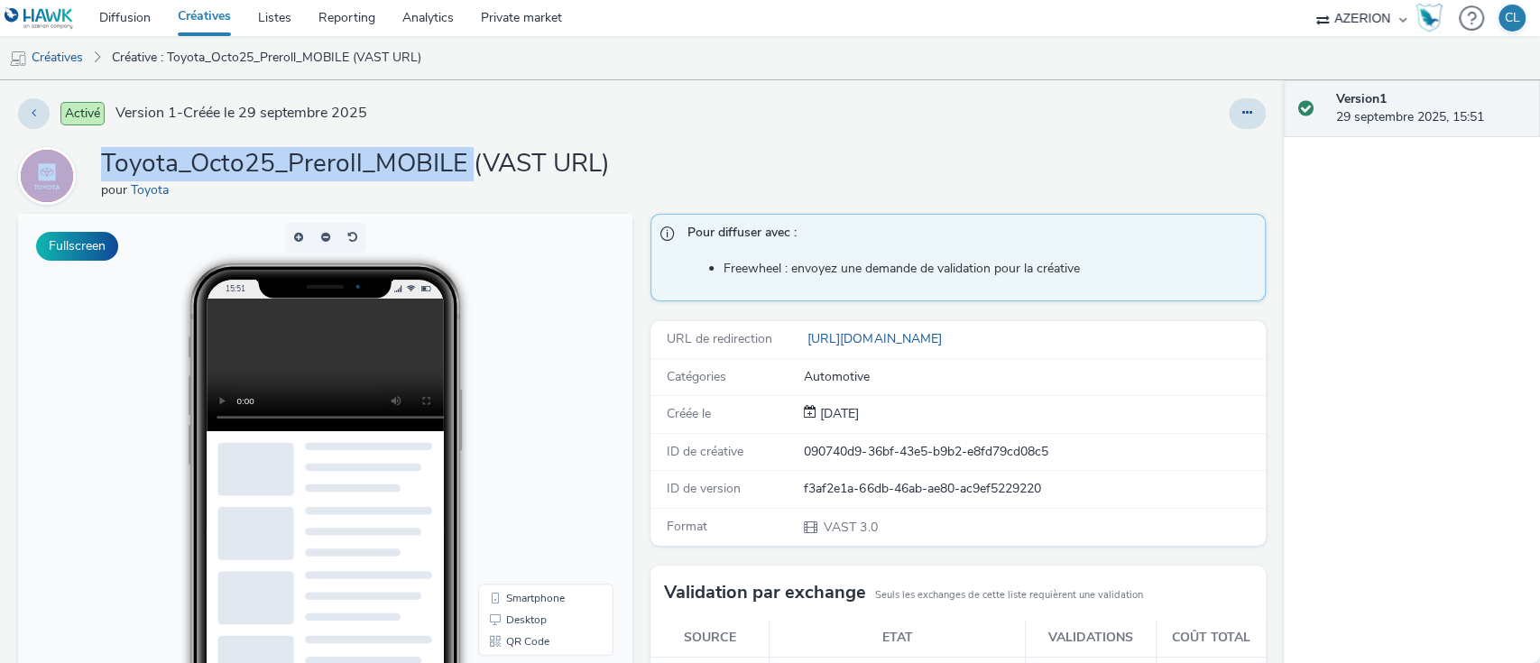
drag, startPoint x: 467, startPoint y: 170, endPoint x: 81, endPoint y: 178, distance: 386.3
click at [81, 178] on div "Toyota_Octo25_Preroll_MOBILE (VAST URL) pour Toyota" at bounding box center [642, 176] width 1248 height 58
copy div "Toyota_Octo25_Preroll_MOBILE"
click at [57, 44] on link "Créatives" at bounding box center [46, 57] width 92 height 43
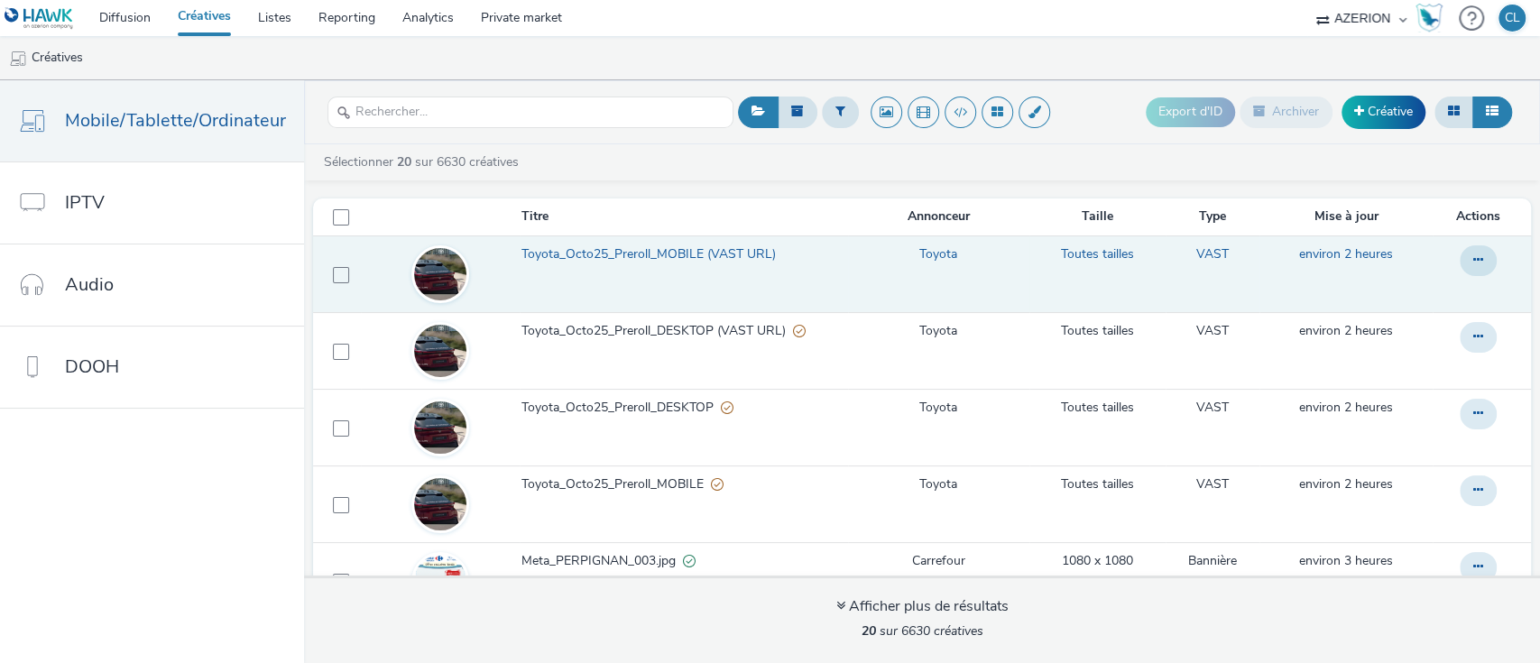
click at [742, 252] on span "Toyota_Octo25_Preroll_MOBILE (VAST URL)" at bounding box center [653, 254] width 262 height 18
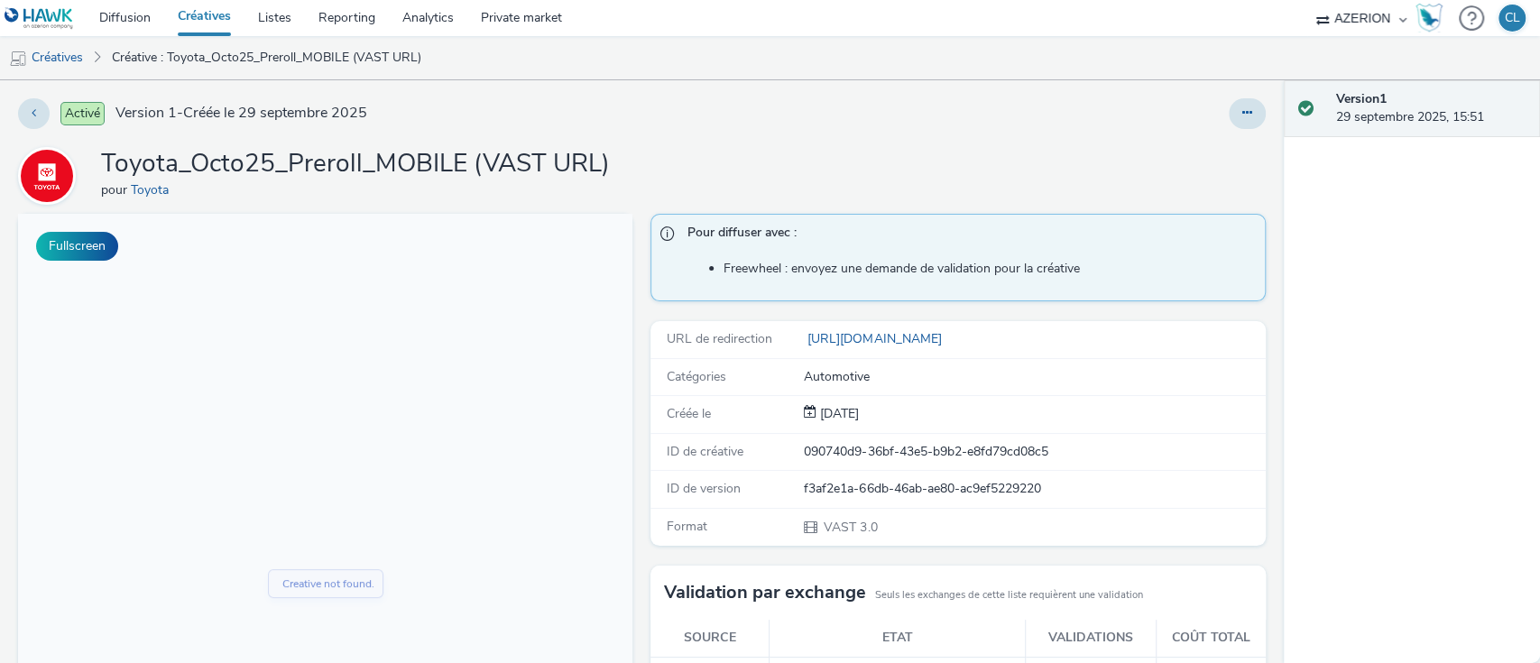
scroll to position [403, 0]
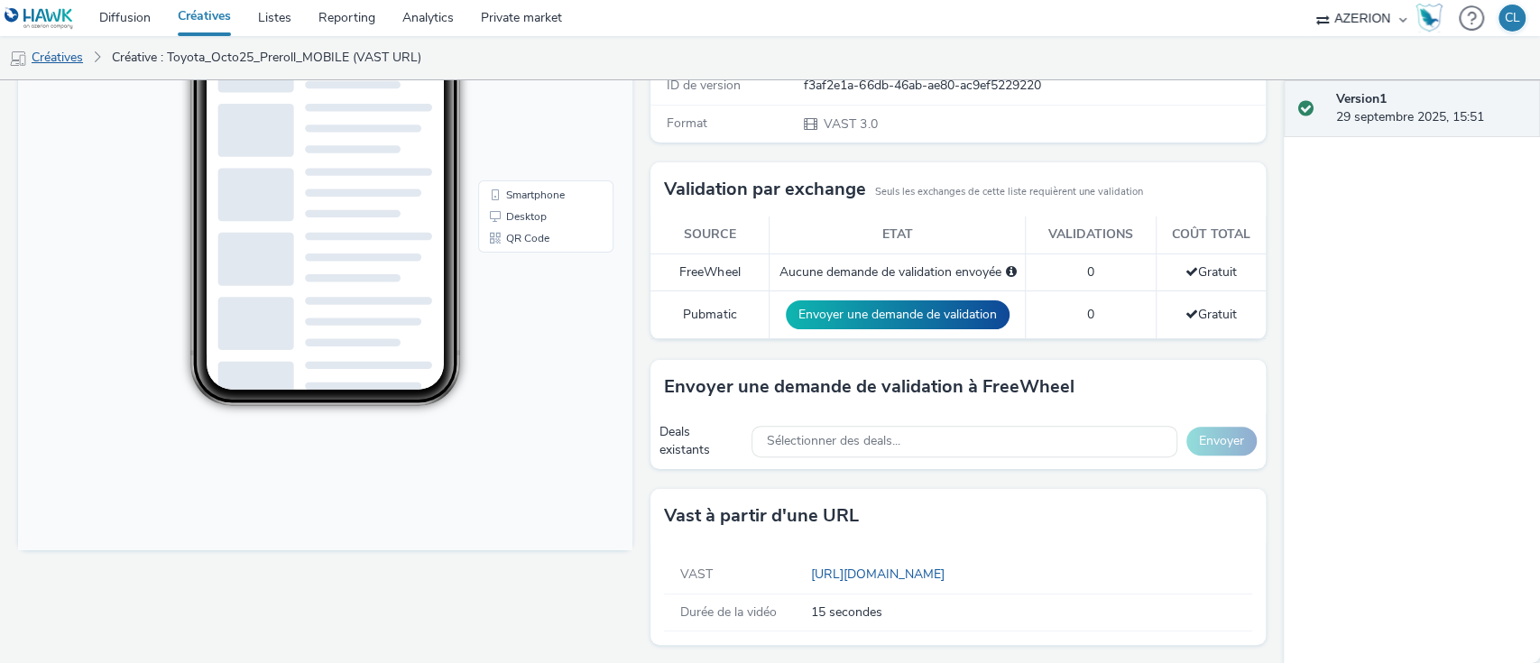
click at [81, 56] on link "Créatives" at bounding box center [46, 57] width 92 height 43
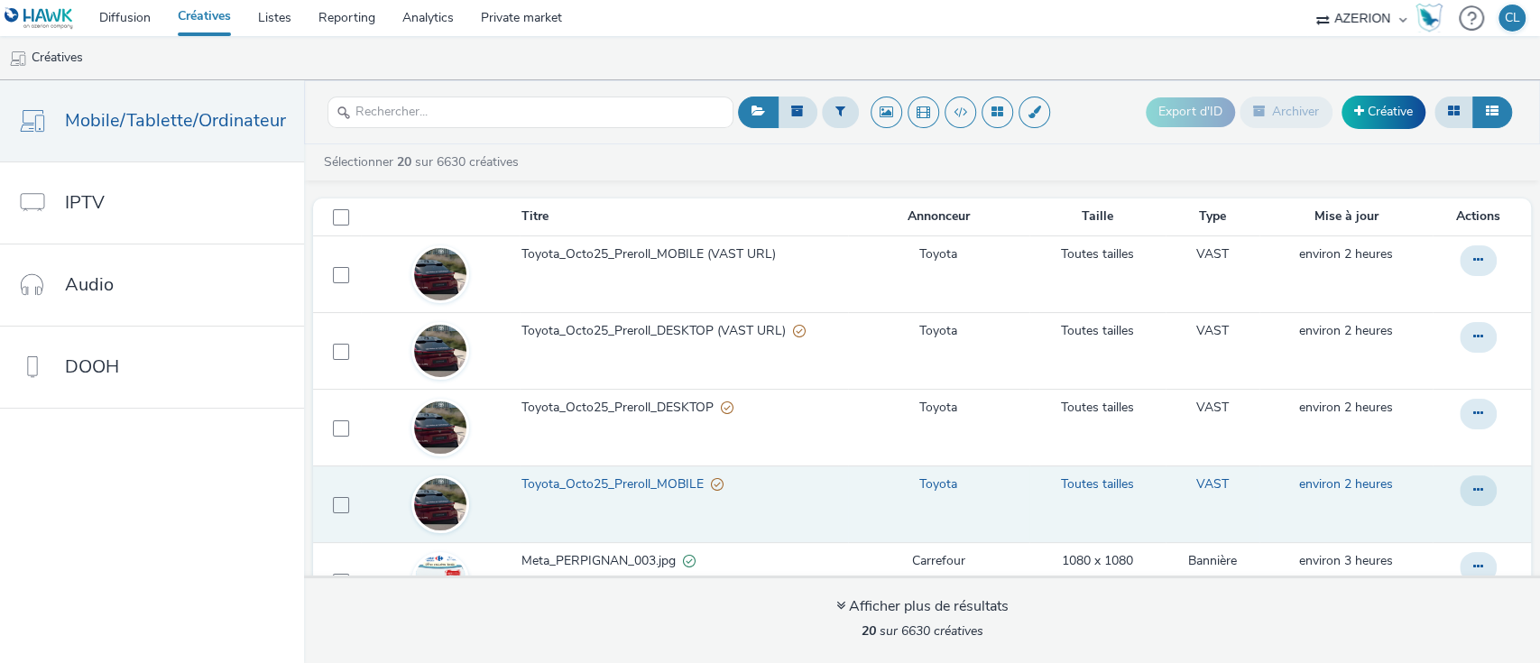
click at [645, 490] on span "Toyota_Octo25_Preroll_MOBILE" at bounding box center [616, 485] width 189 height 18
